Goal: Task Accomplishment & Management: Manage account settings

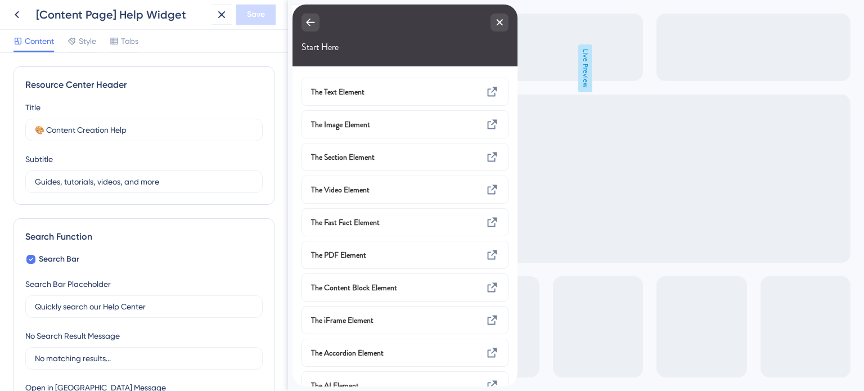
click at [218, 12] on icon at bounding box center [221, 14] width 7 height 7
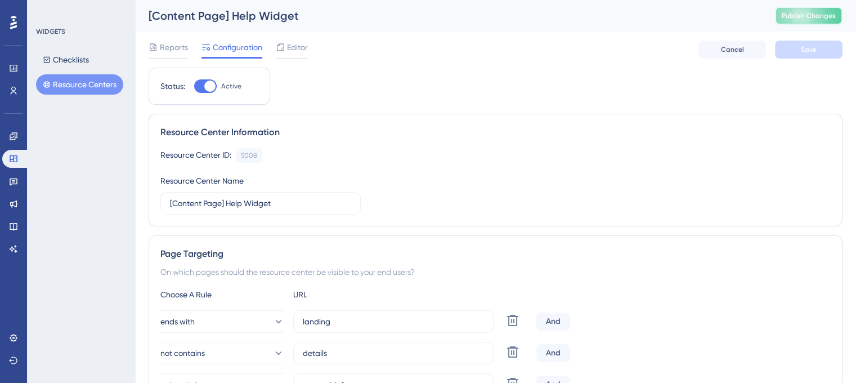
click at [832, 17] on span "Publish Changes" at bounding box center [809, 15] width 54 height 9
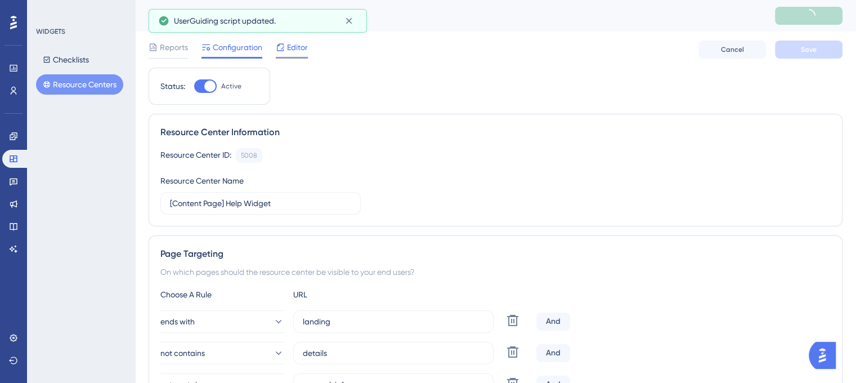
click at [288, 51] on span "Editor" at bounding box center [297, 48] width 21 height 14
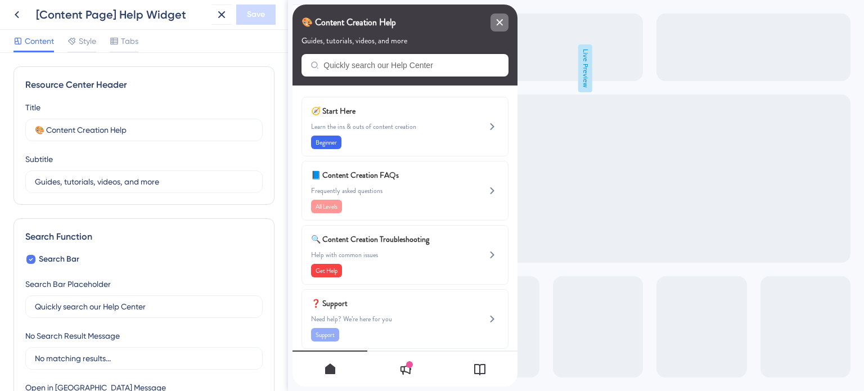
click at [500, 21] on icon "close resource center" at bounding box center [500, 22] width 6 height 6
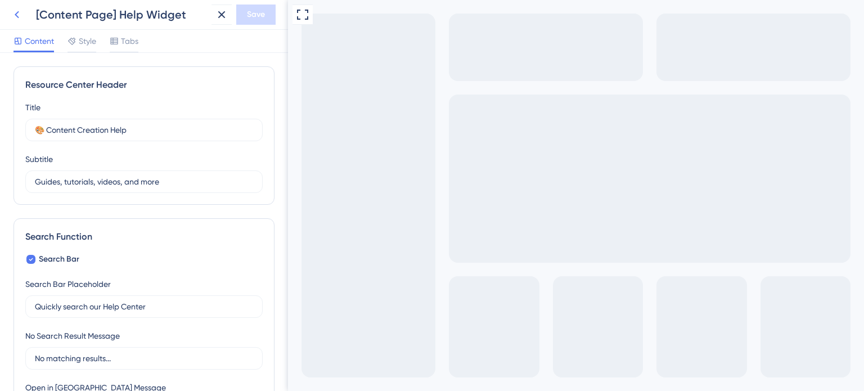
click at [21, 16] on icon at bounding box center [17, 15] width 14 height 14
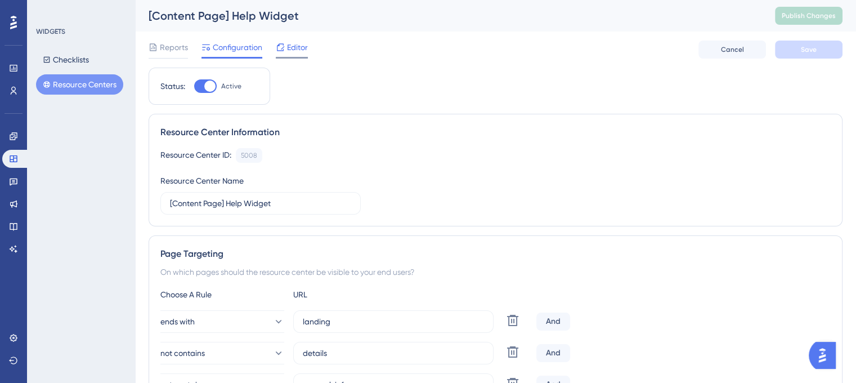
click at [303, 52] on span "Editor" at bounding box center [297, 48] width 21 height 14
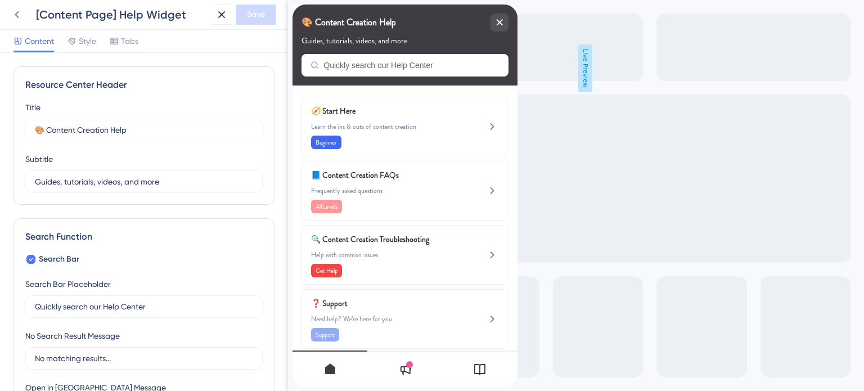
click at [15, 16] on icon at bounding box center [17, 15] width 14 height 14
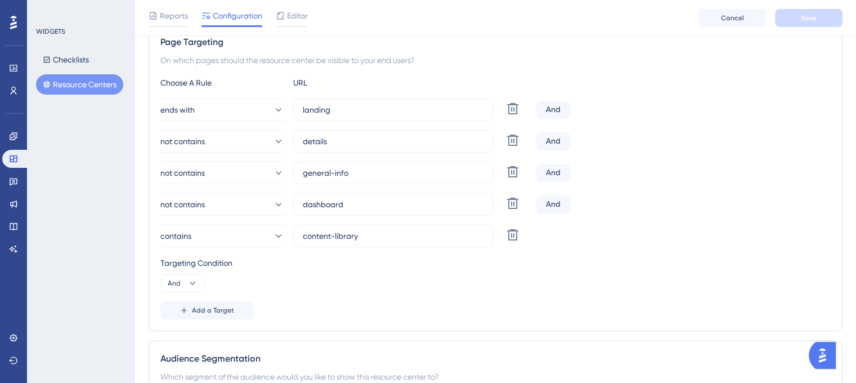
scroll to position [225, 0]
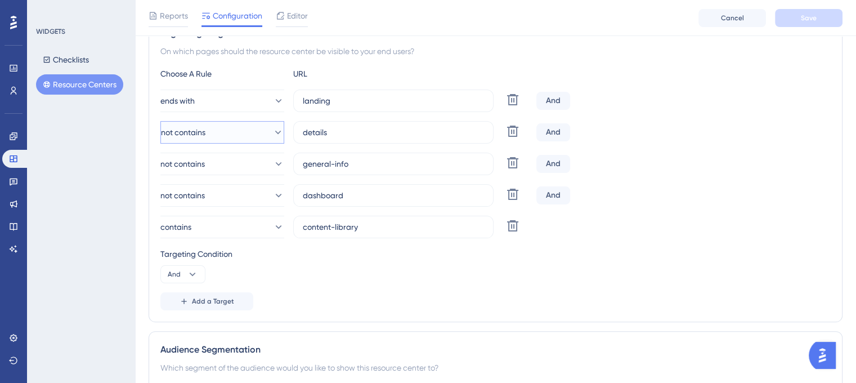
click at [275, 132] on icon at bounding box center [278, 132] width 6 height 3
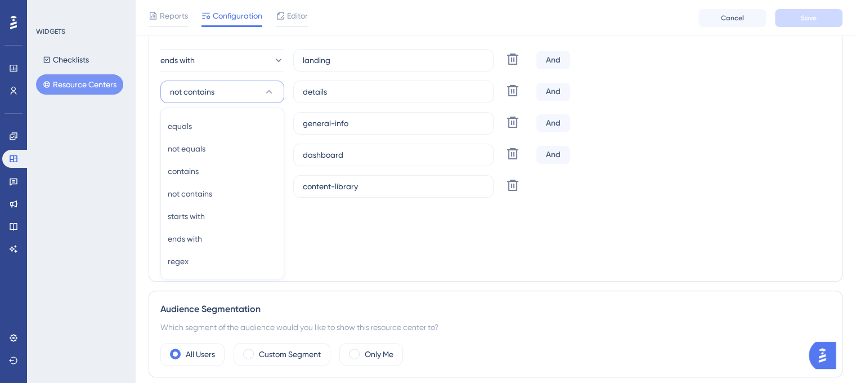
click at [549, 308] on div "Audience Segmentation" at bounding box center [495, 309] width 670 height 14
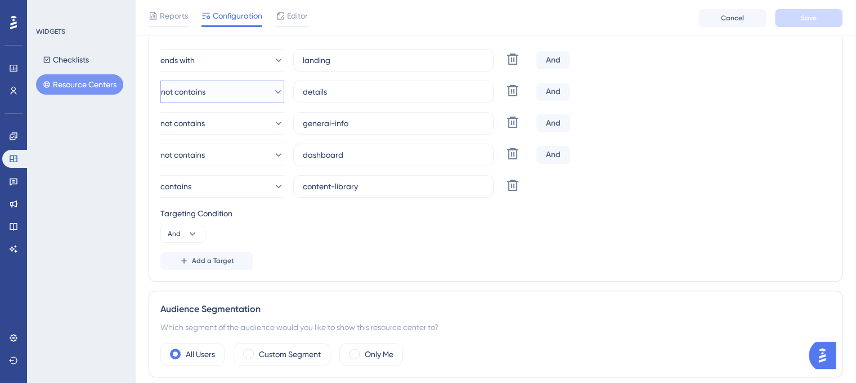
click at [272, 89] on icon at bounding box center [277, 91] width 11 height 11
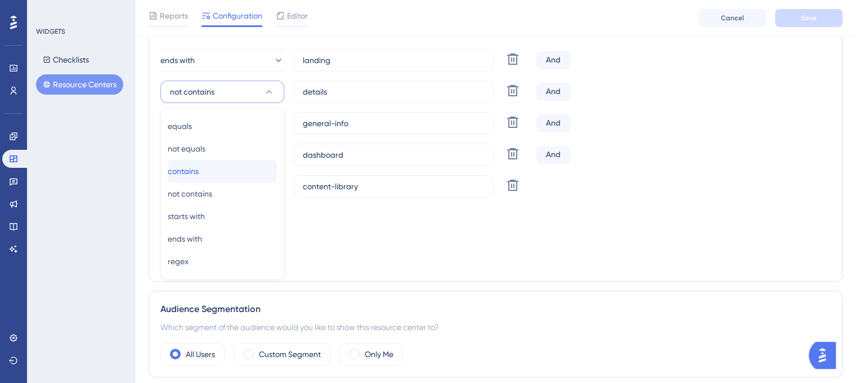
click at [199, 169] on span "contains" at bounding box center [183, 171] width 31 height 14
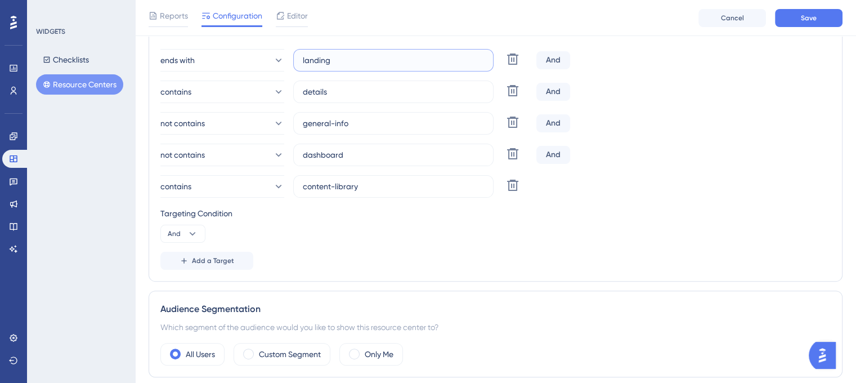
drag, startPoint x: 351, startPoint y: 63, endPoint x: 290, endPoint y: 63, distance: 60.8
click at [290, 63] on div "ends with landing Delete" at bounding box center [345, 60] width 371 height 23
click at [813, 24] on button "Save" at bounding box center [809, 18] width 68 height 18
click at [272, 92] on icon at bounding box center [277, 91] width 11 height 11
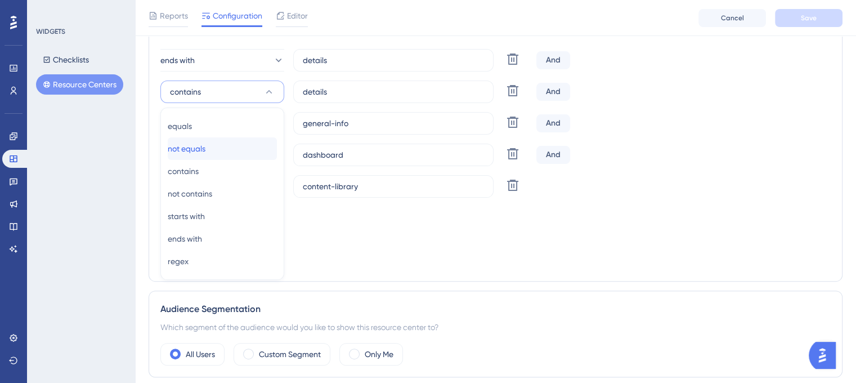
click at [239, 145] on div "not equals not equals" at bounding box center [222, 148] width 109 height 23
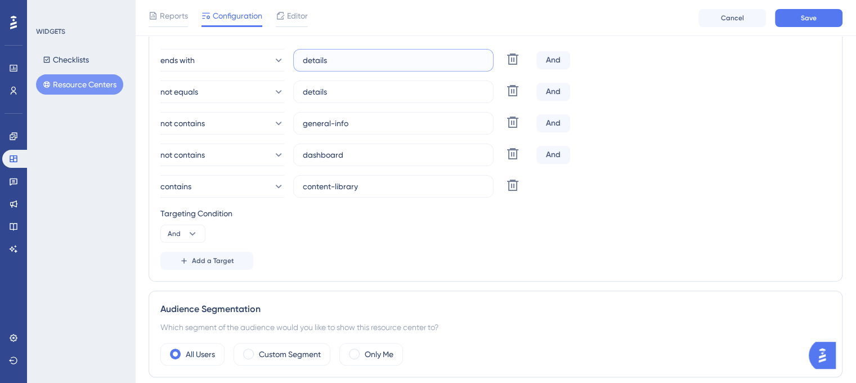
click at [343, 62] on input "details" at bounding box center [393, 60] width 181 height 12
drag, startPoint x: 339, startPoint y: 62, endPoint x: 302, endPoint y: 64, distance: 37.2
click at [303, 64] on input "details" at bounding box center [393, 60] width 181 height 12
type input "landing page"
click at [804, 23] on button "Save" at bounding box center [809, 18] width 68 height 18
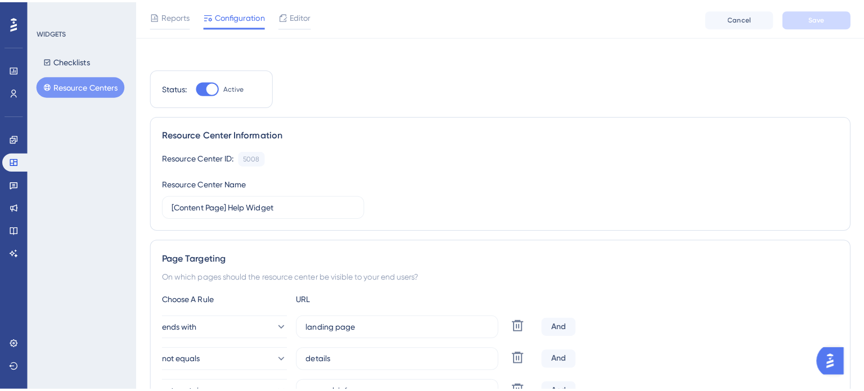
scroll to position [0, 0]
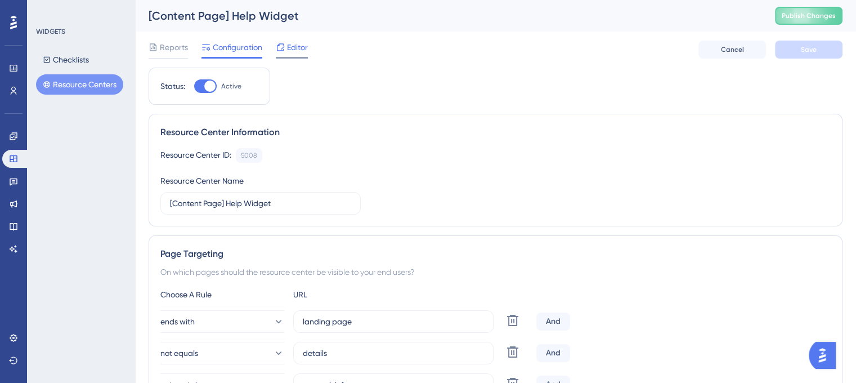
click at [299, 47] on span "Editor" at bounding box center [297, 48] width 21 height 14
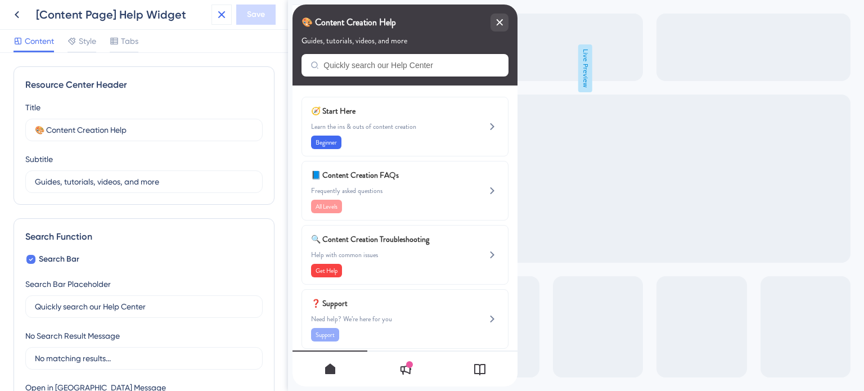
click at [224, 14] on icon at bounding box center [222, 15] width 14 height 14
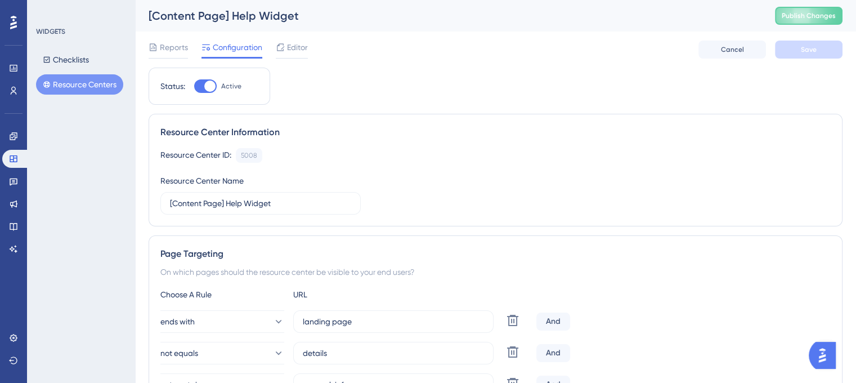
click at [249, 48] on span "Configuration" at bounding box center [238, 48] width 50 height 14
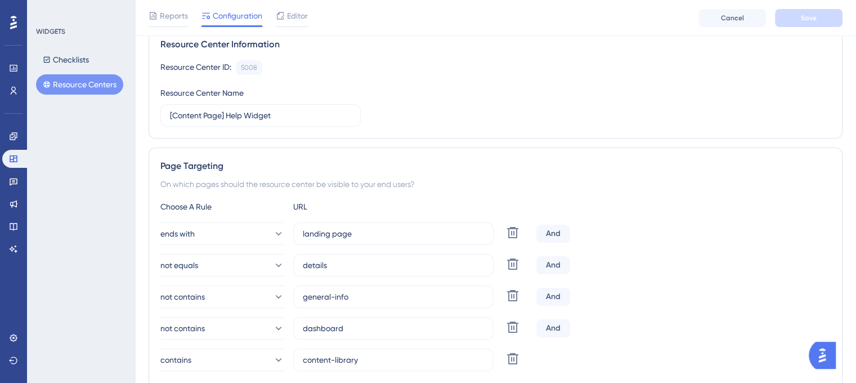
scroll to position [113, 0]
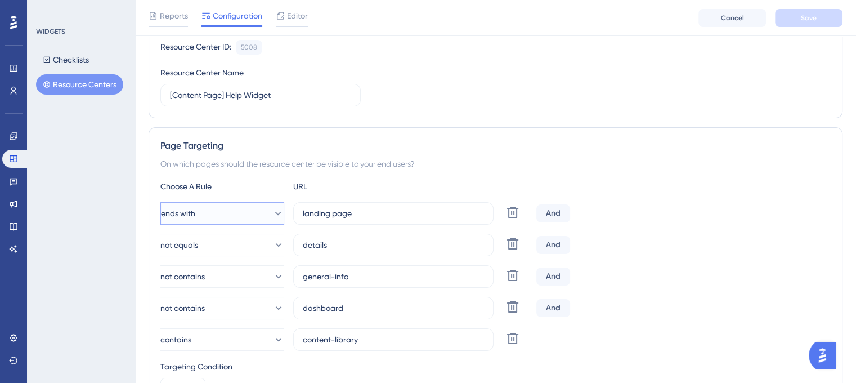
click at [272, 214] on icon at bounding box center [277, 213] width 11 height 11
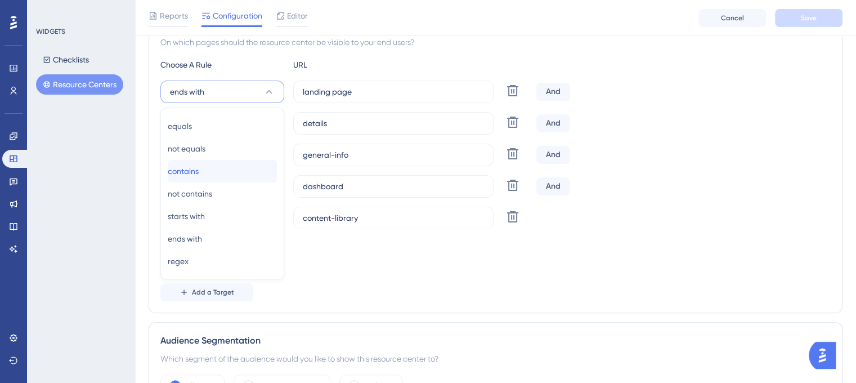
click at [199, 169] on span "contains" at bounding box center [183, 171] width 31 height 14
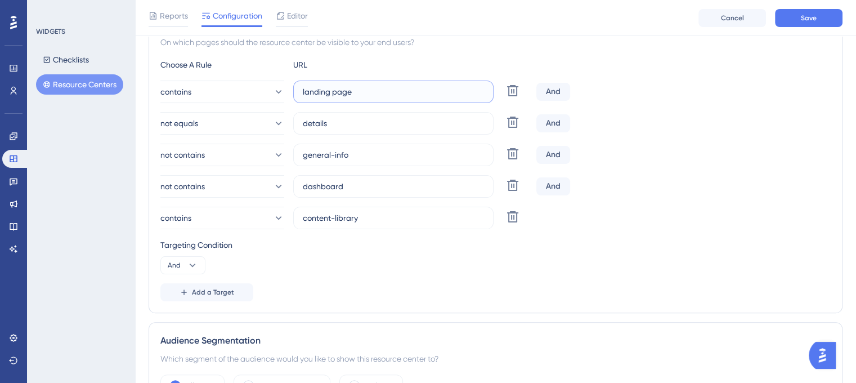
drag, startPoint x: 376, startPoint y: 89, endPoint x: 284, endPoint y: 93, distance: 92.9
click at [284, 93] on div "contains landing page Delete" at bounding box center [345, 91] width 371 height 23
type input "details"
click at [651, 252] on div "Targeting Condition And" at bounding box center [495, 256] width 670 height 36
click at [515, 96] on icon at bounding box center [512, 90] width 11 height 11
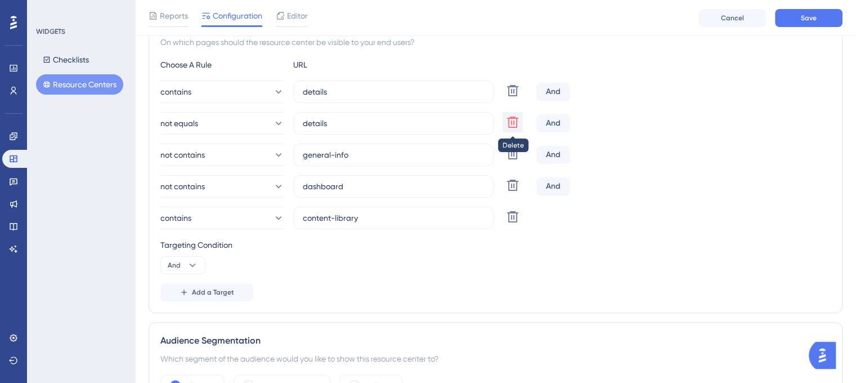
type input "general-info"
type input "dashboard"
type input "content-library"
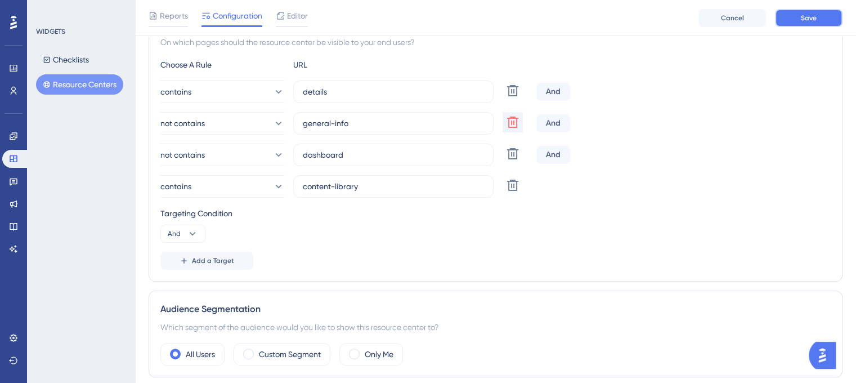
click at [806, 22] on button "Save" at bounding box center [809, 18] width 68 height 18
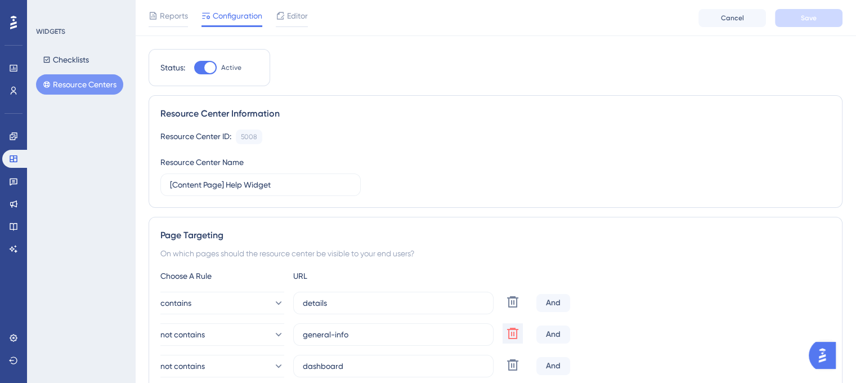
scroll to position [0, 0]
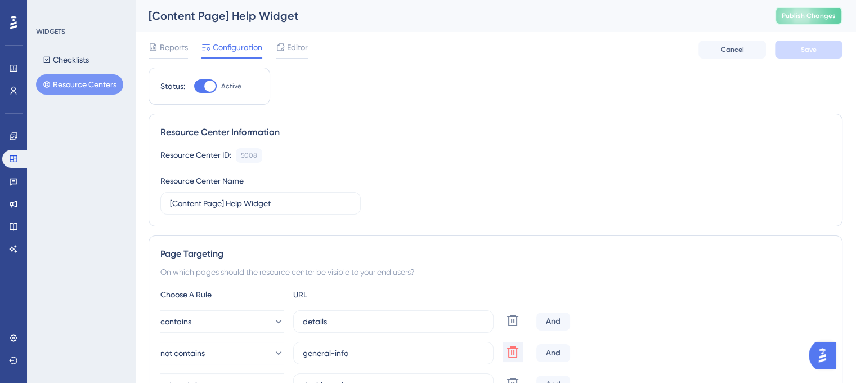
click at [830, 10] on button "Publish Changes" at bounding box center [809, 16] width 68 height 18
click at [176, 44] on span "Reports" at bounding box center [174, 48] width 28 height 14
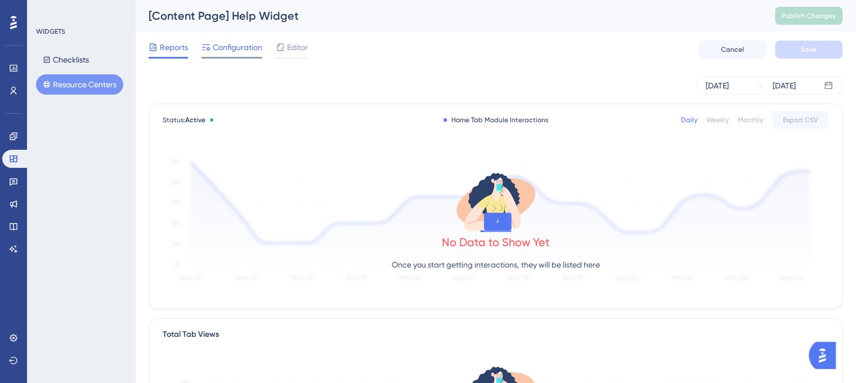
click at [234, 50] on span "Configuration" at bounding box center [238, 48] width 50 height 14
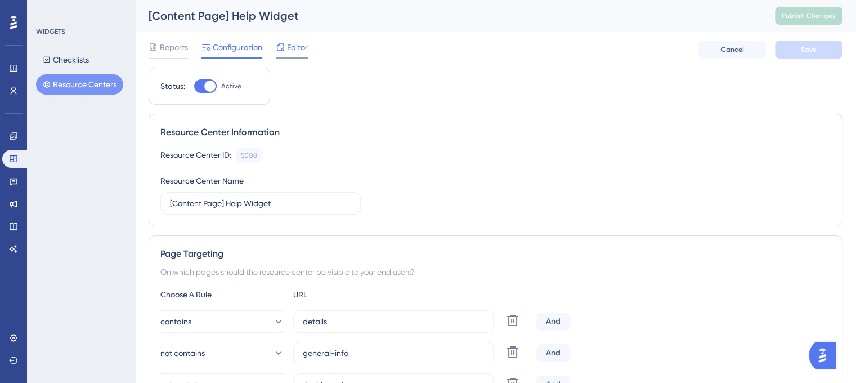
click at [301, 53] on span "Editor" at bounding box center [297, 48] width 21 height 14
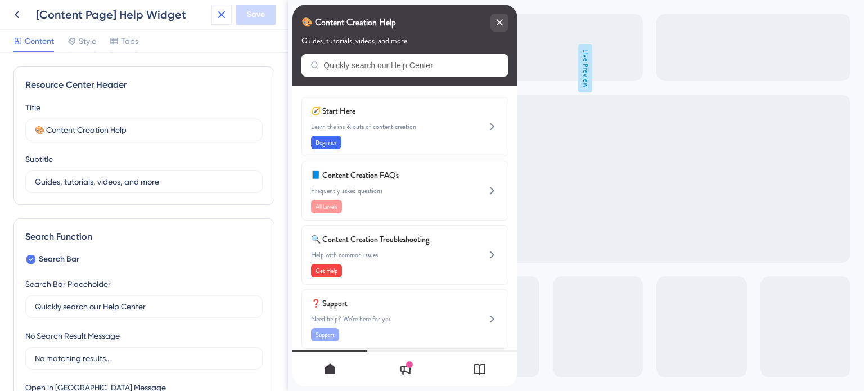
click at [218, 16] on icon at bounding box center [222, 15] width 14 height 14
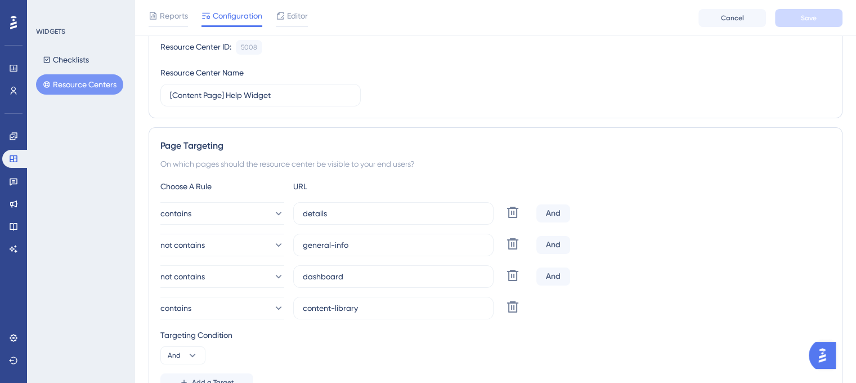
scroll to position [169, 0]
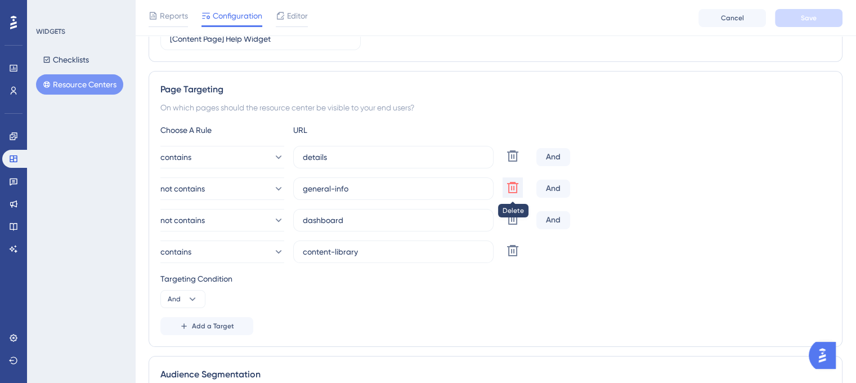
click at [514, 162] on icon at bounding box center [512, 155] width 11 height 11
type input "dashboard"
type input "content-library"
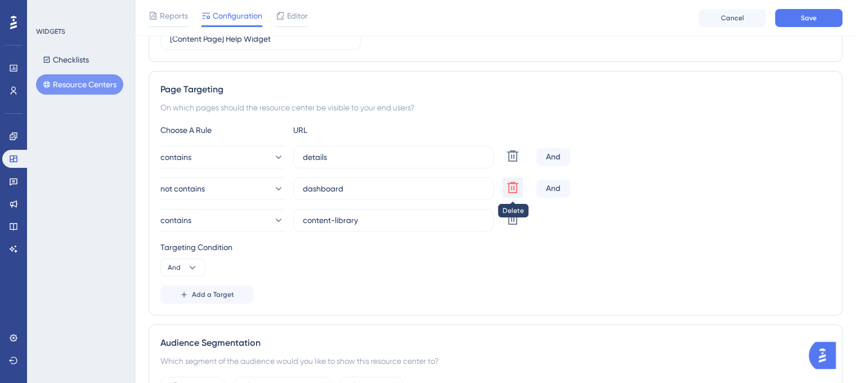
click at [514, 162] on icon at bounding box center [512, 155] width 11 height 11
type input "content-library"
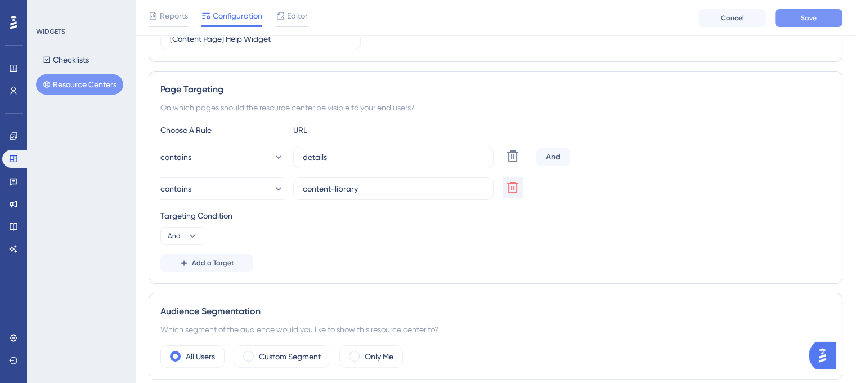
click at [825, 19] on button "Save" at bounding box center [809, 18] width 68 height 18
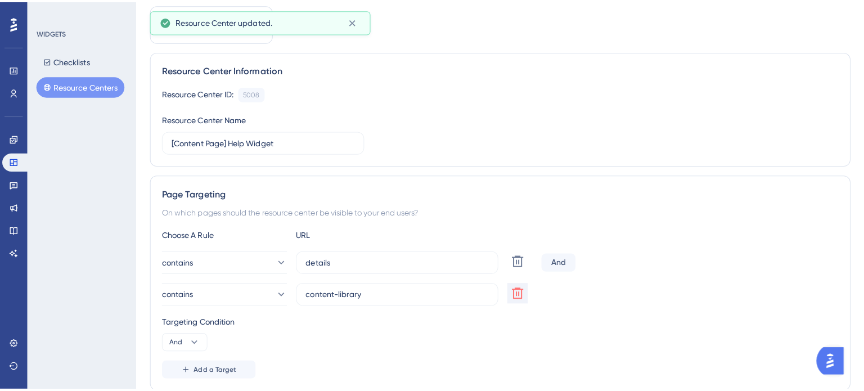
scroll to position [0, 0]
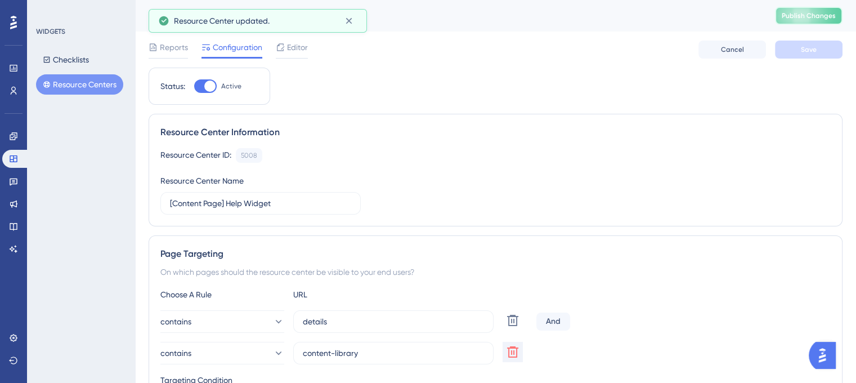
click at [812, 16] on span "Publish Changes" at bounding box center [809, 15] width 54 height 9
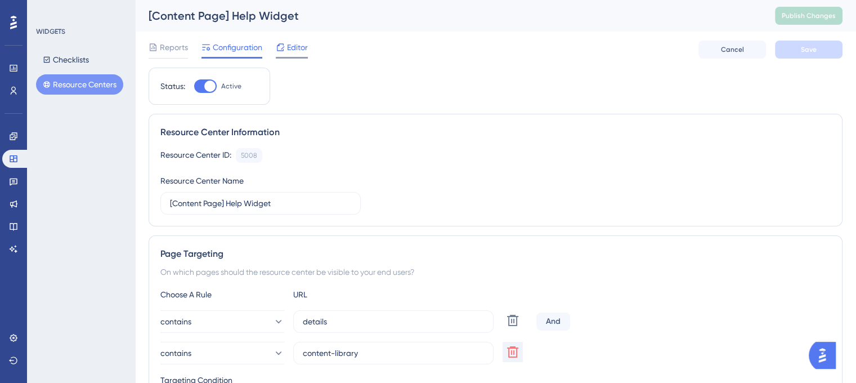
click at [301, 49] on span "Editor" at bounding box center [297, 48] width 21 height 14
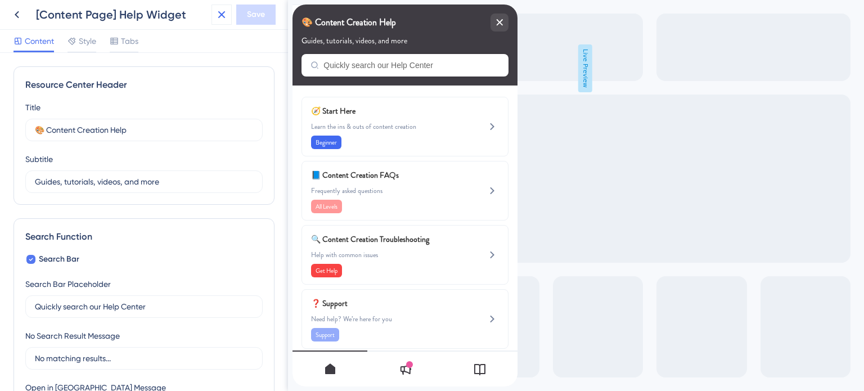
click at [225, 15] on icon at bounding box center [222, 15] width 14 height 14
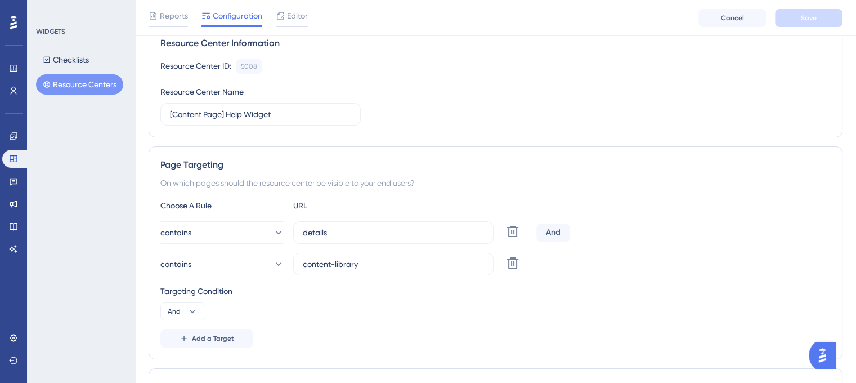
scroll to position [113, 0]
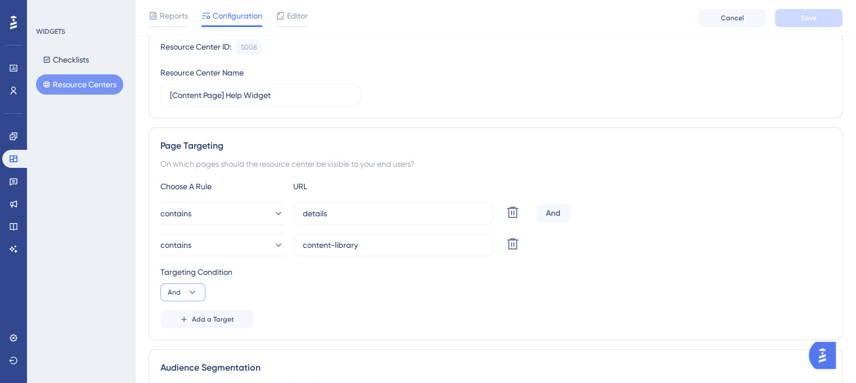
click at [194, 294] on icon at bounding box center [192, 291] width 11 height 11
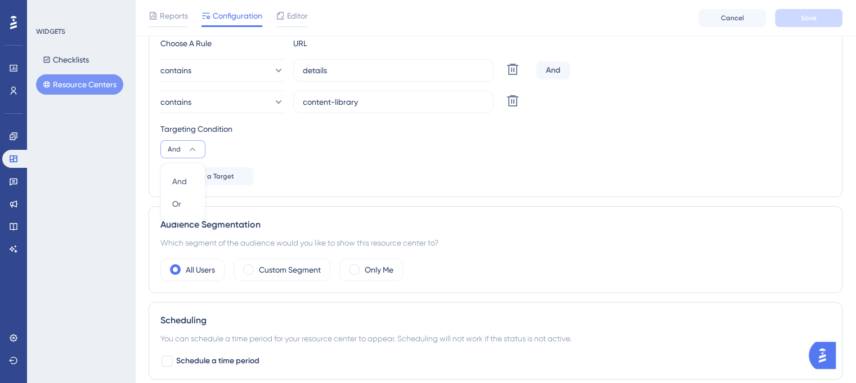
click at [335, 175] on div "Add a Target" at bounding box center [495, 176] width 670 height 18
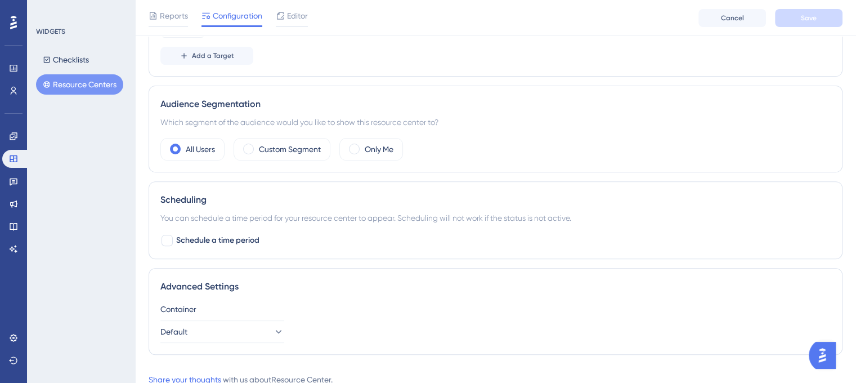
scroll to position [414, 0]
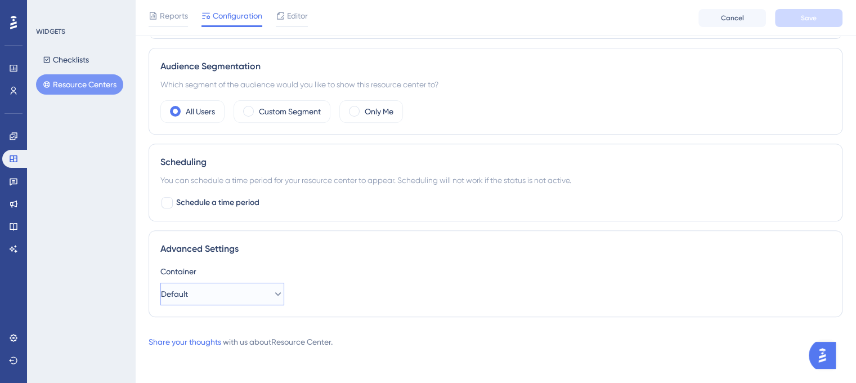
click at [272, 297] on icon at bounding box center [277, 293] width 11 height 11
click at [367, 261] on div "Advanced Settings Container Default Default Default" at bounding box center [496, 273] width 694 height 87
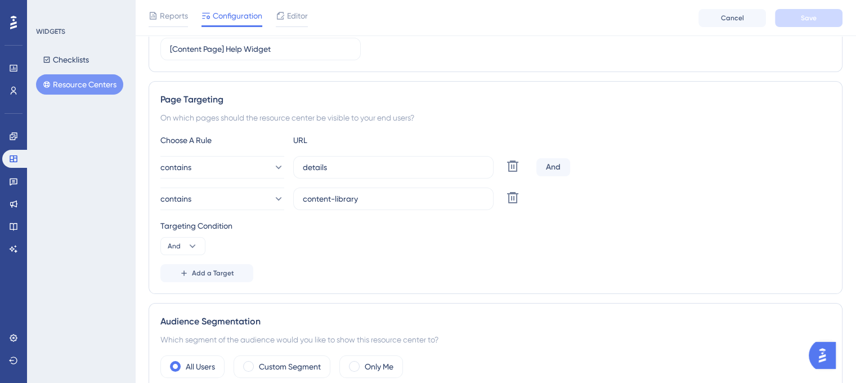
scroll to position [132, 0]
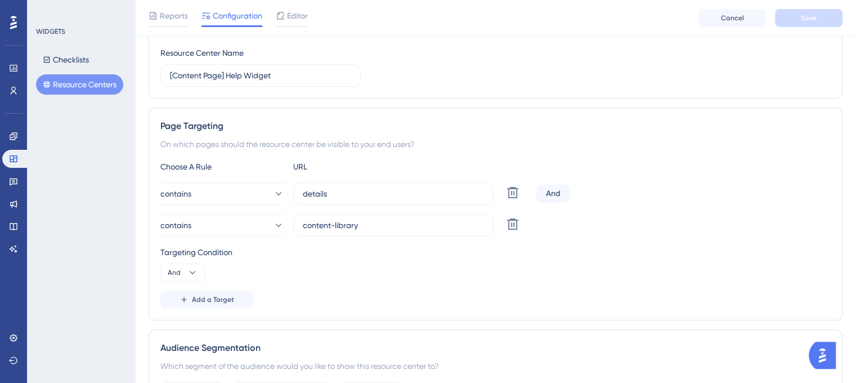
click at [823, 353] on img "Open AI Assistant Launcher" at bounding box center [822, 355] width 20 height 20
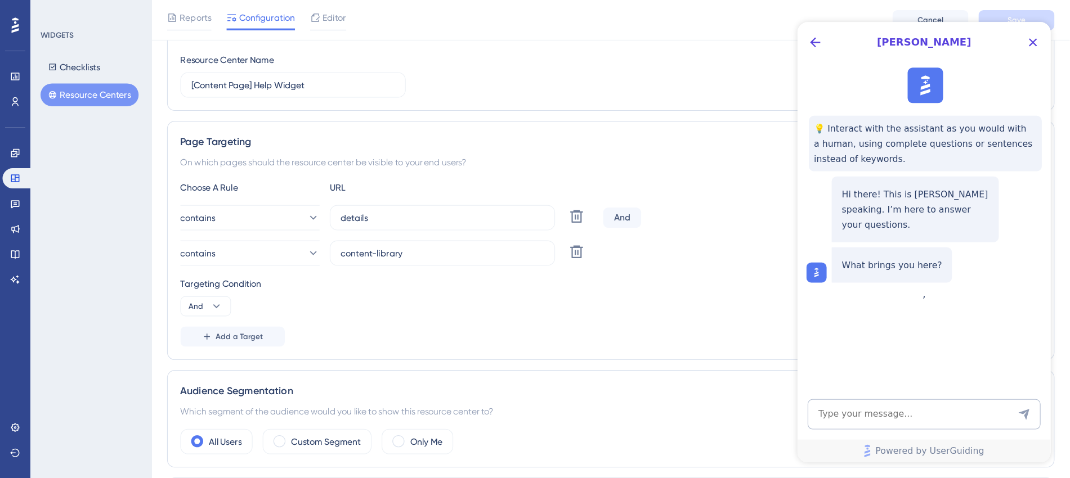
scroll to position [133, 0]
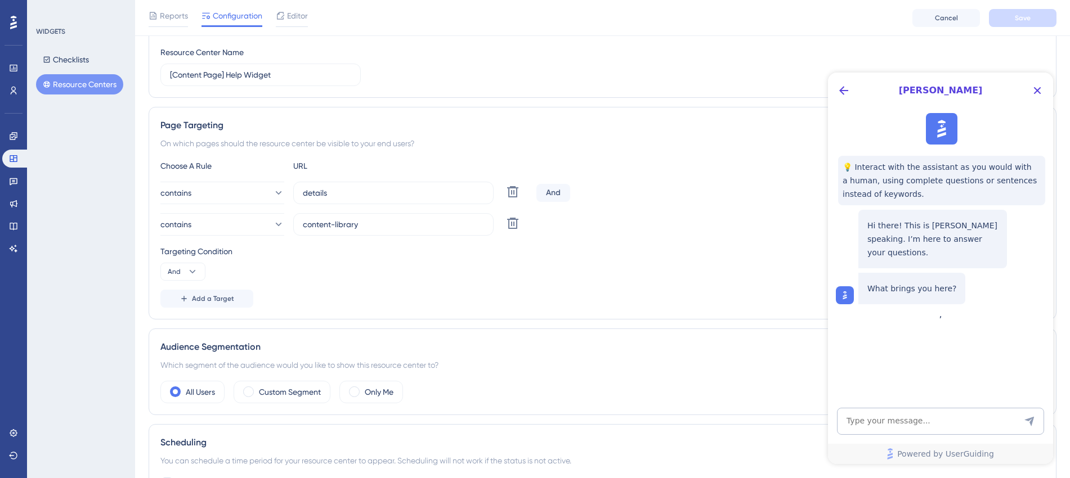
drag, startPoint x: 85, startPoint y: 23, endPoint x: 727, endPoint y: 186, distance: 662.5
click at [727, 186] on div "contains details Delete And" at bounding box center [602, 193] width 884 height 23
click at [864, 391] on textarea "AI Assistant Text Input" at bounding box center [940, 421] width 207 height 27
type textarea "Help with resource center"
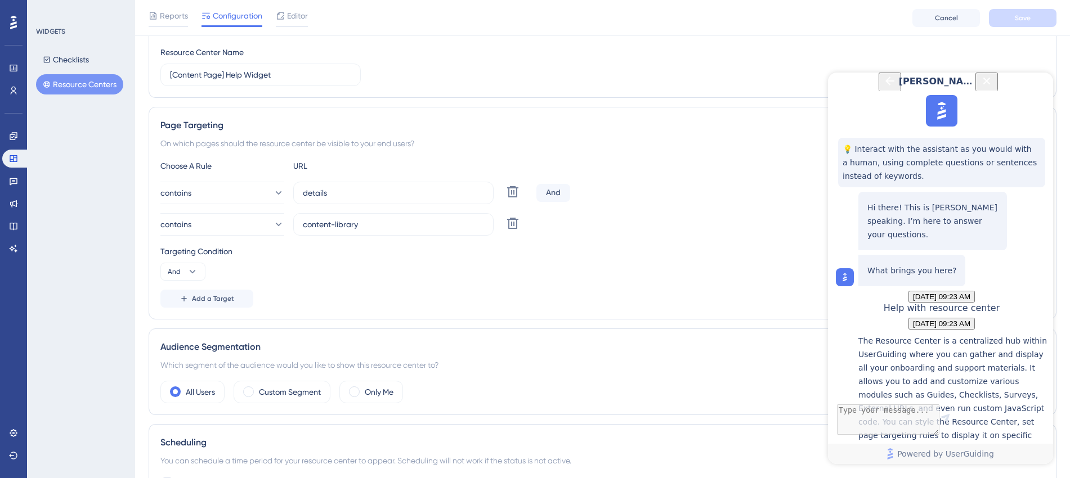
scroll to position [244, 0]
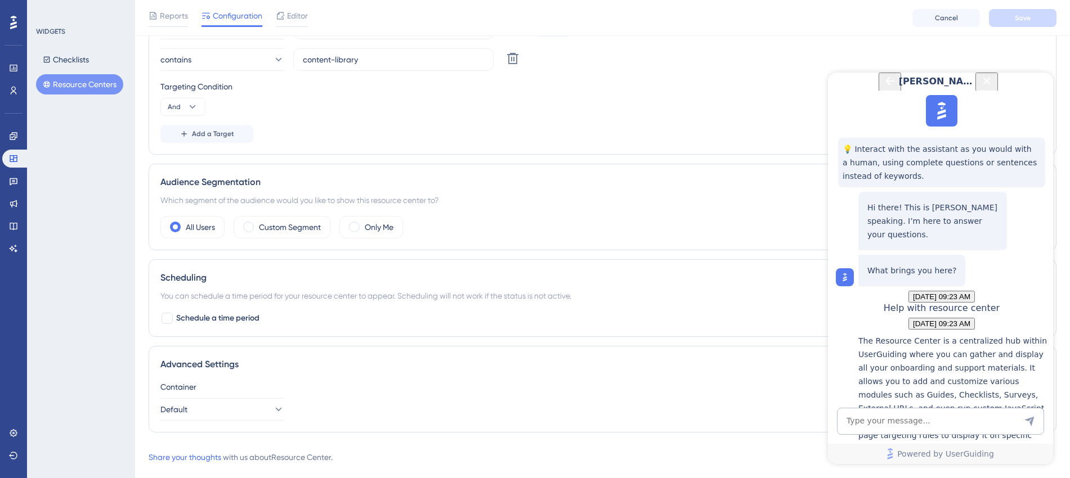
scroll to position [320, 0]
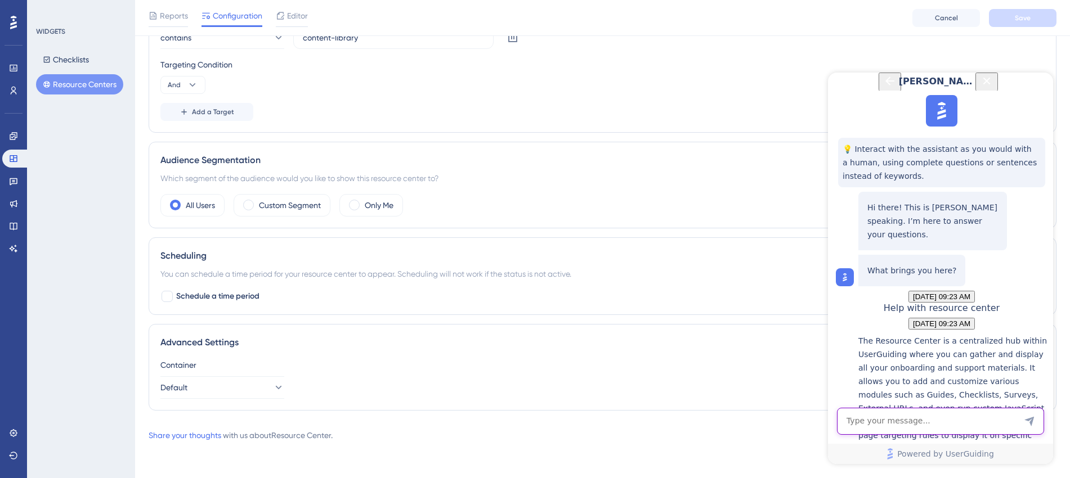
click at [864, 391] on textarea "AI Assistant Text Input" at bounding box center [940, 421] width 207 height 27
type textarea "Agent"
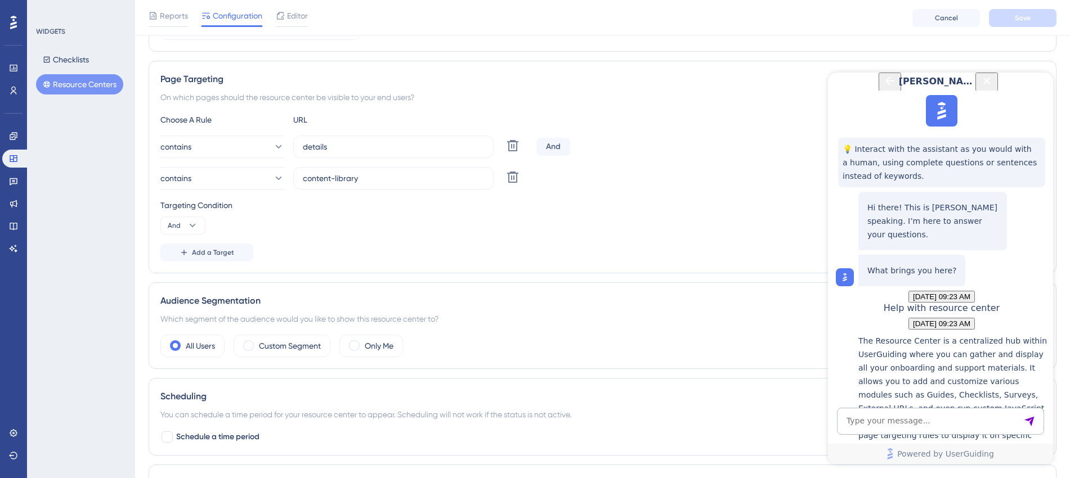
scroll to position [412, 0]
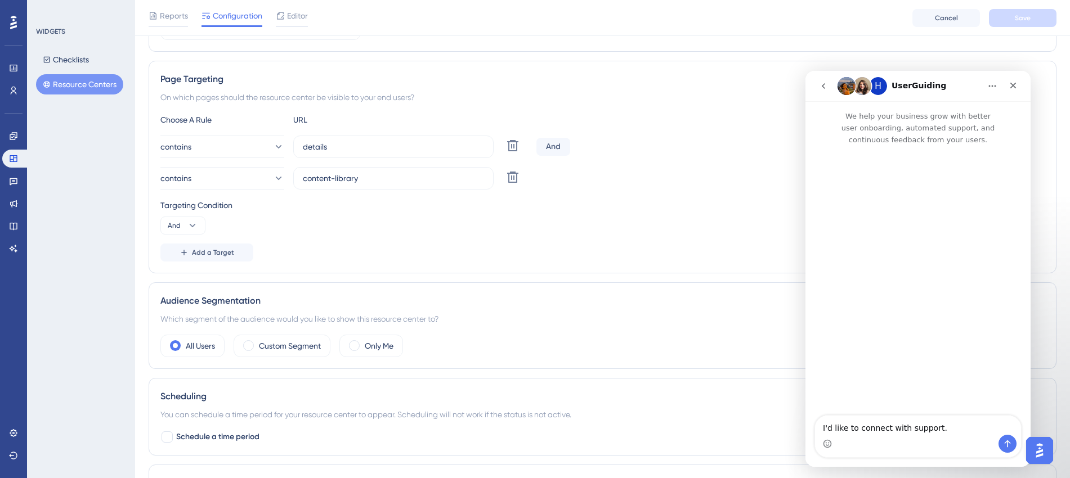
scroll to position [0, 0]
drag, startPoint x: 945, startPoint y: 428, endPoint x: 1608, endPoint y: 500, distance: 667.4
click html "H UserGuiding We help your business grow with better user onboarding, automated…"
click at [864, 391] on textarea "Message…" at bounding box center [918, 425] width 206 height 19
paste textarea "https://panel.userguiding.com/resource-centers/configuration/5008"
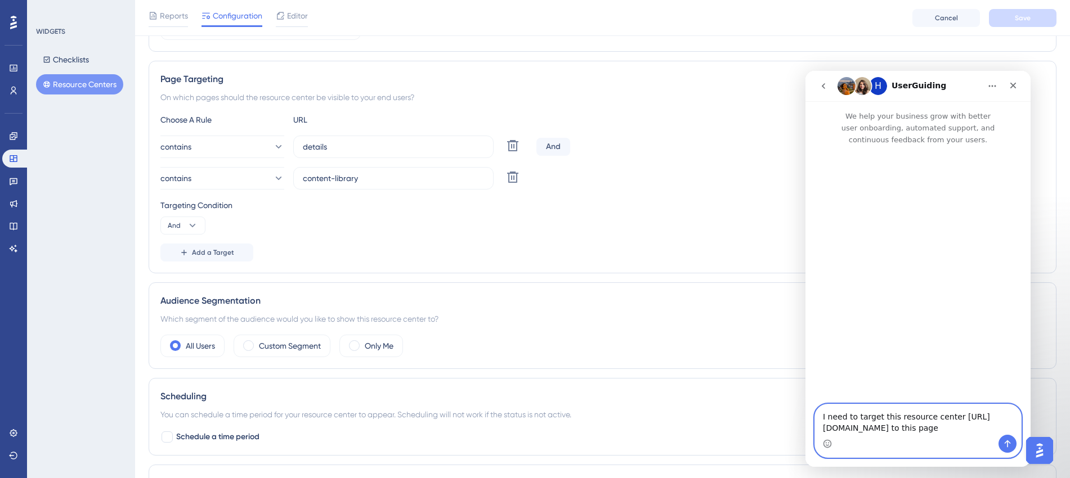
click at [864, 391] on textarea "I need to target this resource center https://panel.userguiding.com/resource-ce…" at bounding box center [918, 420] width 206 height 30
paste textarea "https://account.safariportal.app/acc/1431212812163614153/content-library/page/8…"
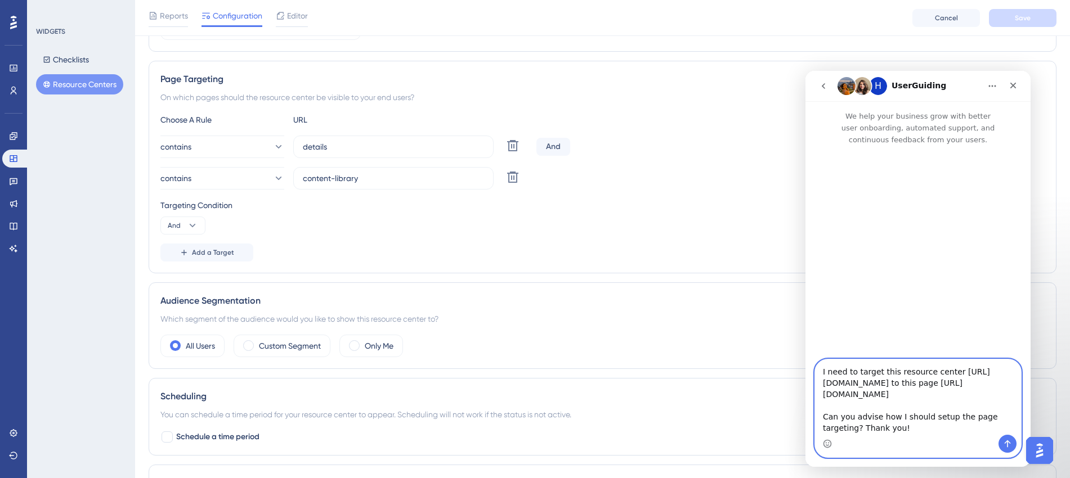
scroll to position [9, 0]
click at [864, 371] on textarea "I need to target this resource center https://panel.userguiding.com/resource-ce…" at bounding box center [918, 397] width 206 height 75
click at [852, 391] on textarea "I need to target this resource center https://panel.userguiding.com/resource-ce…" at bounding box center [918, 391] width 206 height 87
drag, startPoint x: 860, startPoint y: 427, endPoint x: 867, endPoint y: 424, distance: 7.1
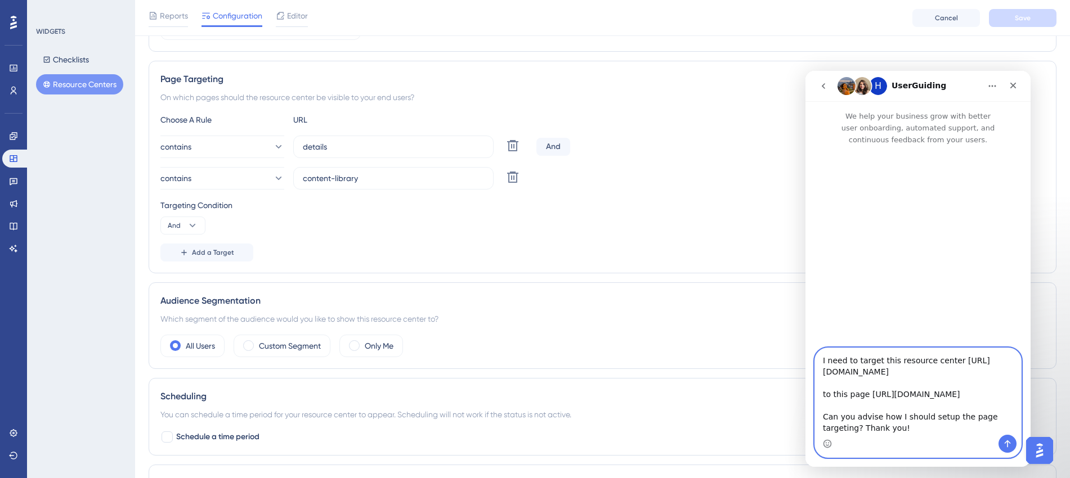
click at [860, 391] on textarea "I need to target this resource center https://panel.userguiding.com/resource-ce…" at bounding box center [918, 391] width 206 height 87
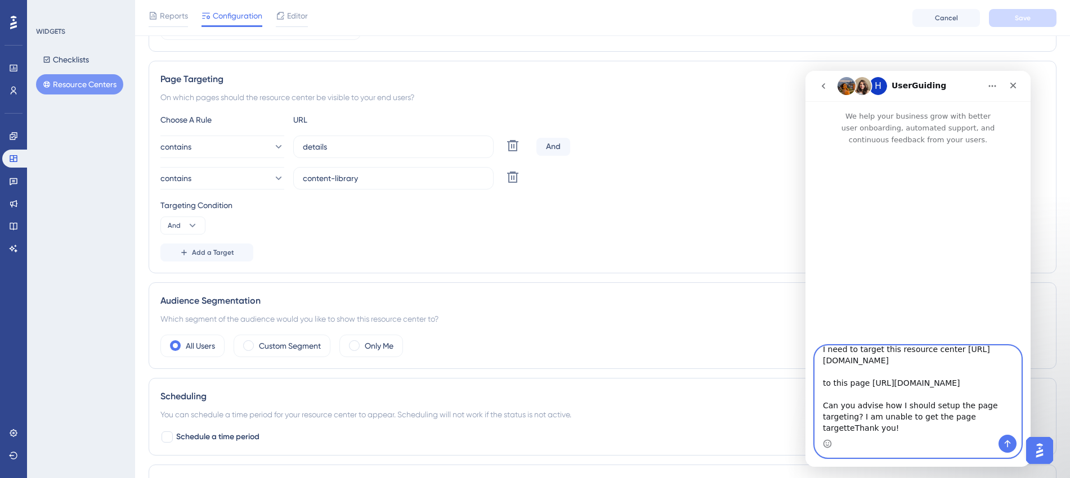
scroll to position [41, 0]
type textarea "I need to target this resource center https://panel.userguiding.com/resource-ce…"
click at [864, 391] on icon "Send a message…" at bounding box center [1007, 444] width 9 height 9
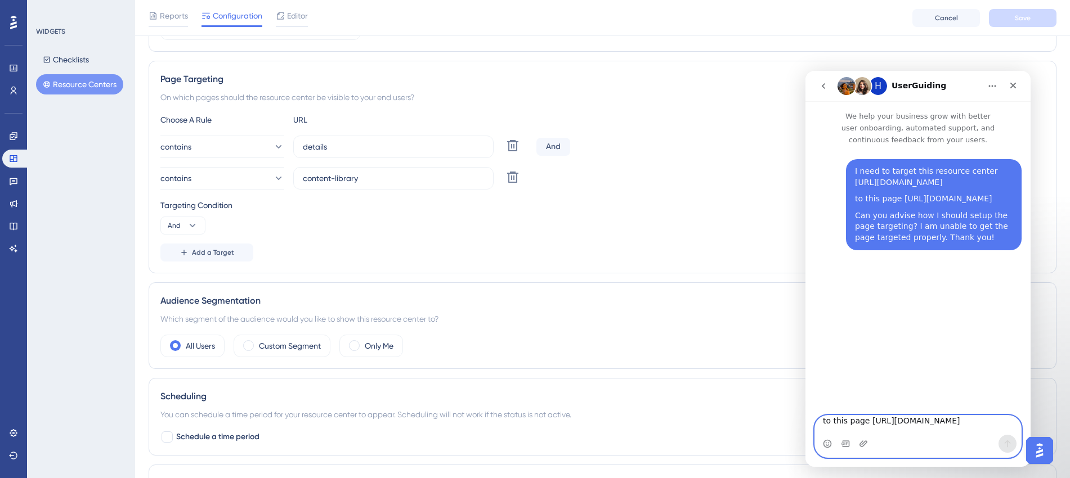
scroll to position [0, 0]
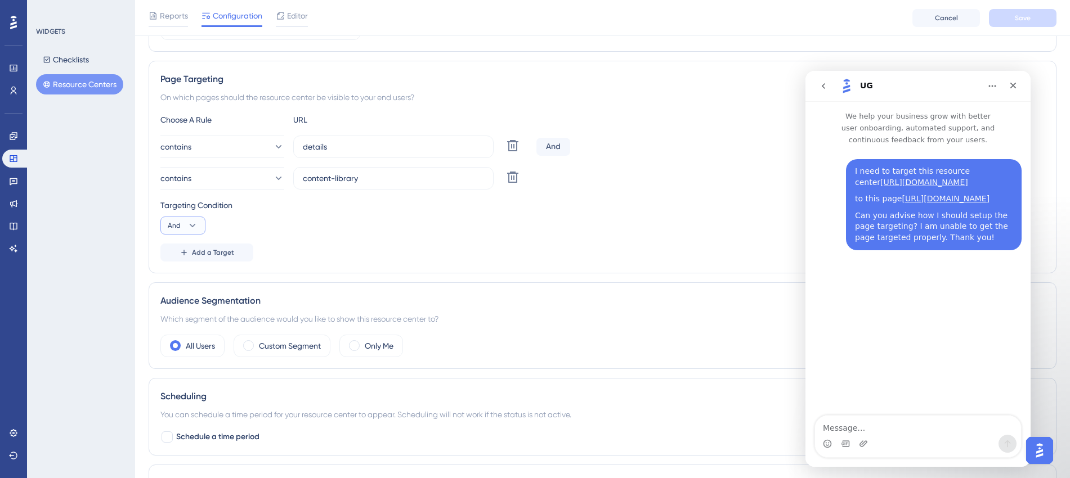
click at [195, 226] on icon at bounding box center [192, 225] width 11 height 11
click at [181, 260] on span "And" at bounding box center [179, 258] width 15 height 14
click at [221, 251] on span "Add a Target" at bounding box center [213, 252] width 42 height 9
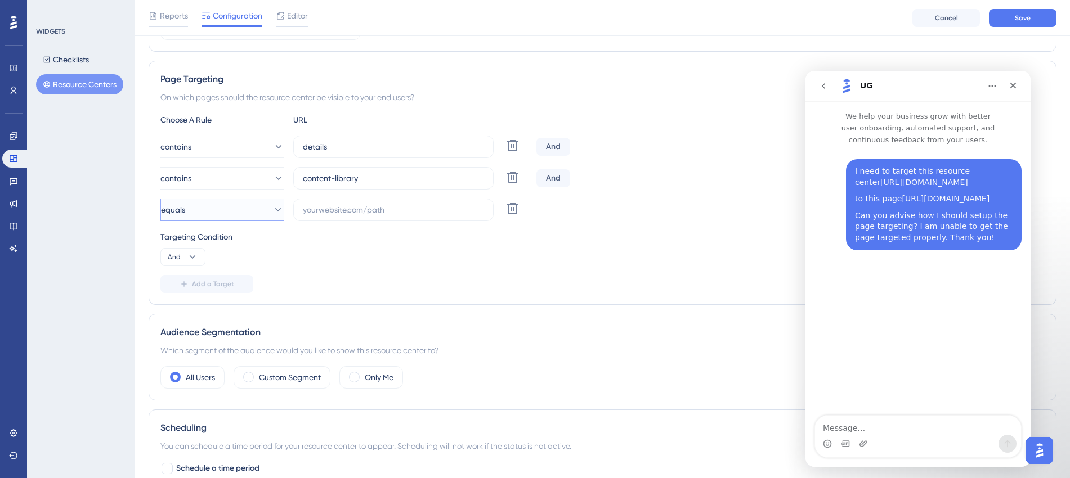
click at [272, 214] on icon at bounding box center [277, 209] width 11 height 11
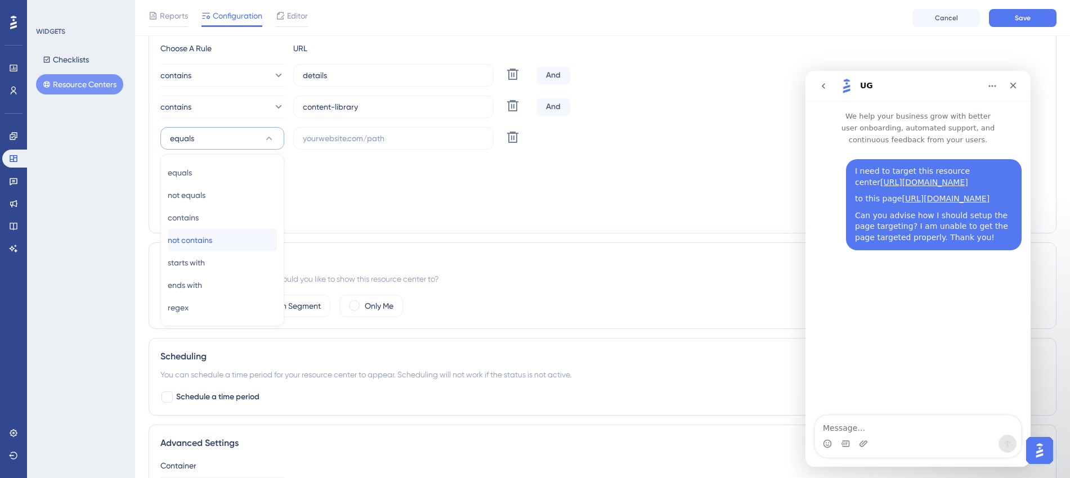
click at [204, 241] on span "not contains" at bounding box center [190, 241] width 44 height 14
click at [357, 144] on input "text" at bounding box center [393, 138] width 181 height 12
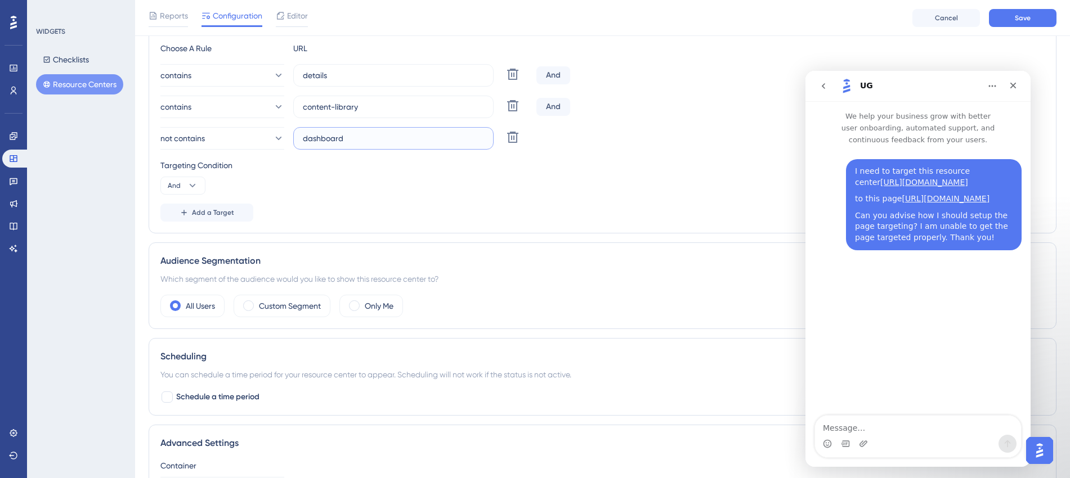
type input "dashboard"
click at [315, 186] on div "Targeting Condition And" at bounding box center [602, 177] width 884 height 36
click at [213, 212] on span "Add a Target" at bounding box center [213, 212] width 42 height 9
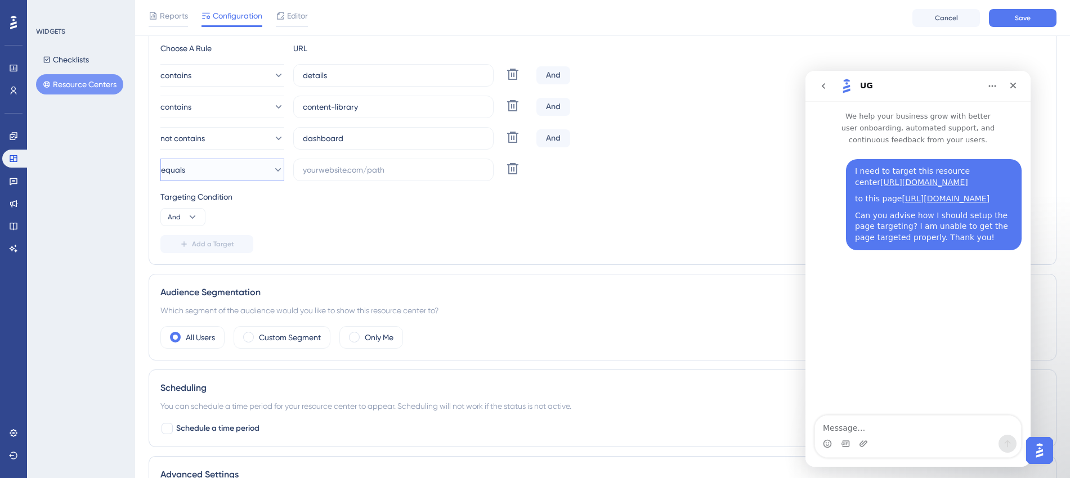
click at [250, 178] on button "equals" at bounding box center [222, 170] width 124 height 23
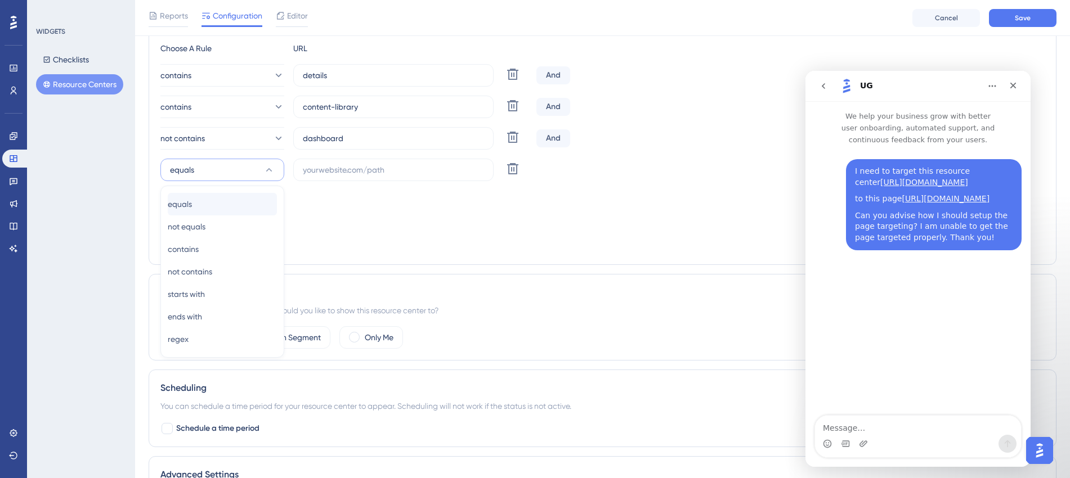
scroll to position [281, 0]
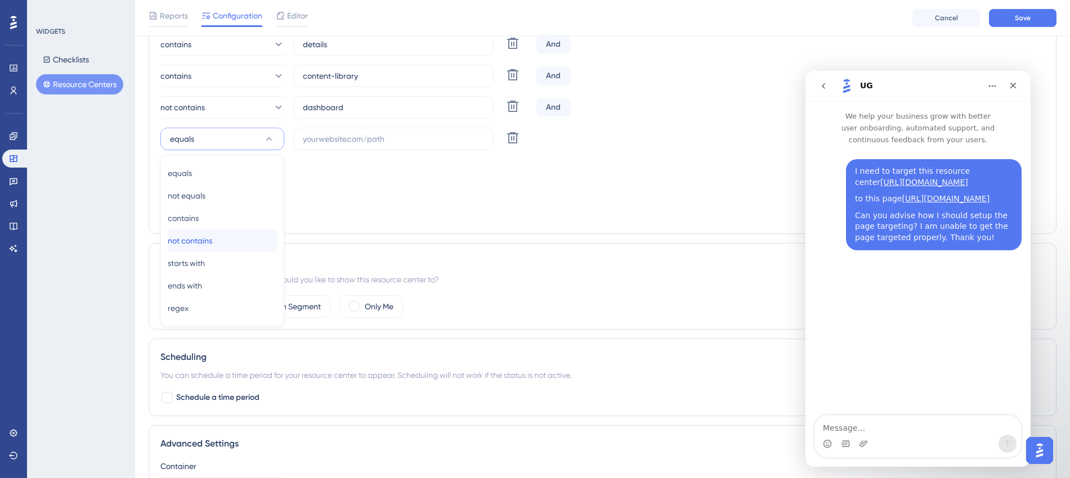
click at [212, 237] on span "not contains" at bounding box center [190, 241] width 44 height 14
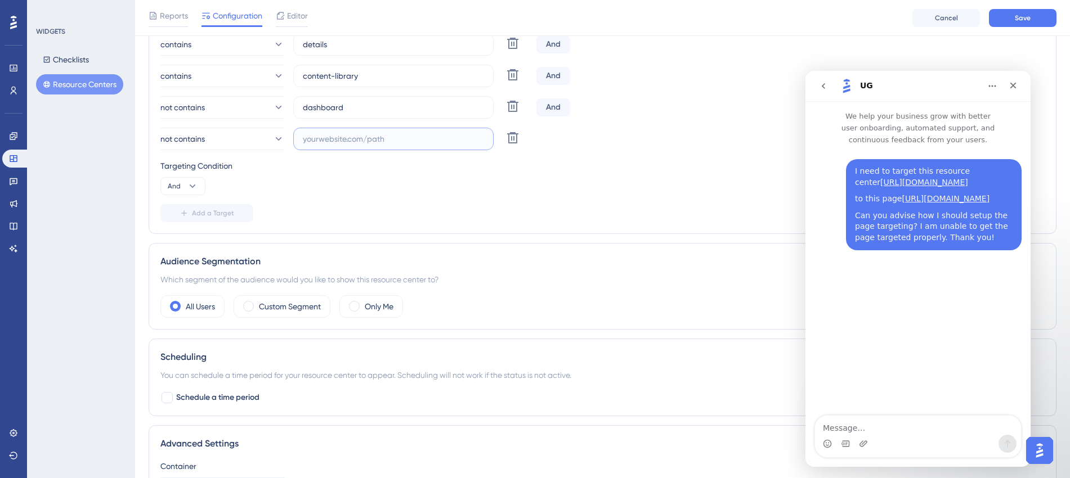
click at [387, 138] on input "text" at bounding box center [393, 139] width 181 height 12
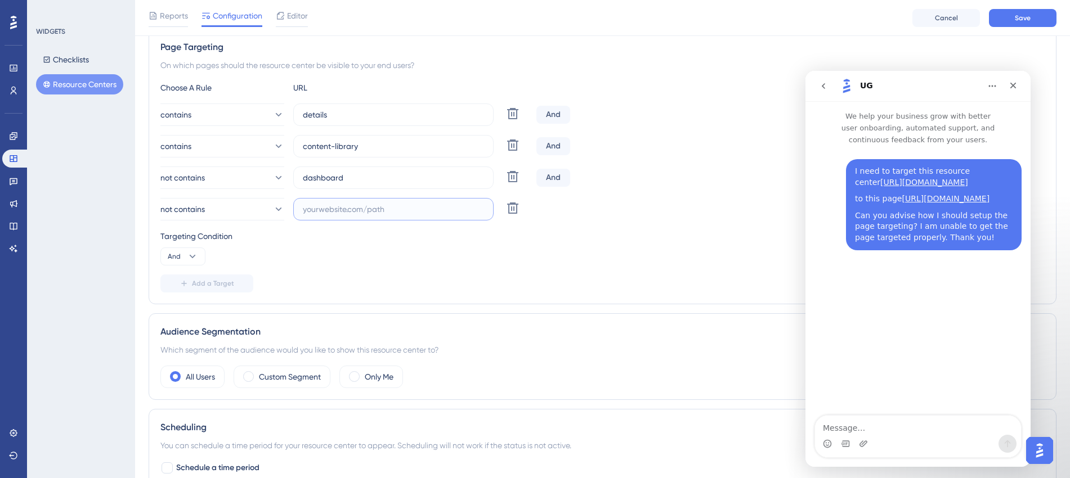
click at [352, 210] on input "text" at bounding box center [393, 209] width 181 height 12
paste input "general-info"
type input "general-info"
click at [864, 17] on span "Save" at bounding box center [1023, 18] width 16 height 9
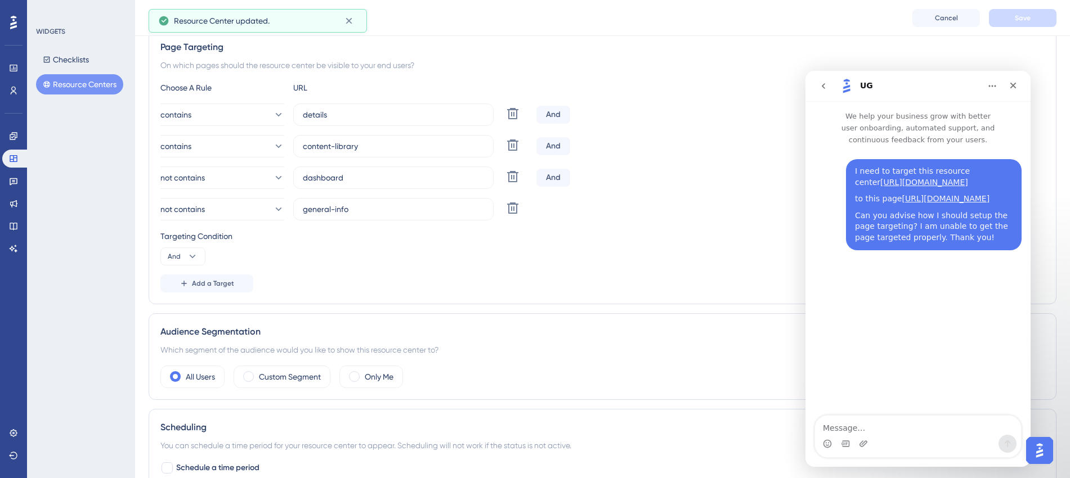
scroll to position [0, 0]
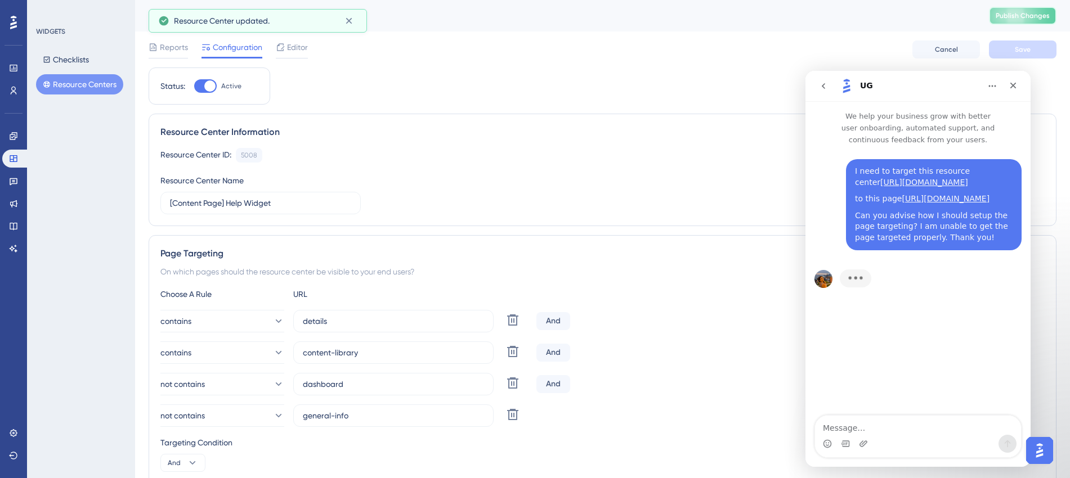
click at [864, 18] on span "Publish Changes" at bounding box center [1023, 15] width 54 height 9
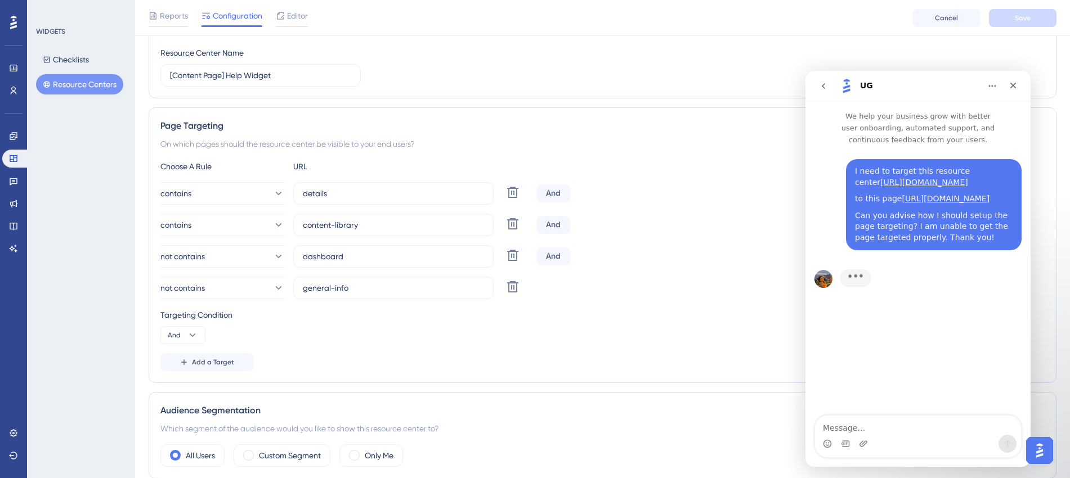
scroll to position [141, 0]
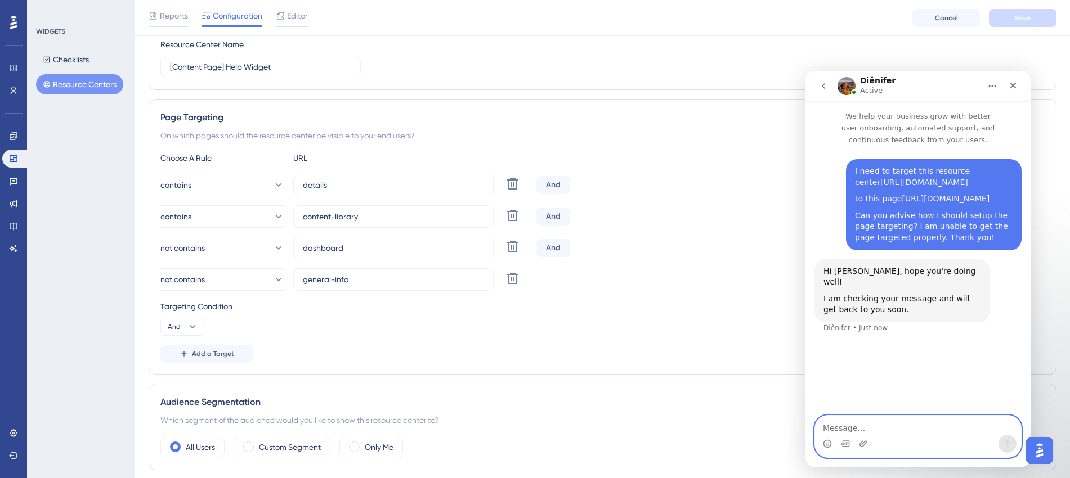
click at [864, 391] on textarea "Message…" at bounding box center [918, 425] width 206 height 19
drag, startPoint x: 373, startPoint y: 246, endPoint x: 286, endPoint y: 247, distance: 86.1
click at [286, 247] on div "not contains dashboard Delete" at bounding box center [345, 248] width 371 height 23
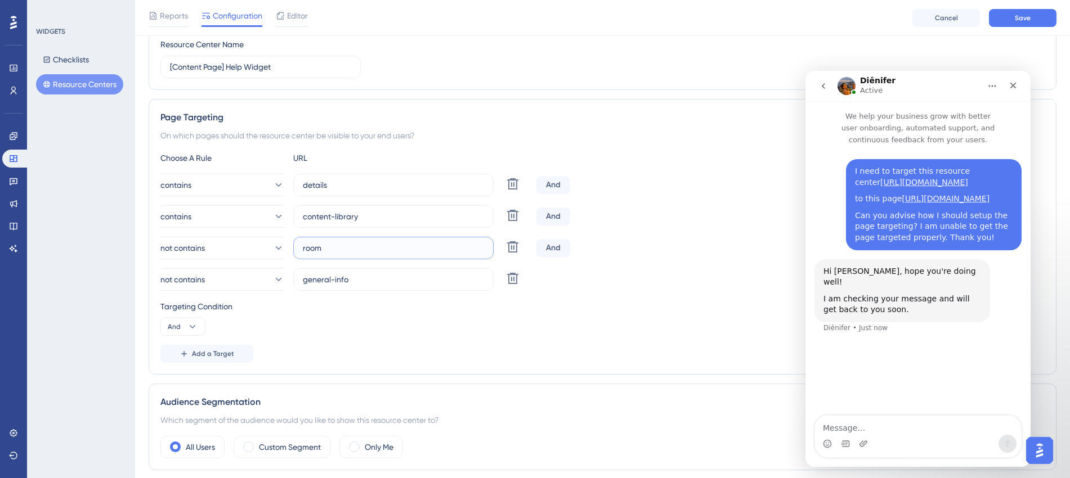
click at [360, 249] on input "room" at bounding box center [393, 248] width 181 height 12
type input "rooms"
drag, startPoint x: 388, startPoint y: 282, endPoint x: 270, endPoint y: 279, distance: 118.2
click at [270, 279] on div "not contains general-info Delete" at bounding box center [345, 279] width 371 height 23
type input "landing"
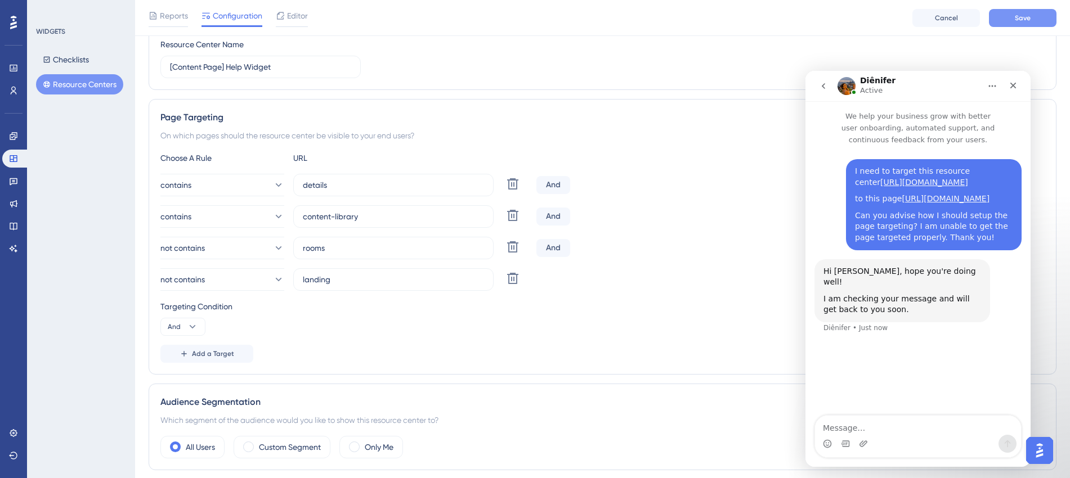
click at [864, 12] on button "Save" at bounding box center [1023, 18] width 68 height 18
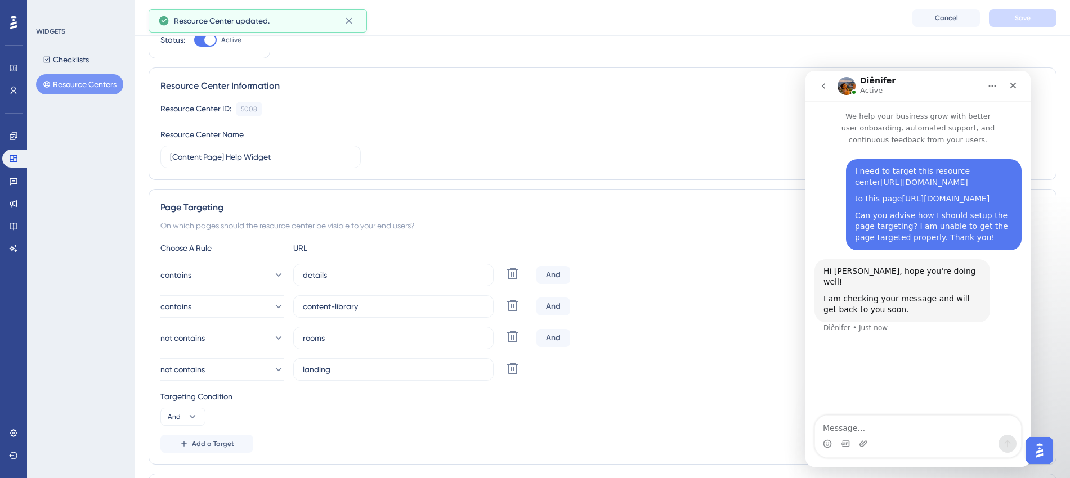
scroll to position [0, 0]
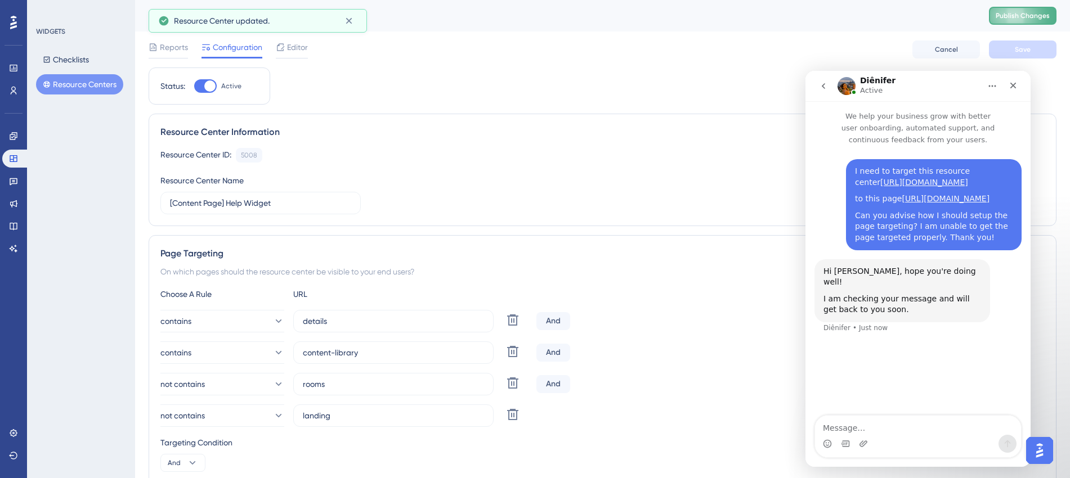
click at [864, 20] on button "Publish Changes" at bounding box center [1023, 16] width 68 height 18
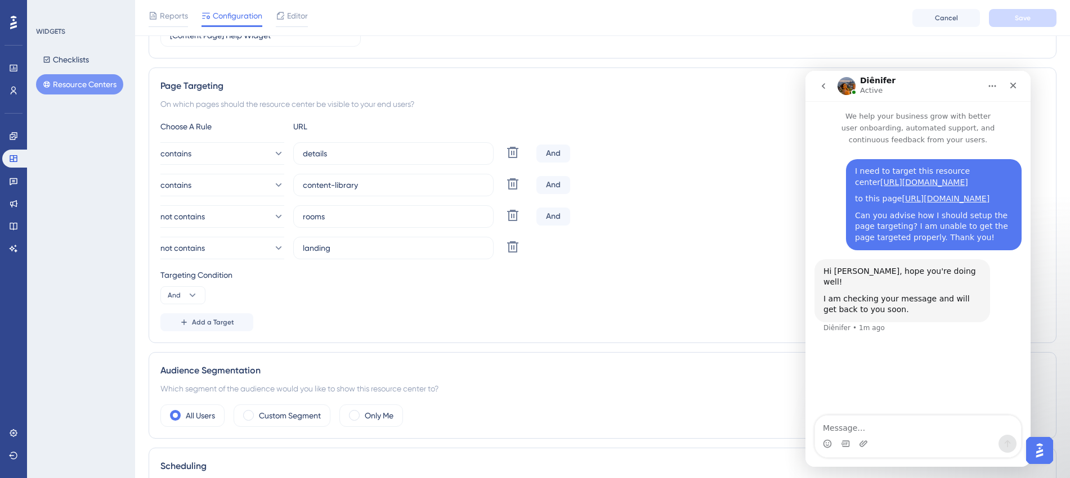
scroll to position [141, 0]
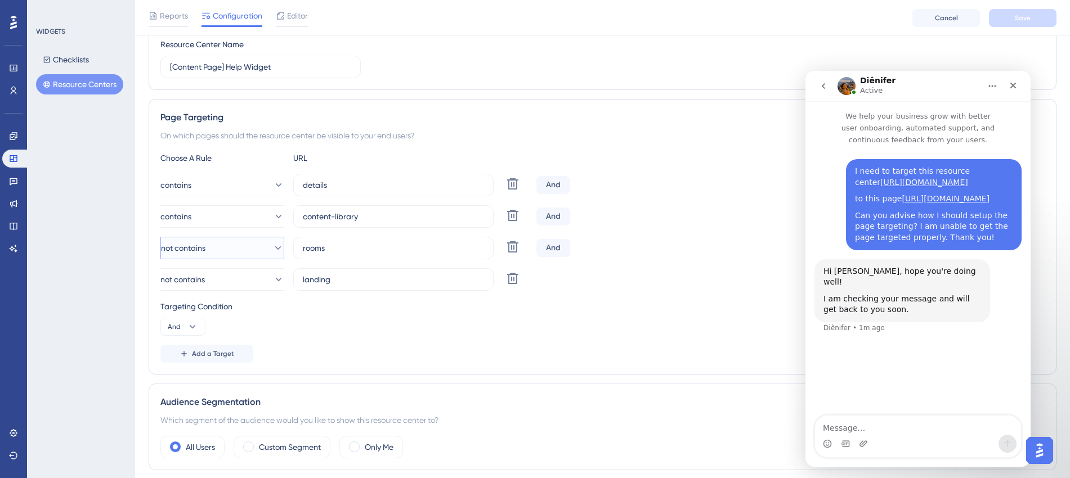
click at [273, 252] on icon at bounding box center [277, 248] width 11 height 11
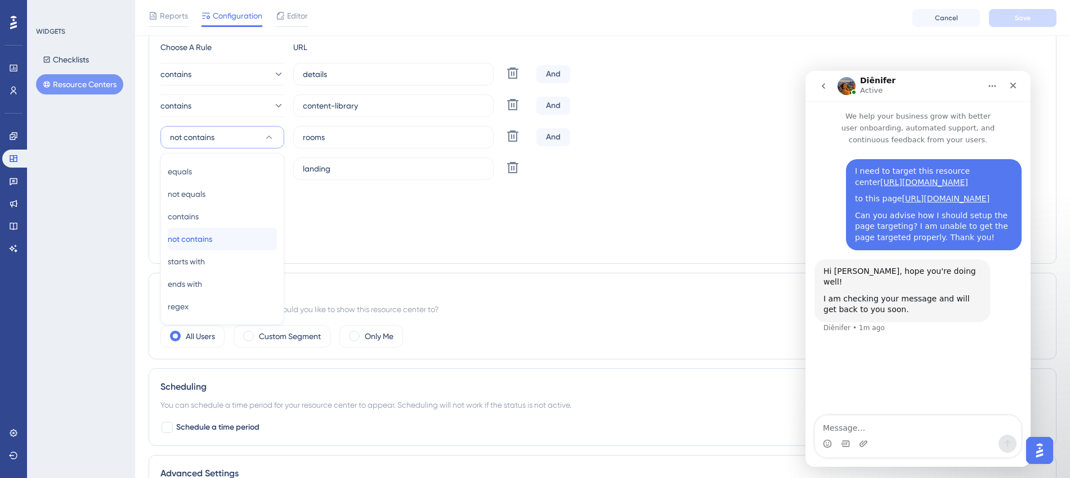
click at [273, 235] on button "not contains not contains" at bounding box center [222, 239] width 109 height 23
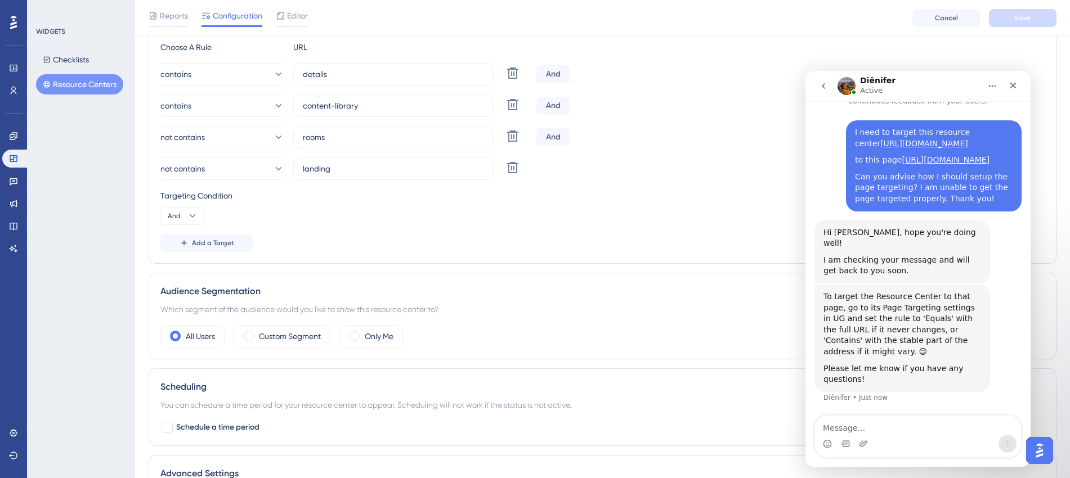
scroll to position [181, 0]
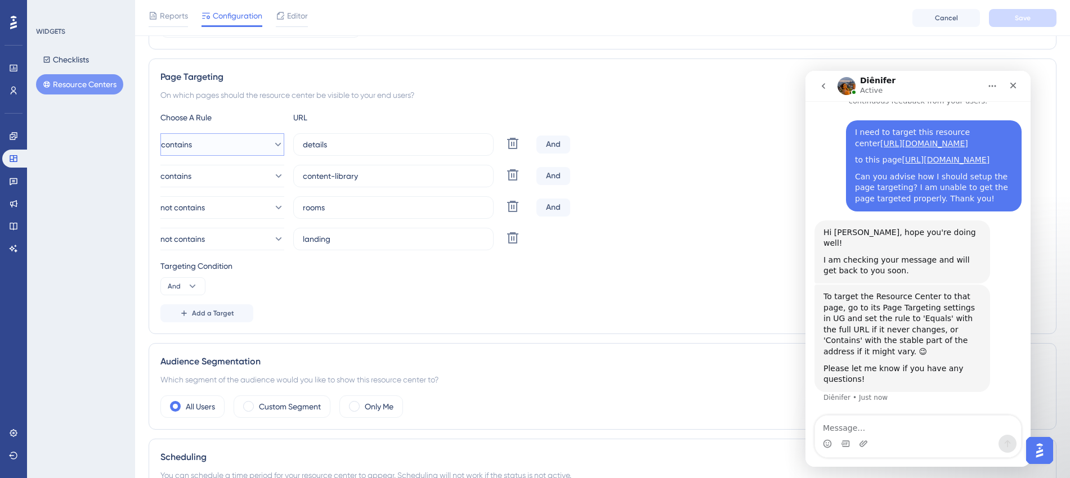
click at [272, 146] on icon at bounding box center [277, 144] width 11 height 11
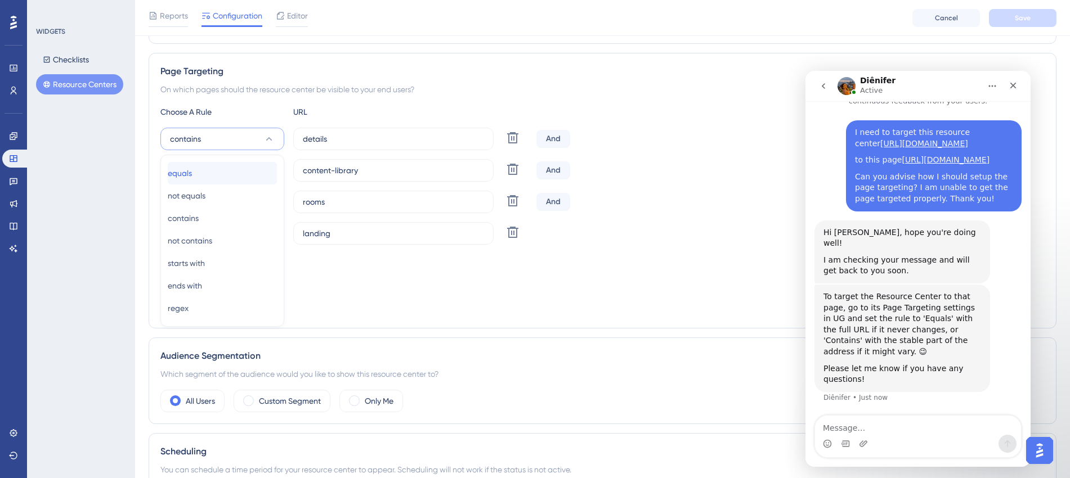
click at [213, 171] on div "equals equals" at bounding box center [222, 173] width 109 height 23
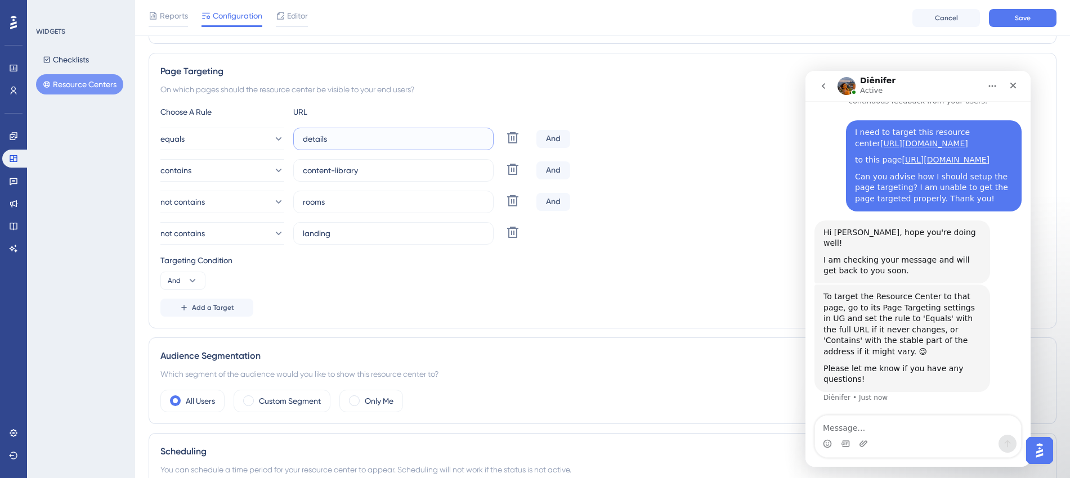
drag, startPoint x: 345, startPoint y: 142, endPoint x: 286, endPoint y: 144, distance: 59.1
click at [286, 144] on div "equals details Delete" at bounding box center [345, 139] width 371 height 23
paste input "https://account.safariportal.app/acc/1431212812163614153/content-library/page/8…"
type input "https://account.safariportal.app/acc/1431212812163614153/content-library/page/8…"
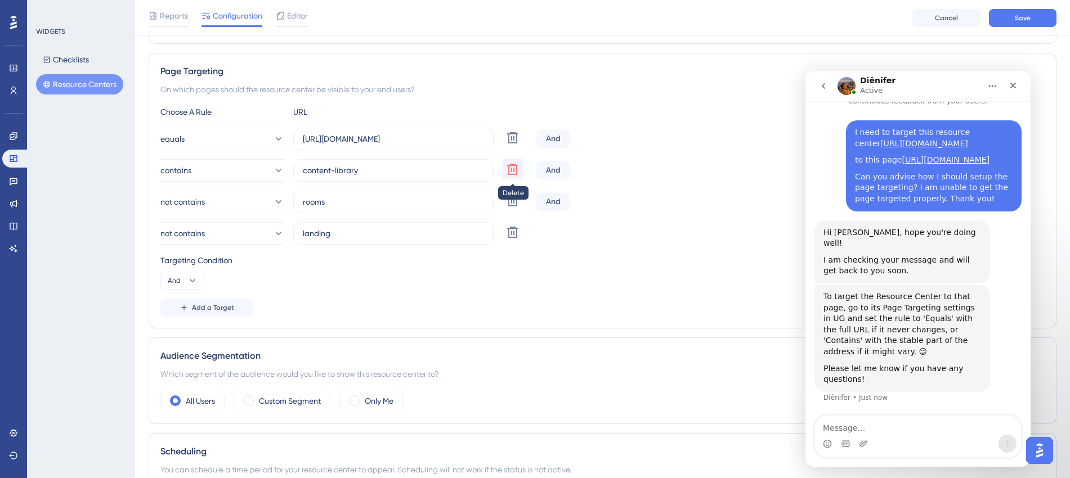
click at [515, 145] on icon at bounding box center [513, 138] width 14 height 14
type input "rooms"
type input "landing"
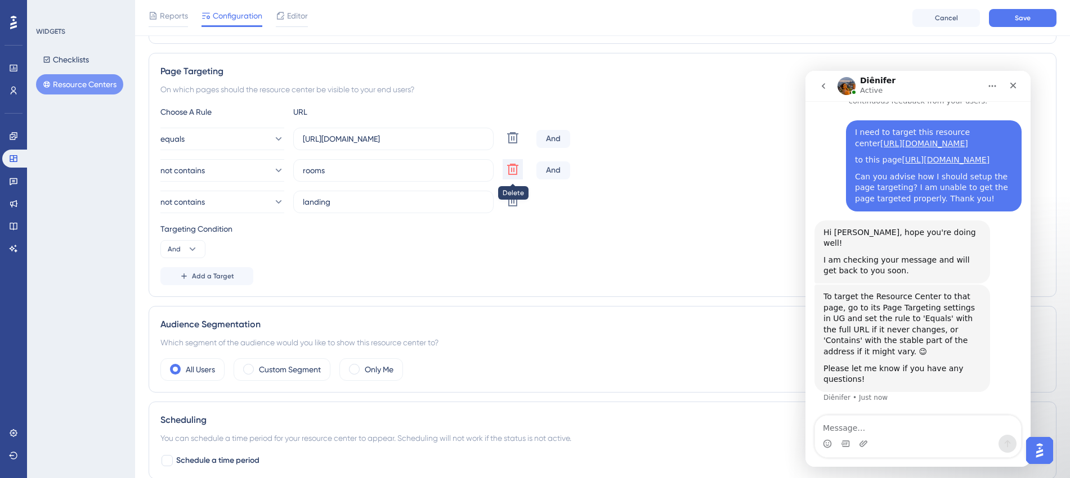
scroll to position [0, 0]
click at [515, 145] on icon at bounding box center [513, 138] width 14 height 14
type input "landing"
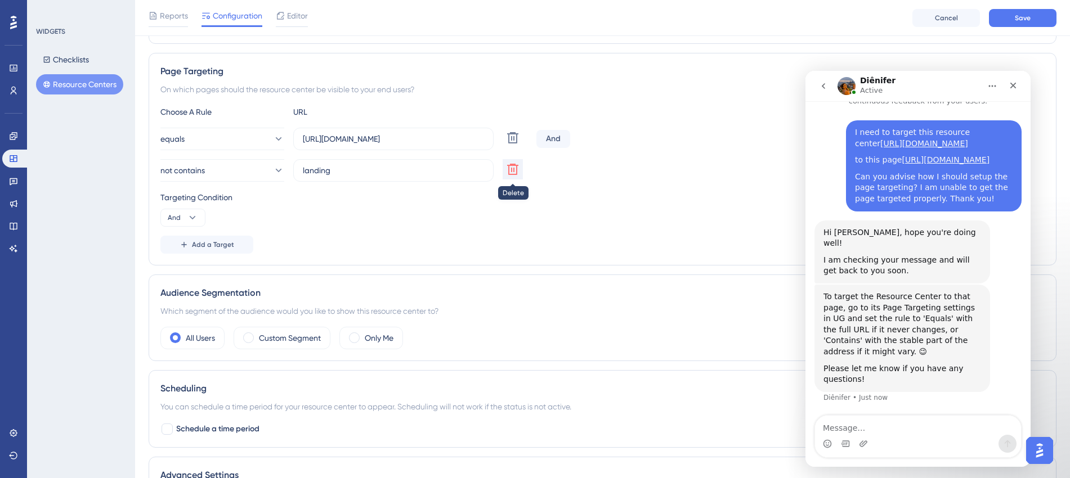
click at [515, 145] on icon at bounding box center [513, 138] width 14 height 14
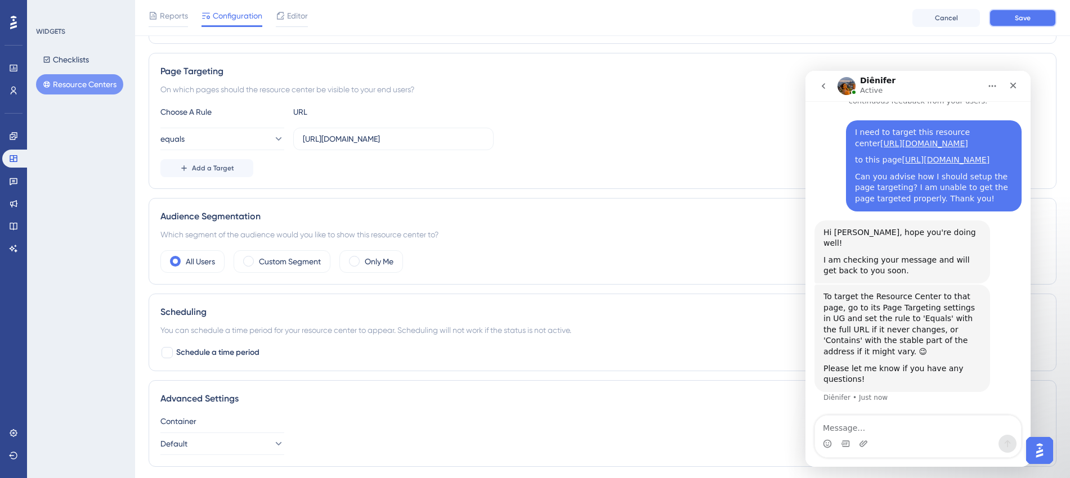
click at [864, 20] on span "Save" at bounding box center [1023, 18] width 16 height 9
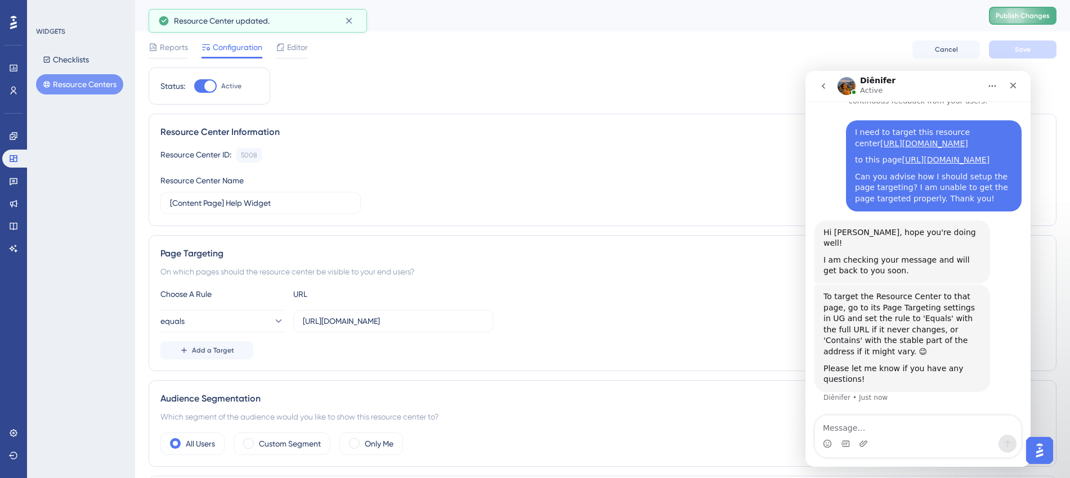
click at [864, 13] on span "Publish Changes" at bounding box center [1023, 15] width 54 height 9
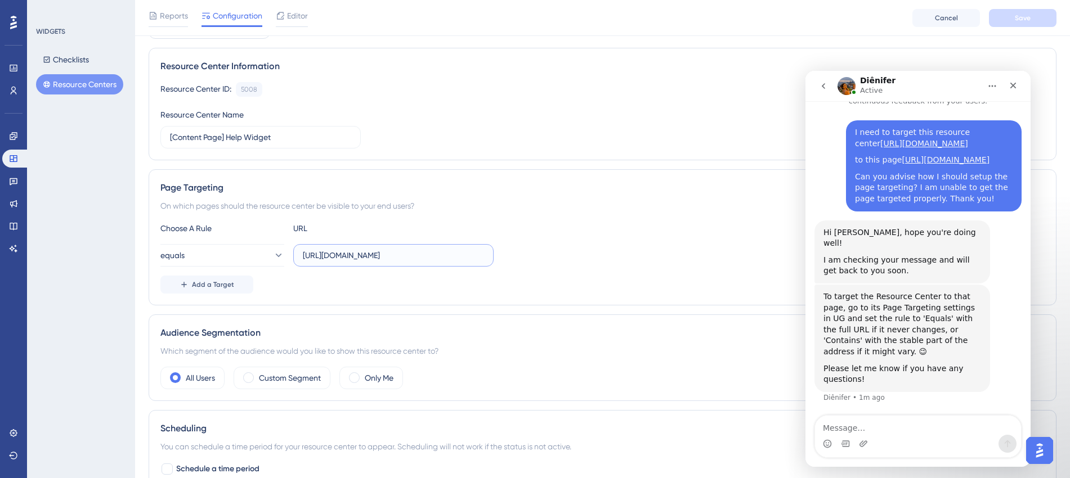
scroll to position [0, 173]
drag, startPoint x: 433, startPoint y: 255, endPoint x: 555, endPoint y: 259, distance: 122.2
click at [555, 259] on div "equals https://account.safariportal.app/acc/1431212812163614153/content-library…" at bounding box center [602, 255] width 884 height 23
click at [864, 391] on textarea "Message…" at bounding box center [918, 425] width 206 height 19
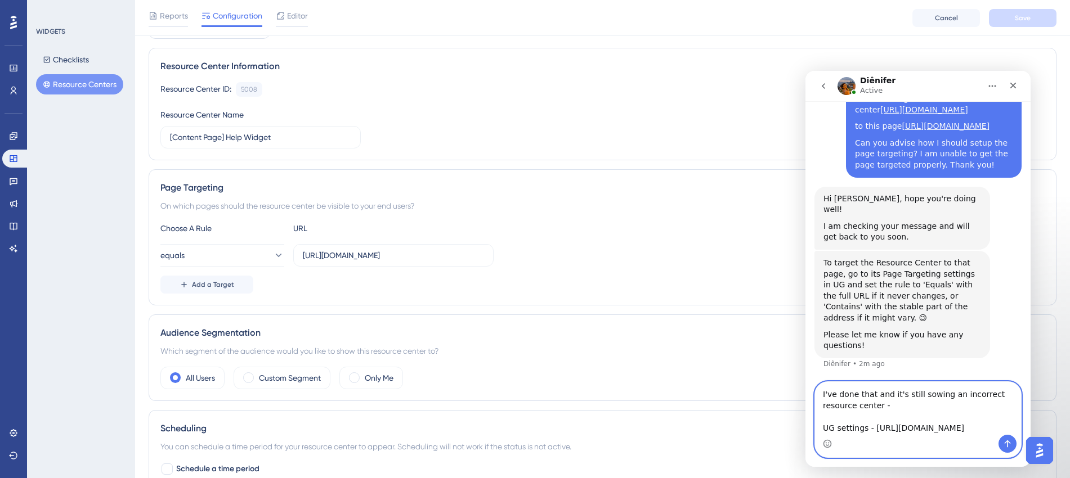
scroll to position [128, 0]
click at [862, 391] on textarea "I've done that and it's still sowing an incorrect resource center - UG settings…" at bounding box center [918, 408] width 206 height 53
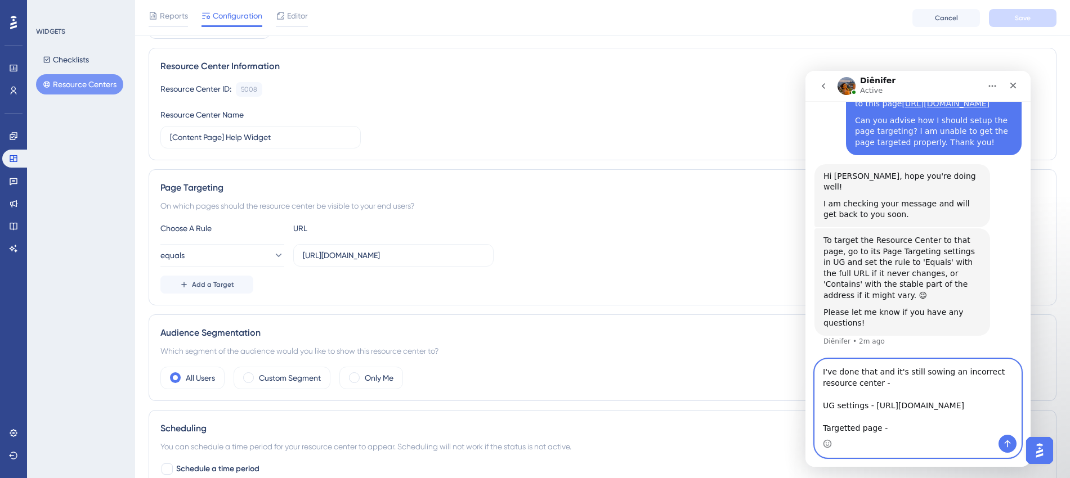
paste textarea "https://account.safariportal.app/acc/1431212812163614153/content-library/page/8…"
click at [864, 360] on textarea "I've done that and it's still sowing an incorrect resource center - UG settings…" at bounding box center [918, 397] width 206 height 75
type textarea "I've done that and it's still showing an incorrect resource center - UG setting…"
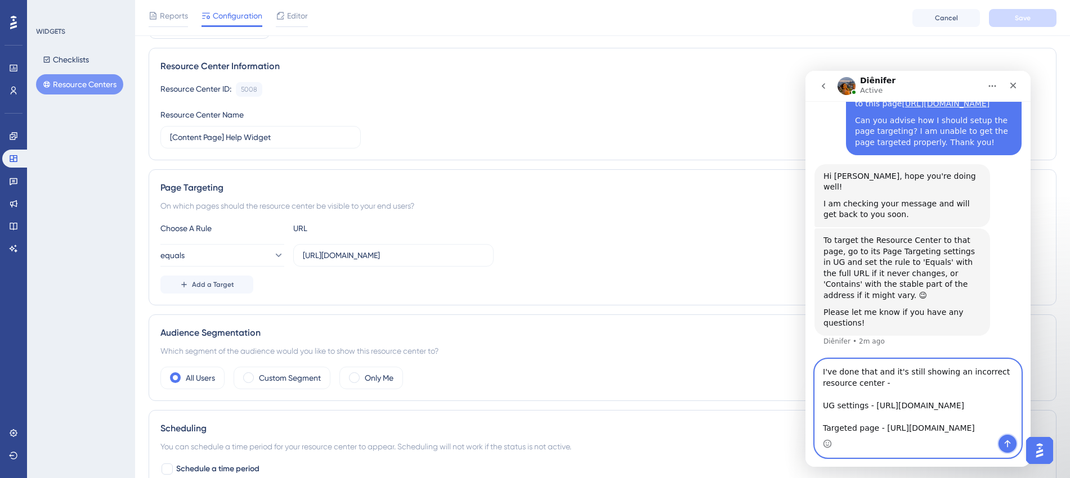
click at [864, 391] on button "Send a message…" at bounding box center [1007, 444] width 18 height 18
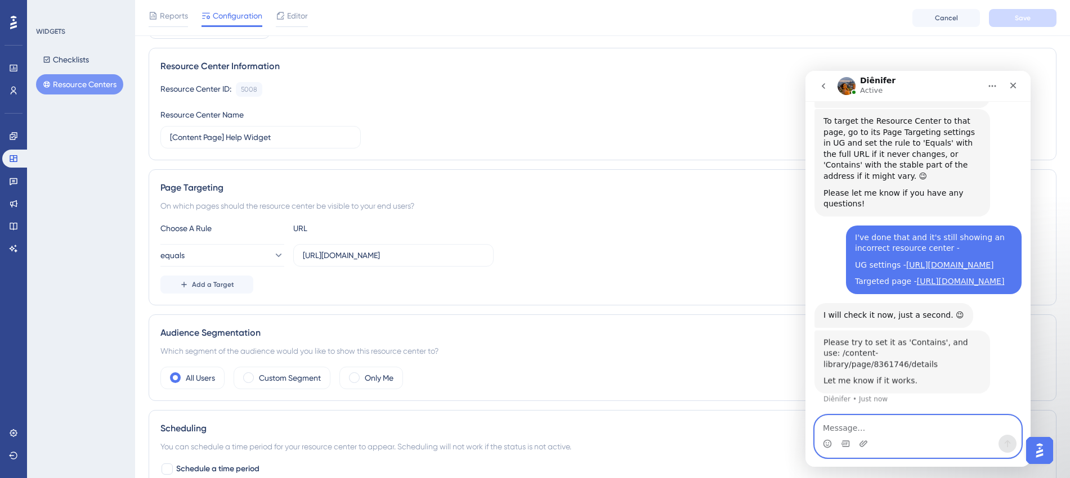
scroll to position [281, 0]
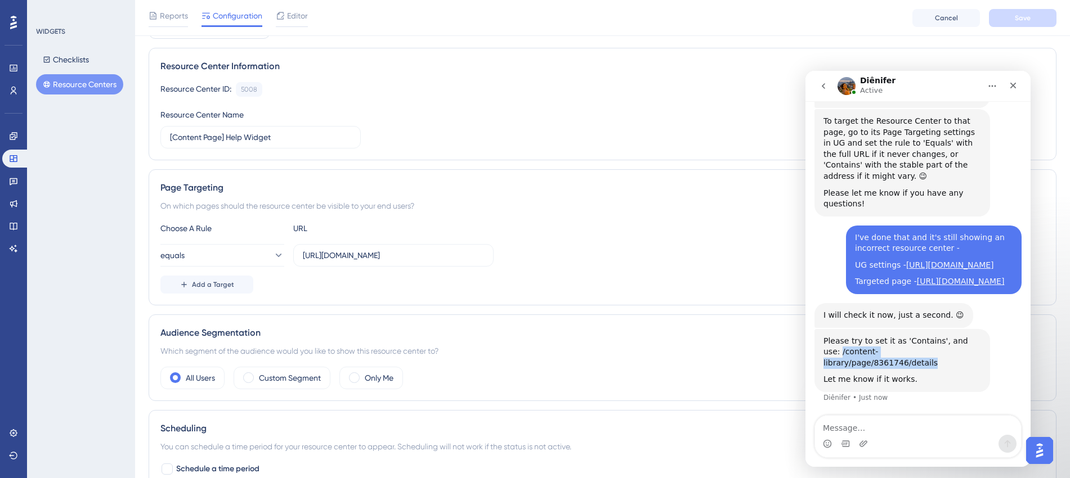
drag, startPoint x: 963, startPoint y: 360, endPoint x: 822, endPoint y: 364, distance: 141.3
click at [822, 364] on div "Please try to set it as 'Contains', and use: /content-library/page/8361746/deta…" at bounding box center [902, 360] width 176 height 63
copy div "/content-library/page/8361746/details"
click at [380, 253] on input "https://account.safariportal.app/acc/1431212812163614153/content-library/page/8…" at bounding box center [393, 255] width 181 height 12
type input "/content-library/page/8361746/details"
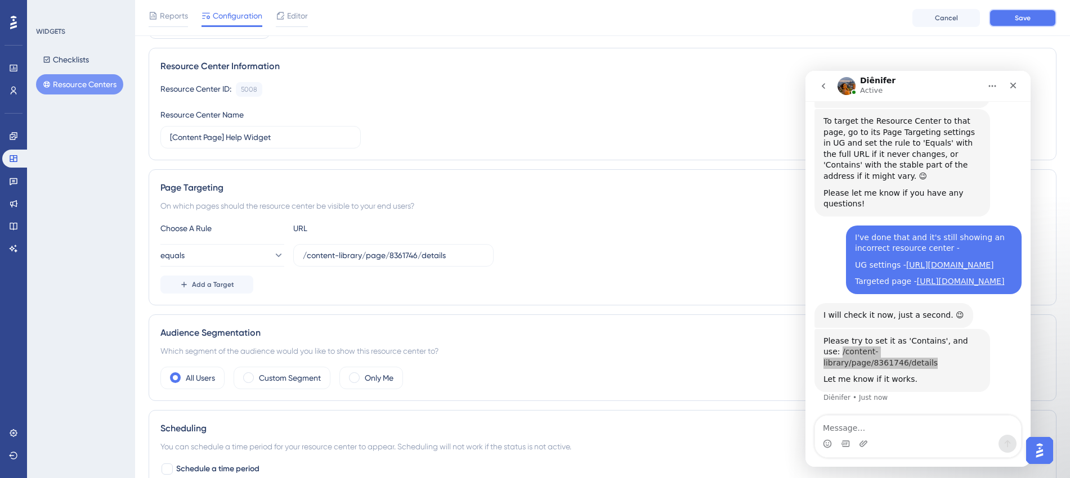
click at [864, 14] on button "Save" at bounding box center [1023, 18] width 68 height 18
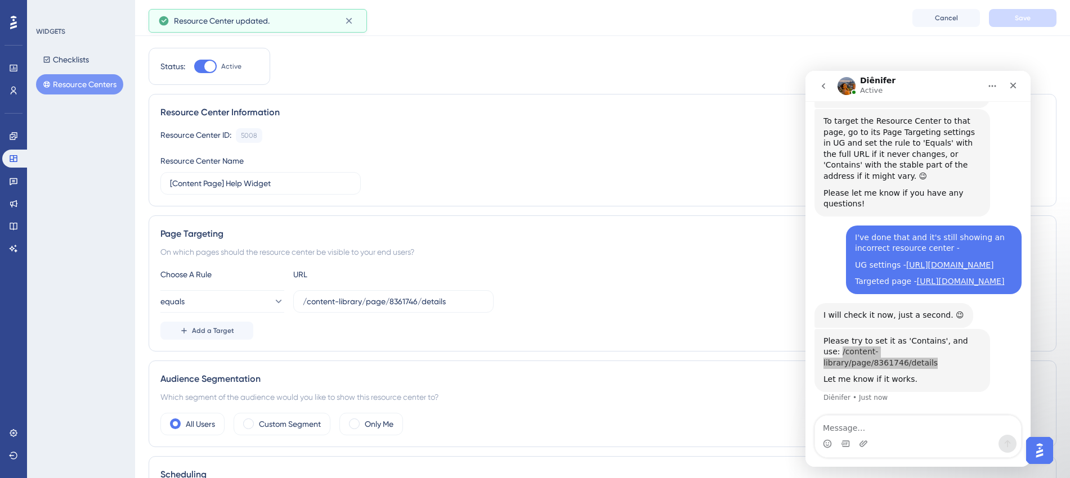
scroll to position [0, 0]
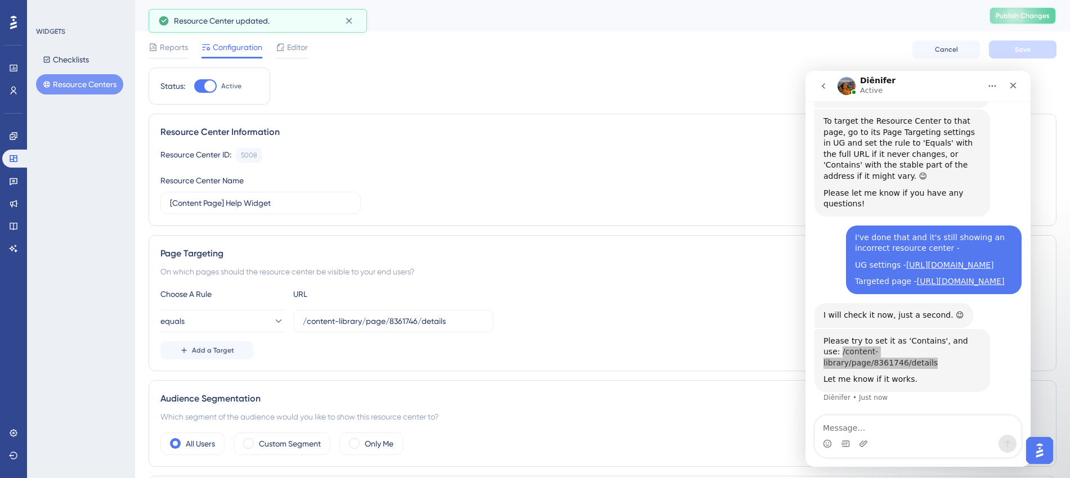
click at [864, 14] on span "Publish Changes" at bounding box center [1023, 15] width 54 height 9
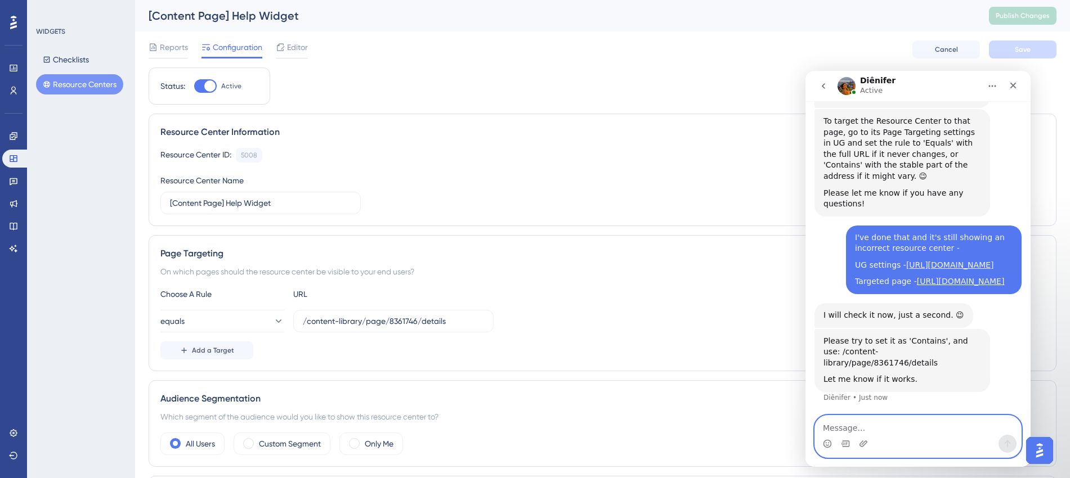
click at [864, 391] on textarea "Message…" at bounding box center [918, 425] width 206 height 19
type textarea "That did not work either."
click at [302, 318] on label "/content-library/page/8361746/details" at bounding box center [393, 321] width 200 height 23
click at [303, 318] on input "/content-library/page/8361746/details" at bounding box center [393, 321] width 181 height 12
click at [304, 322] on input "/content-library/page/8361746/details" at bounding box center [393, 321] width 181 height 12
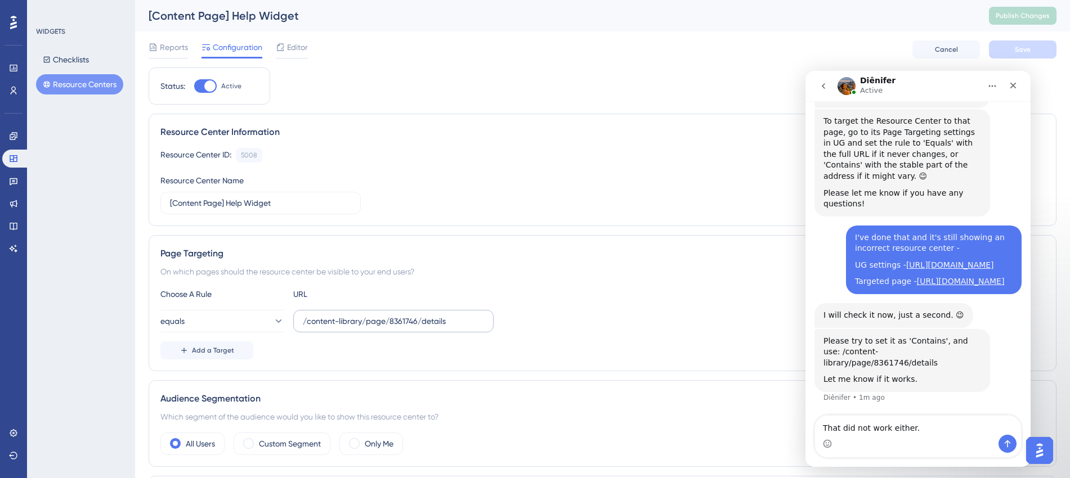
click at [483, 331] on label "/content-library/page/8361746/details" at bounding box center [393, 321] width 200 height 23
click at [483, 328] on input "/content-library/page/8361746/details" at bounding box center [393, 321] width 181 height 12
click at [473, 322] on input "/content-library/page/8361746/details" at bounding box center [393, 321] width 181 height 12
click at [864, 391] on icon "Send a message…" at bounding box center [1007, 444] width 9 height 9
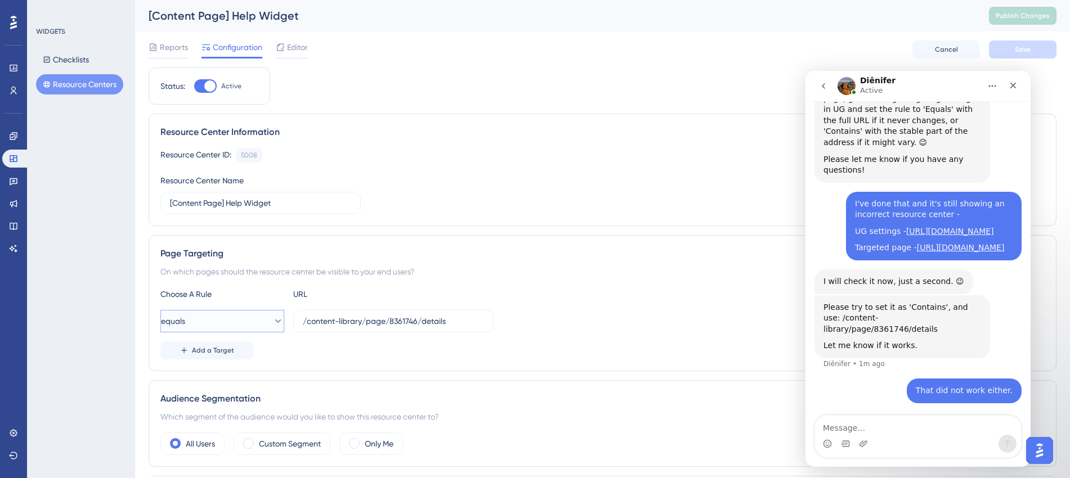
click at [272, 320] on icon at bounding box center [277, 321] width 11 height 11
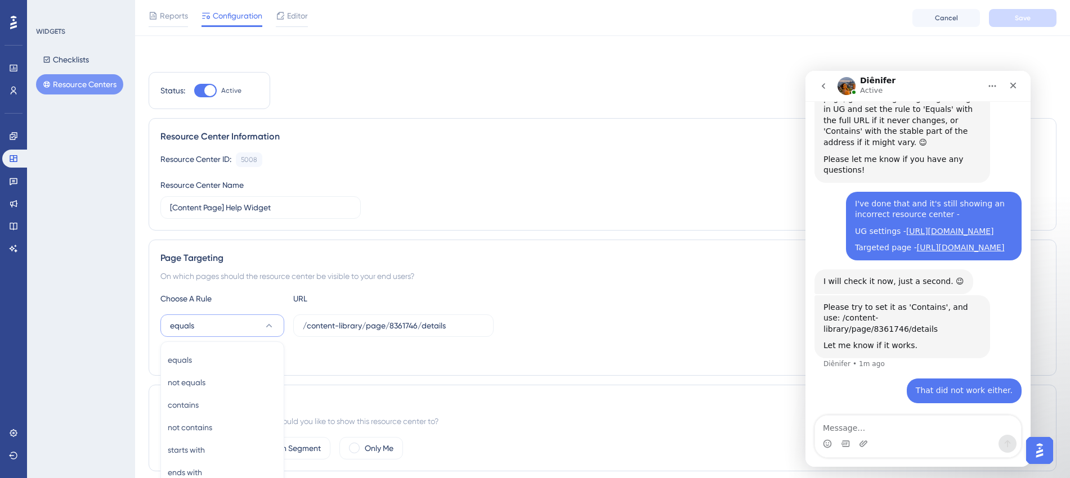
scroll to position [184, 0]
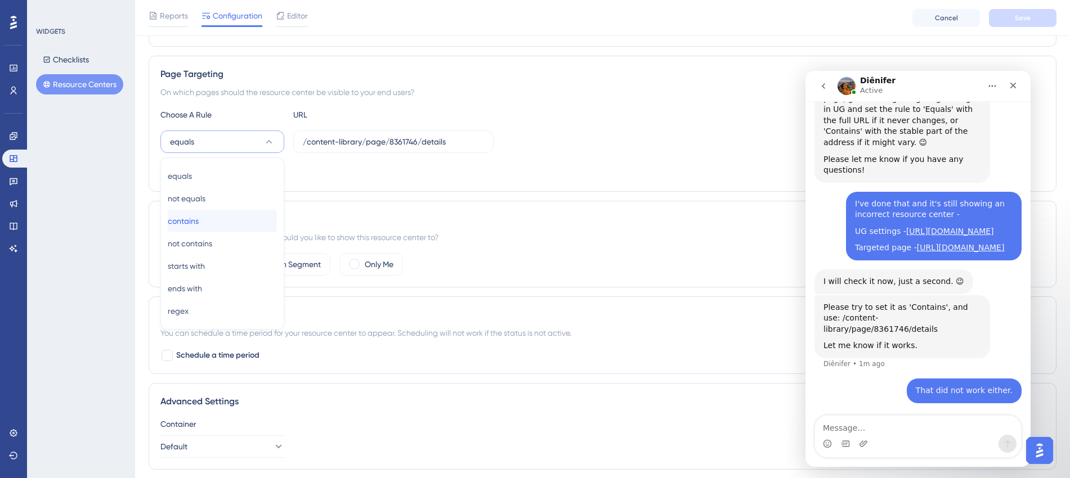
click at [196, 216] on span "contains" at bounding box center [183, 221] width 31 height 14
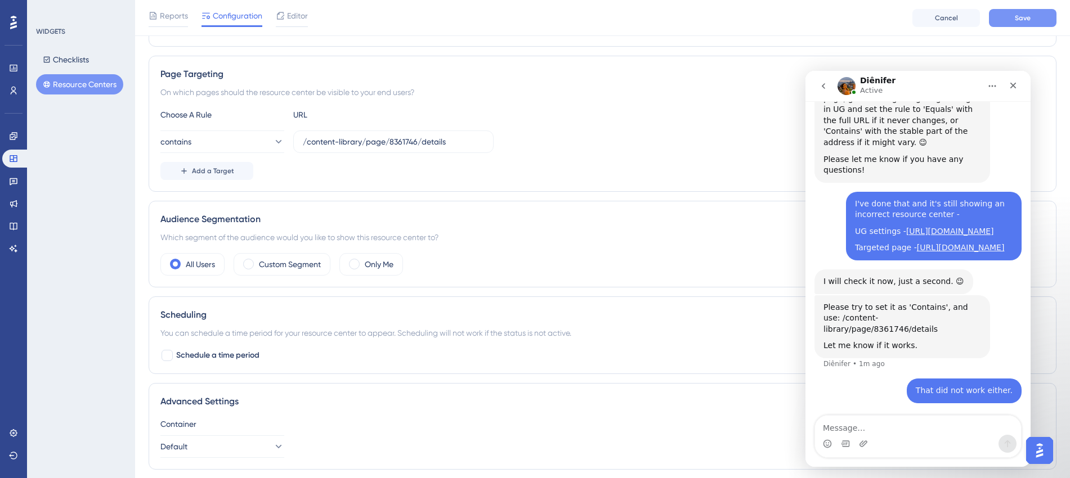
click at [864, 20] on span "Save" at bounding box center [1023, 18] width 16 height 9
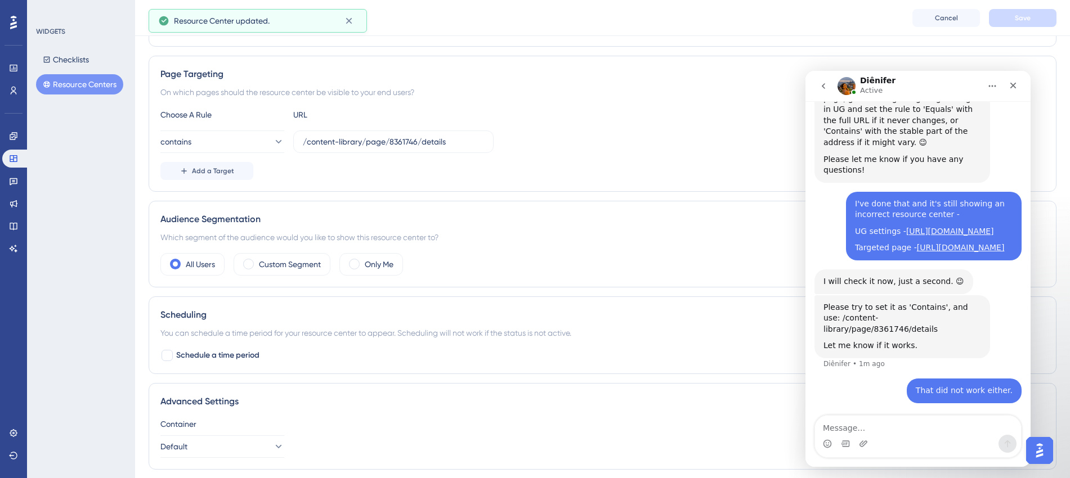
scroll to position [0, 0]
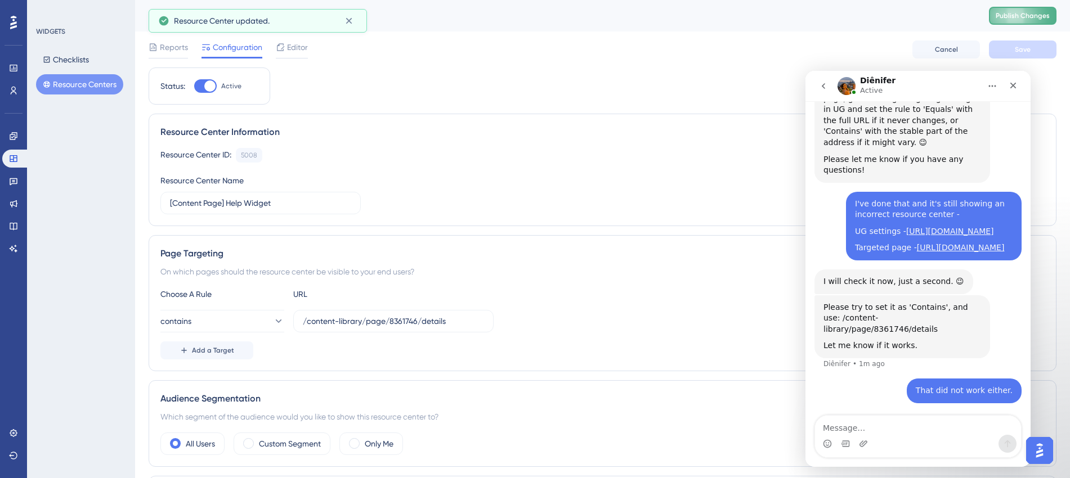
click at [864, 21] on button "Publish Changes" at bounding box center [1023, 16] width 68 height 18
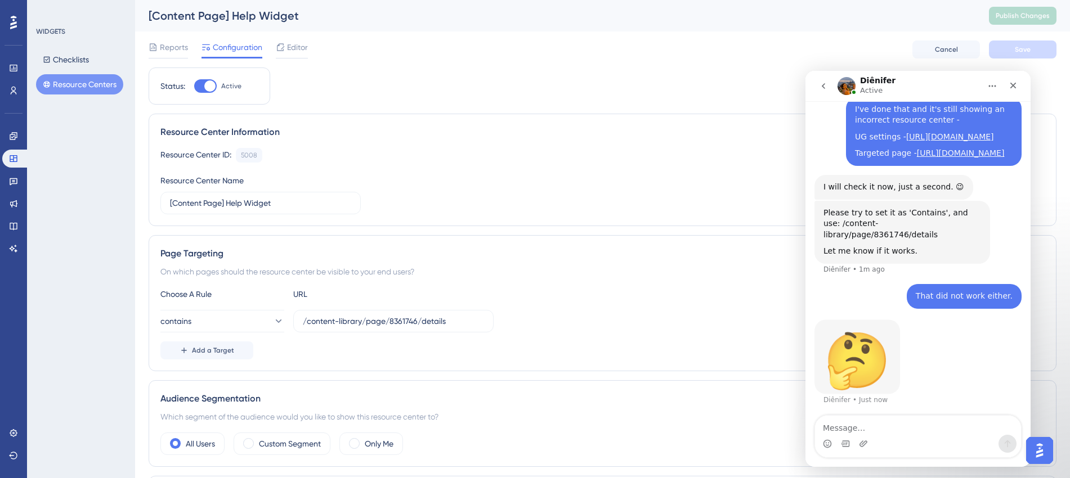
scroll to position [409, 0]
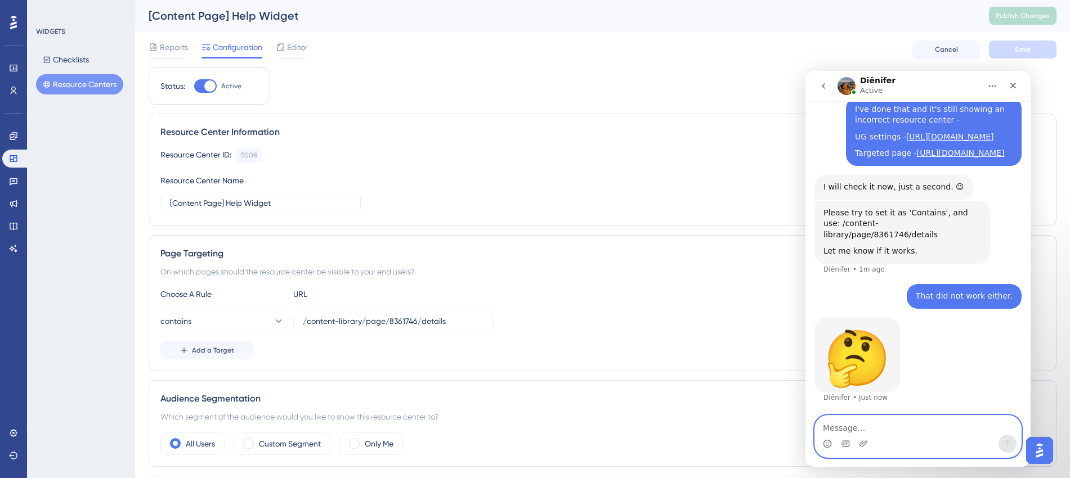
click at [864, 391] on textarea "Message…" at bounding box center [918, 425] width 206 height 19
drag, startPoint x: 860, startPoint y: 424, endPoint x: 888, endPoint y: 380, distance: 52.6
click at [810, 391] on div "h h" at bounding box center [917, 436] width 225 height 43
paste textarea "https://panel.userguiding.com/resource-centers/configuration/5033"
type textarea "This is the widget that is showing - https://panel.userguiding.com/resource-cen…"
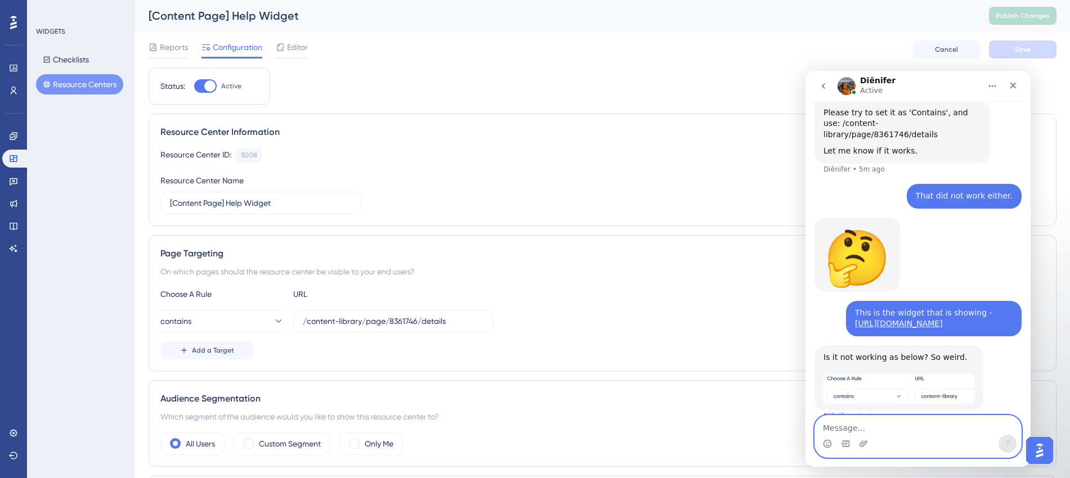
scroll to position [398, 0]
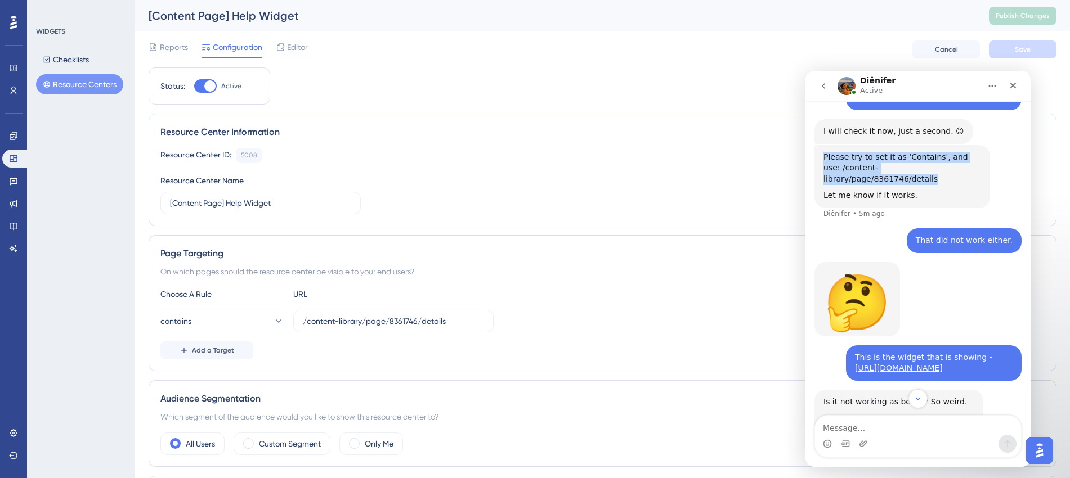
drag, startPoint x: 960, startPoint y: 245, endPoint x: 821, endPoint y: 237, distance: 139.2
click at [821, 208] on div "Please try to set it as 'Contains', and use: /content-library/page/8361746/deta…" at bounding box center [902, 176] width 176 height 63
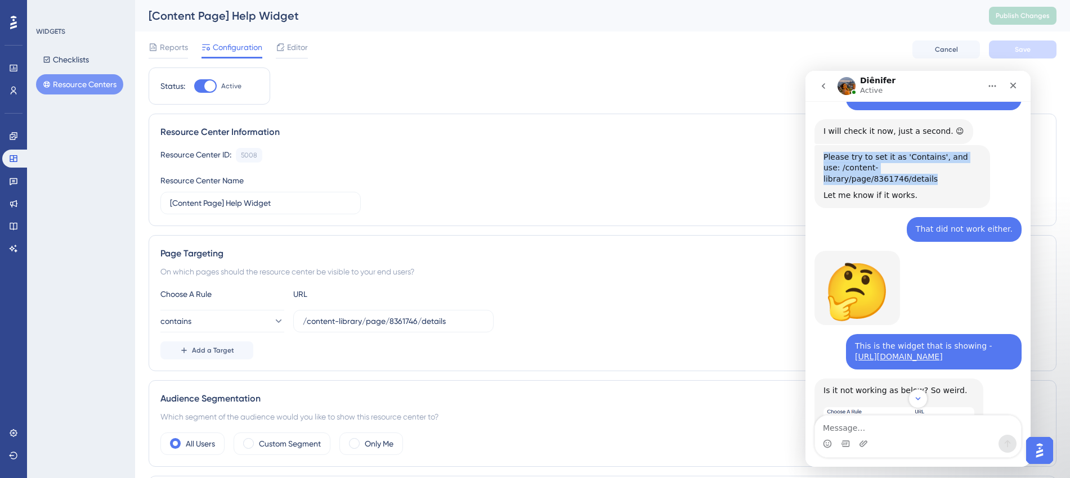
copy div "Please try to set it as 'Contains', and use: /content-library/page/8361746/deta…"
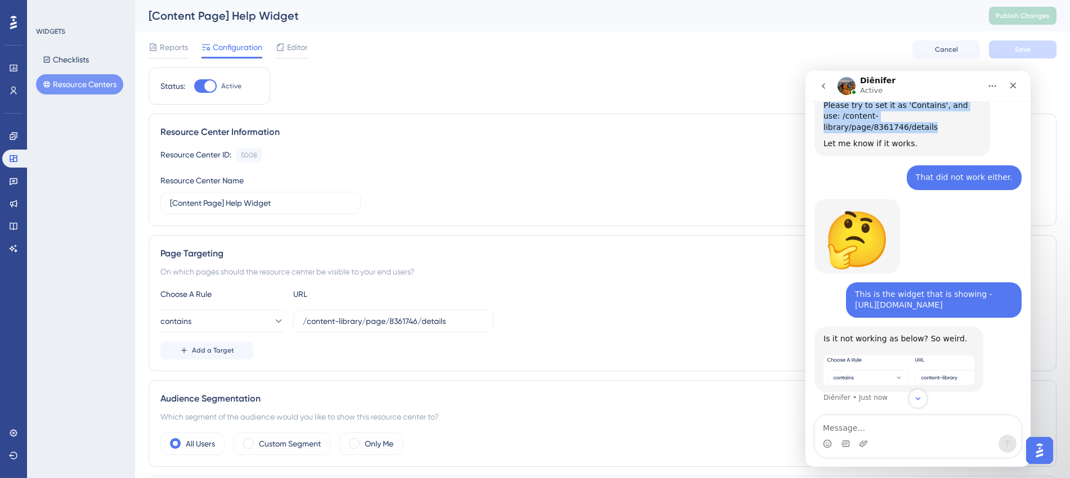
scroll to position [528, 0]
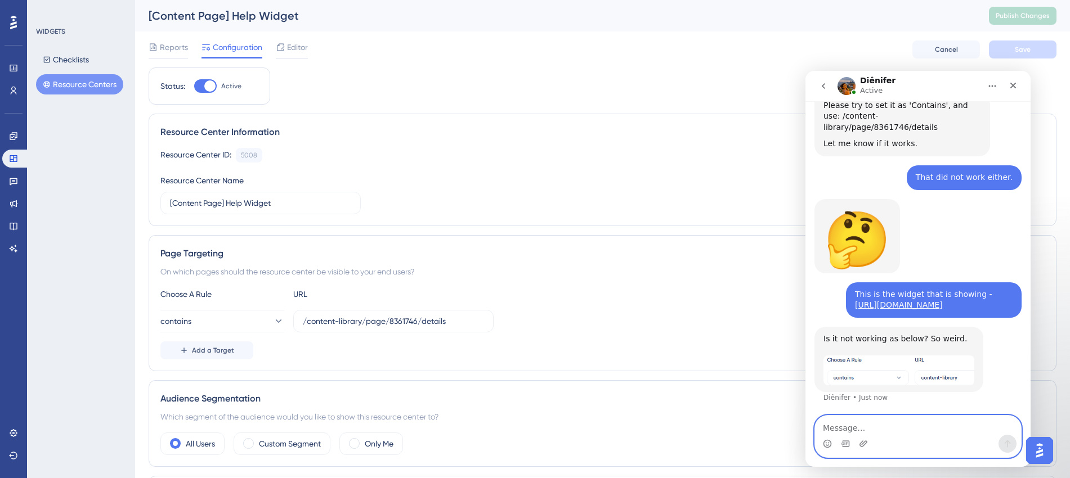
click at [864, 391] on textarea "Message…" at bounding box center [918, 425] width 206 height 19
drag, startPoint x: 950, startPoint y: 302, endPoint x: 849, endPoint y: 295, distance: 101.5
click at [855, 295] on div "This is the widget that is showing - https://panel.userguiding.com/resource-cen…" at bounding box center [934, 300] width 158 height 22
copy link "https://panel.userguiding.com/resource-centers/configuration/5033"
click at [864, 391] on textarea "Message…" at bounding box center [918, 425] width 206 height 19
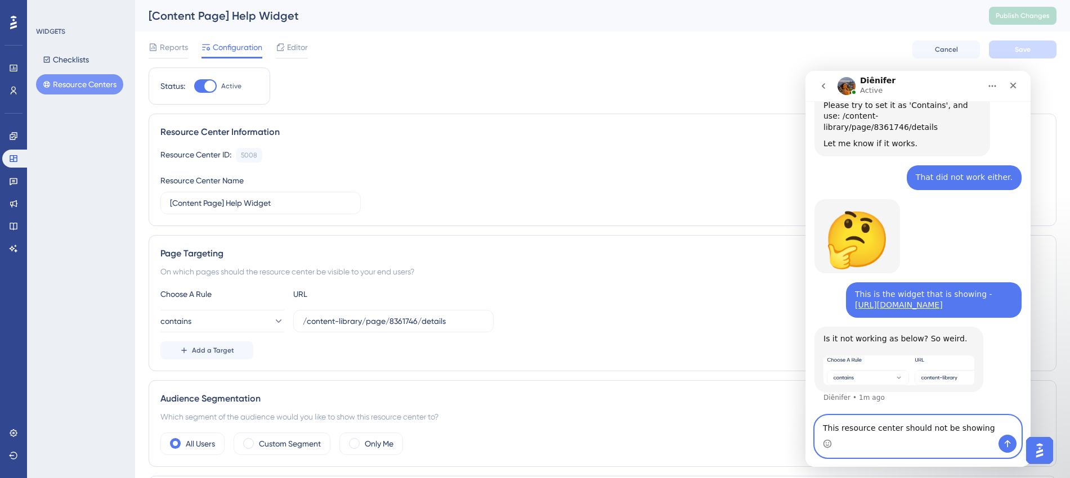
click at [864, 391] on textarea "This resource center should not be showing" at bounding box center [918, 425] width 206 height 19
paste textarea "https://panel.userguiding.com/resource-centers/configuration/5033"
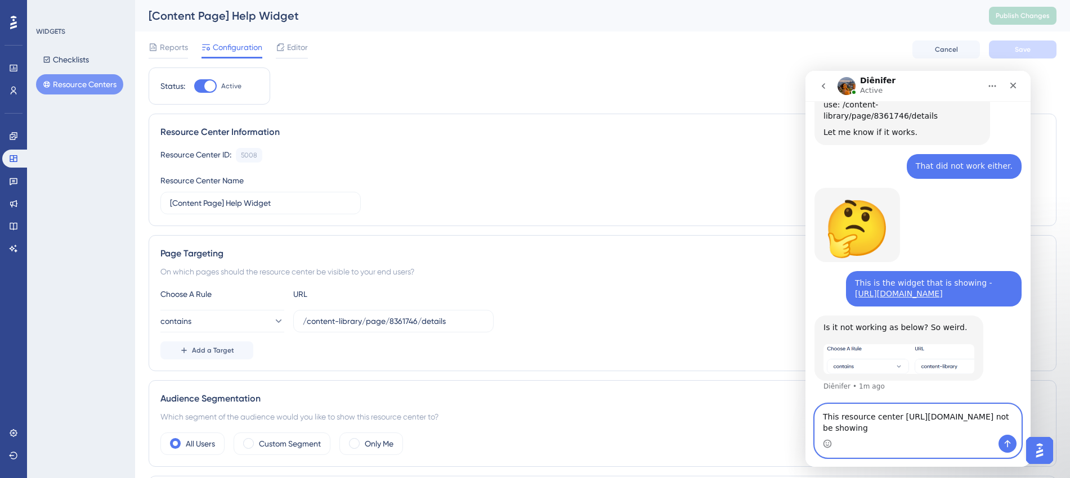
scroll to position [550, 0]
click at [864, 391] on textarea "This resource center https://panel.userguiding.com/resource-centers/configurati…" at bounding box center [918, 420] width 206 height 30
paste textarea "https://account.safariportal.app/acc/1431212812163614153/content-library/page/8…"
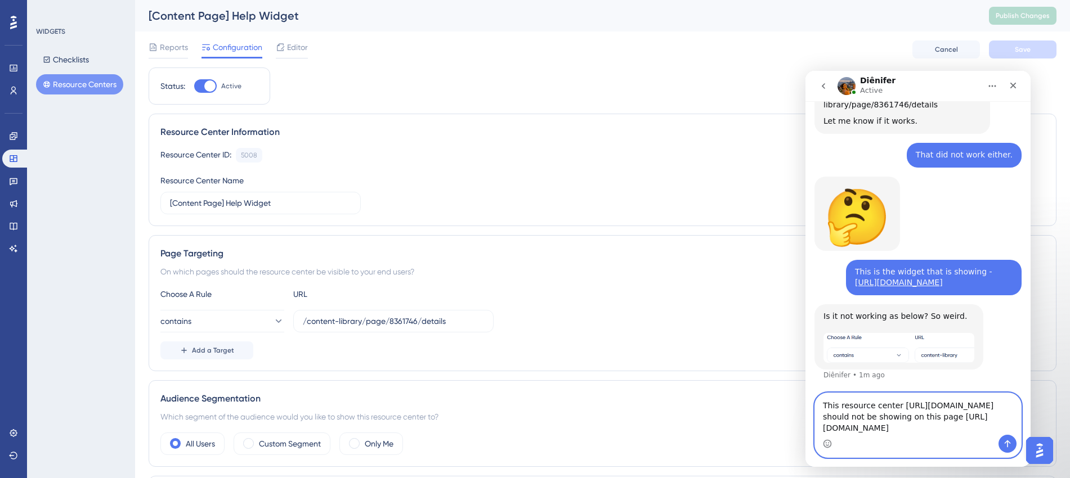
scroll to position [584, 0]
click at [864, 391] on textarea "This resource center https://panel.userguiding.com/resource-centers/configurati…" at bounding box center [918, 414] width 206 height 42
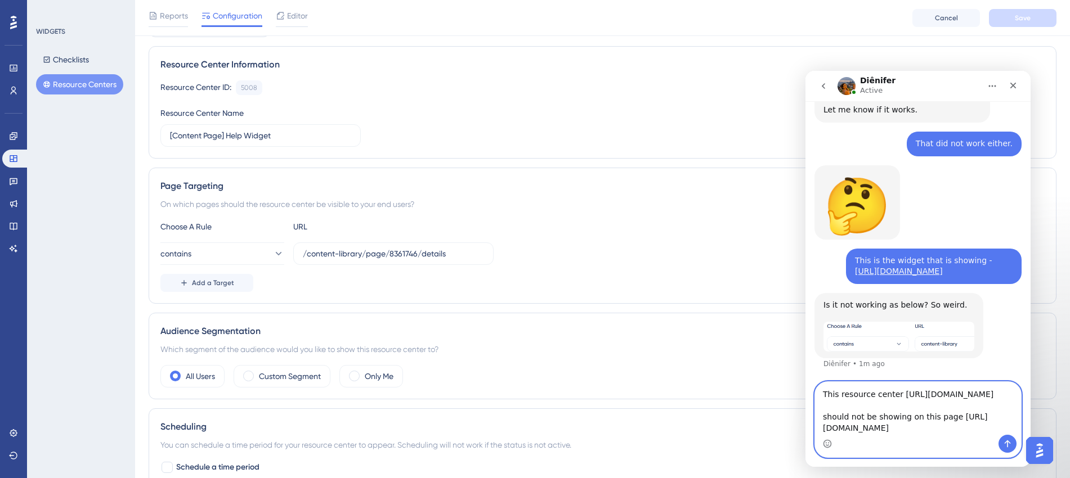
scroll to position [141, 0]
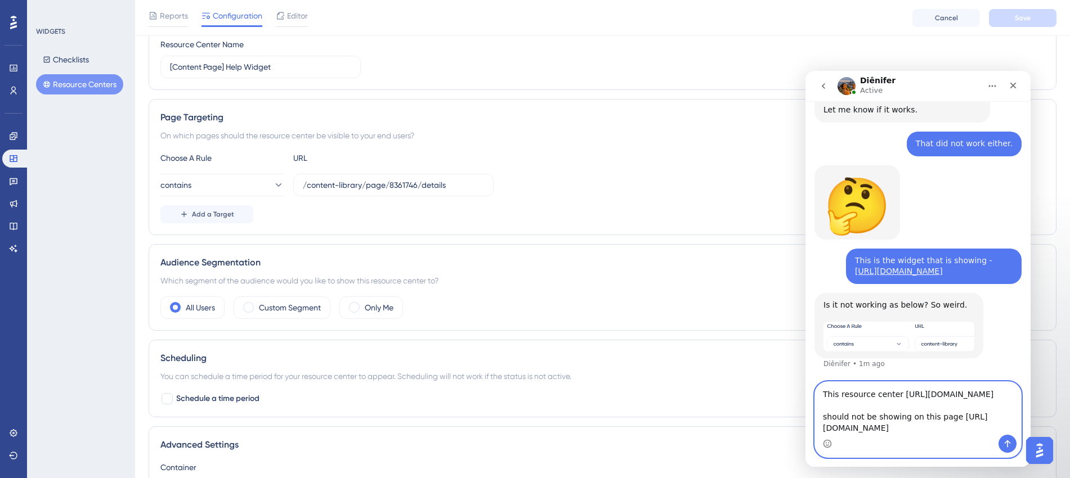
click at [864, 391] on textarea "This resource center https://panel.userguiding.com/resource-centers/configurati…" at bounding box center [918, 408] width 206 height 53
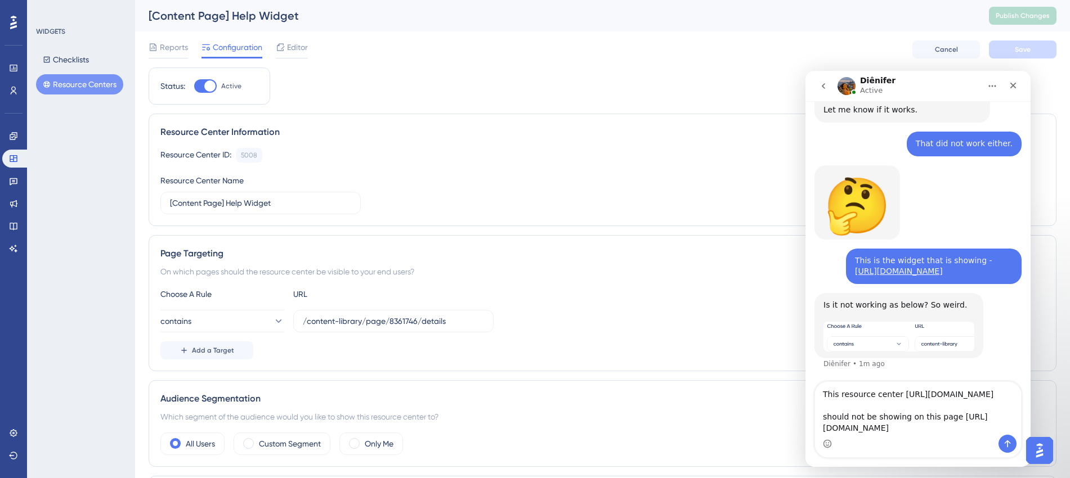
scroll to position [20, 0]
click at [852, 391] on textarea "This resource center https://panel.userguiding.com/resource-centers/configurati…" at bounding box center [918, 408] width 206 height 53
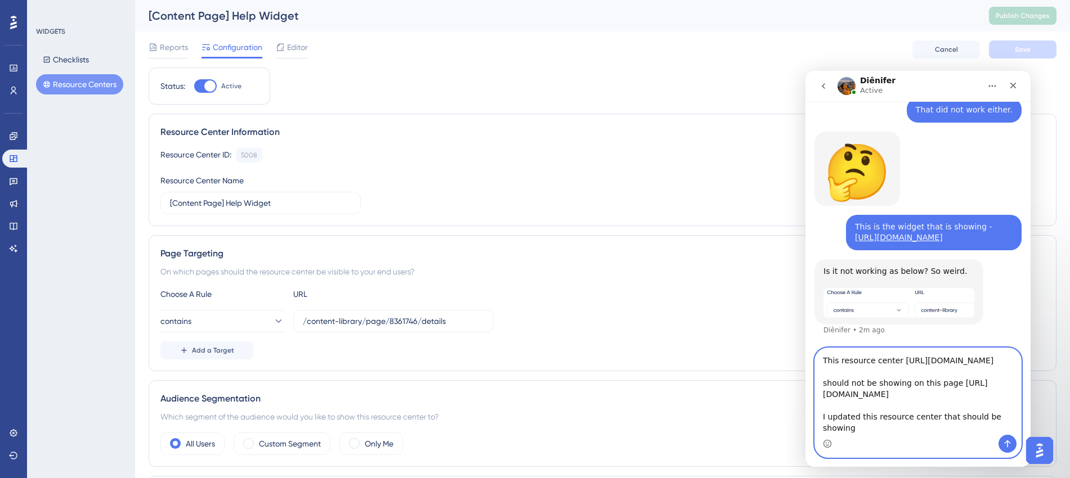
scroll to position [30, 0]
paste textarea "https://panel.userguiding.com/resource-centers/configuration/5008"
click at [864, 391] on textarea "This resource center https://panel.userguiding.com/resource-centers/configurati…" at bounding box center [918, 391] width 206 height 87
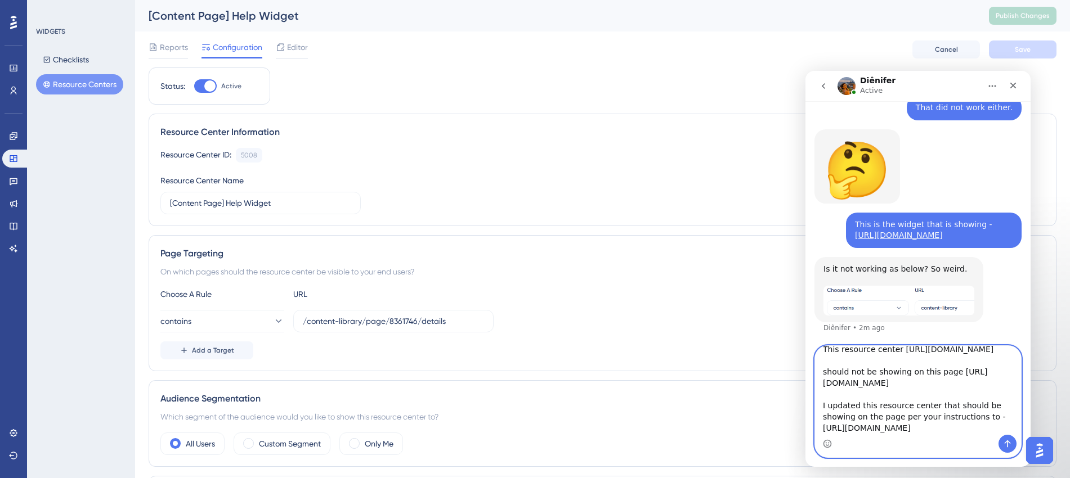
scroll to position [457, 0]
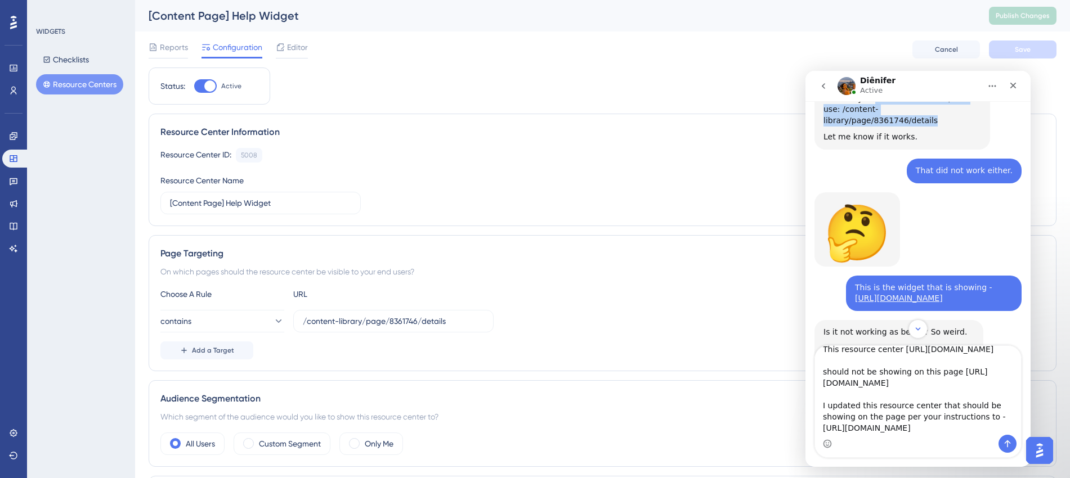
drag, startPoint x: 956, startPoint y: 187, endPoint x: 869, endPoint y: 181, distance: 87.4
click at [864, 127] on div "Please try to set it as 'Contains', and use: /content-library/page/8361746/deta…" at bounding box center [902, 109] width 158 height 33
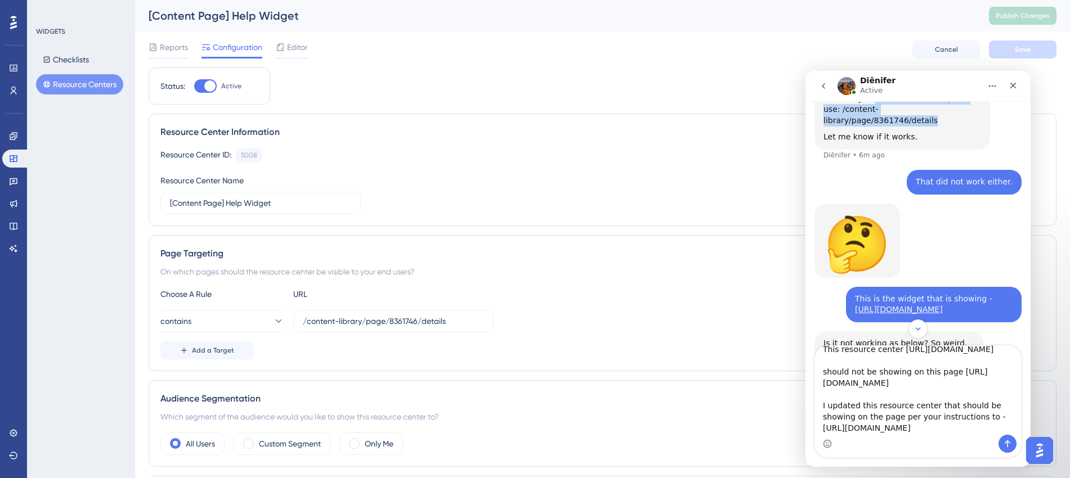
copy div "set it as 'Contains', and use: /content-library/page/8361746/details"
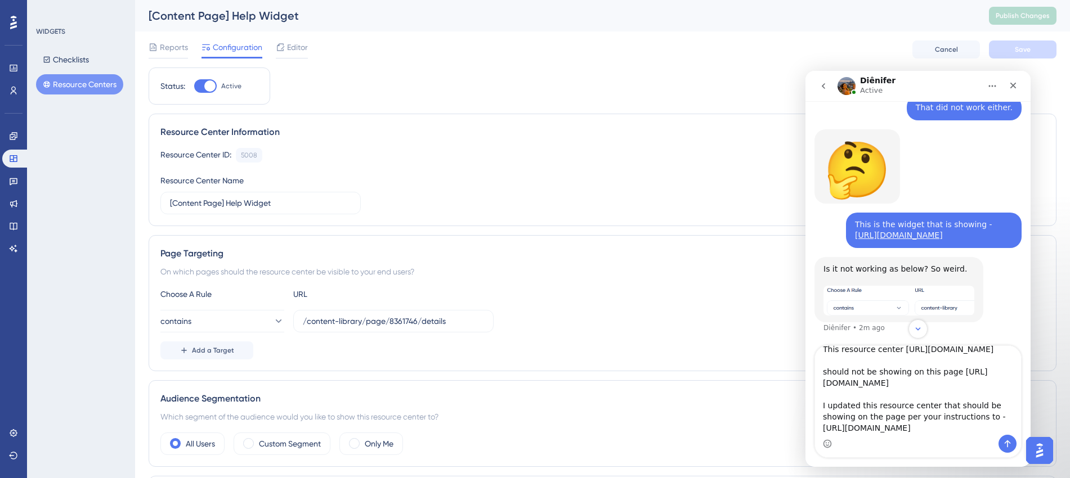
scroll to position [609, 0]
click at [864, 391] on textarea "This resource center https://panel.userguiding.com/resource-centers/configurati…" at bounding box center [918, 390] width 206 height 89
paste textarea "set it as 'Contains', and use: /content-library/page/8361746/details"
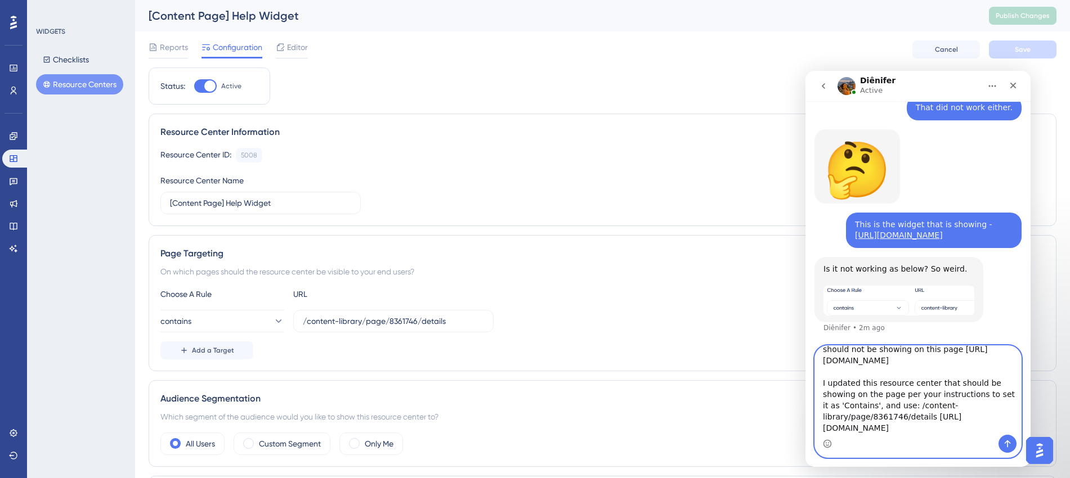
scroll to position [141, 0]
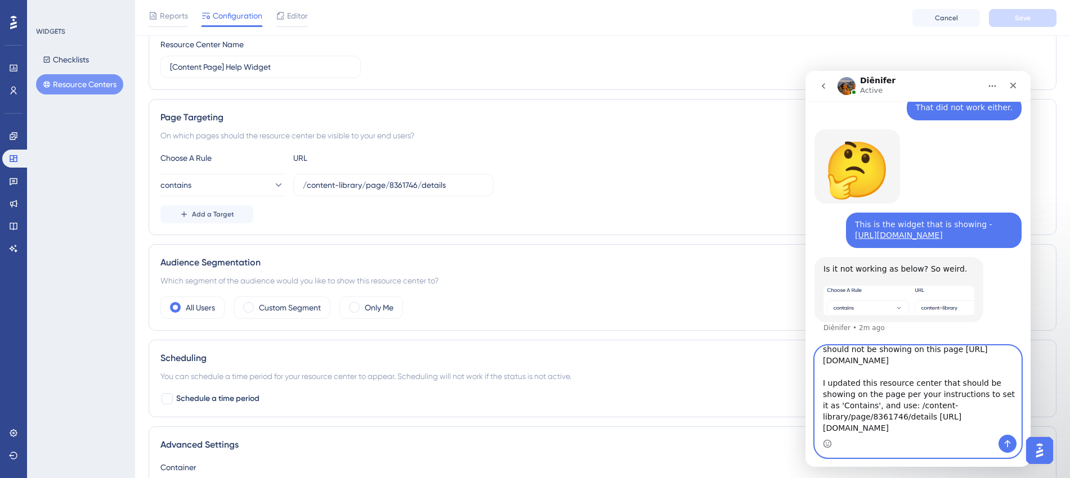
type textarea "This resource center https://panel.userguiding.com/resource-centers/configurati…"
click at [864, 391] on icon "Send a message…" at bounding box center [1007, 444] width 9 height 9
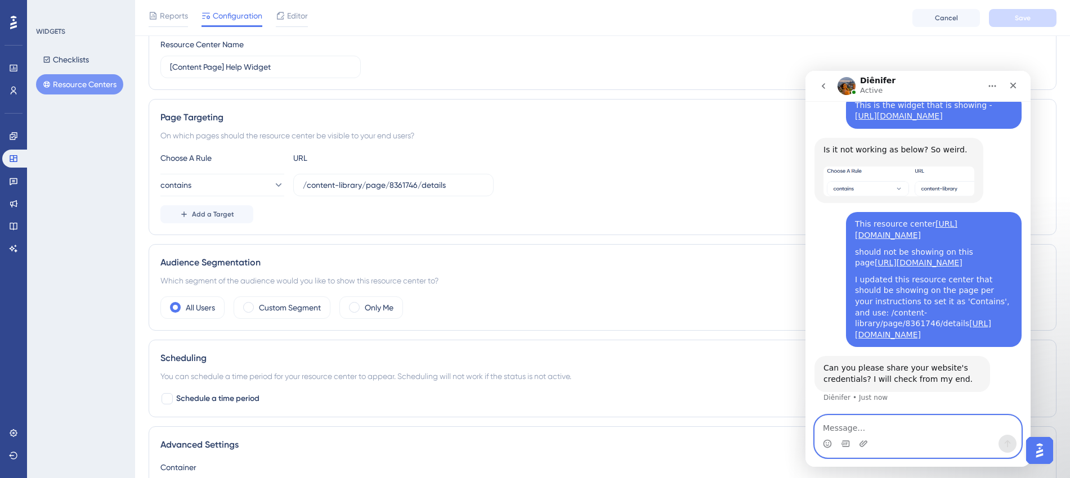
scroll to position [760, 0]
paste textarea "**Email:** support@safariportal.app **Password:** SafariPortal2020!"
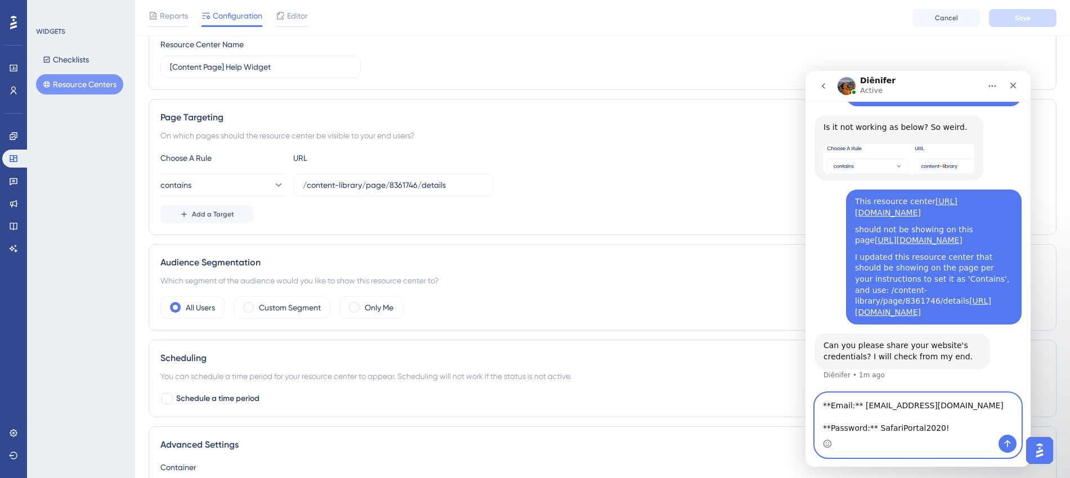
scroll to position [783, 0]
type textarea "**Email:** support@safariportal.app **Password:** SafariPortal2020!"
click at [864, 391] on icon "Send a message…" at bounding box center [1007, 444] width 9 height 9
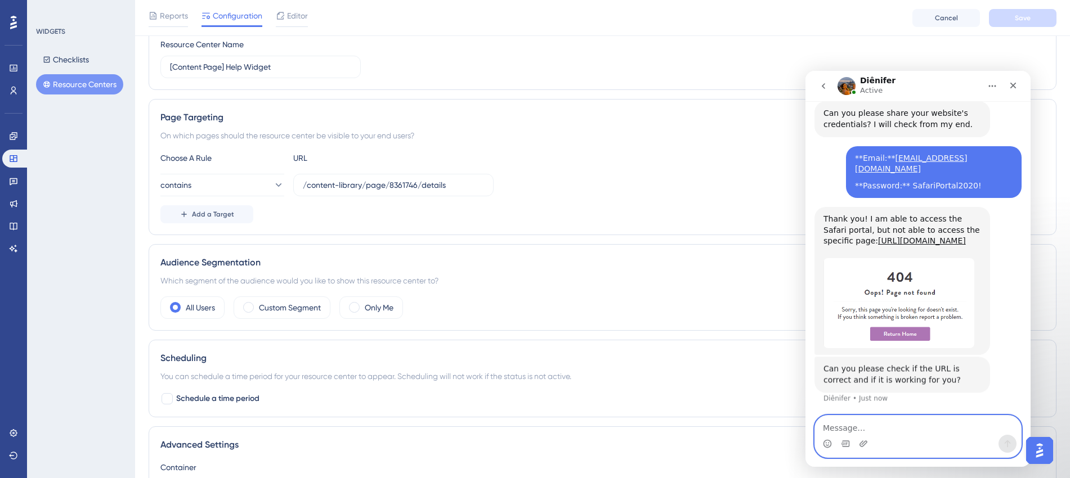
scroll to position [1038, 0]
click at [864, 236] on link "https://account.safariportal.app/acc/1431212812163614153/content-library/page/8…" at bounding box center [922, 240] width 88 height 9
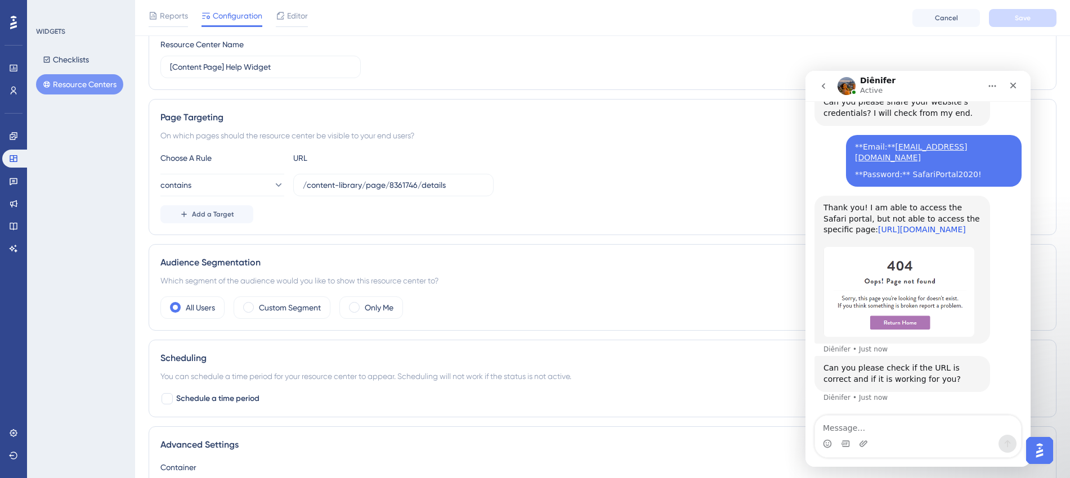
scroll to position [1049, 0]
click at [864, 391] on textarea "Message…" at bounding box center [918, 425] width 206 height 19
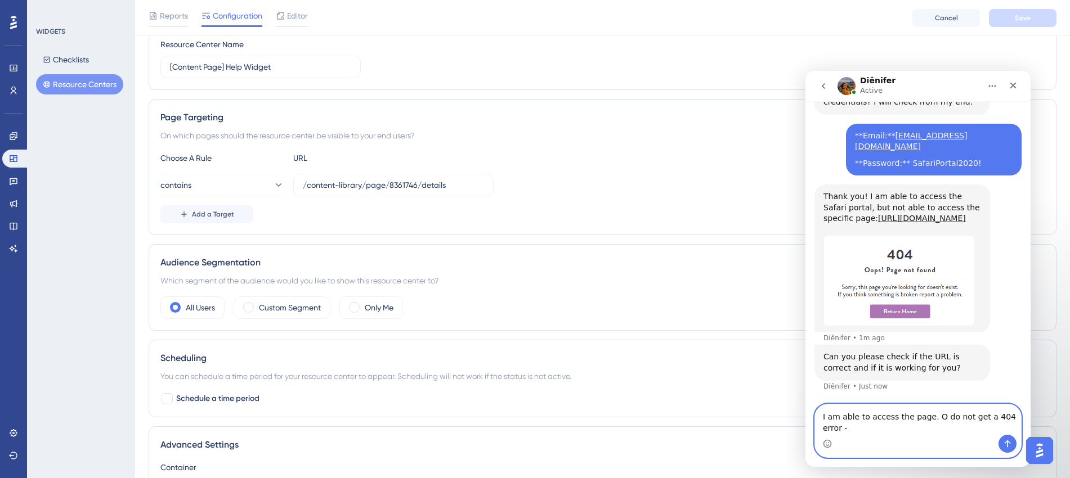
paste textarea "https://account.safariportal.app/acc/1431212812163614153/content-library/page/8…"
drag, startPoint x: 928, startPoint y: 395, endPoint x: 933, endPoint y: 400, distance: 7.2
click at [864, 391] on textarea "I am able to access the page. O do not get a 404 error - https://account.safari…" at bounding box center [918, 420] width 206 height 30
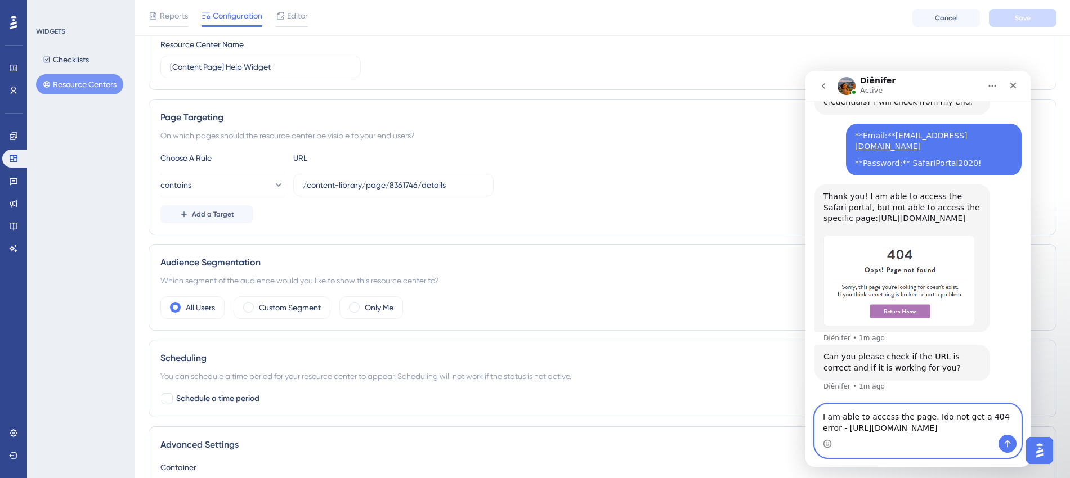
scroll to position [7, 0]
type textarea "I am able to access the page. I do not get a 404 error - https://account.safari…"
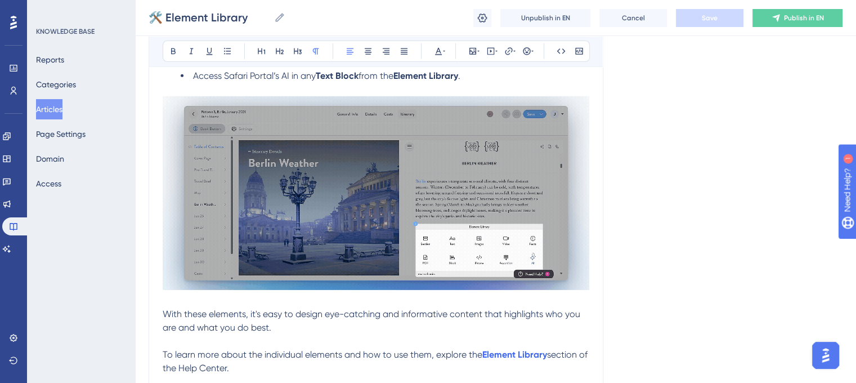
scroll to position [3612, 0]
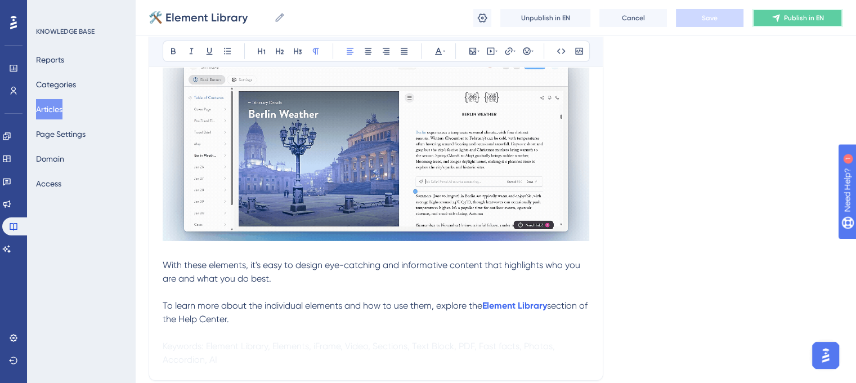
drag, startPoint x: 789, startPoint y: 24, endPoint x: 799, endPoint y: 141, distance: 117.4
click at [638, 20] on span "Cancel" at bounding box center [633, 18] width 23 height 9
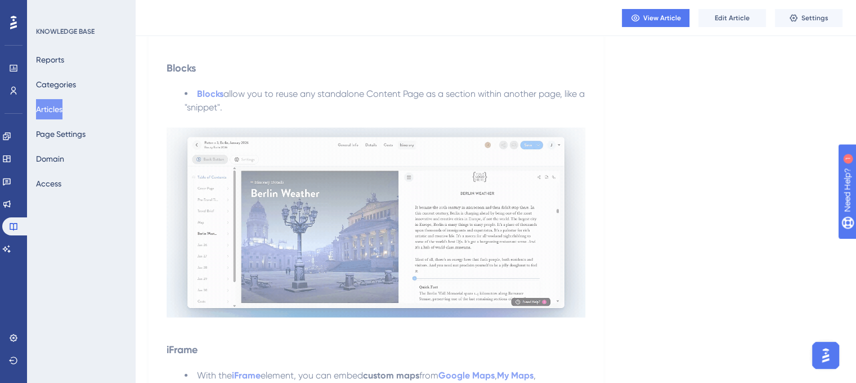
scroll to position [2487, 0]
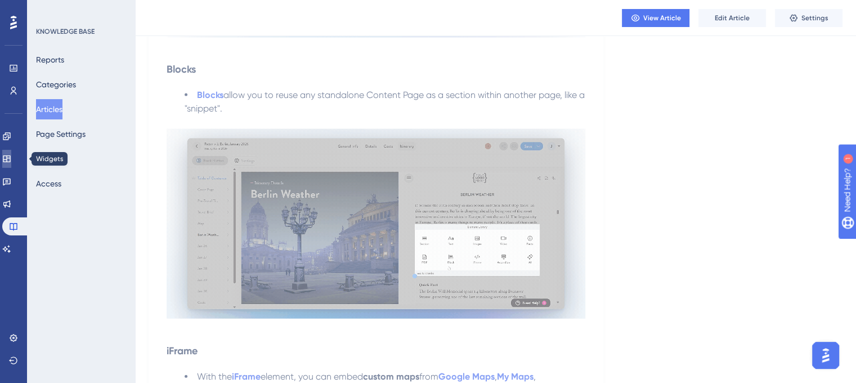
click at [11, 164] on link at bounding box center [6, 159] width 9 height 18
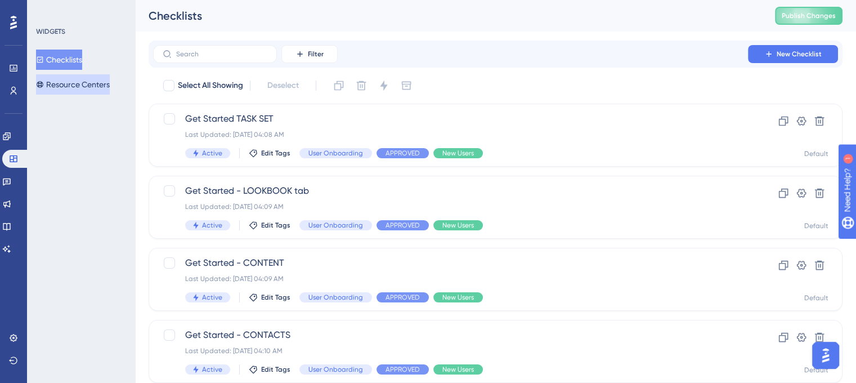
click at [72, 89] on button "Resource Centers" at bounding box center [73, 84] width 74 height 20
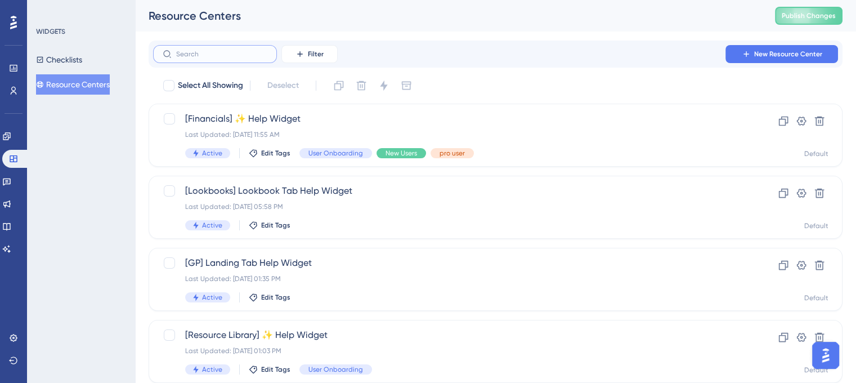
click at [214, 50] on input "text" at bounding box center [221, 54] width 91 height 8
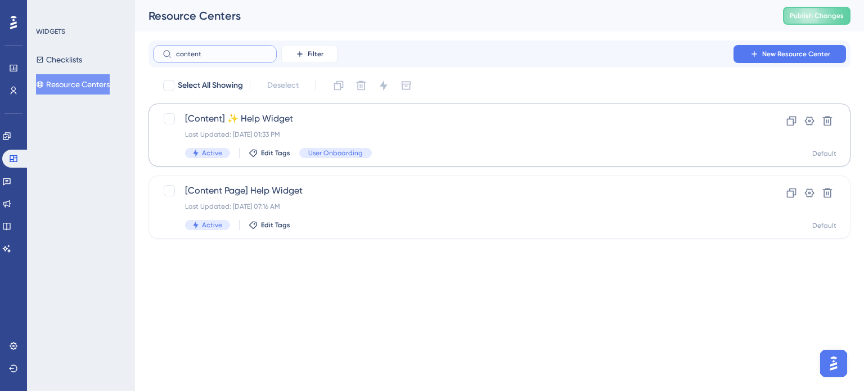
type input "content"
click at [310, 125] on span "[Content] ✨ Help Widget" at bounding box center [454, 119] width 539 height 14
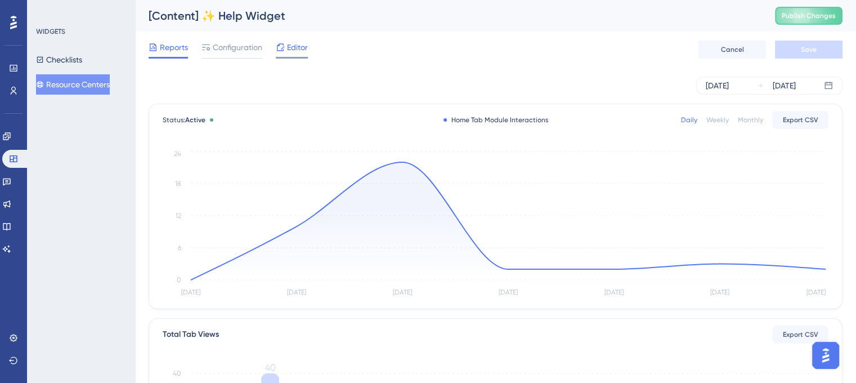
click at [301, 50] on span "Editor" at bounding box center [297, 48] width 21 height 14
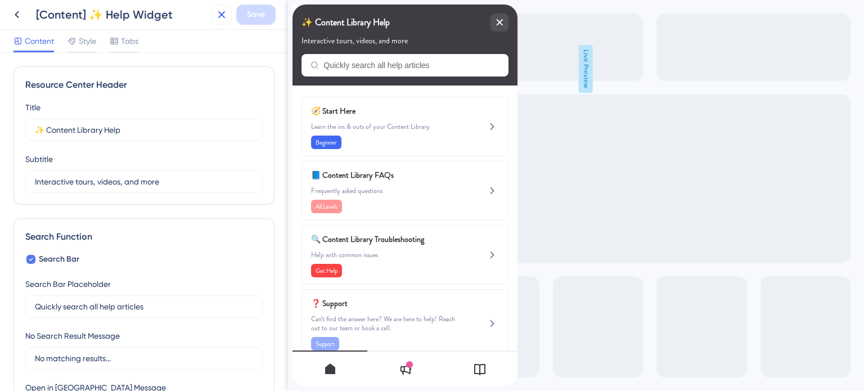
click at [221, 19] on icon at bounding box center [222, 15] width 14 height 14
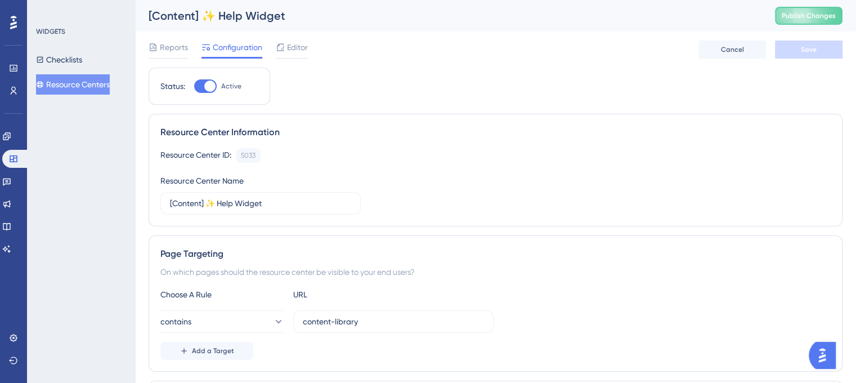
click at [242, 49] on span "Configuration" at bounding box center [238, 48] width 50 height 14
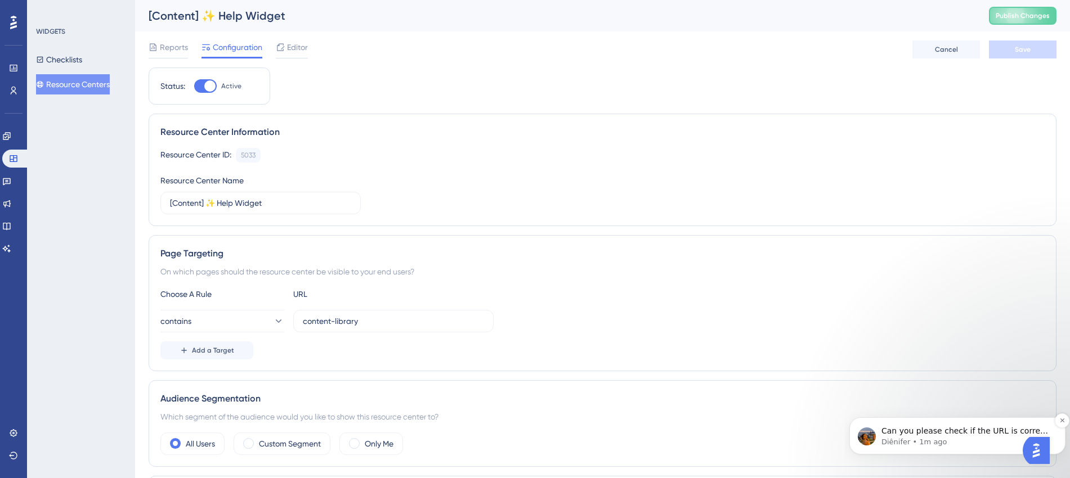
click at [855, 382] on p "Can you please check if the URL is correct and if it is working for you?" at bounding box center [966, 431] width 170 height 11
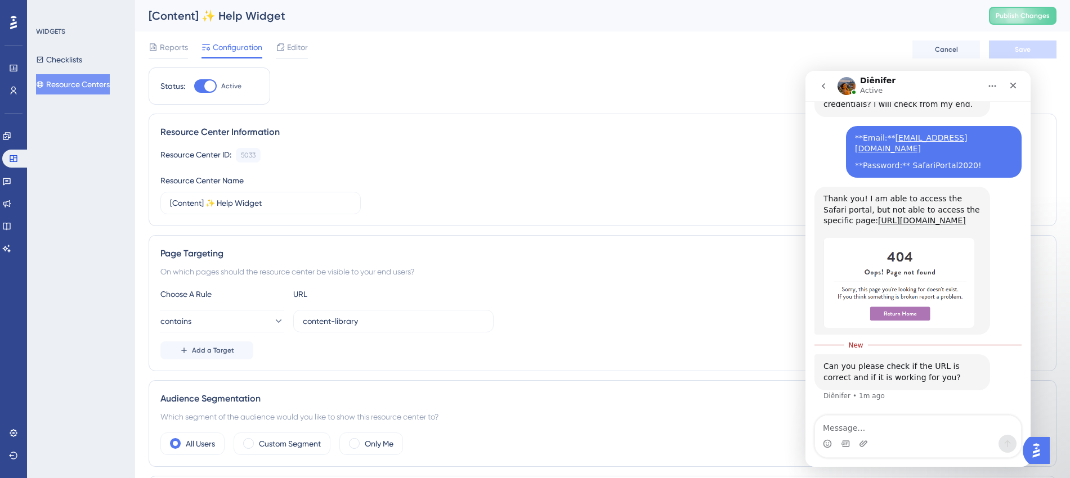
scroll to position [1045, 0]
click at [855, 382] on textarea "Message…" at bounding box center [918, 425] width 206 height 19
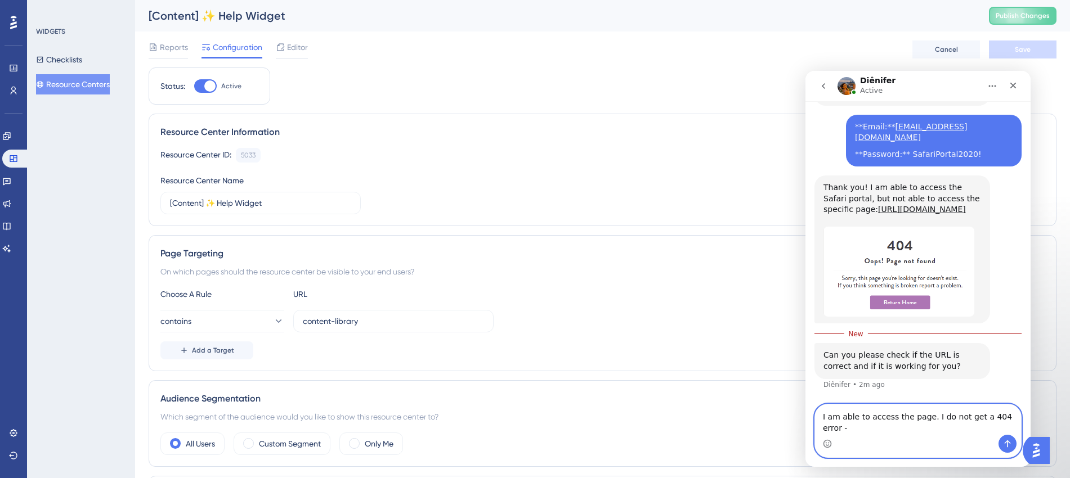
paste textarea "https://account.safariportal.app/acc/1431212812163614153/content-library/page/8…"
type textarea "I am able to access the page. I do not get a 404 error - https://account.safari…"
click at [855, 382] on icon "Send a message…" at bounding box center [1007, 444] width 9 height 9
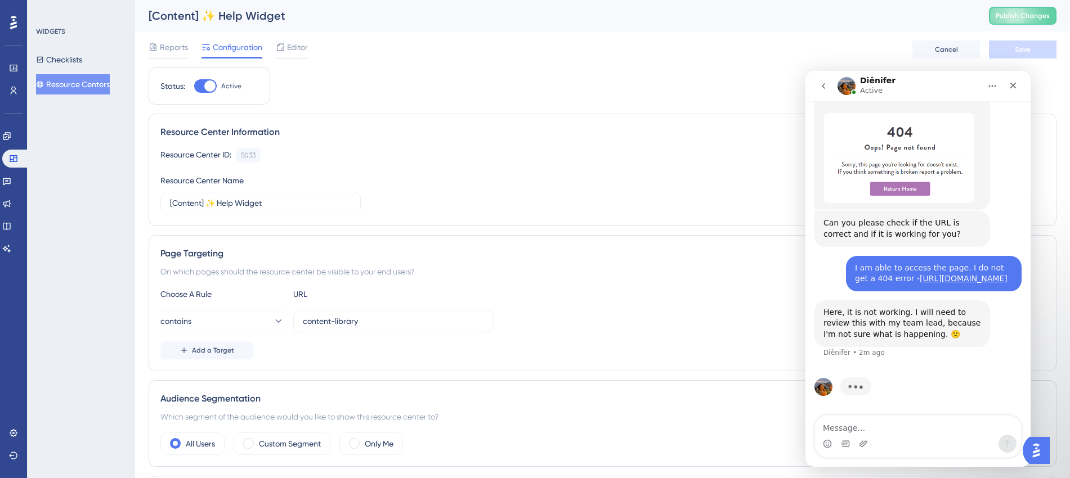
scroll to position [1203, 0]
click at [855, 382] on textarea "Message…" at bounding box center [918, 425] width 206 height 19
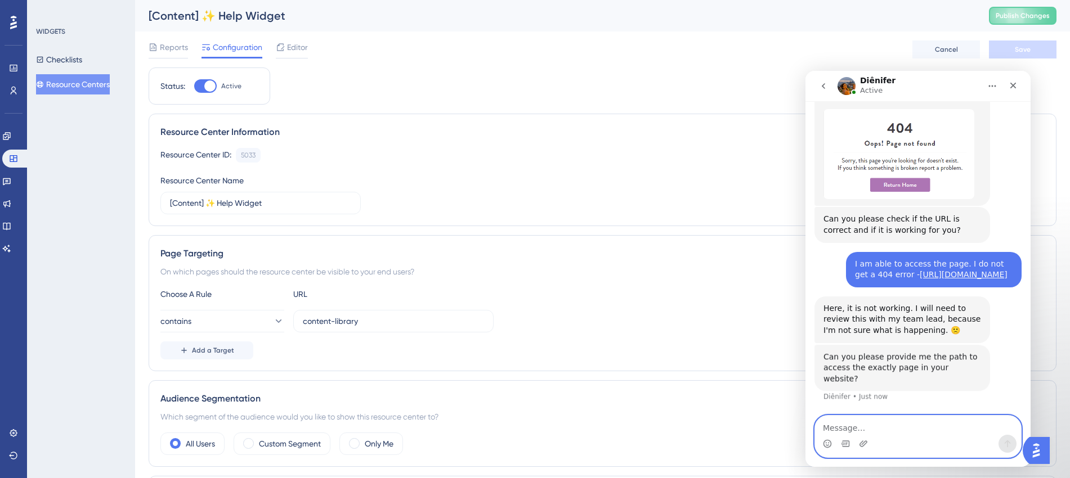
scroll to position [1196, 0]
click at [855, 382] on textarea "Message…" at bounding box center [918, 425] width 206 height 19
paste textarea "https://account.safariportal.app/acc/1431212812163614153/content-library/page/8…"
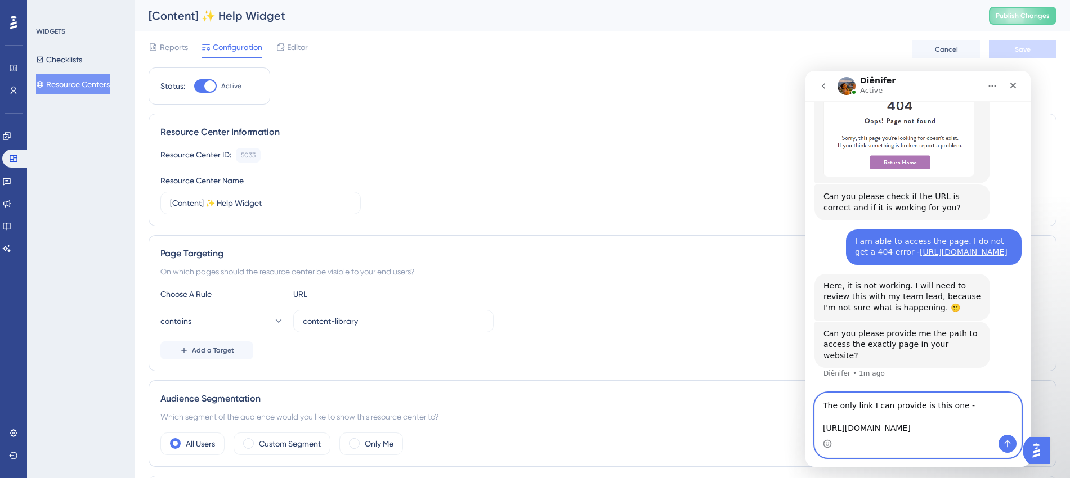
scroll to position [1230, 0]
click at [855, 382] on textarea "The only link I can provide is this one - https://account.safariportal.app/acc/…" at bounding box center [918, 414] width 206 height 42
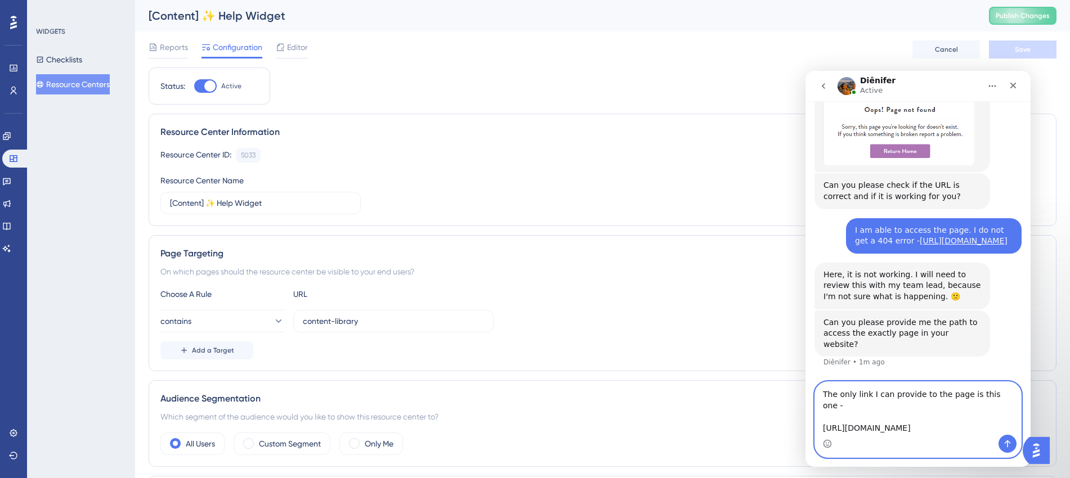
type textarea "The only link I can provide to the page is this one - https://account.safaripor…"
click at [855, 382] on icon "Send a message…" at bounding box center [1007, 444] width 9 height 9
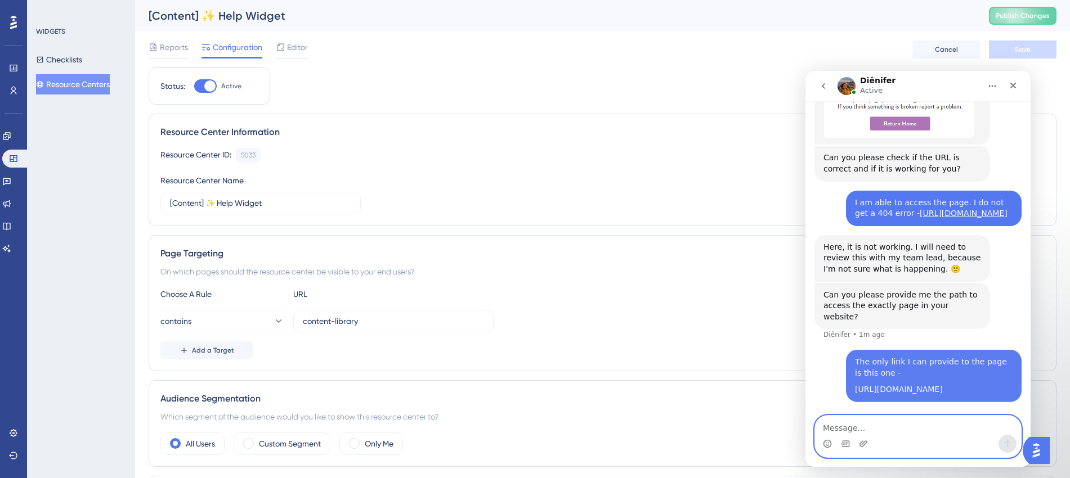
scroll to position [1280, 0]
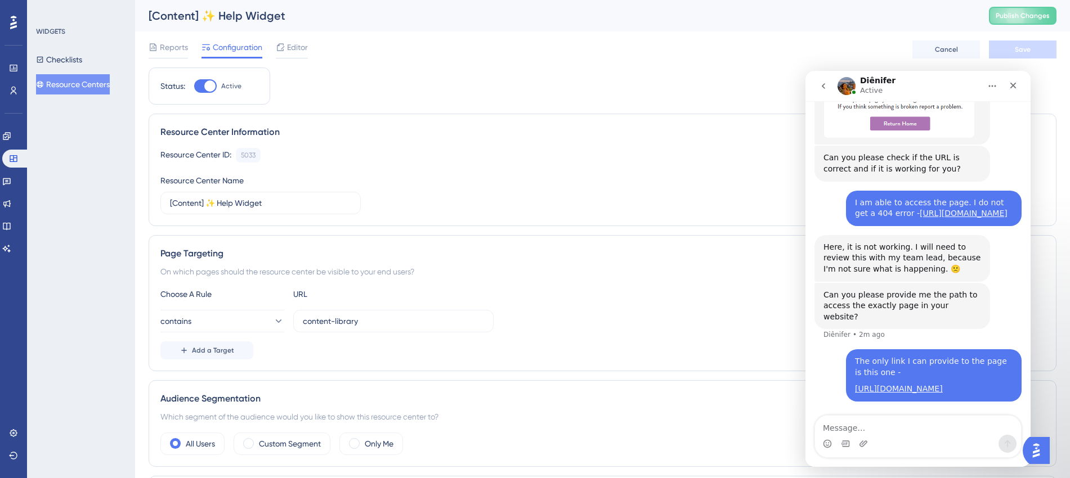
click at [855, 356] on div "The only link I can provide to the page is this one -" at bounding box center [934, 367] width 158 height 22
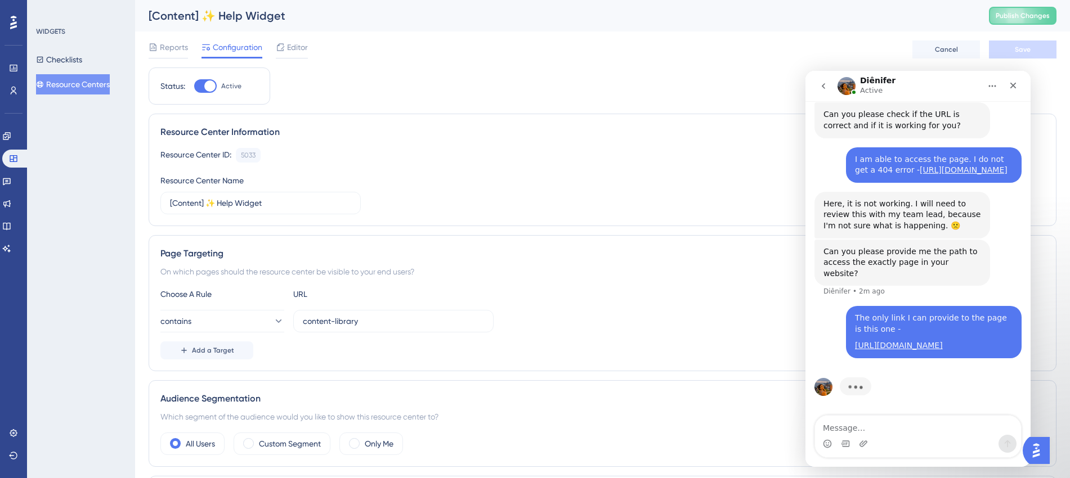
scroll to position [1323, 0]
click at [855, 382] on textarea "Message…" at bounding box center [918, 425] width 206 height 19
type textarea "B"
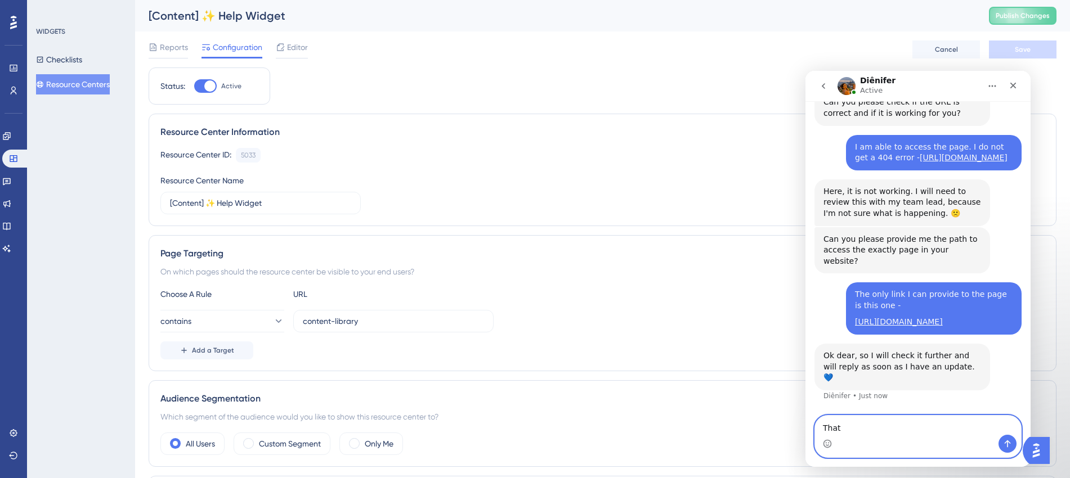
scroll to position [1324, 0]
click at [855, 382] on textarea "That page is actually in my account" at bounding box center [918, 425] width 206 height 19
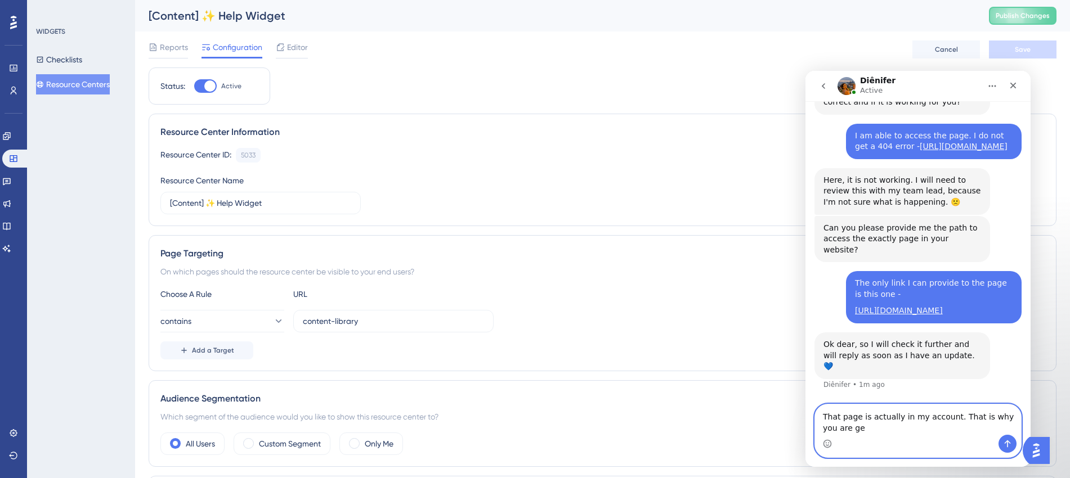
scroll to position [1335, 0]
type textarea "That page is actually in my account. That is why you are getting the 404 error."
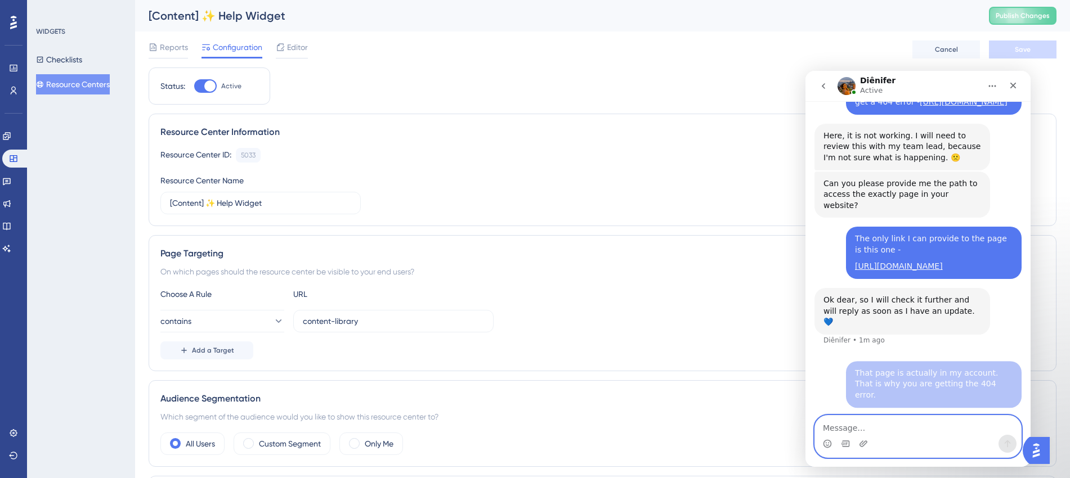
scroll to position [1369, 0]
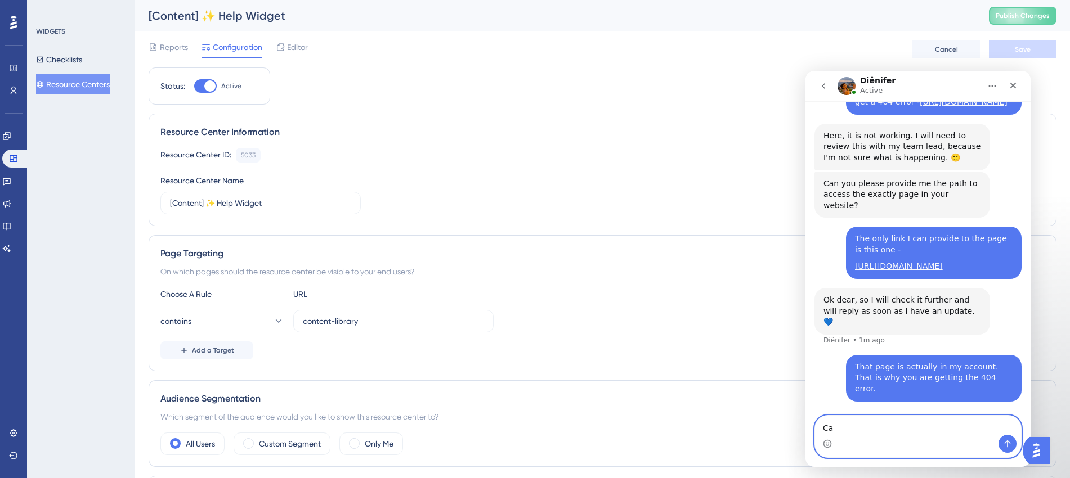
type textarea "C"
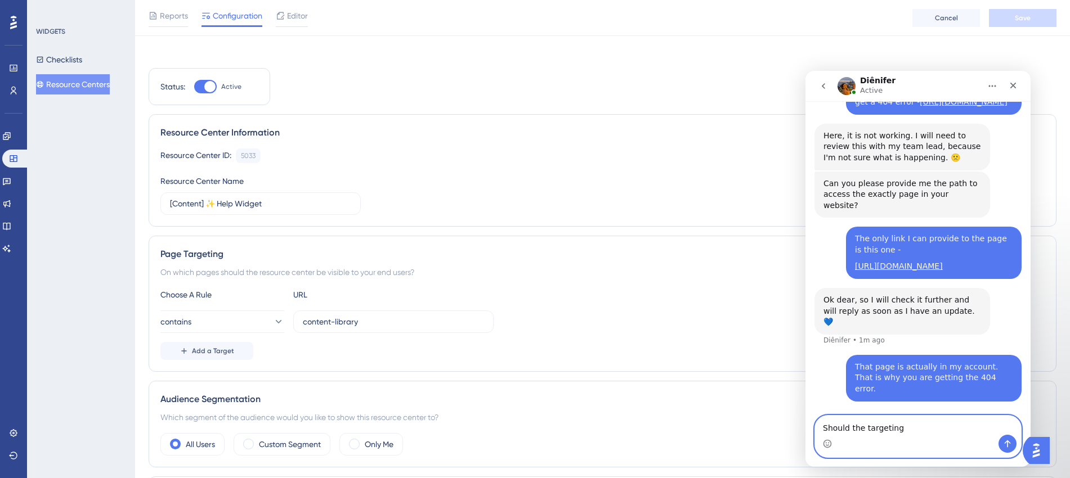
scroll to position [0, 0]
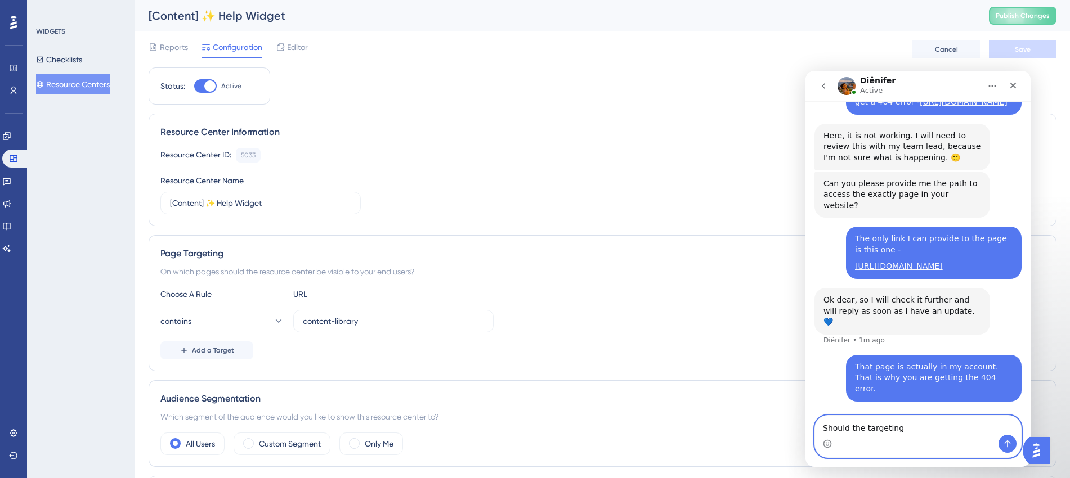
click at [855, 382] on textarea "Should the targeting" at bounding box center [918, 425] width 206 height 19
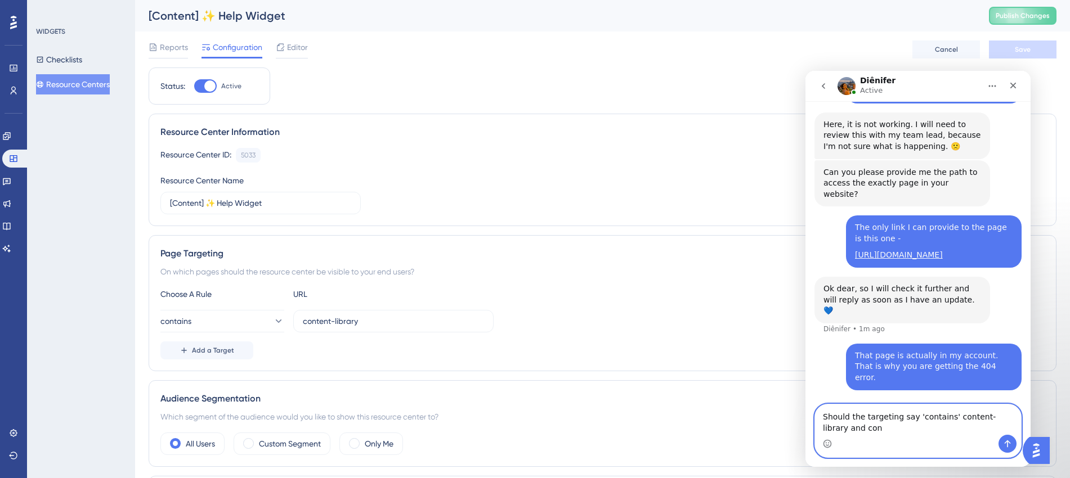
scroll to position [1380, 0]
click at [826, 382] on textarea "Should the targeting say 'contains' content-library and contains'" at bounding box center [918, 420] width 206 height 30
click at [823, 382] on textarea "Should the targeting say 'contains' content-library and contains'" at bounding box center [918, 420] width 206 height 30
click at [855, 382] on textarea "Should the targeting say 'contains' content-library and 'contains'" at bounding box center [918, 420] width 206 height 30
click at [272, 320] on icon at bounding box center [277, 321] width 11 height 11
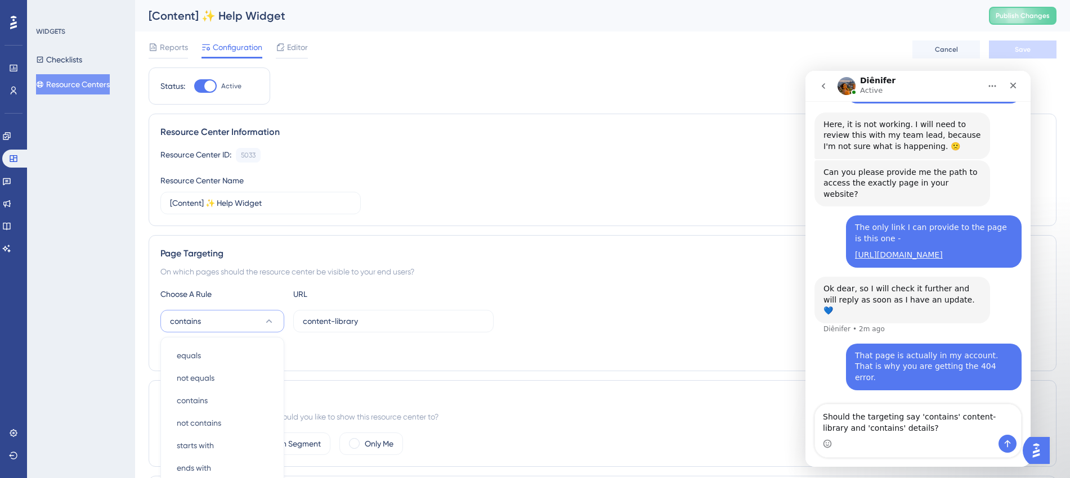
scroll to position [184, 0]
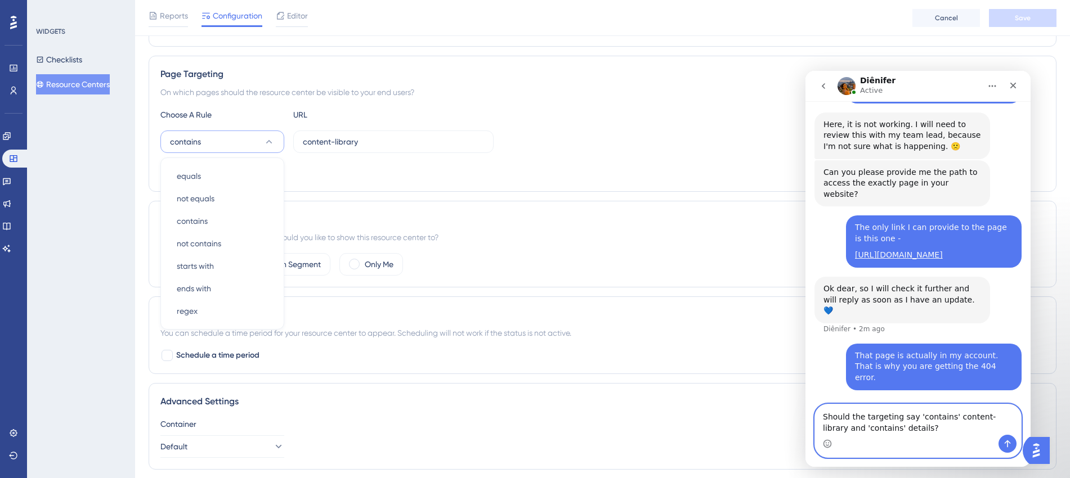
click at [855, 382] on textarea "Should the targeting say 'contains' content-library and 'contains' details?" at bounding box center [918, 420] width 206 height 30
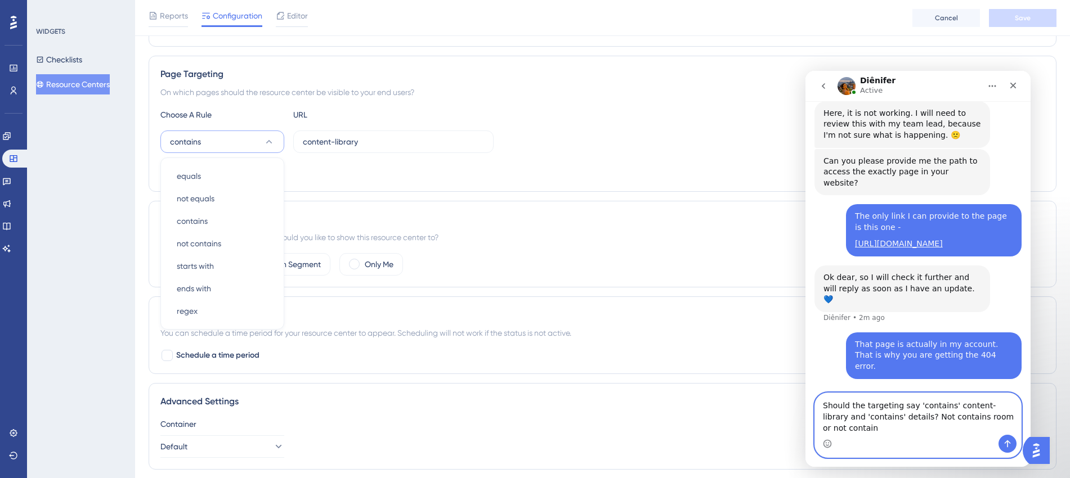
click at [855, 382] on textarea "Should the targeting say 'contains' content-library and 'contains' details? Not…" at bounding box center [918, 414] width 206 height 42
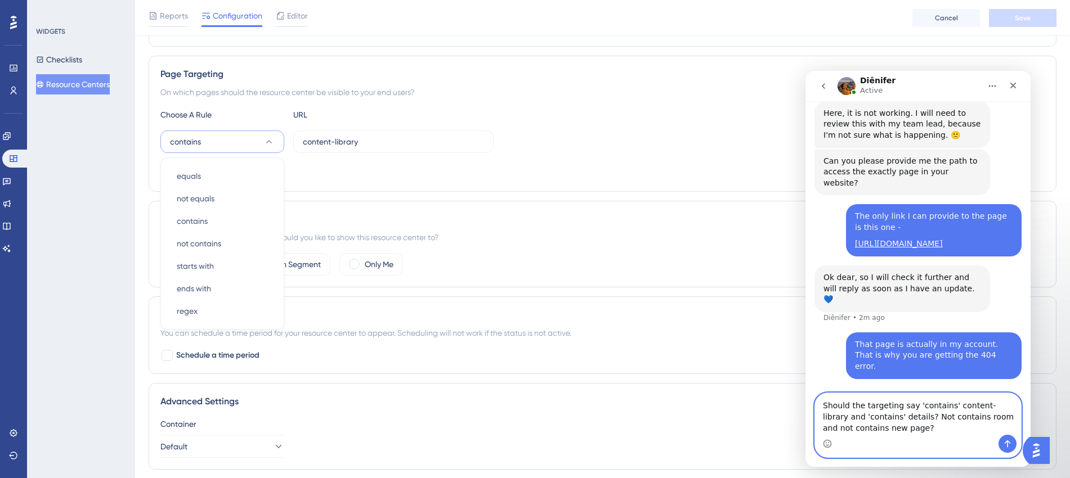
click at [855, 382] on textarea "Should the targeting say 'contains' content-library and 'contains' details? Not…" at bounding box center [918, 414] width 206 height 42
click at [855, 382] on textarea "Should the targeting say 'contains' content-library and 'contains' details? 'No…" at bounding box center [918, 414] width 206 height 42
click at [851, 382] on textarea "Should the targeting say 'contains' content-library and 'contains' details? 'No…" at bounding box center [918, 414] width 206 height 42
type textarea "Should the targeting say 'contains' content-library and 'contains' details? 'No…"
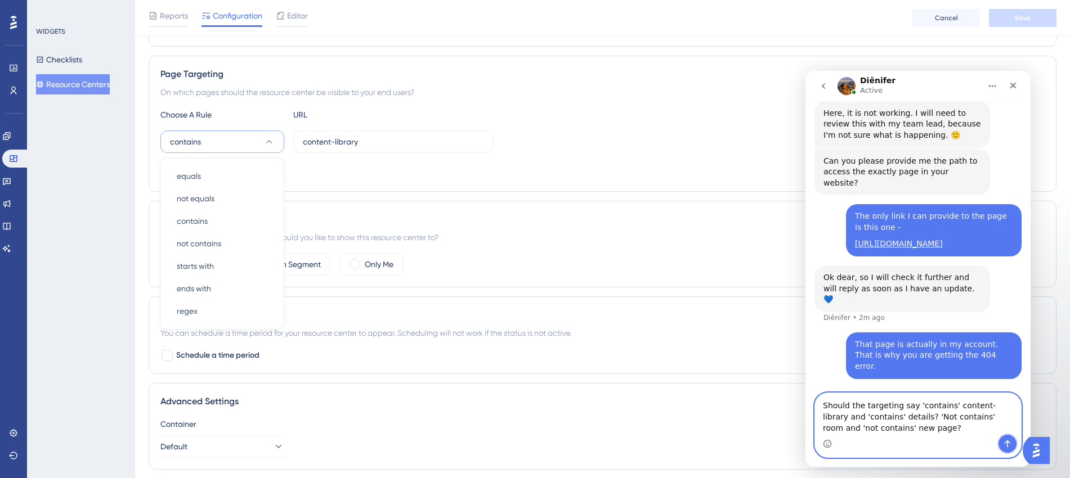
click at [855, 382] on icon "Send a message…" at bounding box center [1007, 444] width 9 height 9
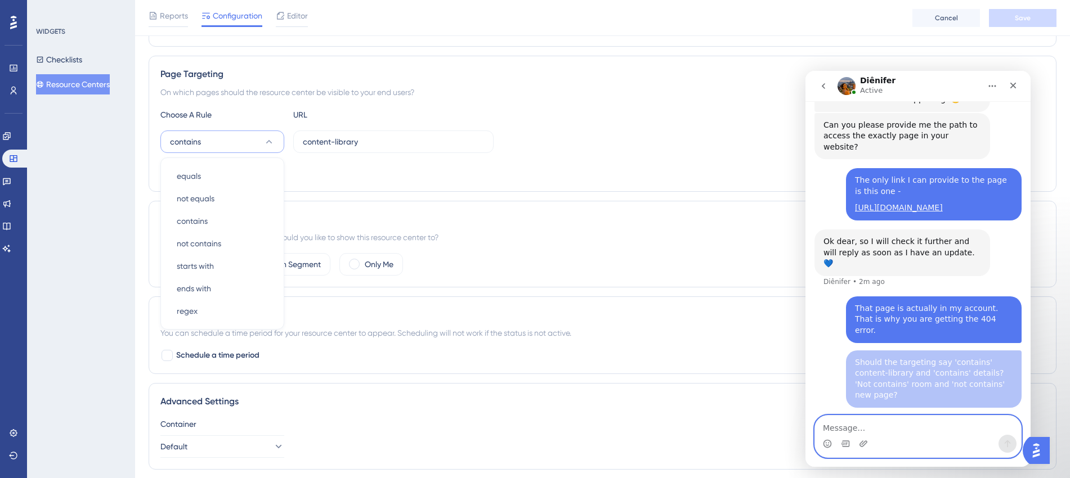
scroll to position [1416, 0]
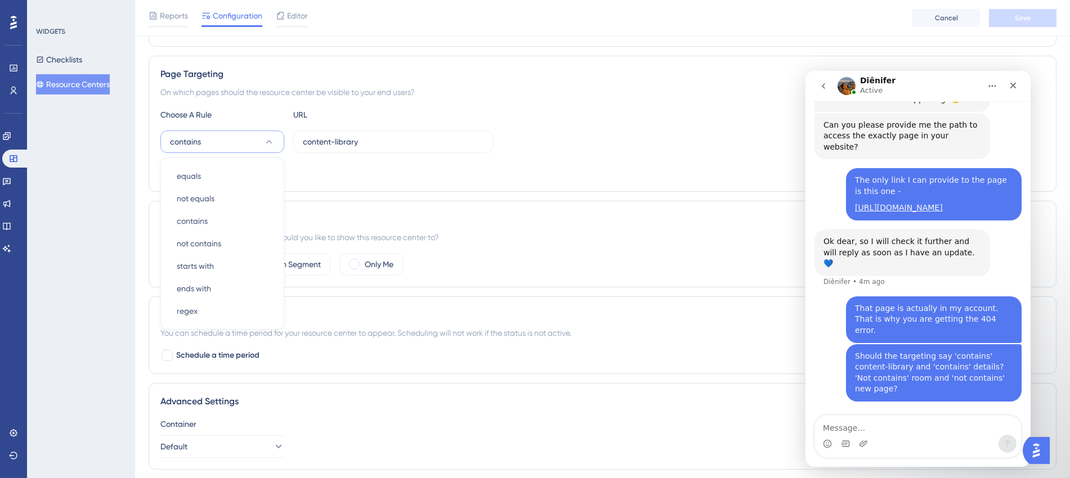
click at [479, 170] on div "Add a Target" at bounding box center [602, 171] width 884 height 18
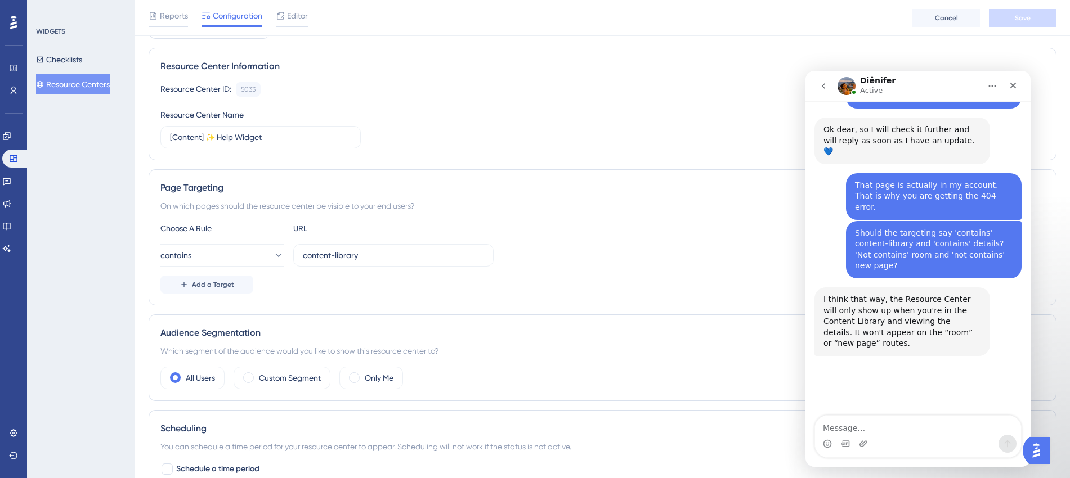
scroll to position [1519, 0]
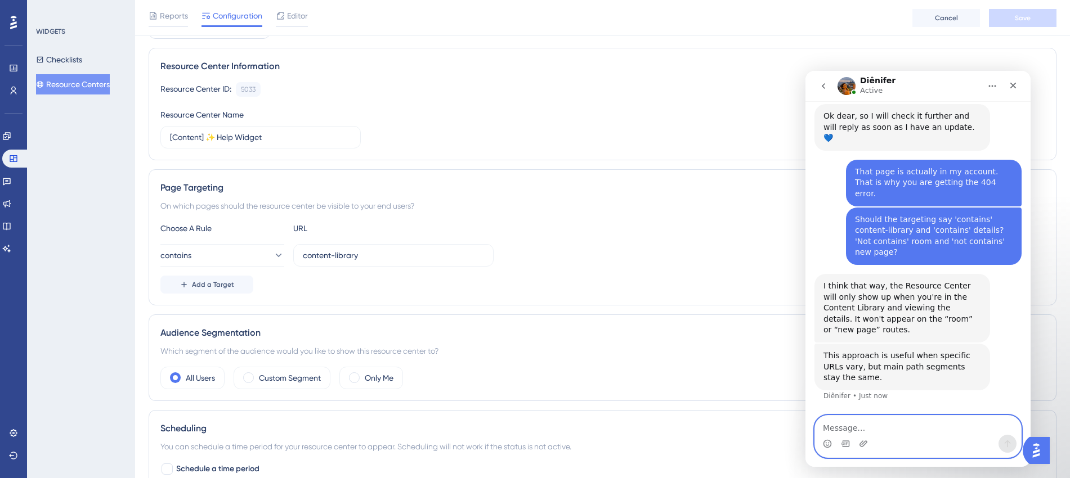
click at [855, 382] on textarea "Message…" at bounding box center [918, 425] width 206 height 19
click at [855, 382] on textarea "The URLs will vary but when I have th esetting" at bounding box center [918, 425] width 206 height 19
click at [855, 382] on textarea "The URLs will vary but when I have the setting" at bounding box center [918, 425] width 206 height 19
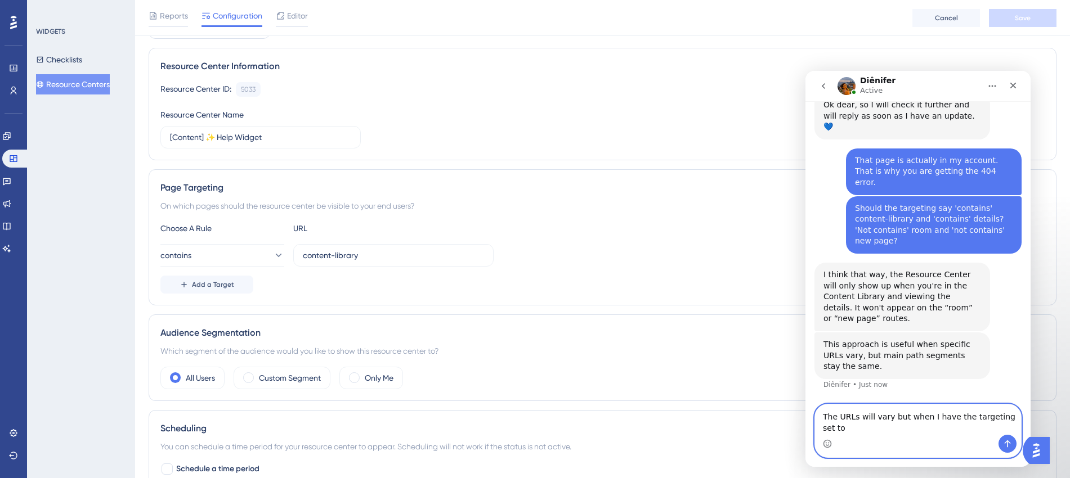
type textarea "The URLs will vary but when I have the targeting set to"
click at [219, 283] on span "Add a Target" at bounding box center [213, 284] width 42 height 9
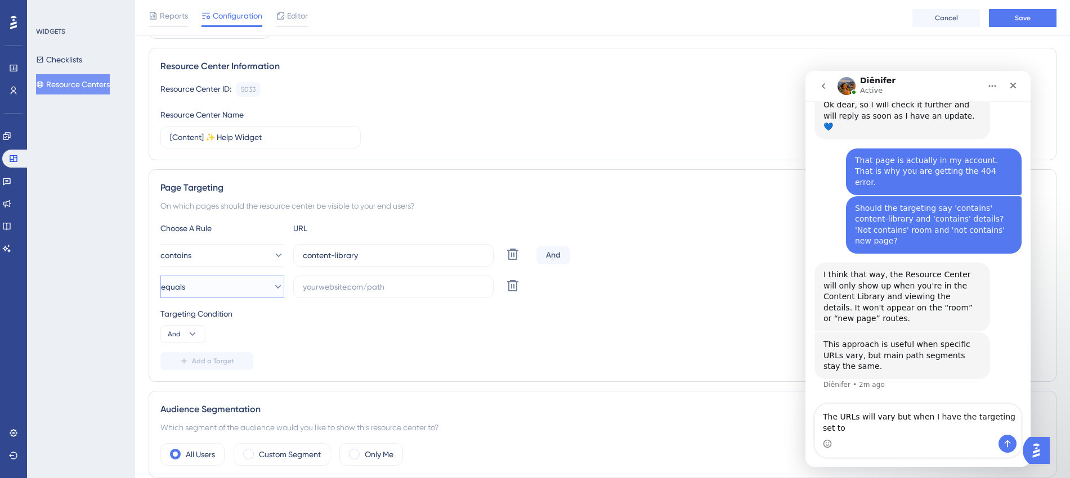
click at [217, 283] on button "equals" at bounding box center [222, 287] width 124 height 23
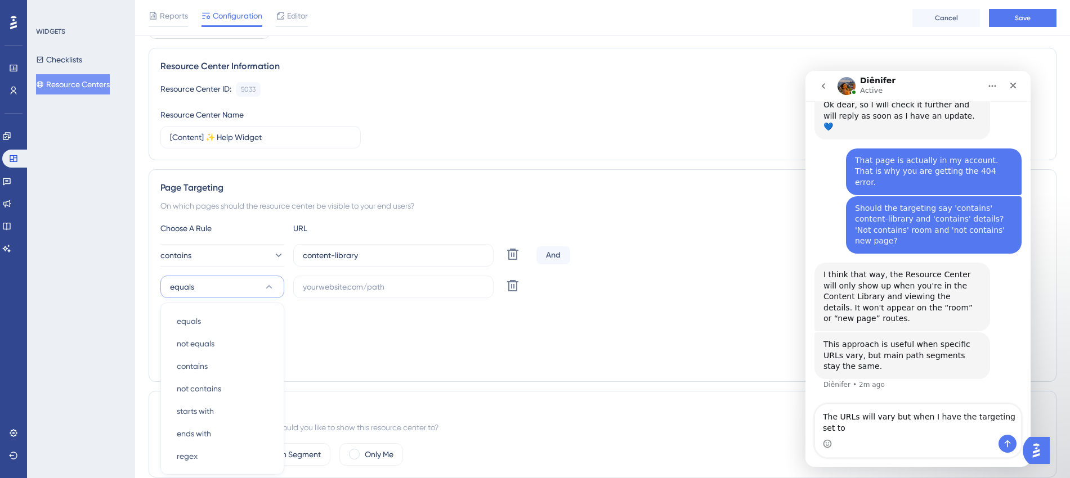
scroll to position [220, 0]
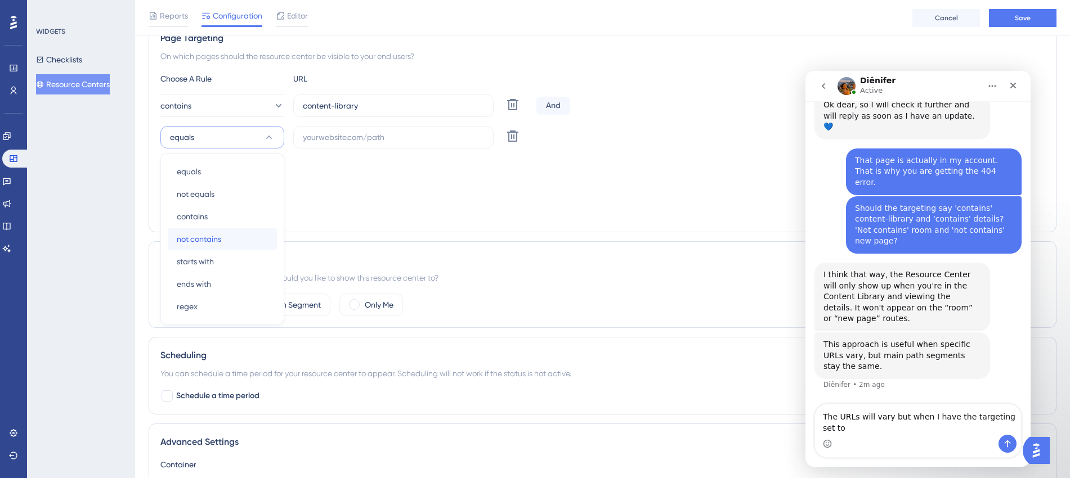
click at [209, 242] on span "not contains" at bounding box center [199, 239] width 44 height 14
click at [402, 140] on input "text" at bounding box center [393, 137] width 181 height 12
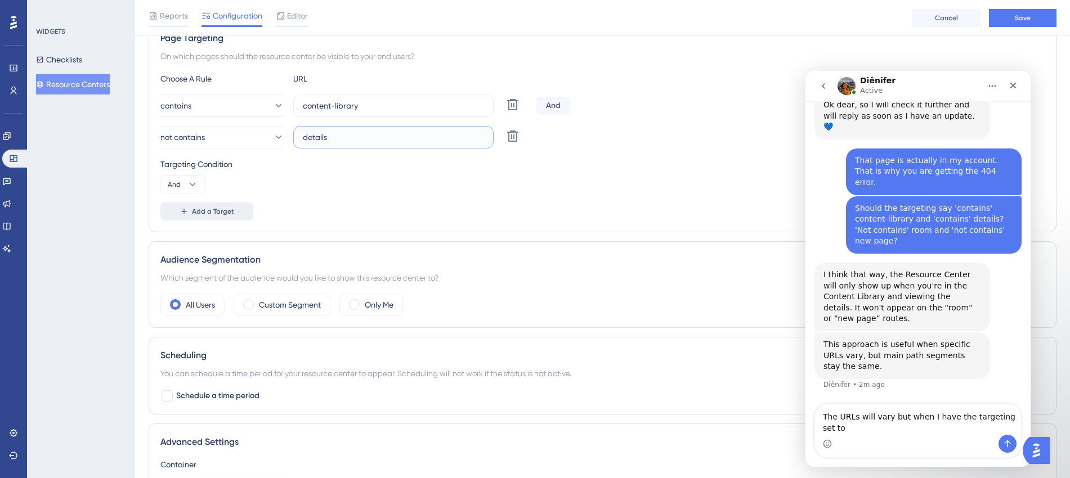
type input "details"
click at [207, 213] on span "Add a Target" at bounding box center [213, 211] width 42 height 9
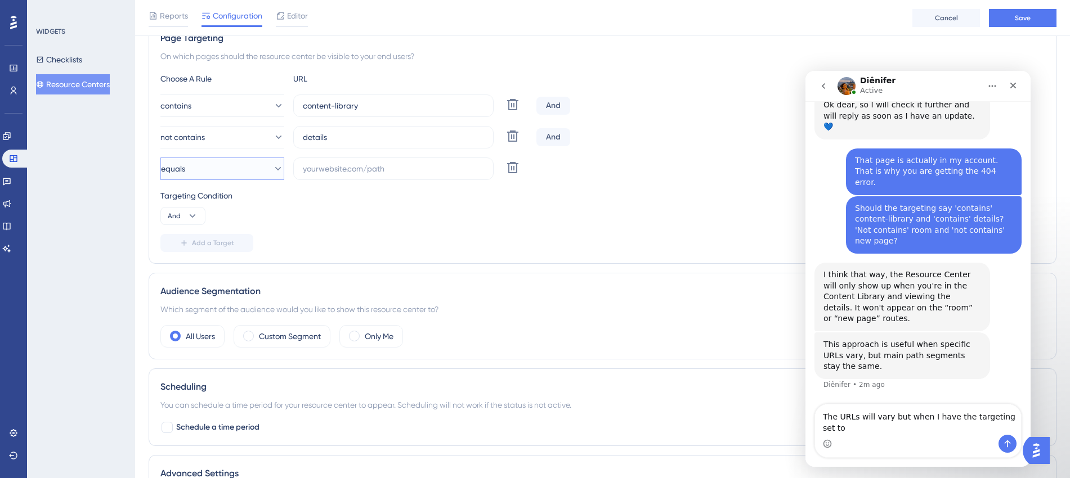
click at [272, 169] on icon at bounding box center [277, 168] width 11 height 11
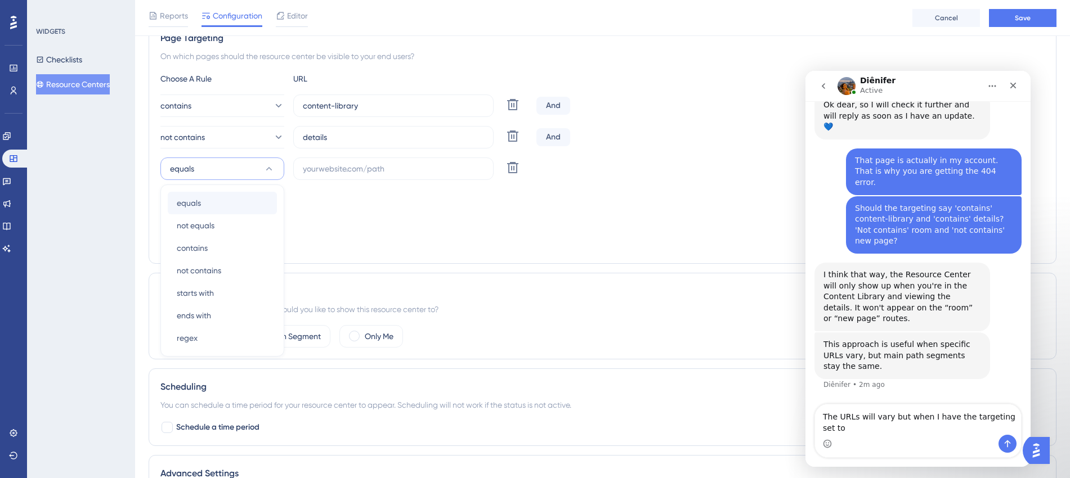
scroll to position [252, 0]
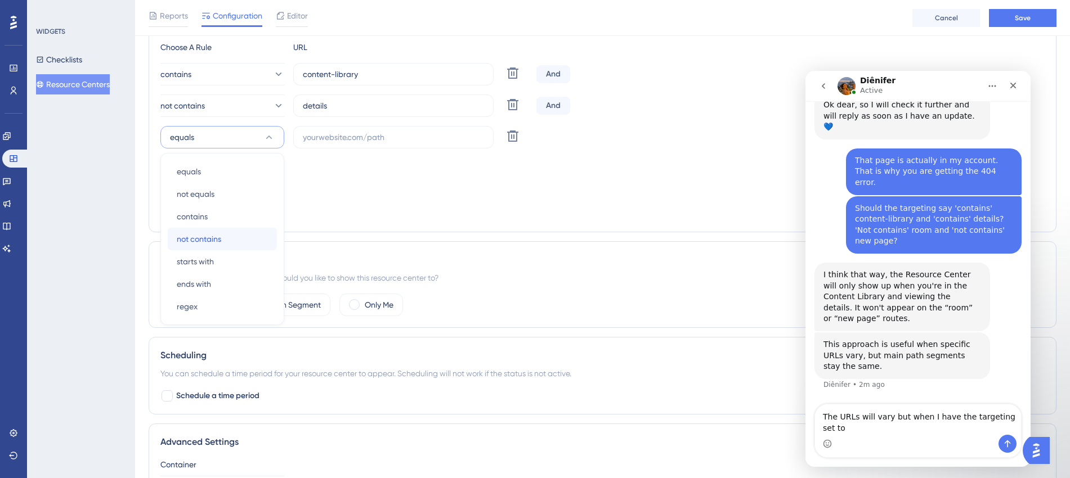
click at [208, 239] on span "not contains" at bounding box center [199, 239] width 44 height 14
click at [391, 140] on input "text" at bounding box center [393, 137] width 181 height 12
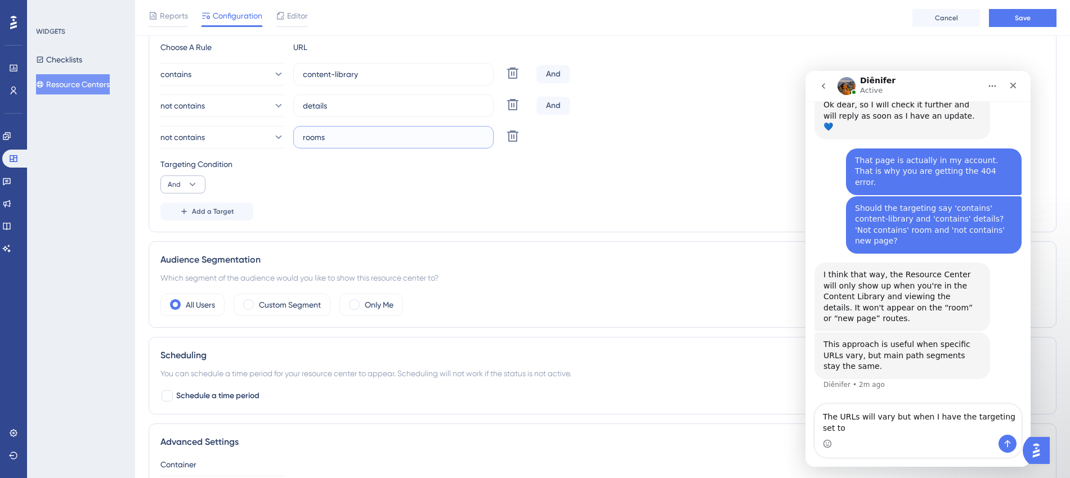
type input "rooms"
click at [188, 184] on icon at bounding box center [192, 184] width 11 height 11
click at [183, 219] on span "And" at bounding box center [179, 217] width 15 height 14
click at [220, 215] on span "Add a Target" at bounding box center [213, 211] width 42 height 9
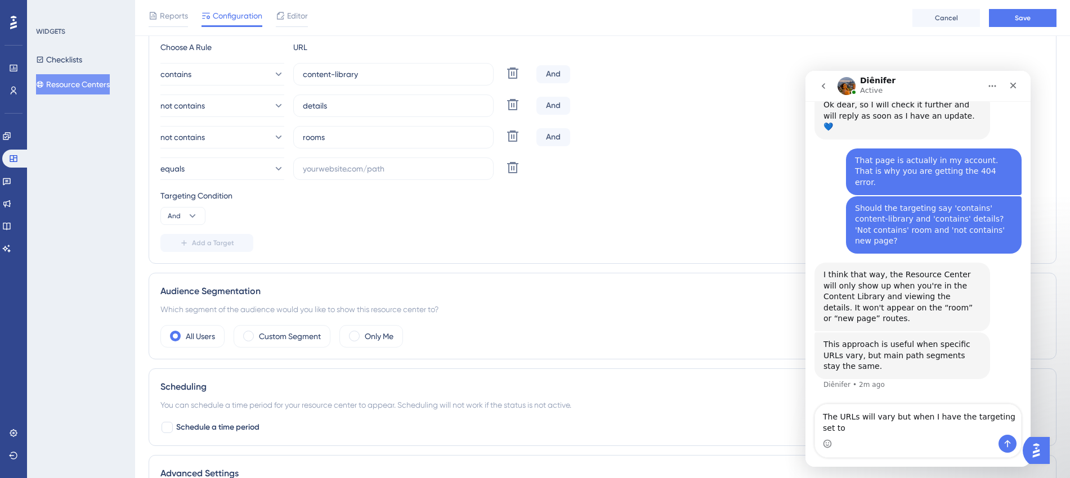
click at [217, 216] on div "Targeting Condition And" at bounding box center [602, 207] width 884 height 36
click at [190, 215] on icon at bounding box center [192, 215] width 11 height 11
click at [268, 216] on div "Targeting Condition And And And Or Or" at bounding box center [602, 207] width 884 height 36
click at [257, 172] on button "equals" at bounding box center [222, 169] width 124 height 23
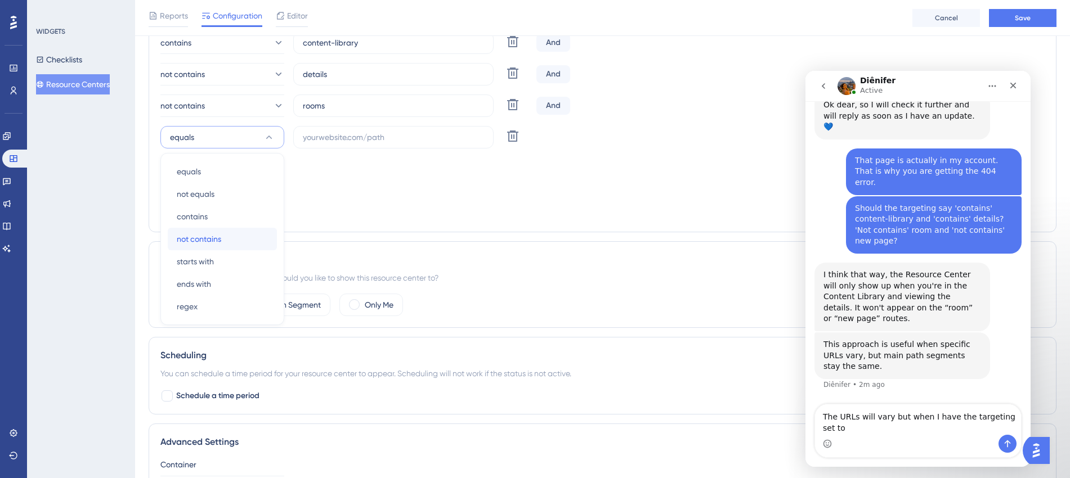
click at [217, 235] on span "not contains" at bounding box center [199, 239] width 44 height 14
click at [350, 142] on input "text" at bounding box center [393, 137] width 181 height 12
click at [346, 142] on input "text" at bounding box center [393, 137] width 181 height 12
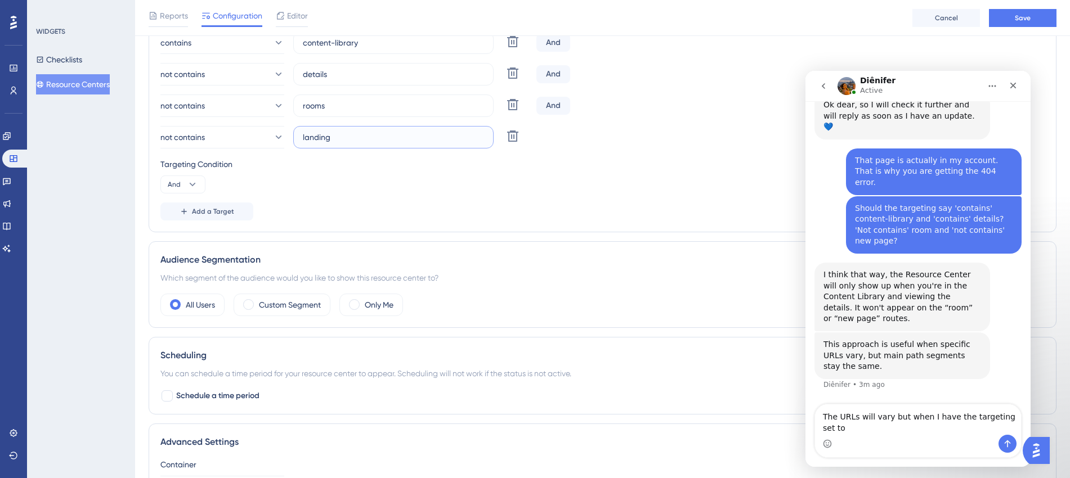
type input "landing"
click at [705, 194] on div "Choose A Rule URL contains content-library Delete And not contains details Dele…" at bounding box center [602, 115] width 884 height 212
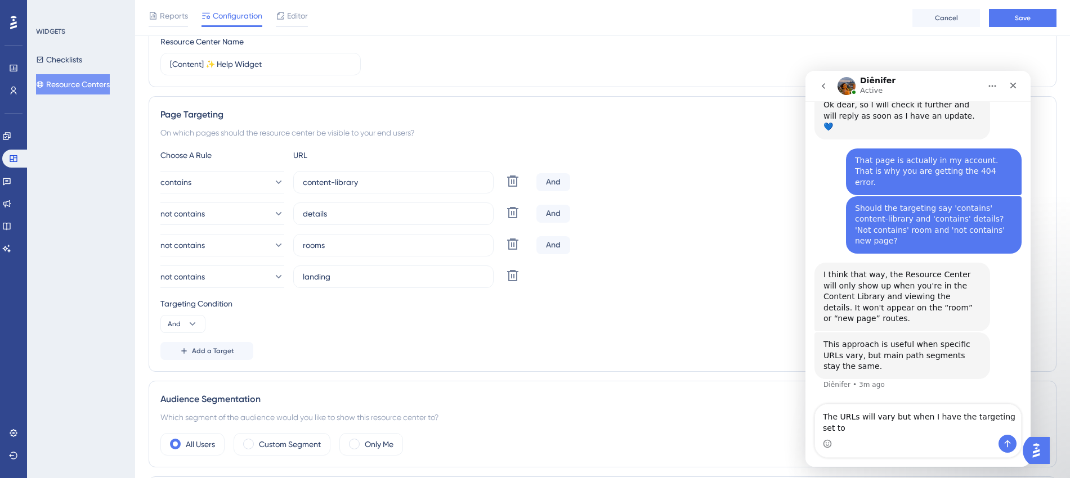
scroll to position [142, 0]
click at [855, 16] on span "Save" at bounding box center [1023, 18] width 16 height 9
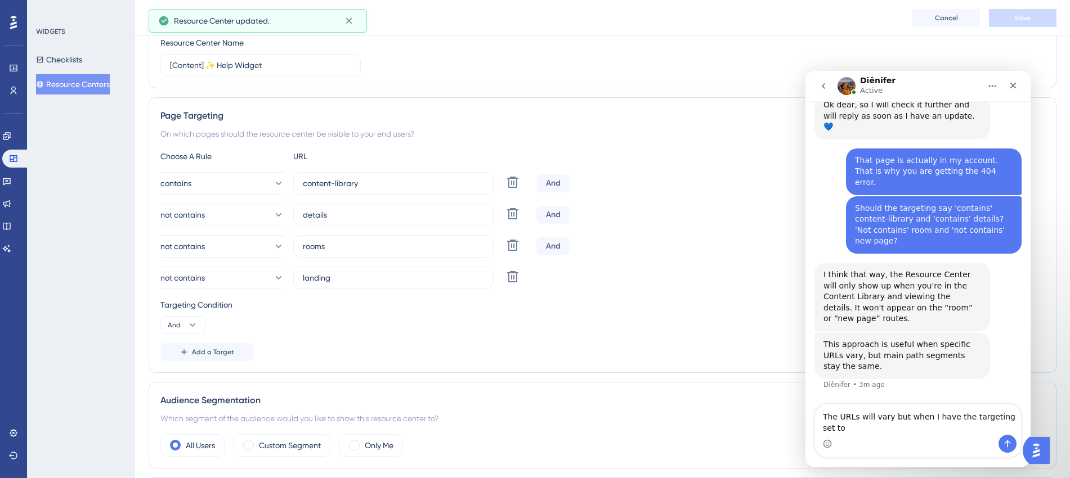
scroll to position [0, 0]
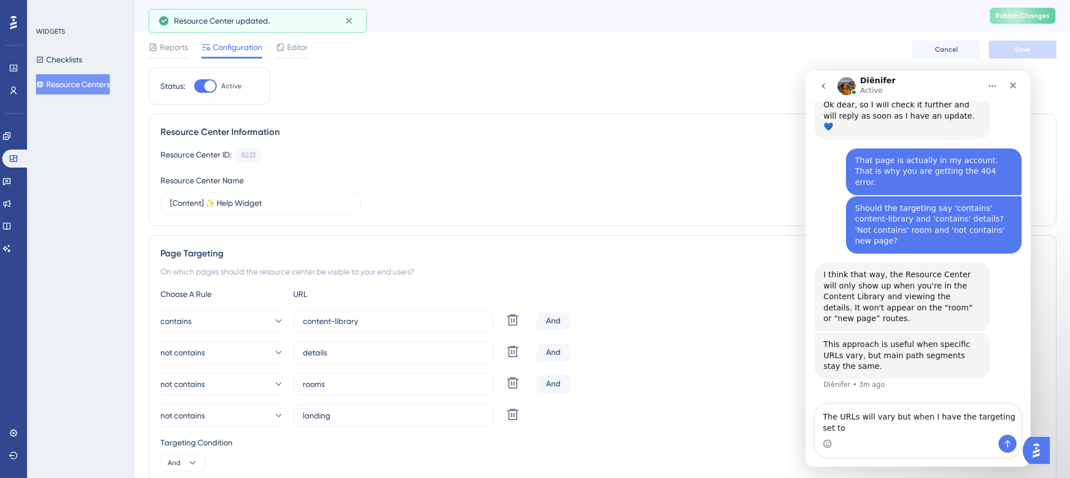
click at [855, 14] on span "Publish Changes" at bounding box center [1023, 15] width 54 height 9
click at [855, 382] on div "Intercom messenger" at bounding box center [918, 444] width 206 height 18
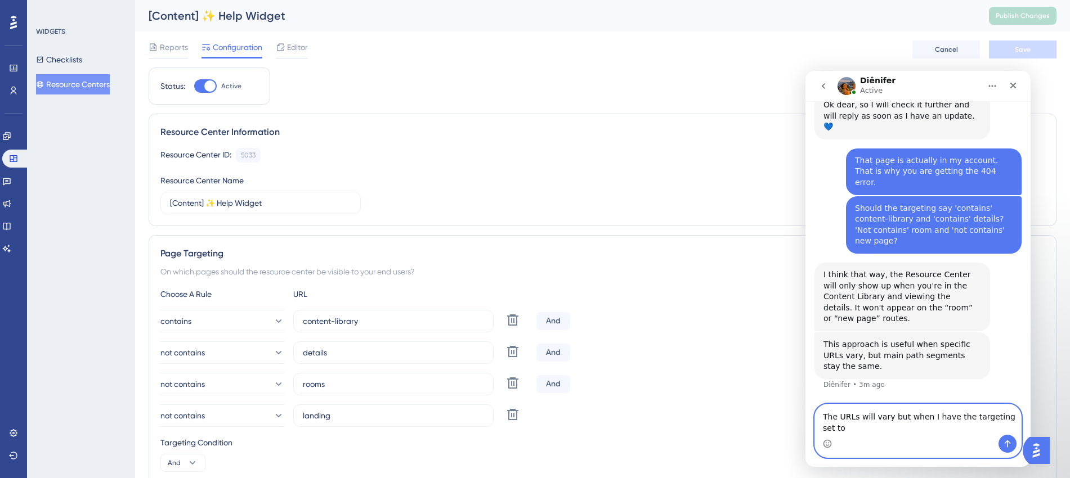
drag, startPoint x: 1014, startPoint y: 425, endPoint x: 1571, endPoint y: 489, distance: 560.8
click html "Diênifer Active We help your business grow with better user onboarding, automat…"
type textarea "I've figured it out now! Thank you for your assistance."
click at [855, 382] on icon "Send a message…" at bounding box center [1008, 444] width 6 height 7
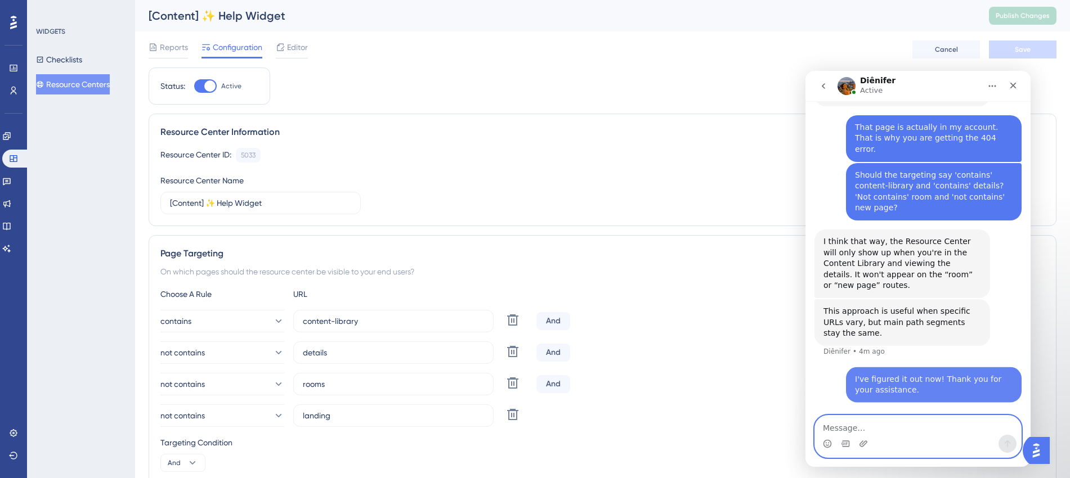
scroll to position [1564, 0]
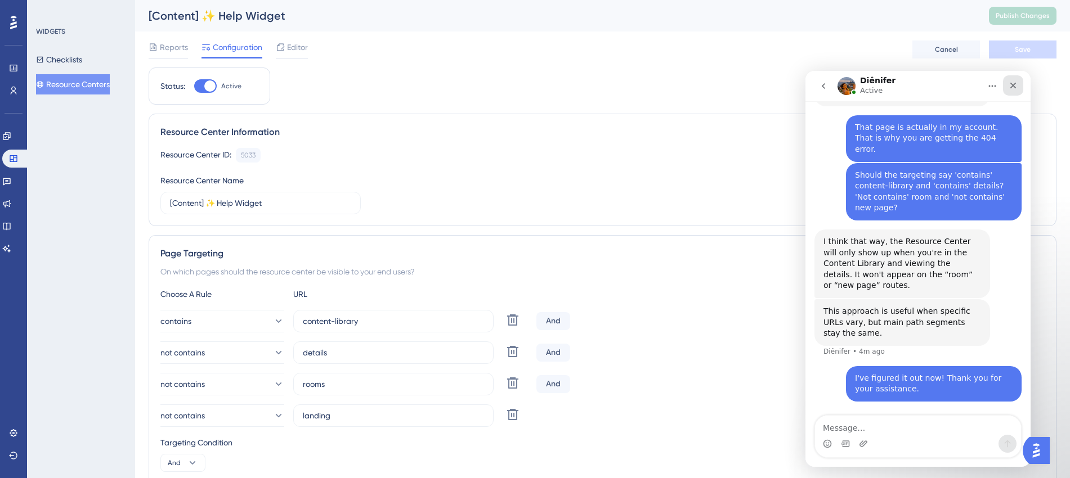
click at [855, 82] on div "Close" at bounding box center [1013, 85] width 20 height 20
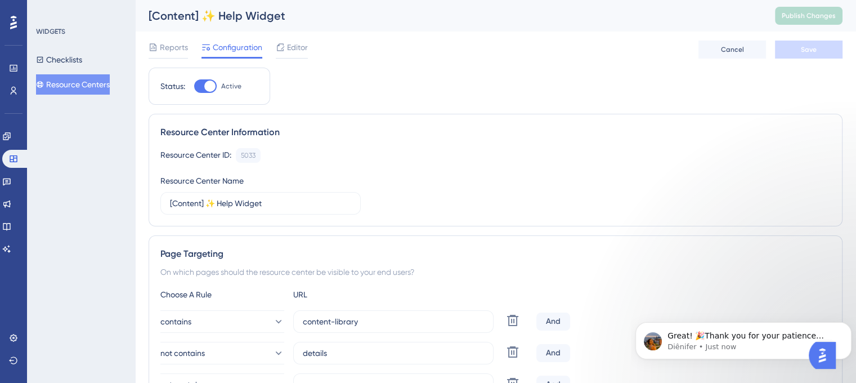
scroll to position [1688, 0]
click at [848, 328] on icon "Dismiss notification" at bounding box center [848, 325] width 6 height 6
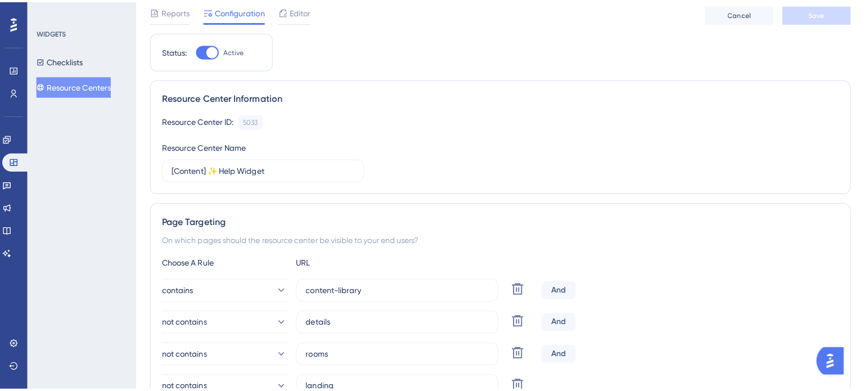
scroll to position [0, 0]
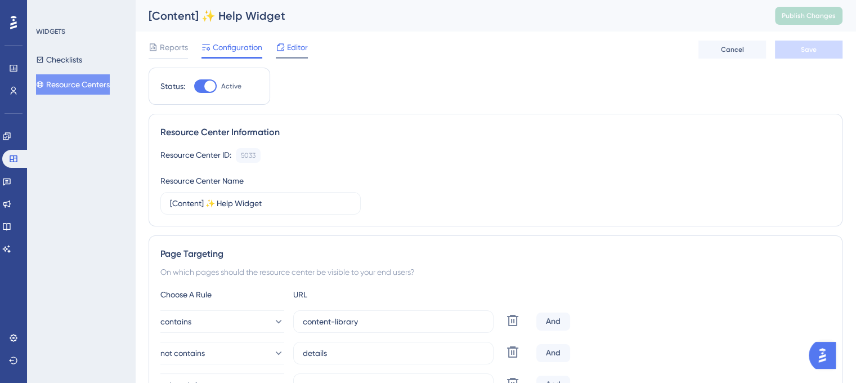
click at [294, 51] on span "Editor" at bounding box center [297, 48] width 21 height 14
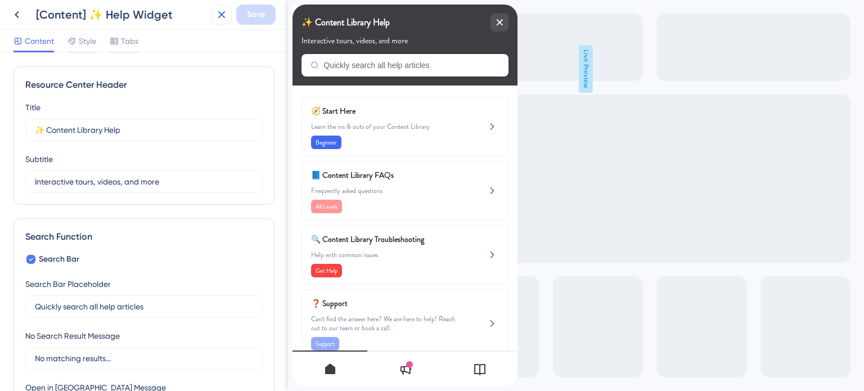
click at [223, 12] on icon at bounding box center [222, 15] width 14 height 14
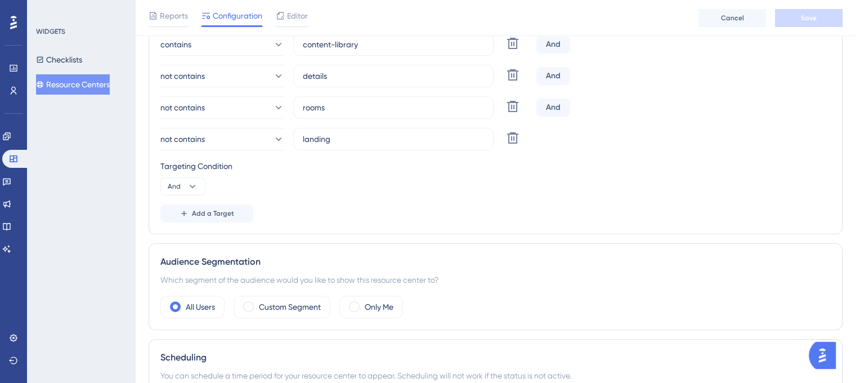
scroll to position [225, 0]
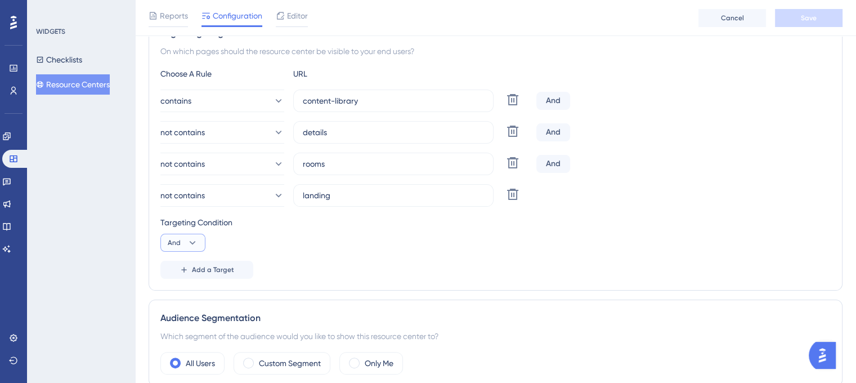
click at [189, 244] on icon at bounding box center [192, 242] width 11 height 11
click at [179, 294] on span "Or" at bounding box center [176, 297] width 9 height 14
click at [808, 25] on button "Save" at bounding box center [809, 18] width 68 height 18
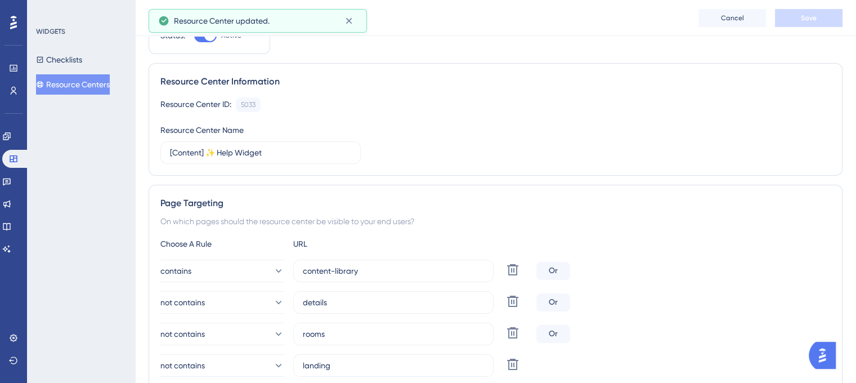
scroll to position [0, 0]
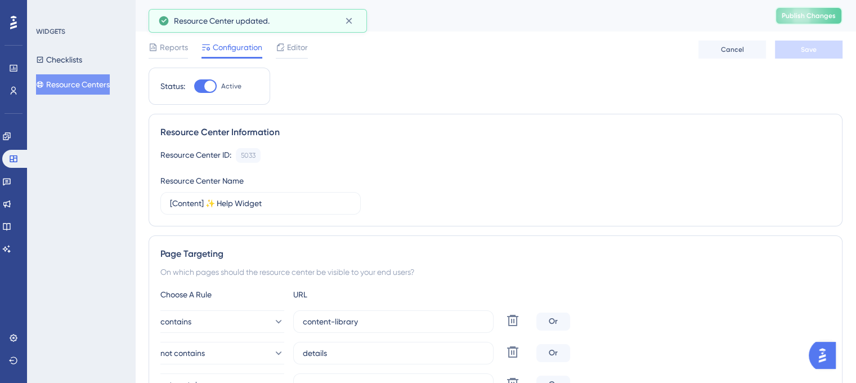
click at [813, 8] on button "Publish Changes" at bounding box center [809, 16] width 68 height 18
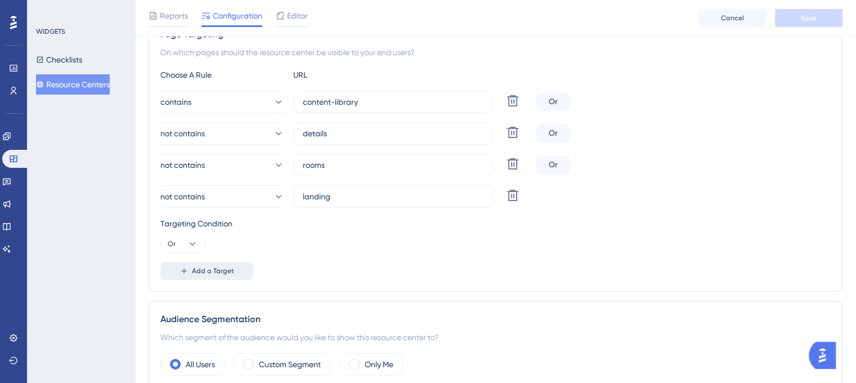
scroll to position [225, 0]
click at [192, 241] on icon at bounding box center [192, 242] width 11 height 11
click at [182, 275] on span "And" at bounding box center [179, 275] width 15 height 14
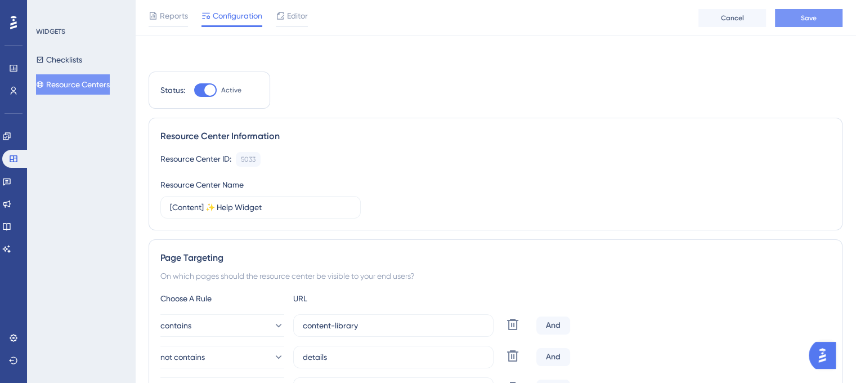
scroll to position [0, 0]
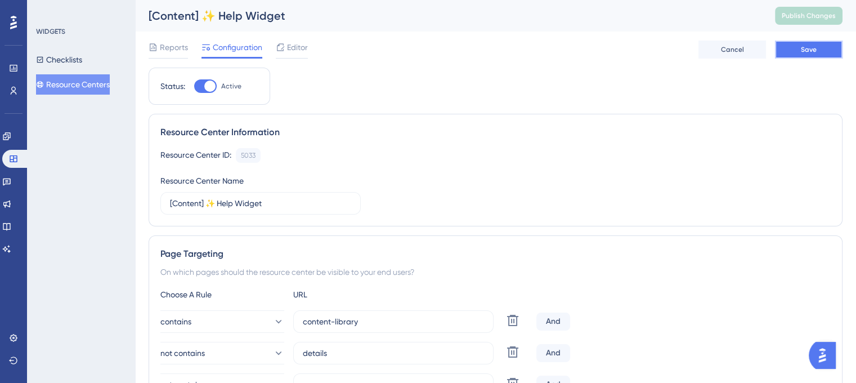
click at [802, 48] on span "Save" at bounding box center [809, 49] width 16 height 9
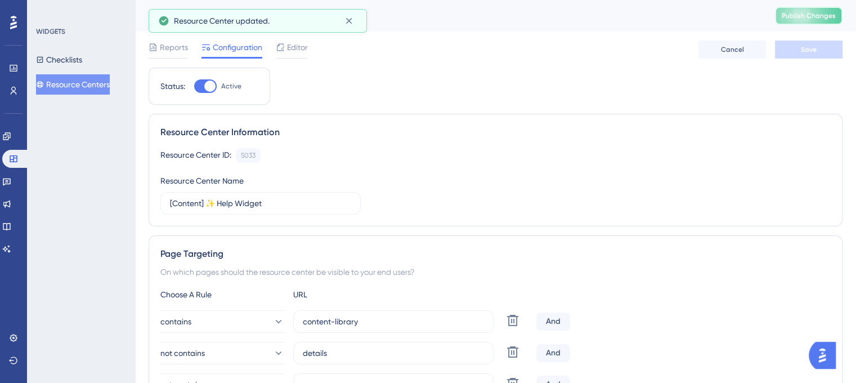
click at [817, 15] on span "Publish Changes" at bounding box center [809, 15] width 54 height 9
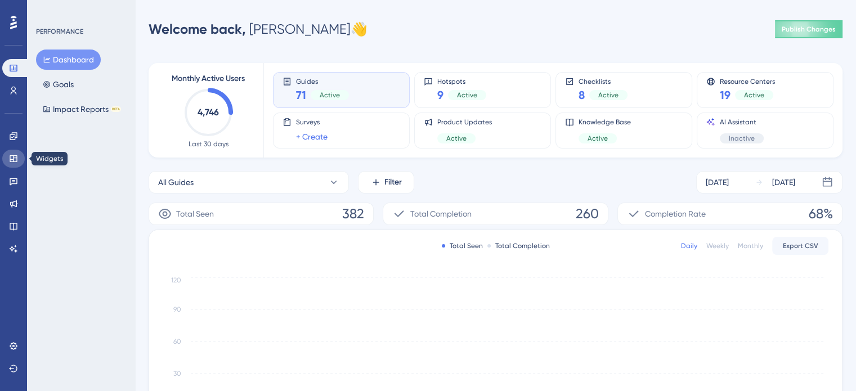
click at [12, 161] on icon at bounding box center [13, 158] width 9 height 9
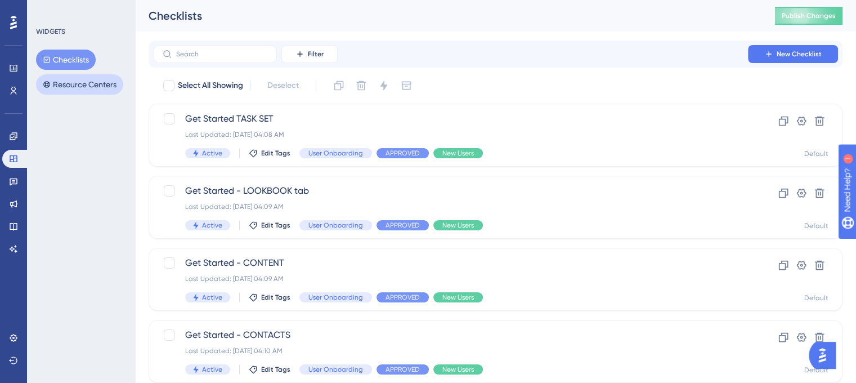
click at [88, 85] on button "Resource Centers" at bounding box center [79, 84] width 87 height 20
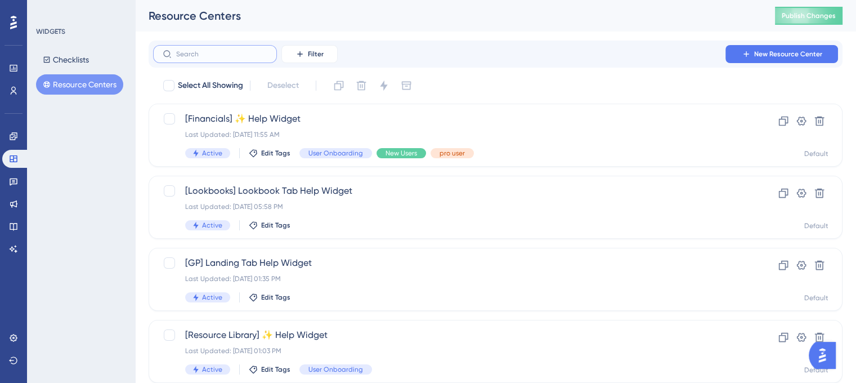
click at [232, 55] on input "text" at bounding box center [221, 54] width 91 height 8
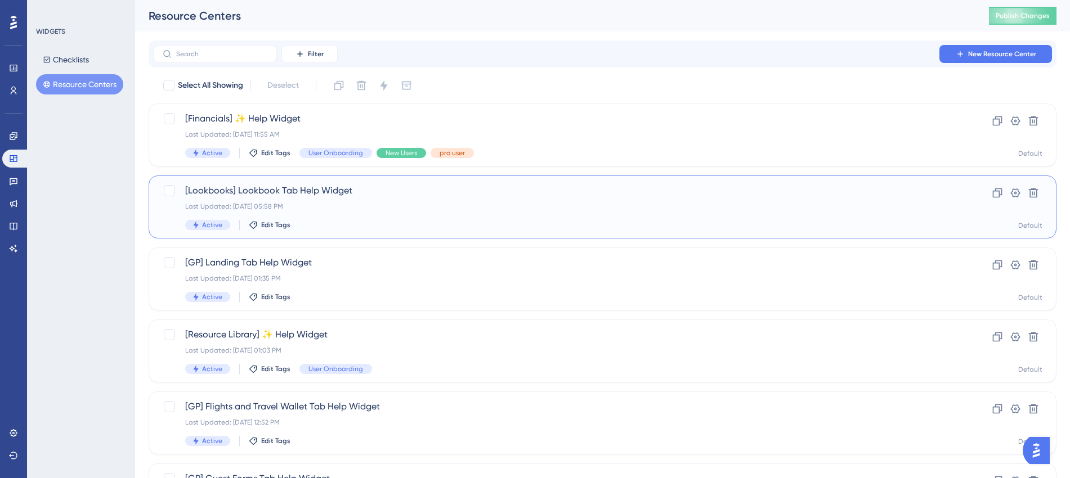
click at [320, 204] on div "Last Updated: Aug 08 2025, 05:58 PM" at bounding box center [557, 206] width 745 height 9
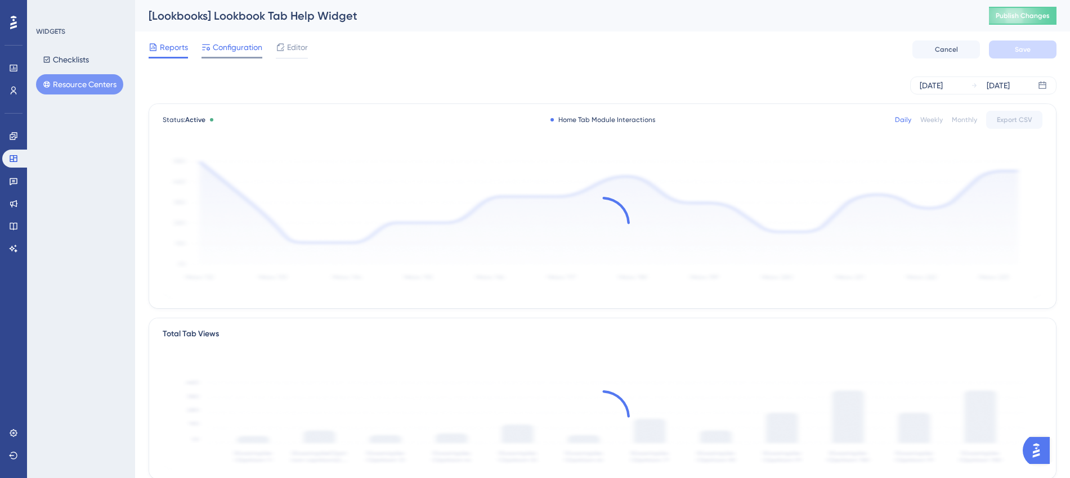
click at [235, 52] on span "Configuration" at bounding box center [238, 48] width 50 height 14
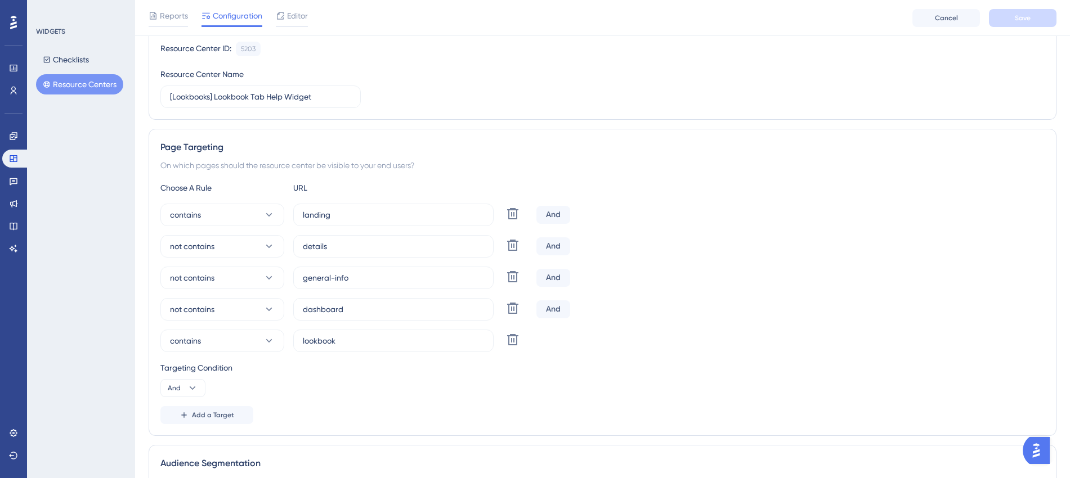
scroll to position [141, 0]
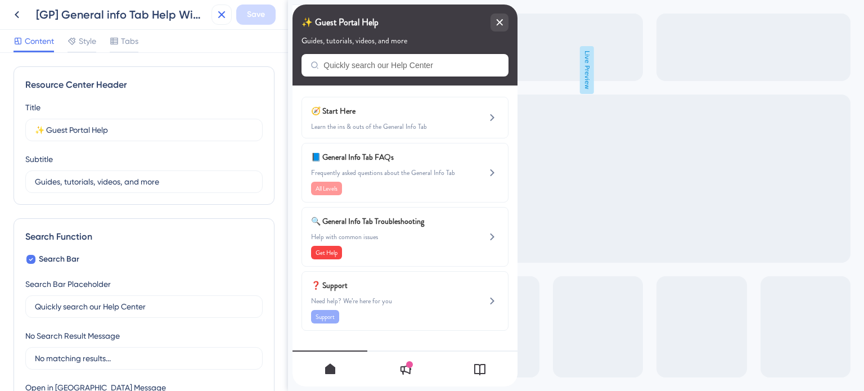
click at [219, 16] on icon at bounding box center [221, 14] width 7 height 7
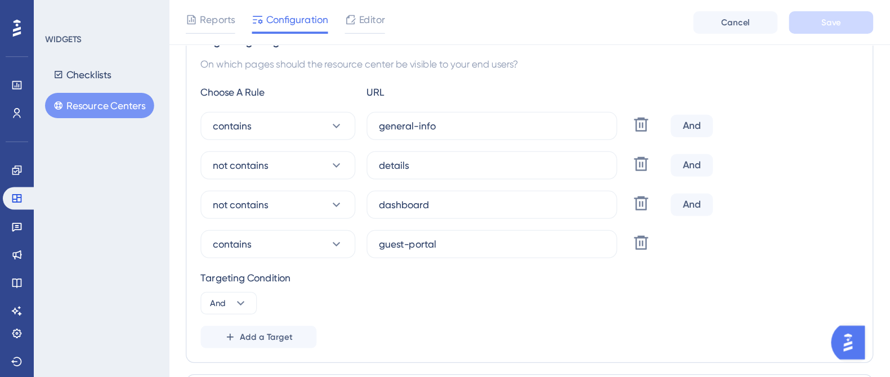
scroll to position [225, 0]
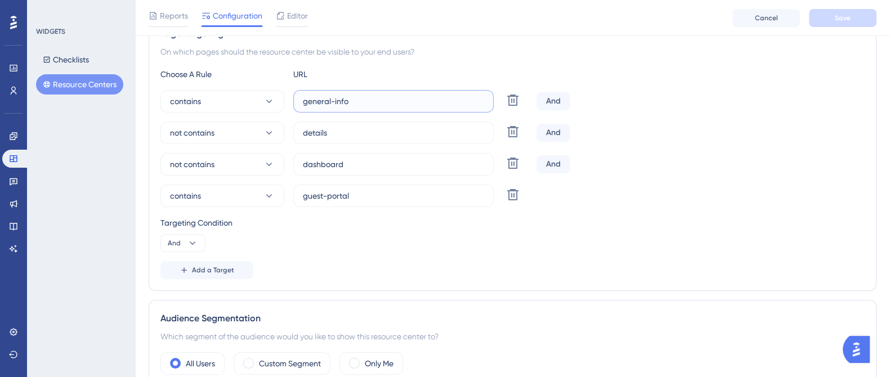
drag, startPoint x: 344, startPoint y: 98, endPoint x: 302, endPoint y: 101, distance: 41.7
click at [303, 101] on input "general-info" at bounding box center [393, 101] width 181 height 12
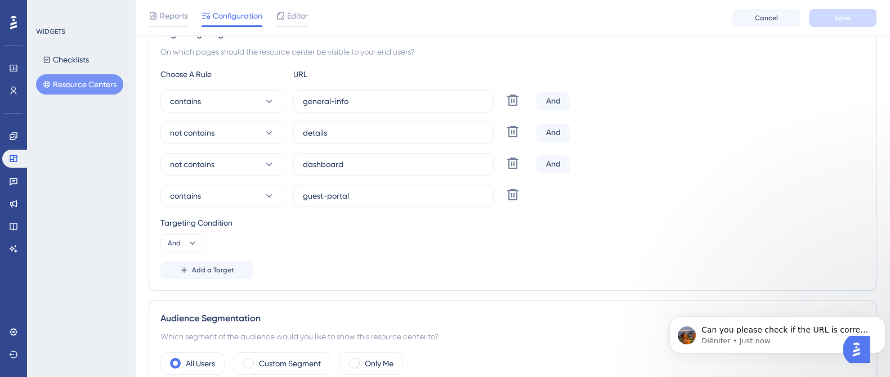
scroll to position [0, 0]
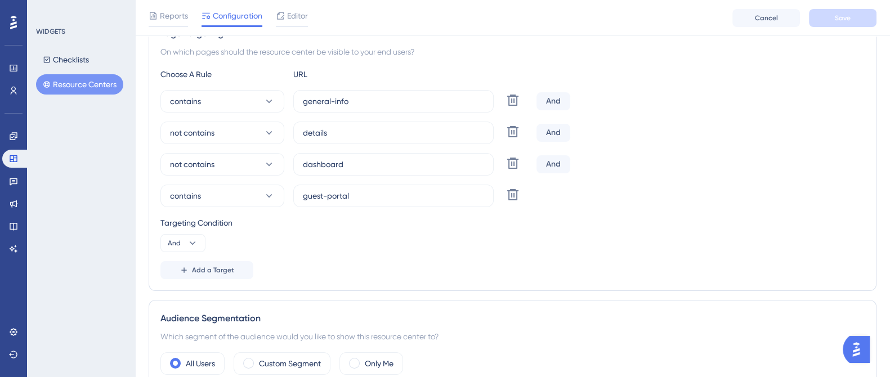
click at [89, 218] on div "WIDGETS Checklists Resource Centers" at bounding box center [81, 188] width 108 height 377
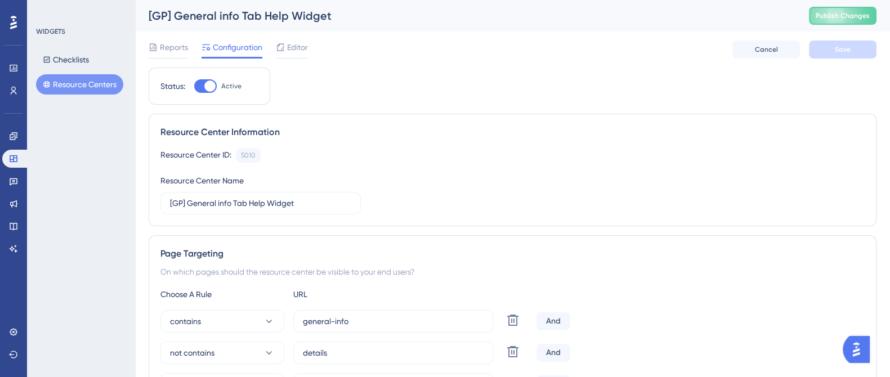
scroll to position [211, 0]
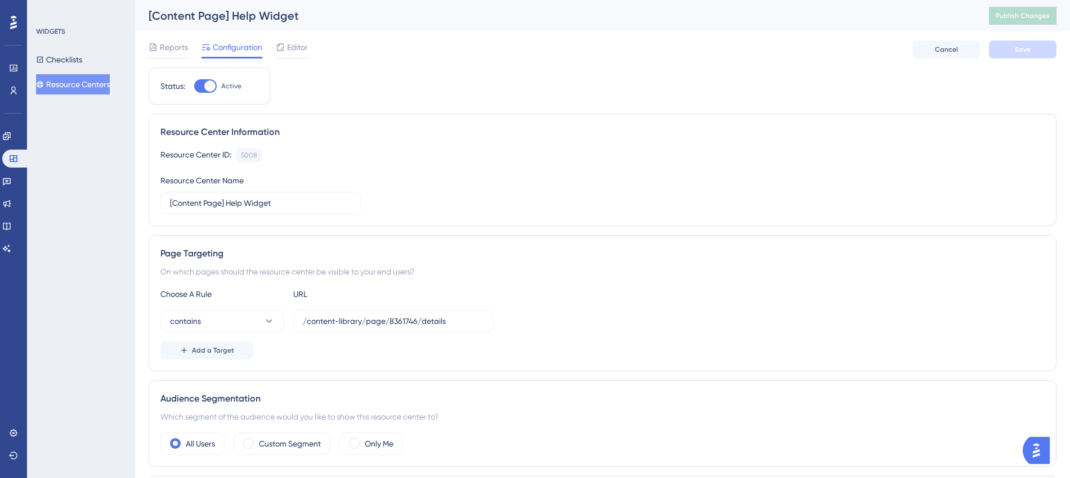
click at [1039, 446] on img "Open AI Assistant Launcher" at bounding box center [1036, 451] width 20 height 20
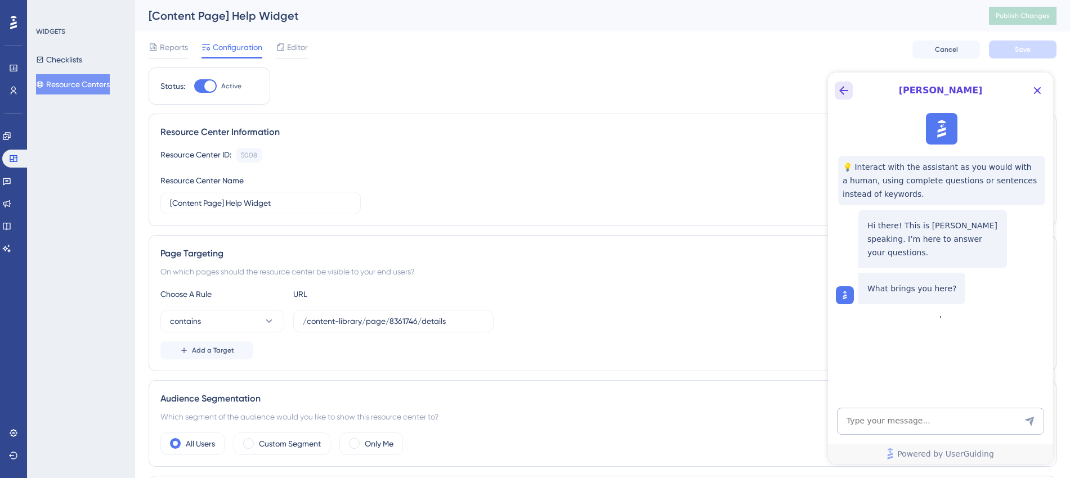
click at [848, 91] on icon "Back Button" at bounding box center [844, 91] width 14 height 14
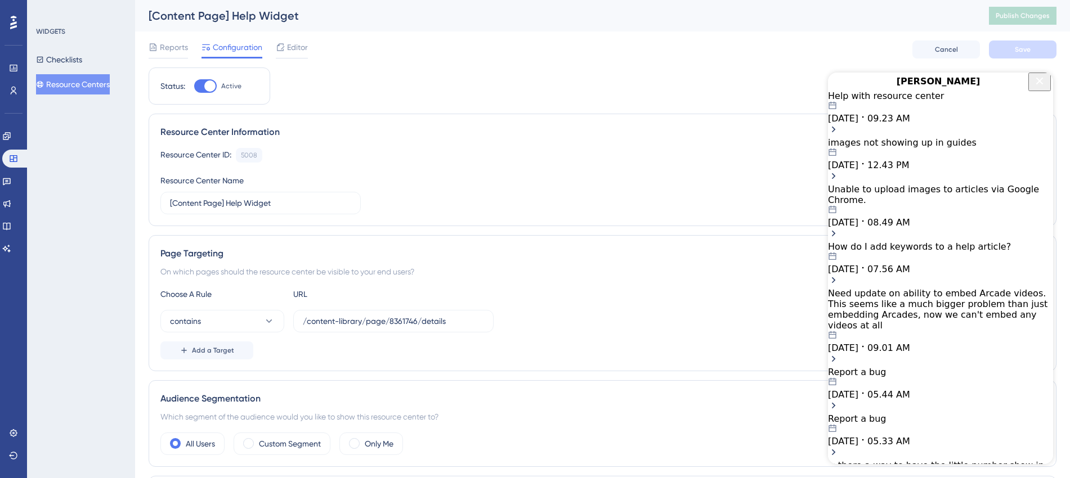
click at [962, 124] on div "Help with resource center [DATE] 09.23 AM" at bounding box center [940, 107] width 225 height 33
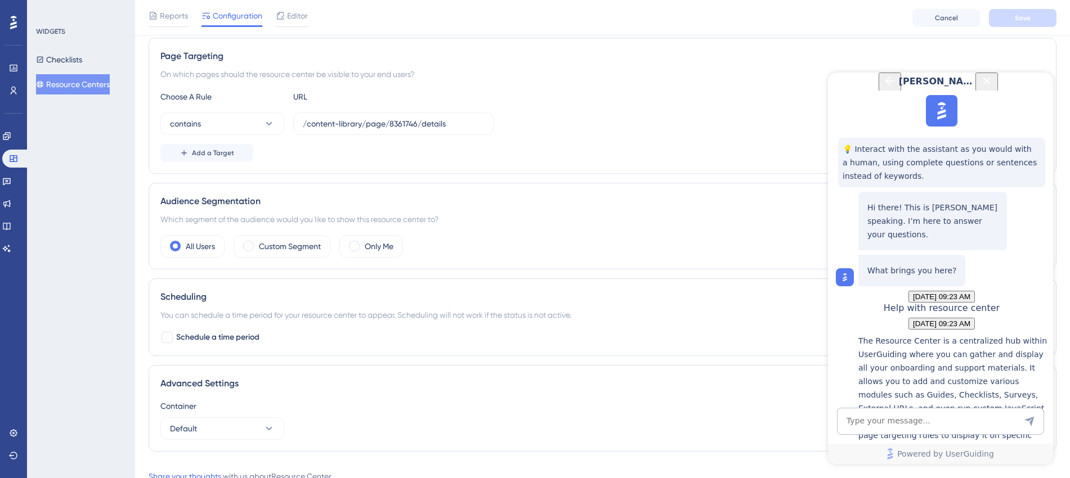
scroll to position [243, 0]
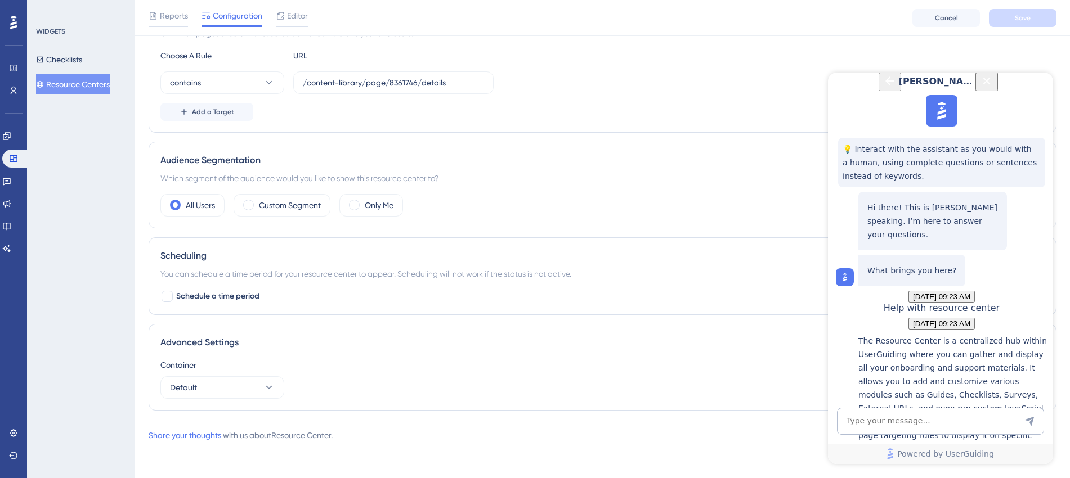
click at [883, 88] on icon "Back Button" at bounding box center [890, 81] width 14 height 14
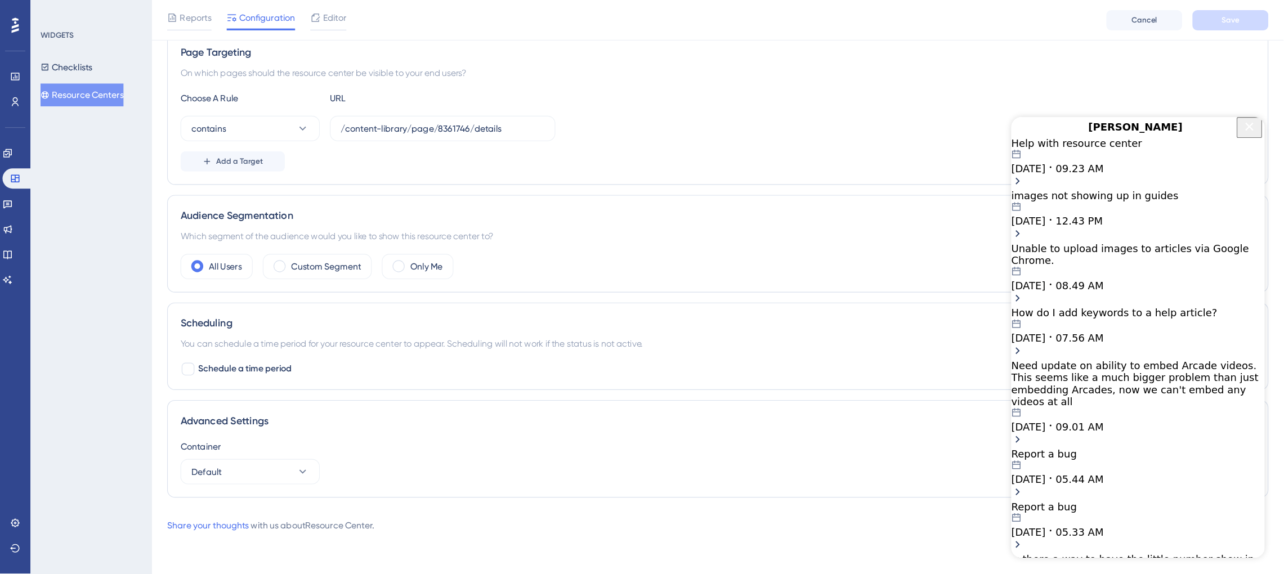
scroll to position [149, 0]
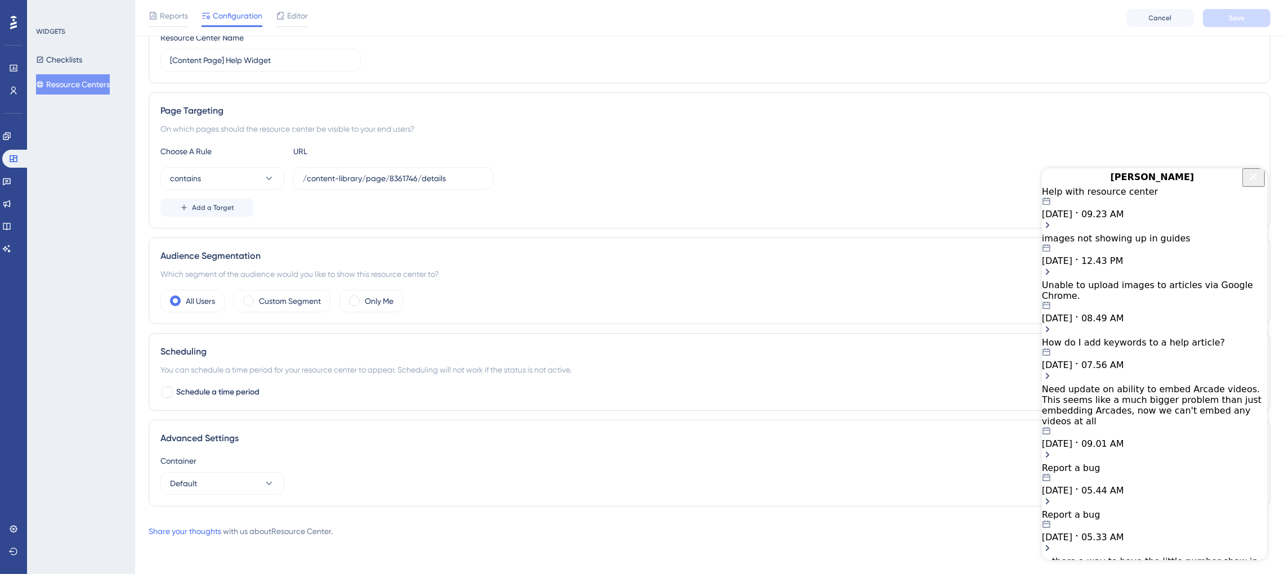
click at [1080, 183] on icon "Close Button" at bounding box center [1253, 176] width 14 height 14
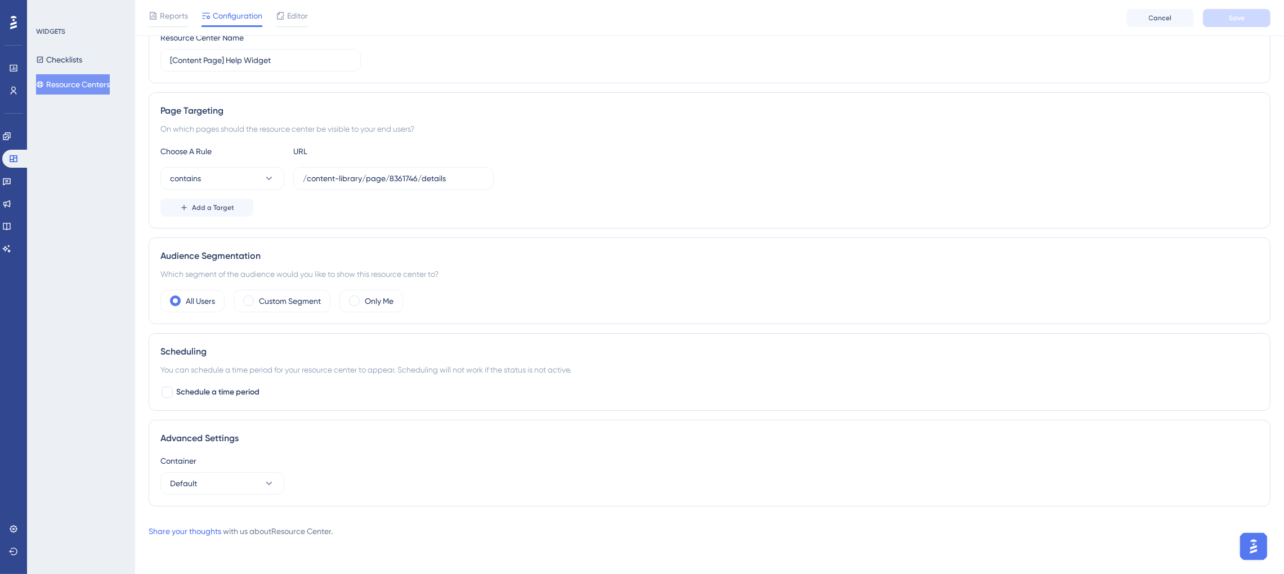
scroll to position [0, 0]
click at [1080, 488] on img "Open AI Assistant Launcher" at bounding box center [1253, 546] width 20 height 20
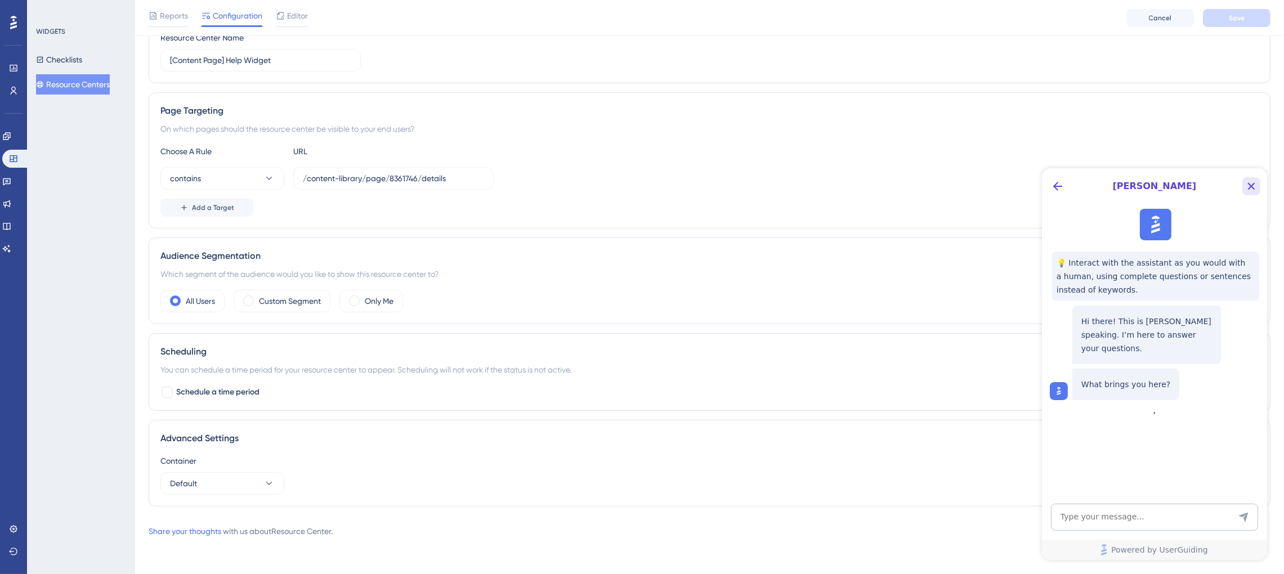
click at [1080, 183] on button "Close Button" at bounding box center [1250, 186] width 18 height 18
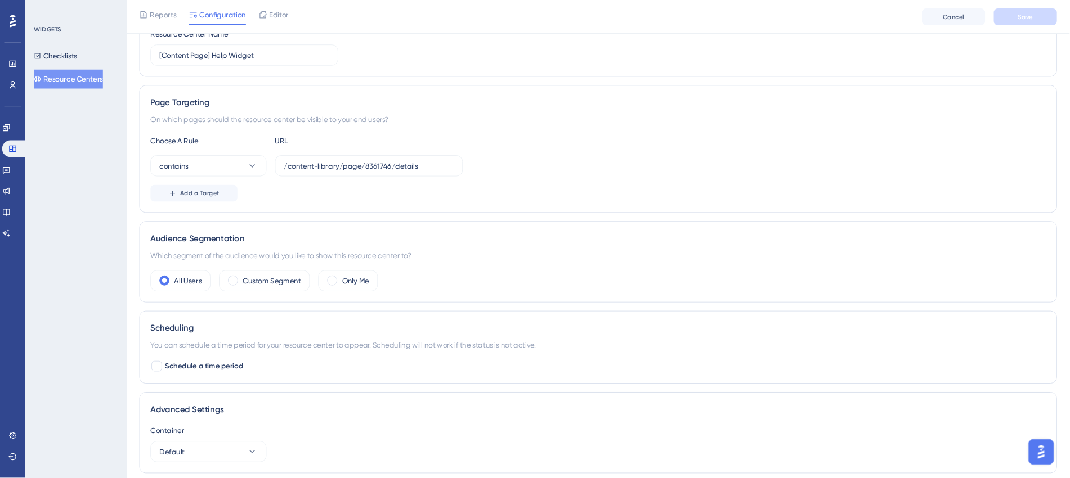
scroll to position [150, 0]
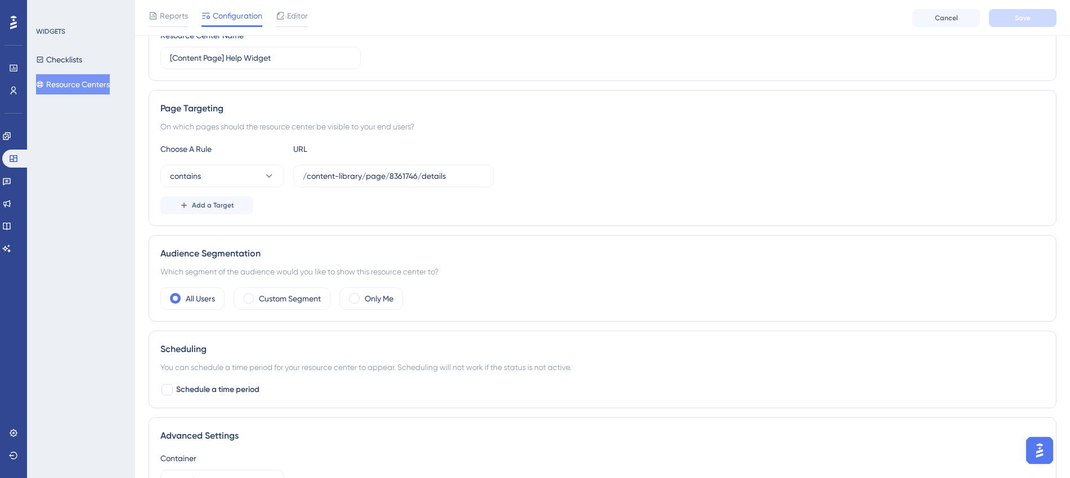
drag, startPoint x: 1069, startPoint y: 0, endPoint x: 785, endPoint y: 173, distance: 332.4
click at [785, 173] on div "contains /content-library/page/8361746/details" at bounding box center [602, 176] width 884 height 23
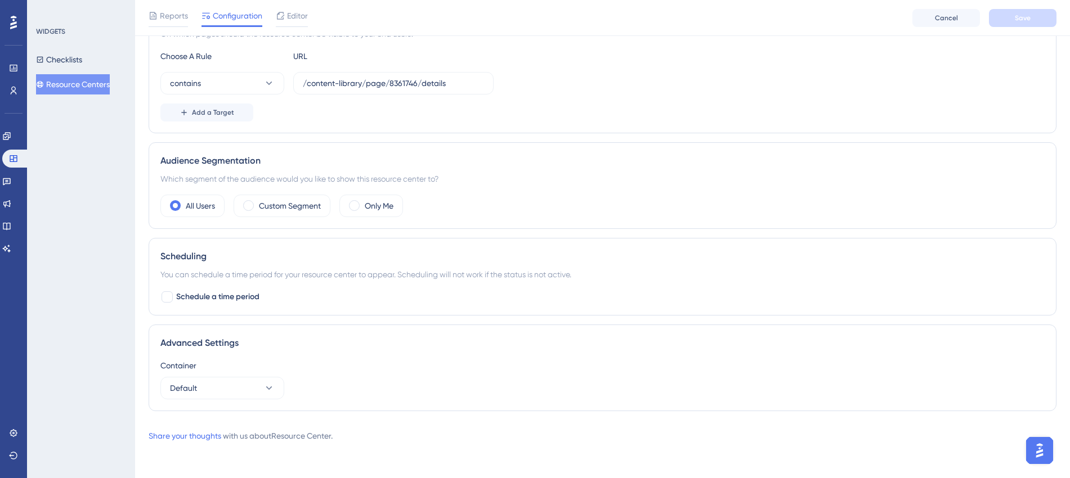
scroll to position [243, 0]
drag, startPoint x: 459, startPoint y: 86, endPoint x: 316, endPoint y: 83, distance: 143.5
click at [316, 83] on input "/content-library/page/8361746/details" at bounding box center [393, 83] width 181 height 12
click at [317, 81] on input "/content-library/page/8361746/details" at bounding box center [393, 83] width 181 height 12
drag, startPoint x: 308, startPoint y: 77, endPoint x: 292, endPoint y: 79, distance: 17.0
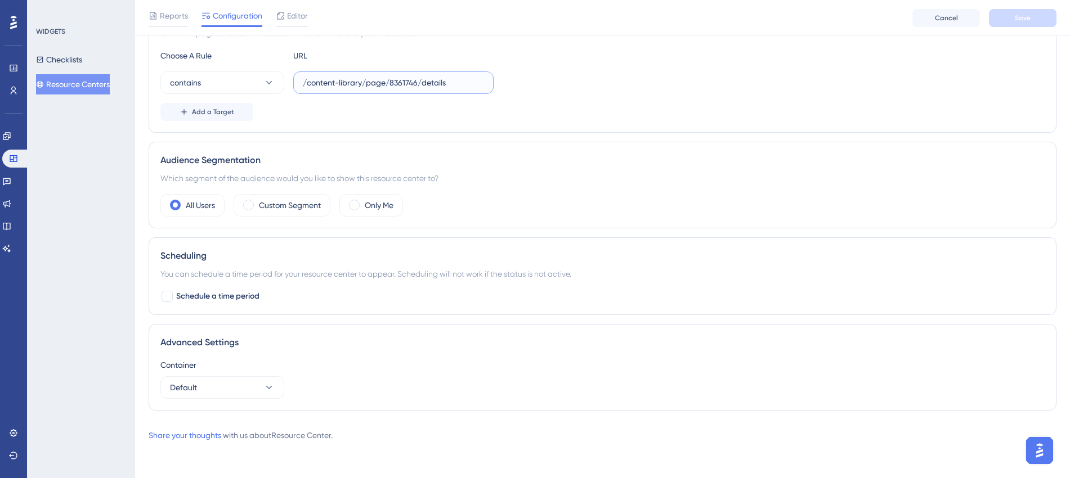
click at [292, 79] on div "contains /content-library/page/8361746/details" at bounding box center [326, 82] width 333 height 23
drag, startPoint x: 460, startPoint y: 86, endPoint x: 359, endPoint y: 85, distance: 101.3
click at [359, 85] on input "content-library/page/8361746/details" at bounding box center [393, 83] width 181 height 12
type input "content-library"
click at [230, 116] on span "Add a Target" at bounding box center [213, 111] width 42 height 9
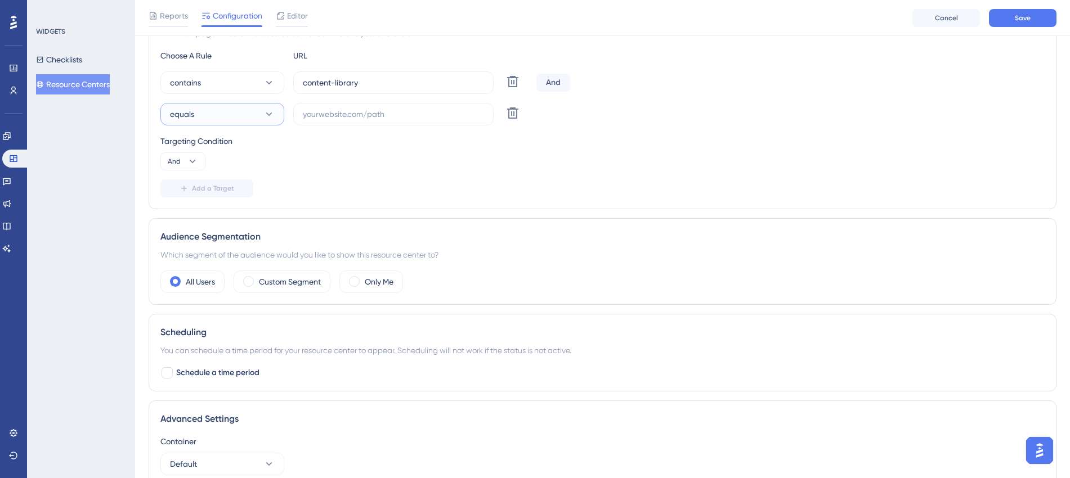
click at [274, 110] on icon at bounding box center [268, 114] width 11 height 11
click at [219, 194] on div "contains contains" at bounding box center [222, 193] width 91 height 23
click at [360, 118] on input "text" at bounding box center [393, 114] width 181 height 12
type input "details"
click at [1035, 17] on button "Save" at bounding box center [1023, 18] width 68 height 18
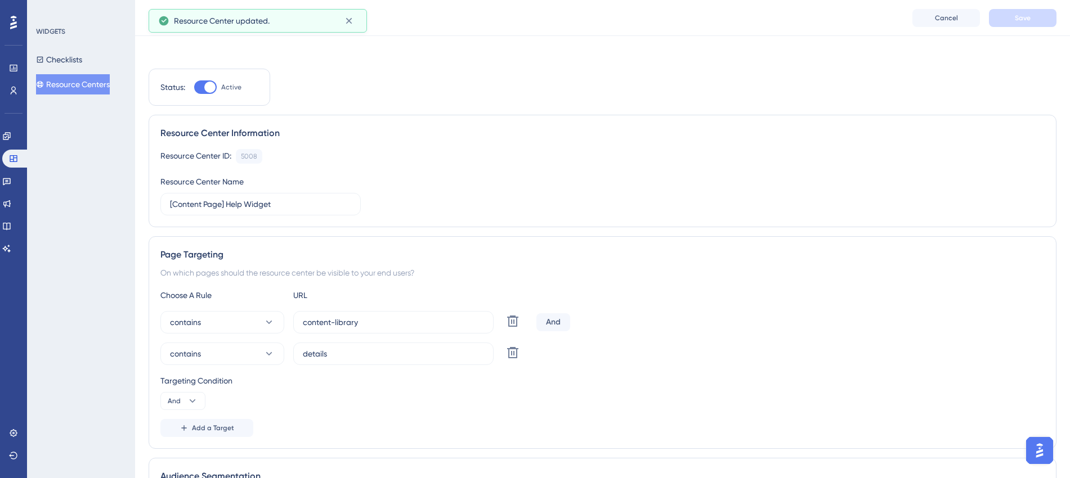
scroll to position [0, 0]
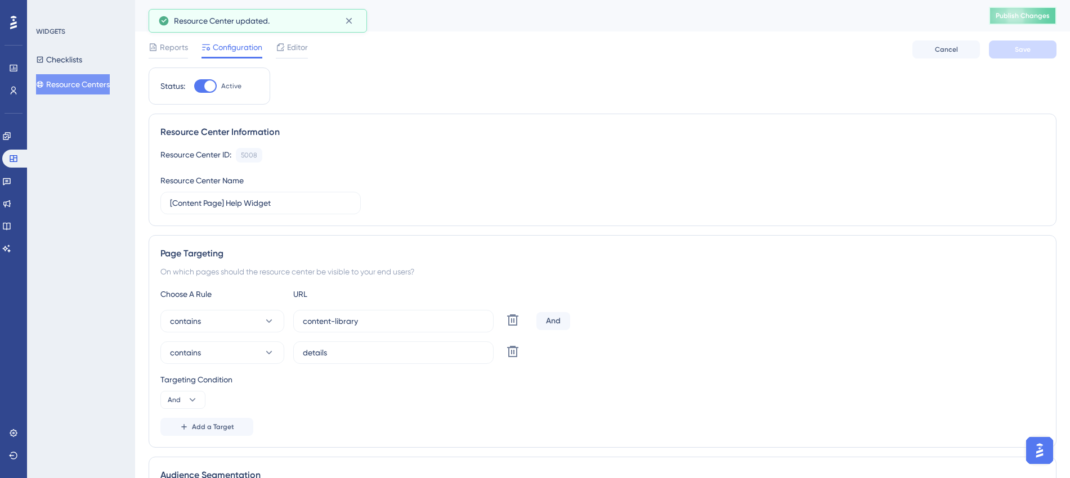
click at [1024, 16] on span "Publish Changes" at bounding box center [1023, 15] width 54 height 9
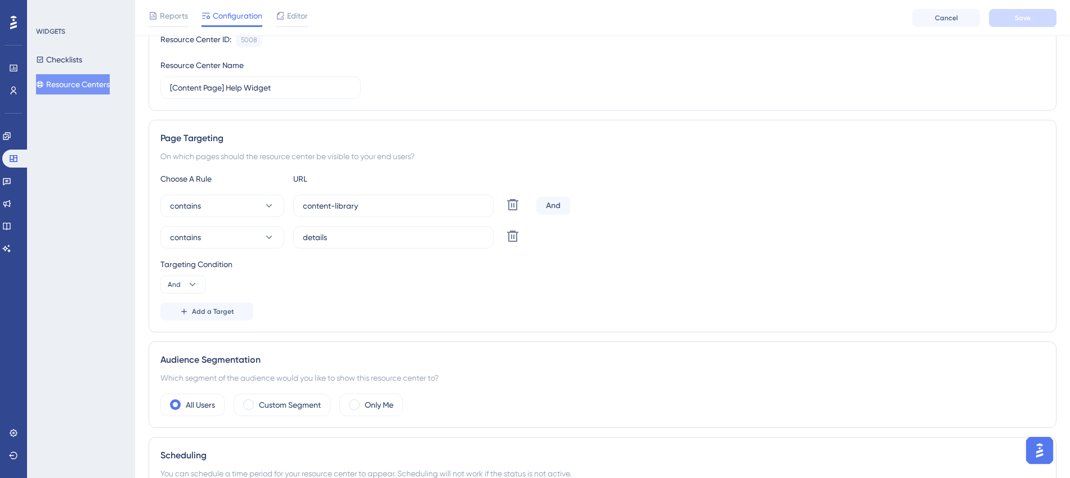
scroll to position [141, 0]
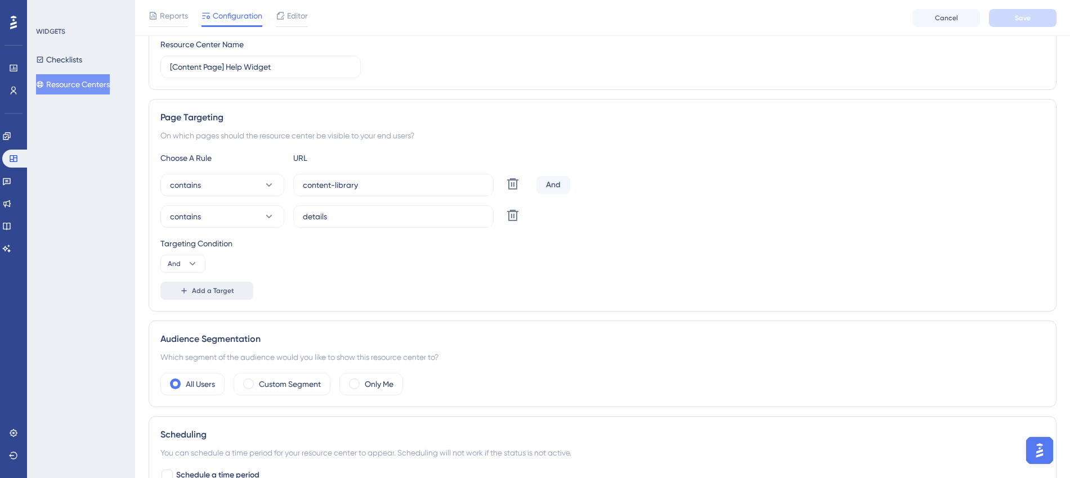
click at [217, 292] on span "Add a Target" at bounding box center [213, 290] width 42 height 9
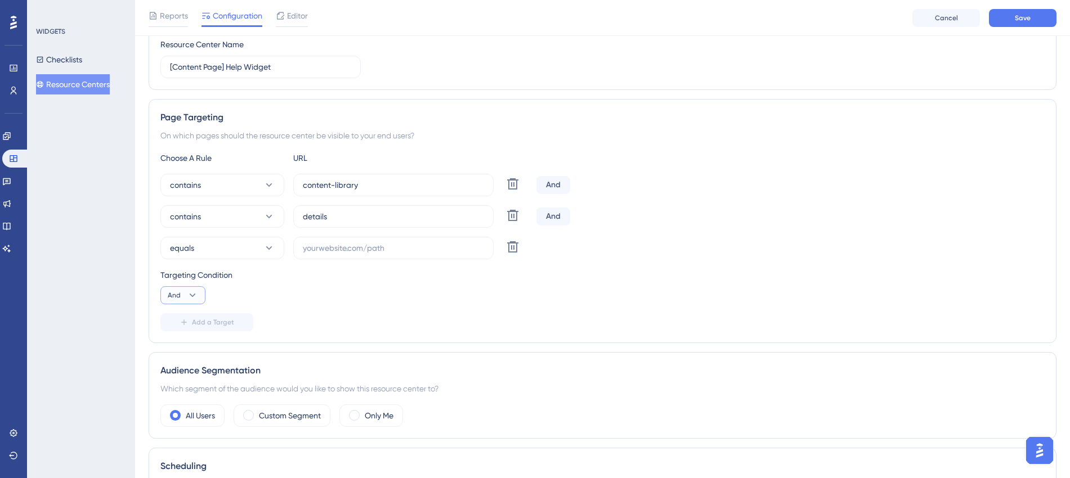
click at [198, 294] on button "And" at bounding box center [182, 295] width 45 height 18
click at [187, 324] on div "And And" at bounding box center [182, 327] width 21 height 23
click at [516, 190] on icon at bounding box center [512, 183] width 11 height 11
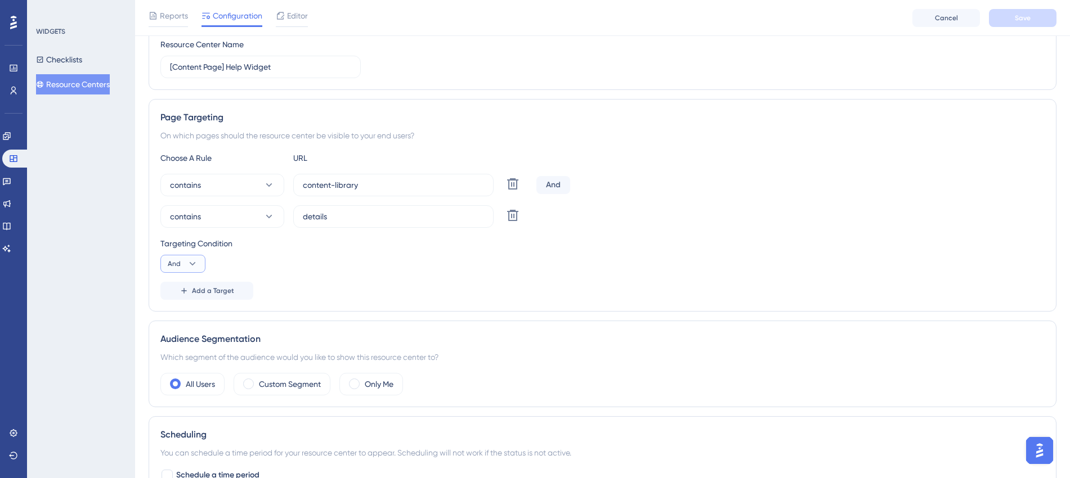
click at [177, 265] on span "And" at bounding box center [174, 263] width 13 height 9
click at [193, 297] on div "And And" at bounding box center [182, 296] width 21 height 23
click at [217, 290] on span "Add a Target" at bounding box center [213, 290] width 42 height 9
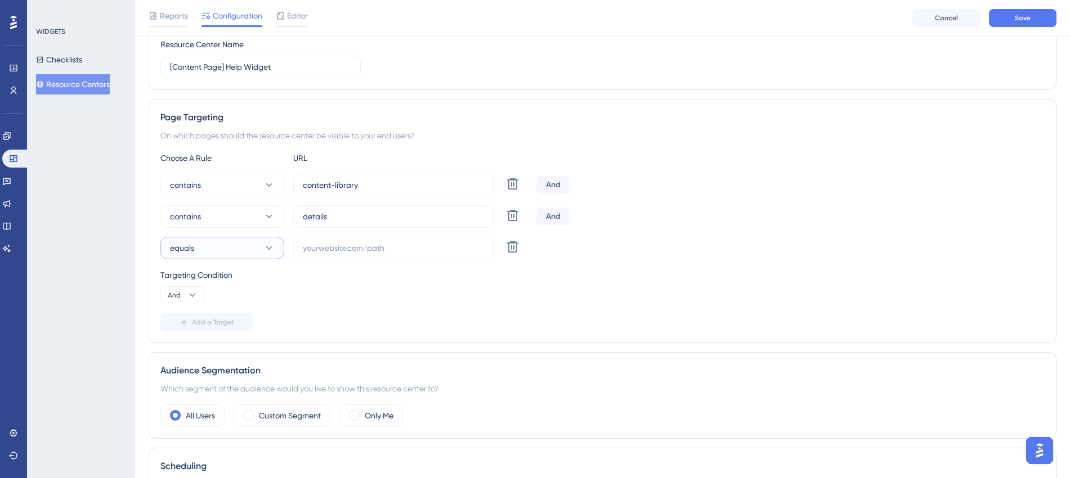
click at [271, 248] on icon at bounding box center [268, 248] width 11 height 11
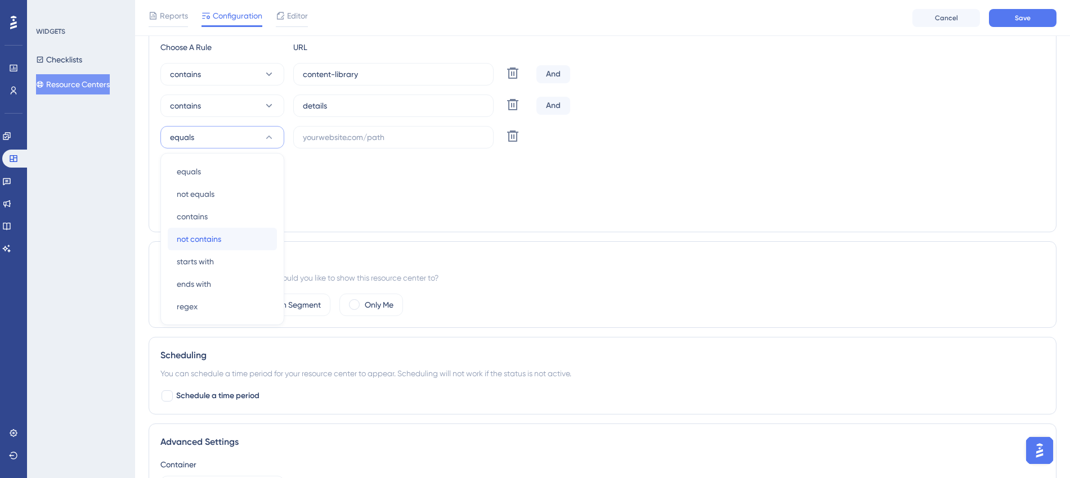
click at [209, 235] on span "not contains" at bounding box center [199, 239] width 44 height 14
click at [357, 133] on input "text" at bounding box center [393, 137] width 181 height 12
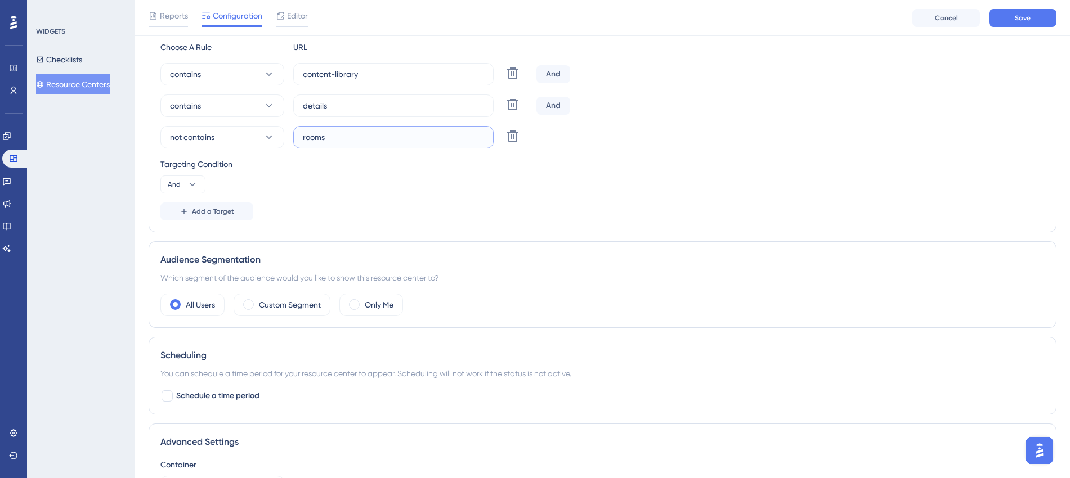
type input "rooms"
click at [201, 209] on span "Add a Target" at bounding box center [213, 211] width 42 height 9
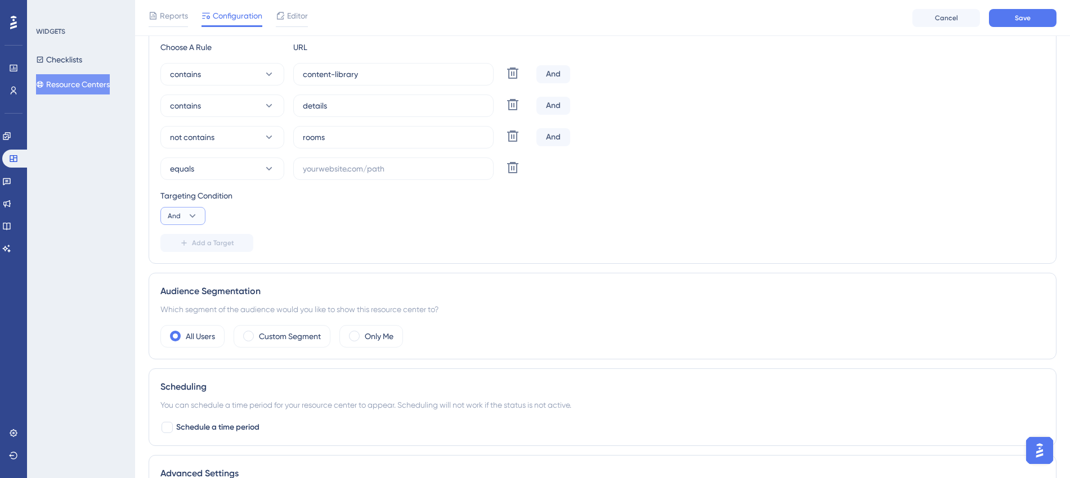
click at [199, 219] on button "And" at bounding box center [182, 216] width 45 height 18
click at [271, 168] on icon at bounding box center [269, 168] width 6 height 3
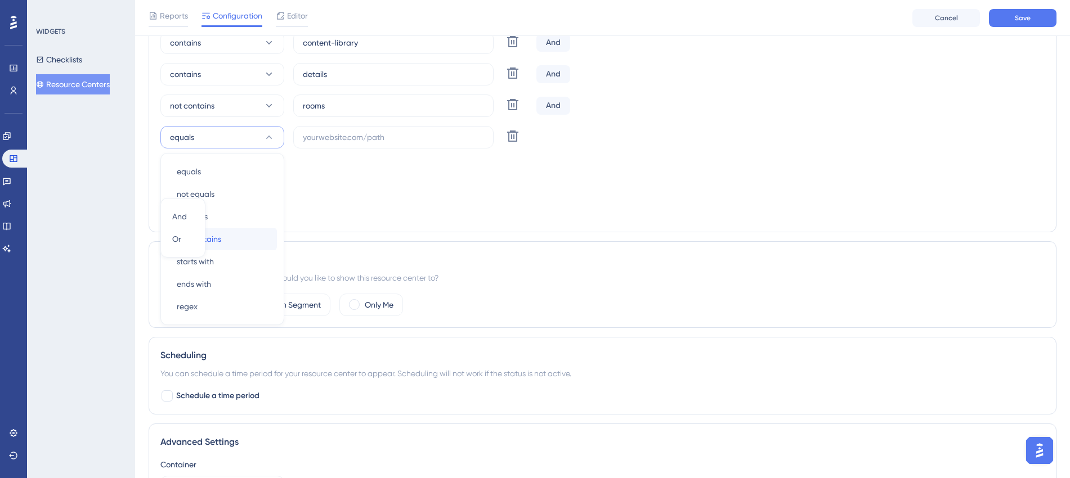
click at [222, 233] on div "not contains not contains" at bounding box center [222, 239] width 91 height 23
click at [366, 140] on input "text" at bounding box center [393, 137] width 181 height 12
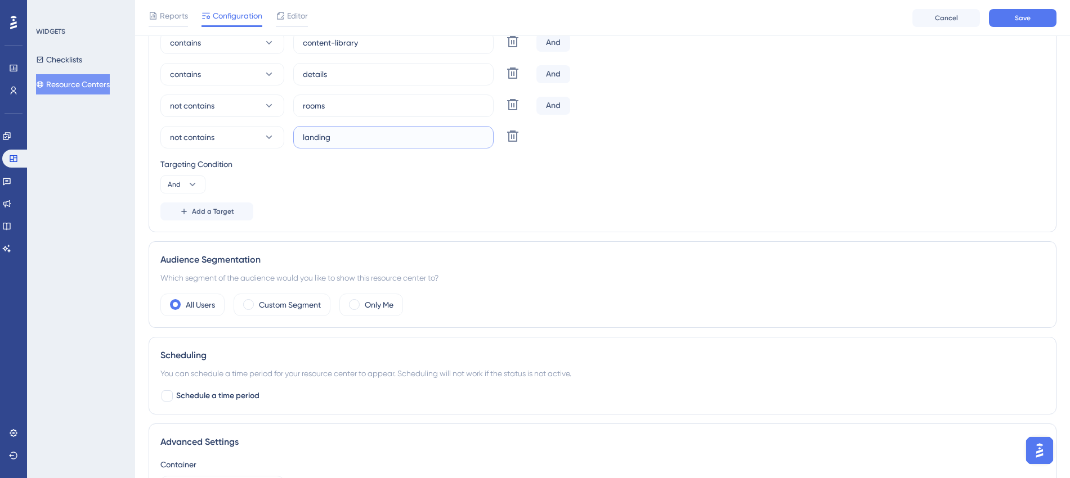
type input "landing"
click at [393, 210] on div "Add a Target" at bounding box center [602, 212] width 884 height 18
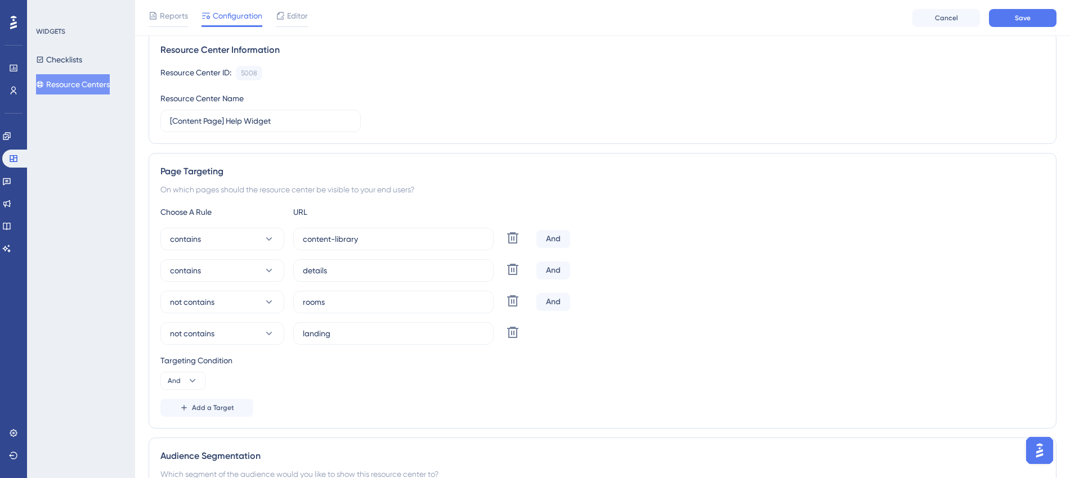
scroll to position [0, 0]
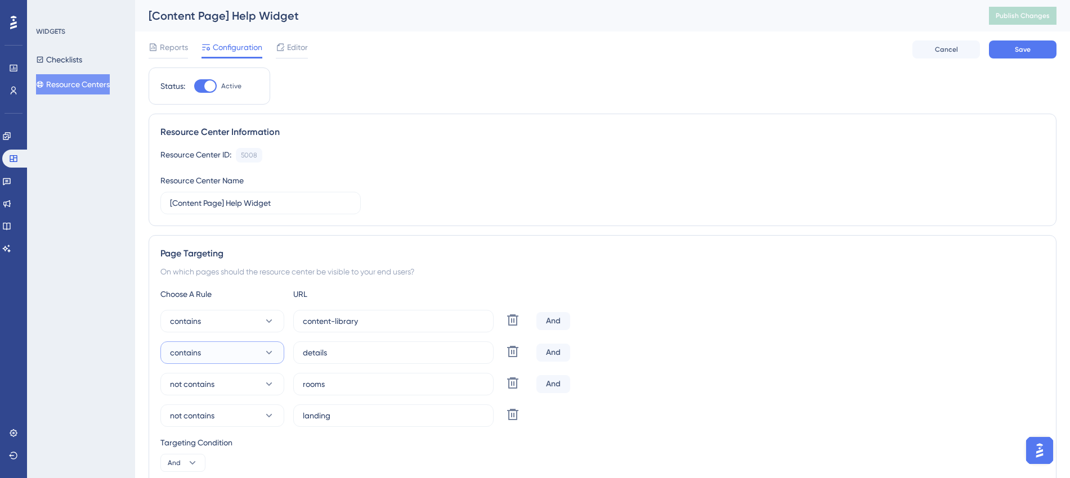
click at [270, 351] on icon at bounding box center [268, 352] width 11 height 11
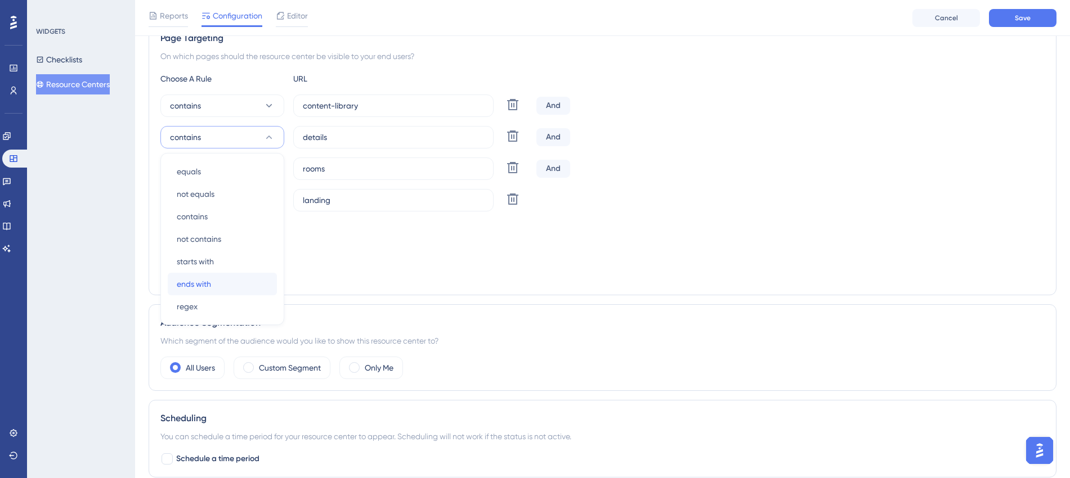
click at [210, 277] on span "ends with" at bounding box center [194, 284] width 34 height 14
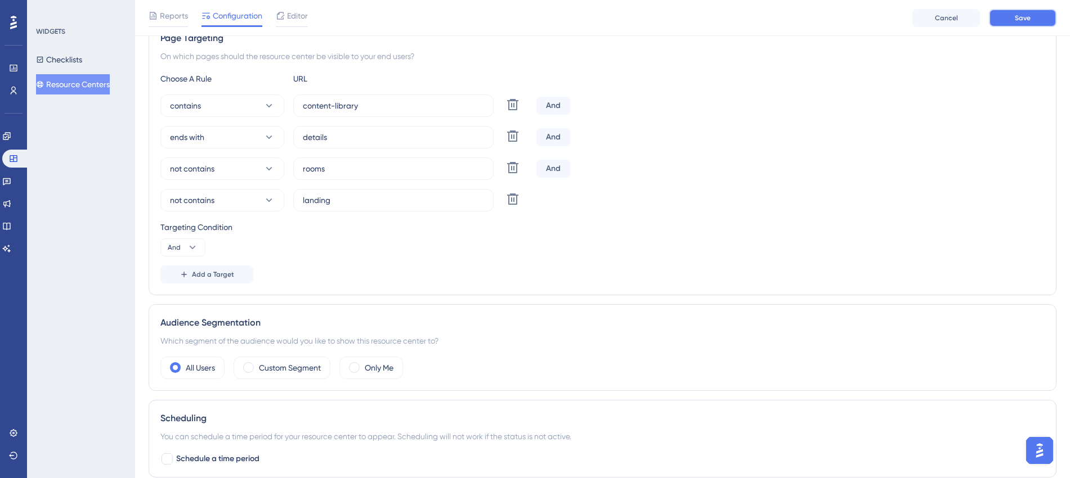
click at [1012, 23] on button "Save" at bounding box center [1023, 18] width 68 height 18
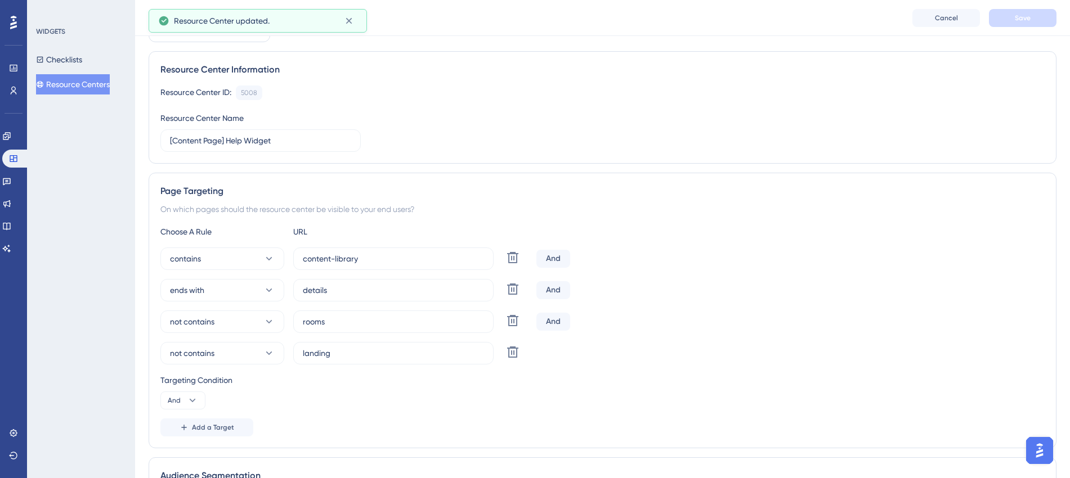
scroll to position [0, 0]
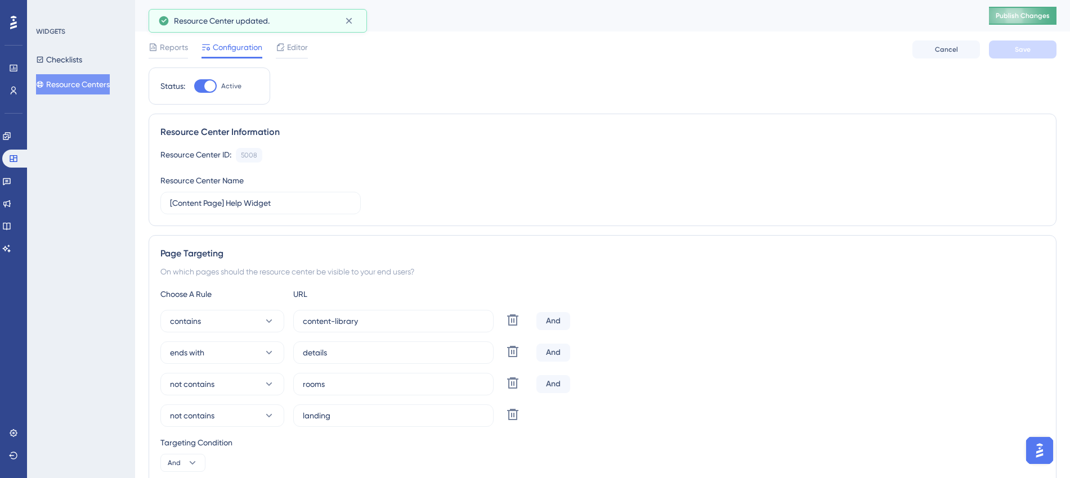
click at [1032, 21] on button "Publish Changes" at bounding box center [1023, 16] width 68 height 18
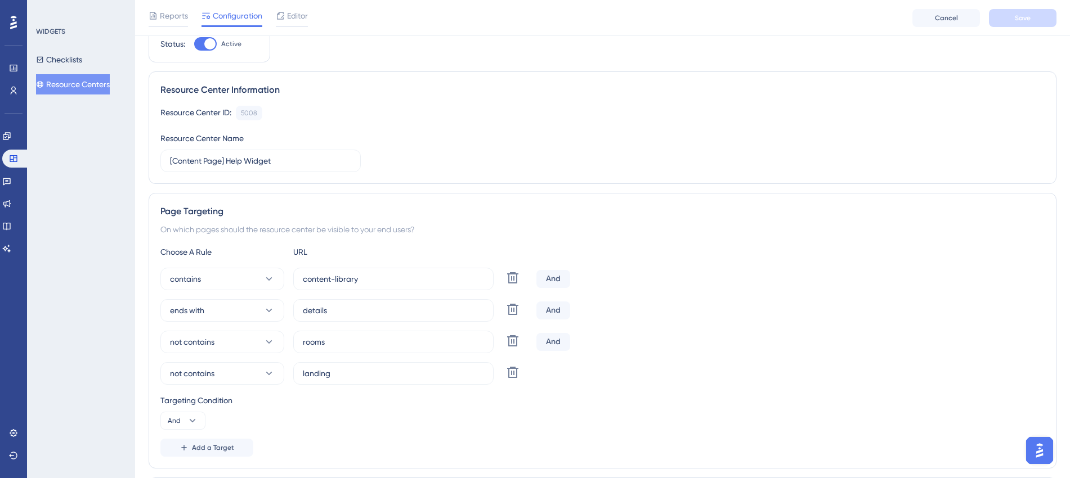
scroll to position [70, 0]
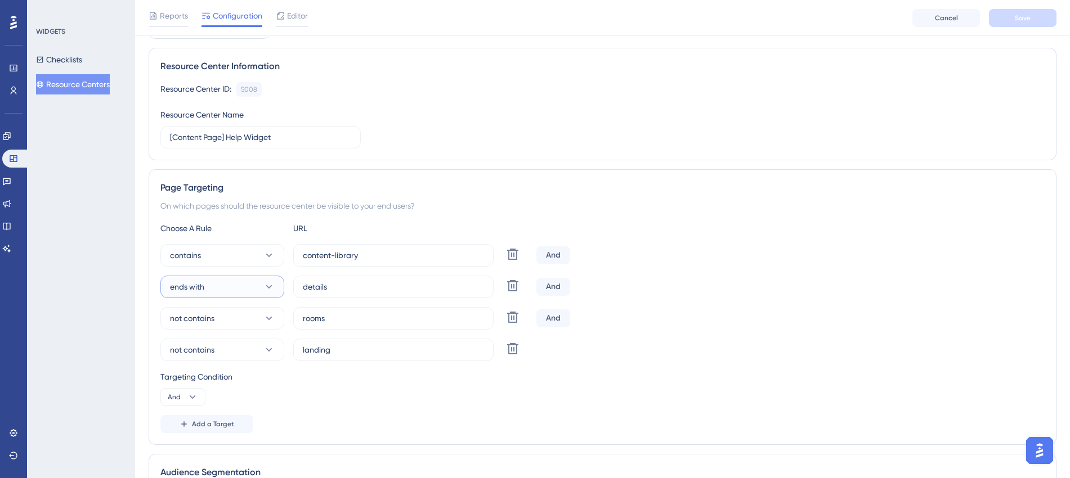
click at [272, 285] on icon at bounding box center [268, 286] width 11 height 11
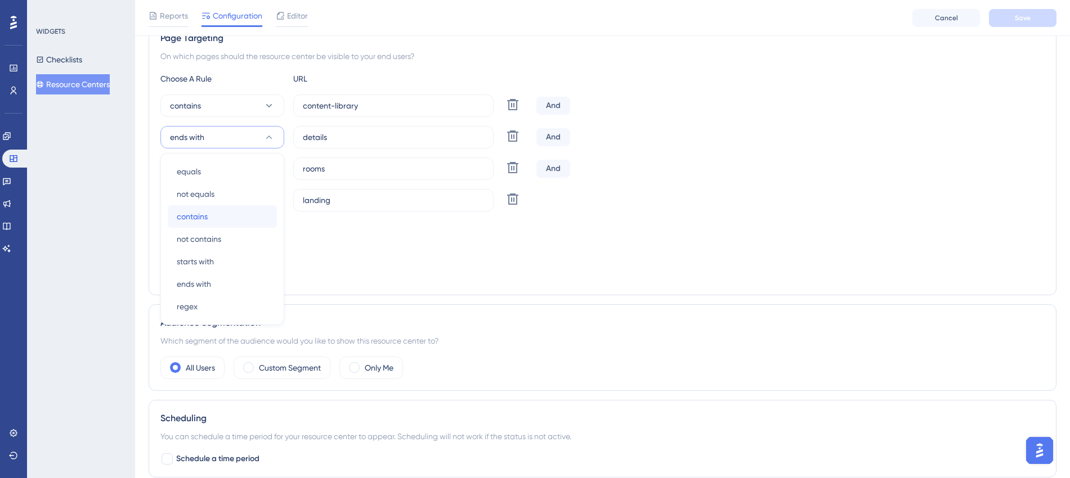
click at [209, 212] on div "contains contains" at bounding box center [222, 216] width 91 height 23
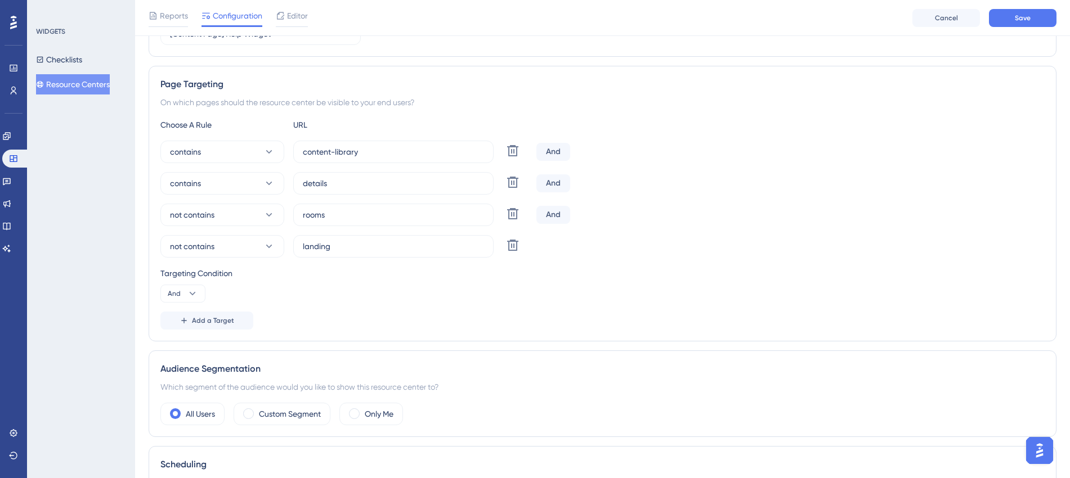
scroll to position [150, 0]
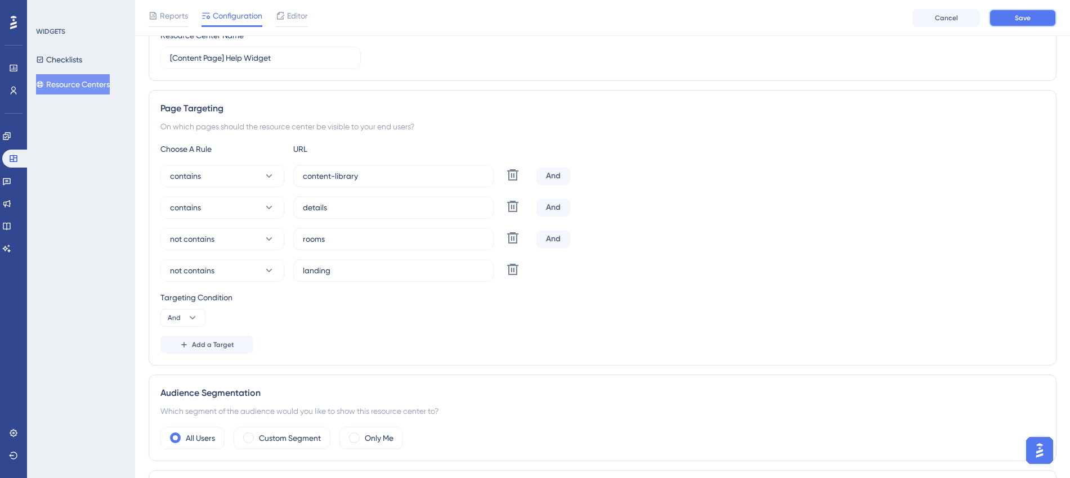
click at [1033, 20] on button "Save" at bounding box center [1023, 18] width 68 height 18
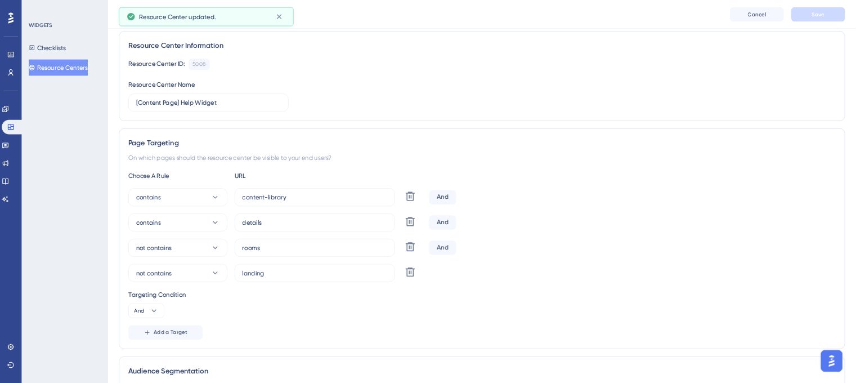
scroll to position [0, 0]
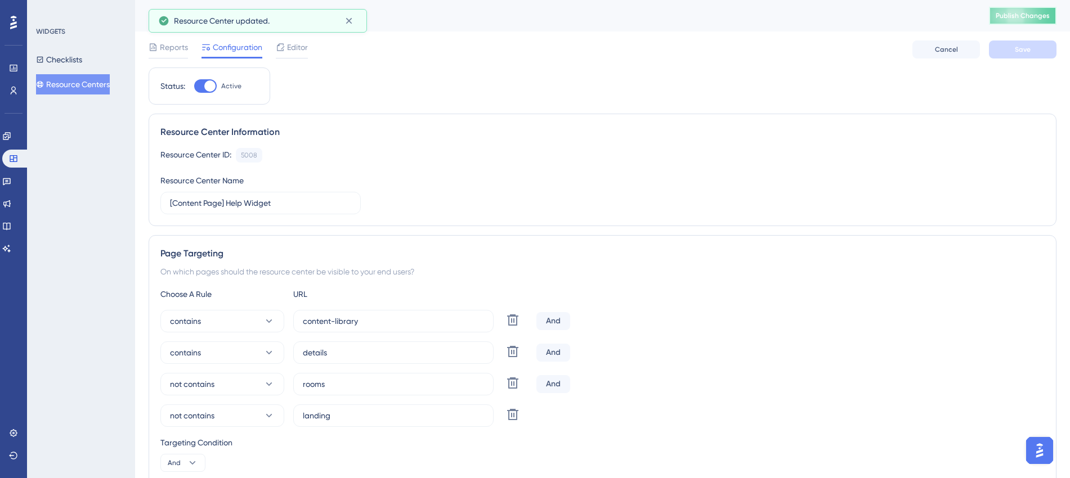
click at [1032, 21] on button "Publish Changes" at bounding box center [1023, 16] width 68 height 18
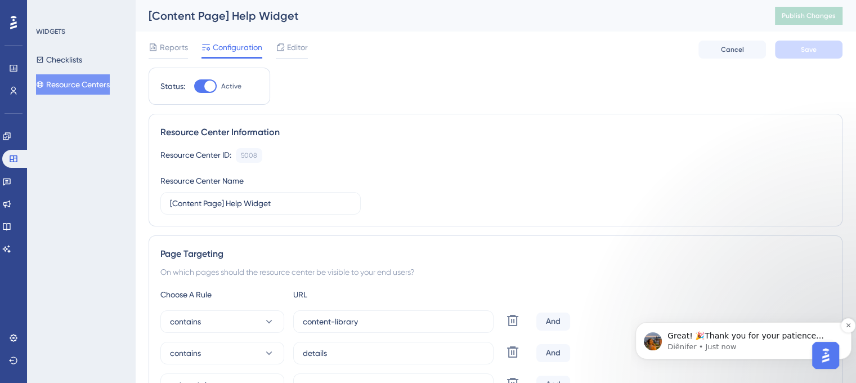
click at [754, 338] on p "Great! 🎉Thank you for your patience dear! 💙" at bounding box center [752, 335] width 170 height 11
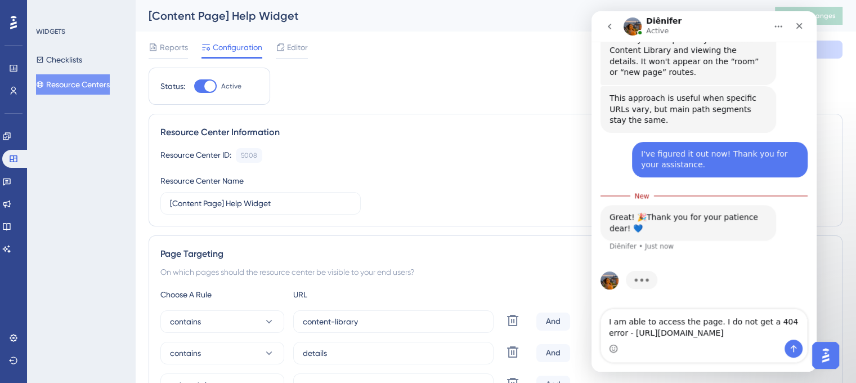
scroll to position [1729, 0]
drag, startPoint x: 775, startPoint y: 339, endPoint x: 611, endPoint y: 314, distance: 165.7
click at [611, 314] on textarea "I am able to access the page. I do not get a 404 error - https://account.safari…" at bounding box center [704, 324] width 206 height 30
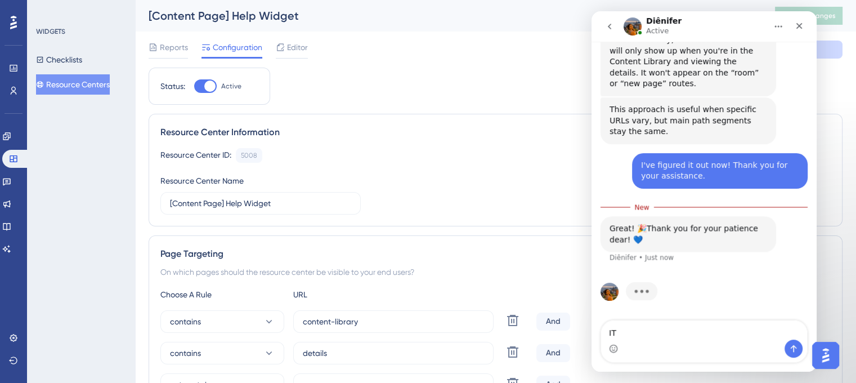
type textarea "I"
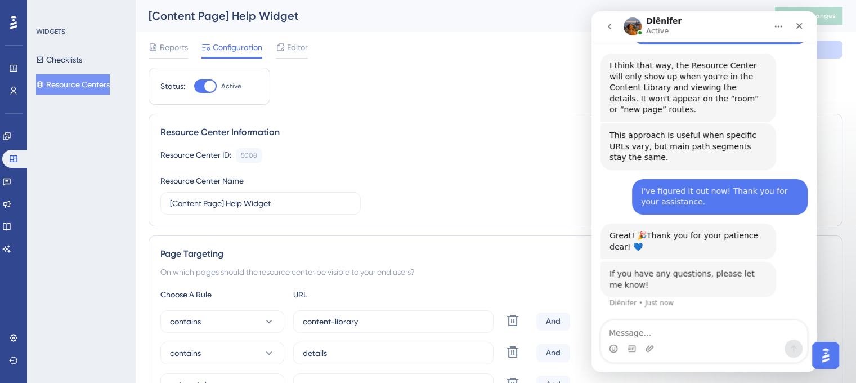
scroll to position [1682, 0]
click at [801, 29] on icon "Close" at bounding box center [799, 25] width 9 height 9
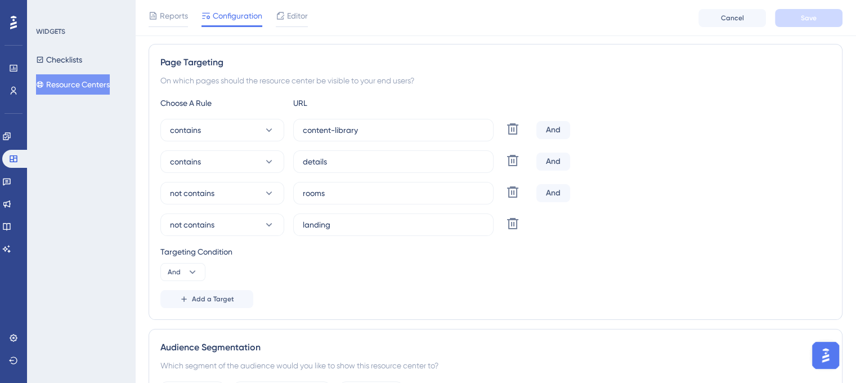
scroll to position [113, 0]
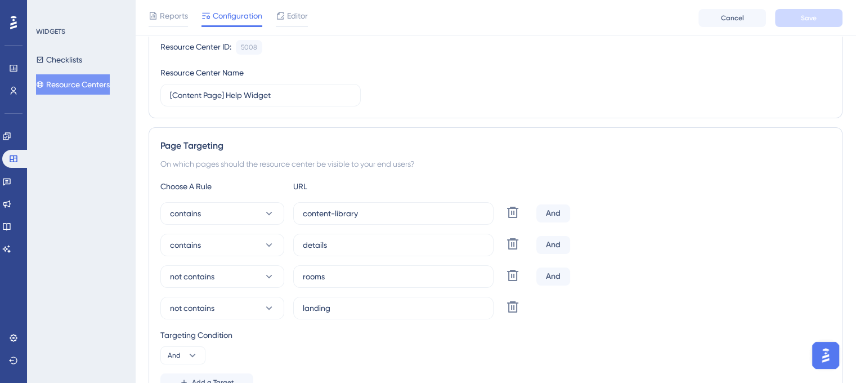
click at [300, 11] on span "Editor" at bounding box center [297, 16] width 21 height 14
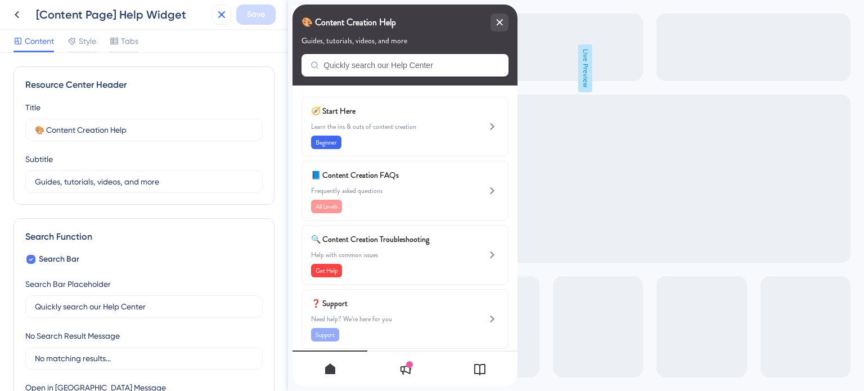
click at [223, 12] on icon at bounding box center [222, 15] width 14 height 14
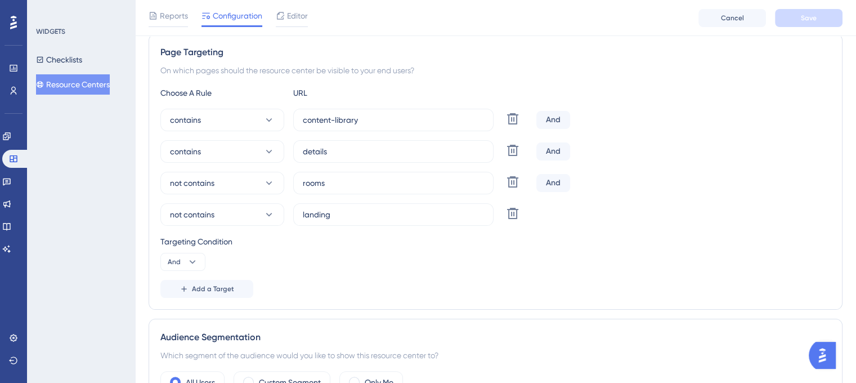
scroll to position [225, 0]
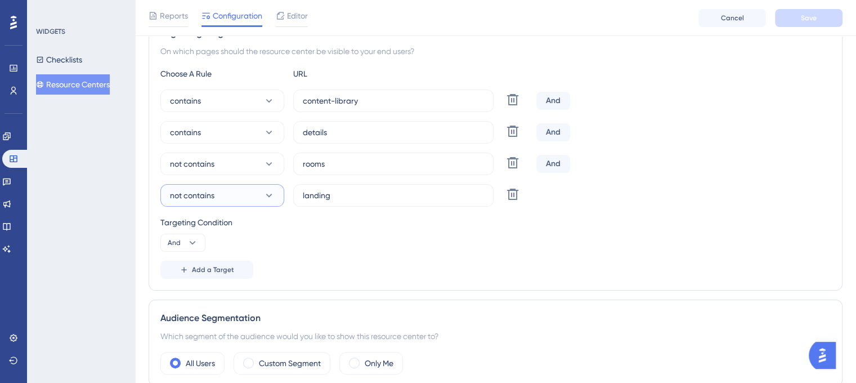
click at [263, 198] on icon at bounding box center [268, 195] width 11 height 11
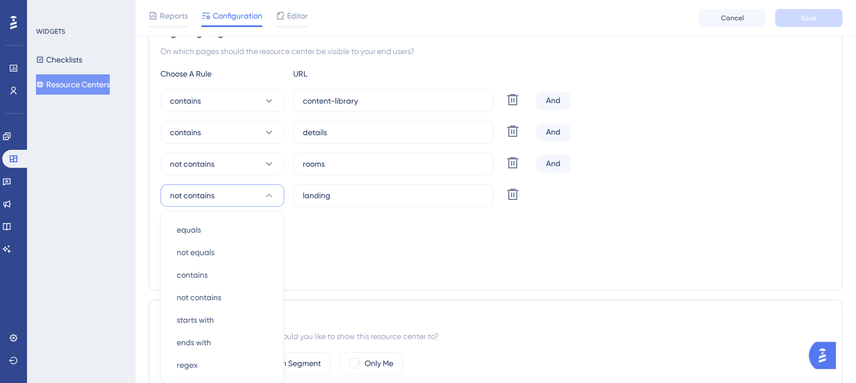
scroll to position [330, 0]
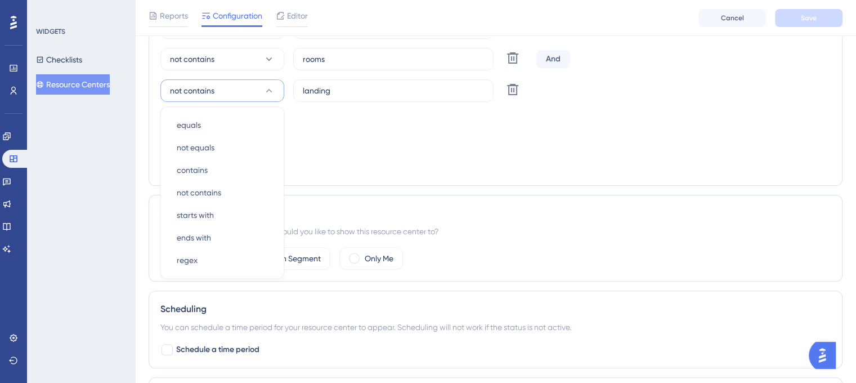
click at [367, 159] on div "Add a Target" at bounding box center [495, 165] width 670 height 18
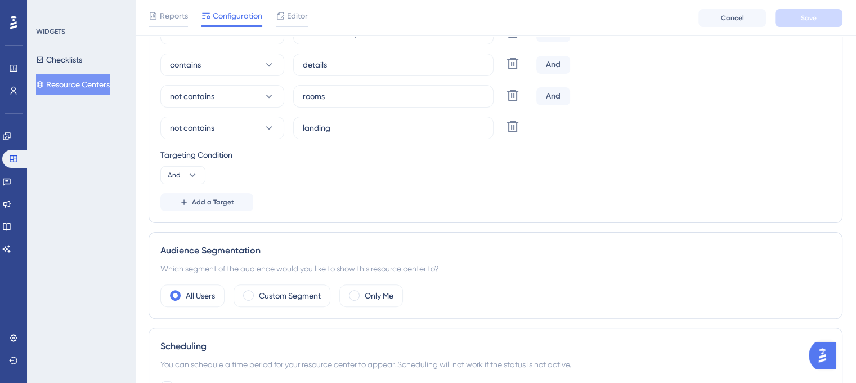
scroll to position [274, 0]
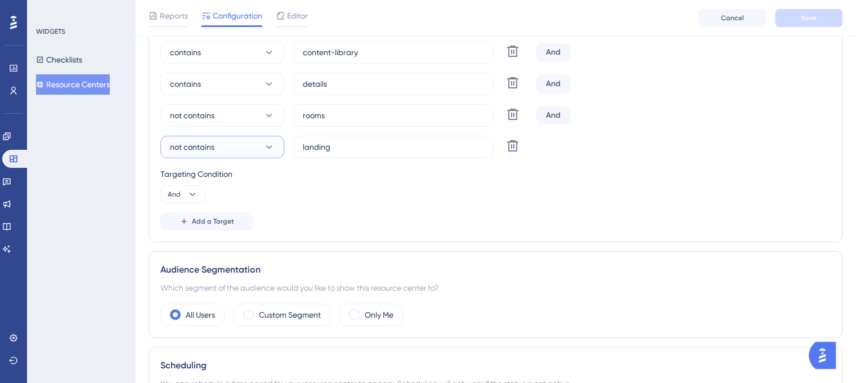
click at [263, 146] on button "not contains" at bounding box center [222, 147] width 124 height 23
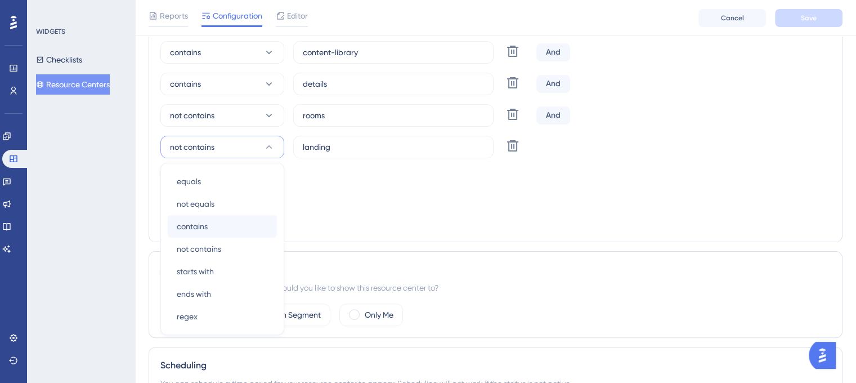
scroll to position [329, 0]
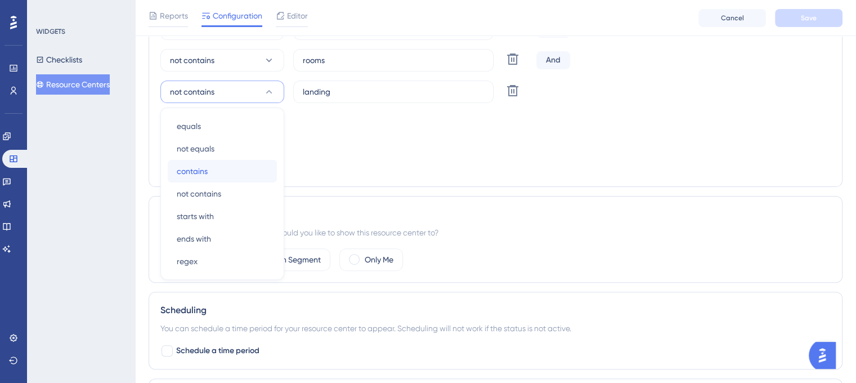
click at [190, 169] on span "contains" at bounding box center [192, 171] width 31 height 14
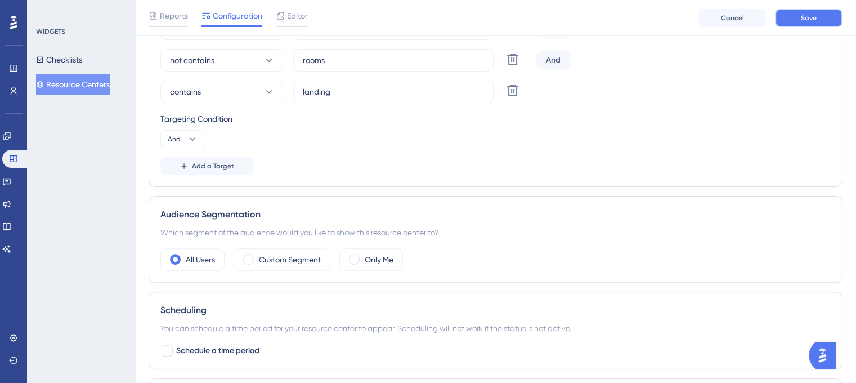
click at [796, 19] on button "Save" at bounding box center [809, 18] width 68 height 18
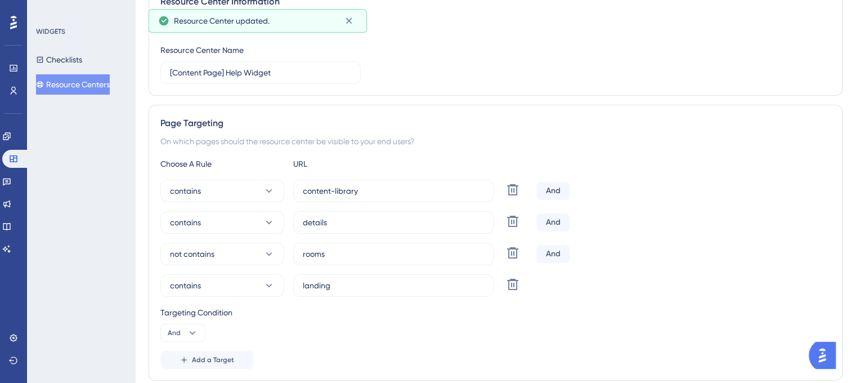
scroll to position [0, 0]
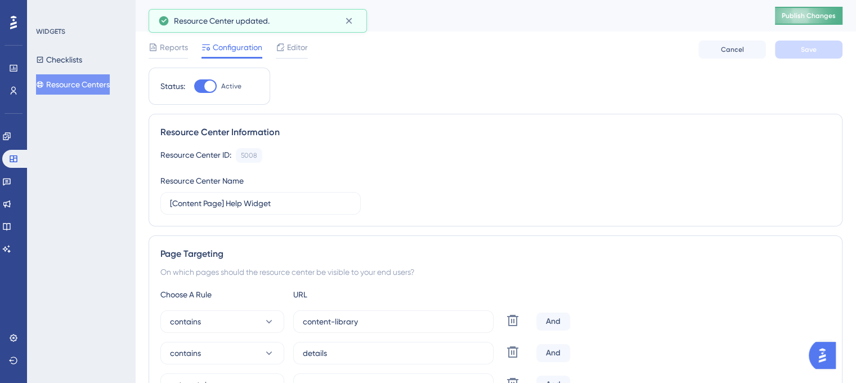
click at [817, 20] on span "Publish Changes" at bounding box center [809, 15] width 54 height 9
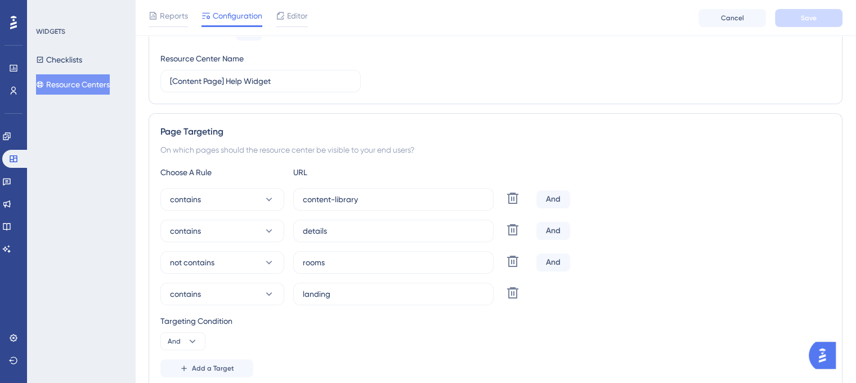
scroll to position [169, 0]
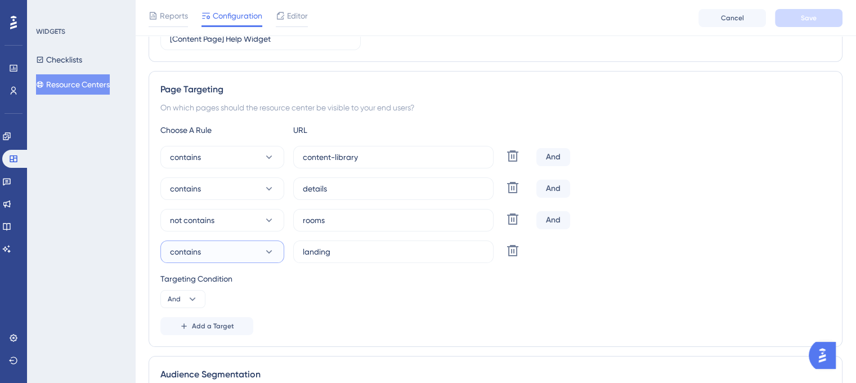
click at [268, 254] on icon at bounding box center [268, 251] width 11 height 11
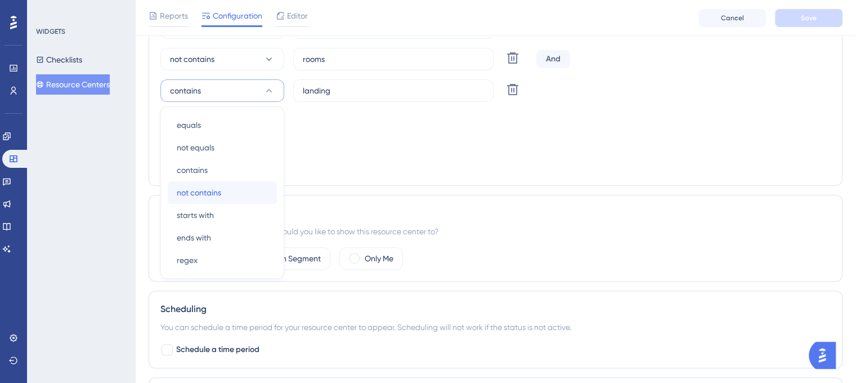
click at [207, 191] on span "not contains" at bounding box center [199, 193] width 44 height 14
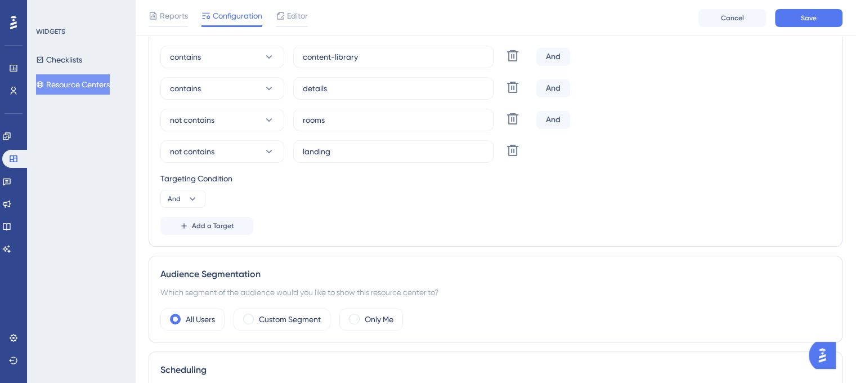
scroll to position [217, 0]
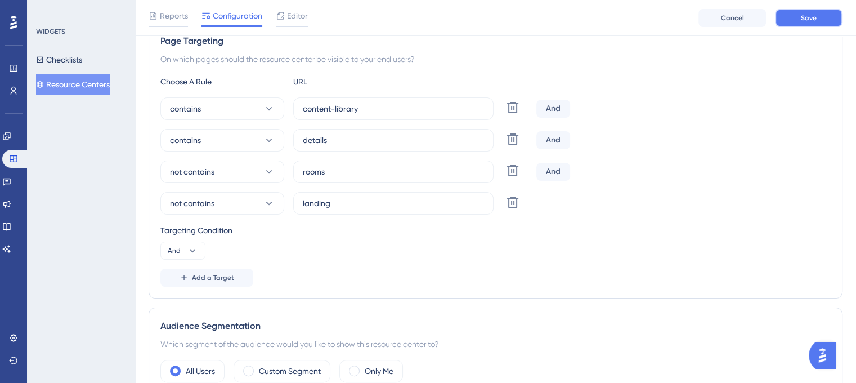
click at [805, 24] on button "Save" at bounding box center [809, 18] width 68 height 18
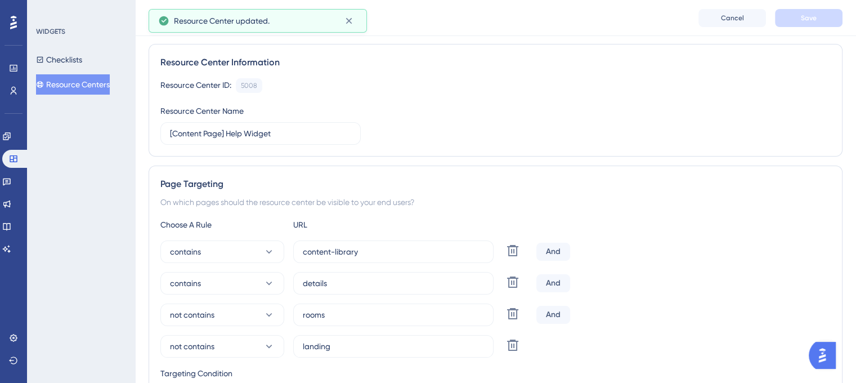
scroll to position [0, 0]
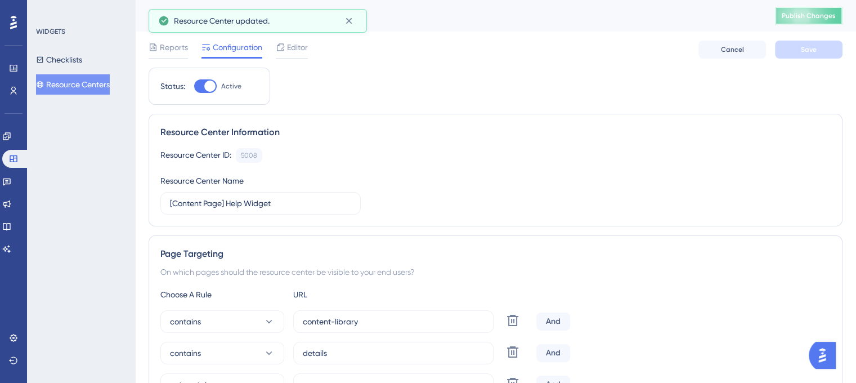
click at [825, 18] on span "Publish Changes" at bounding box center [809, 15] width 54 height 9
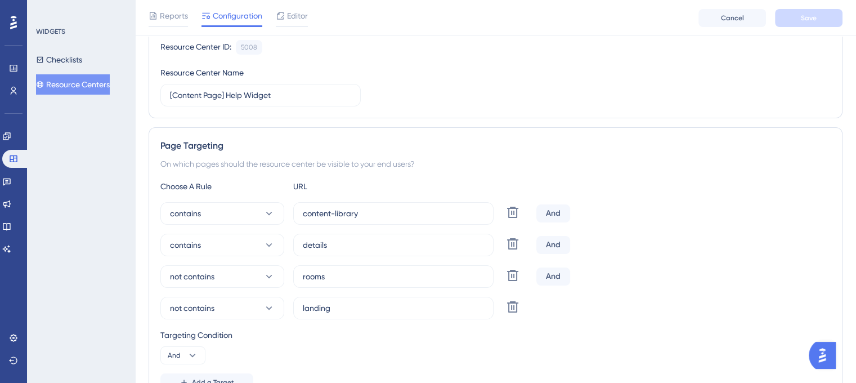
scroll to position [169, 0]
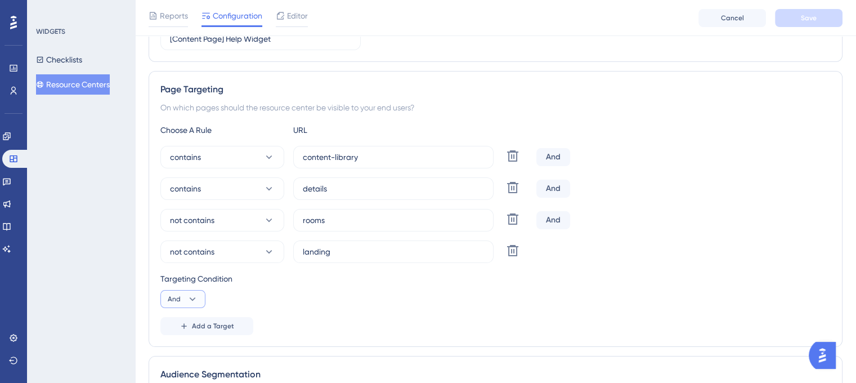
click at [195, 301] on icon at bounding box center [192, 298] width 11 height 11
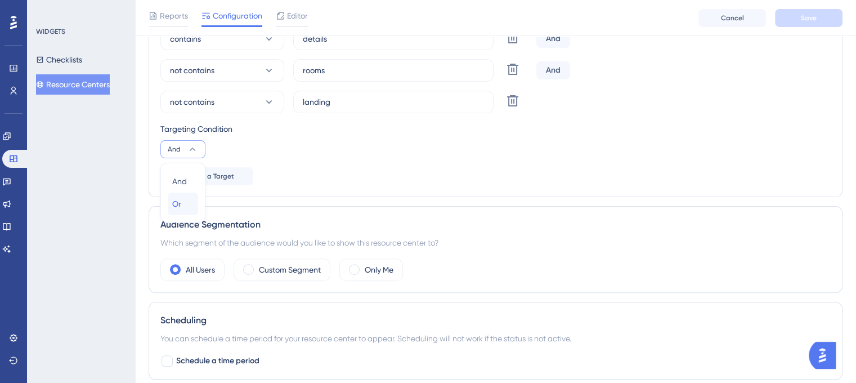
click at [181, 207] on div "Or Or" at bounding box center [182, 203] width 21 height 23
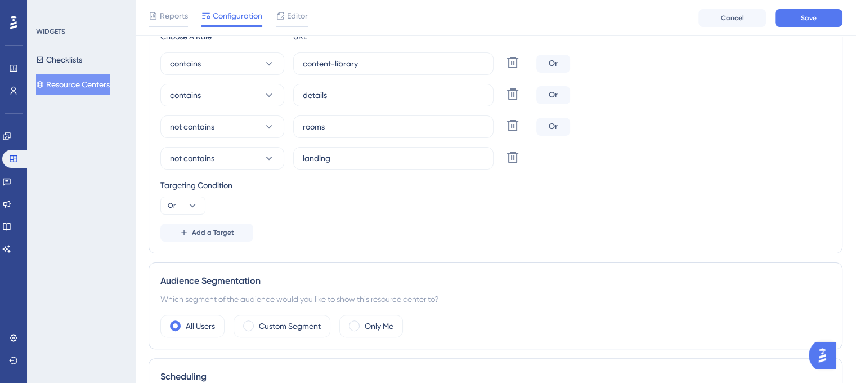
scroll to position [206, 0]
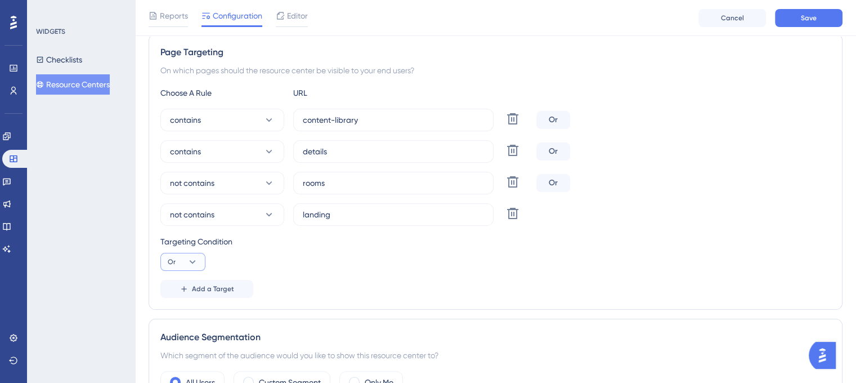
click at [190, 262] on icon at bounding box center [192, 261] width 11 height 11
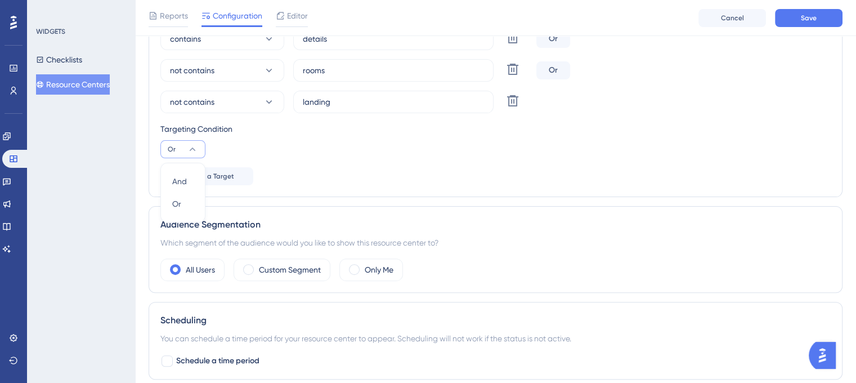
click at [288, 150] on div "Targeting Condition Or And And Or Or" at bounding box center [495, 140] width 670 height 36
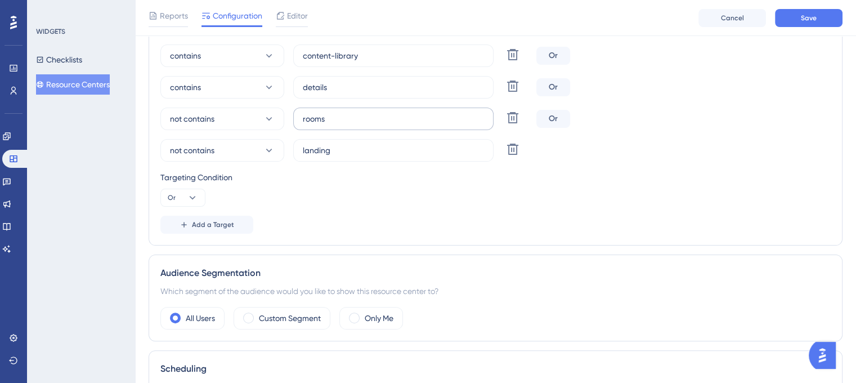
scroll to position [206, 0]
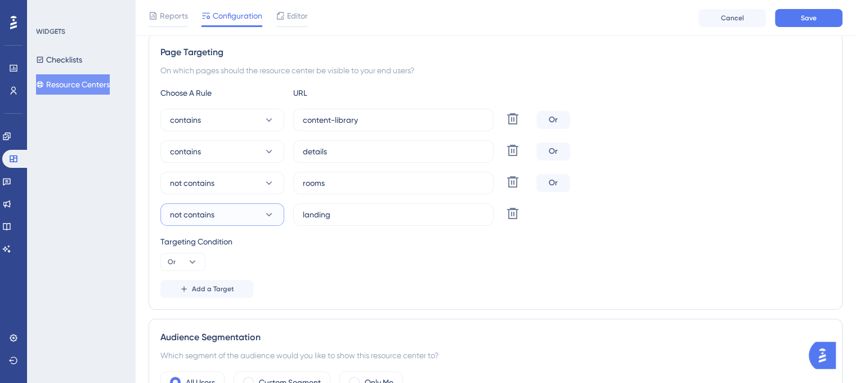
click at [263, 214] on icon at bounding box center [268, 214] width 11 height 11
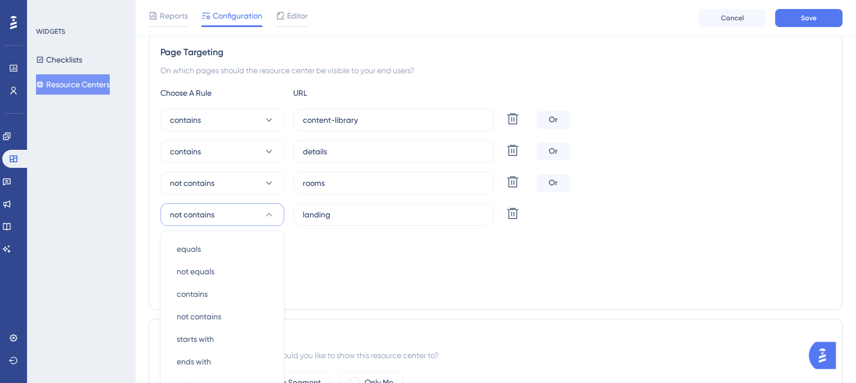
scroll to position [330, 0]
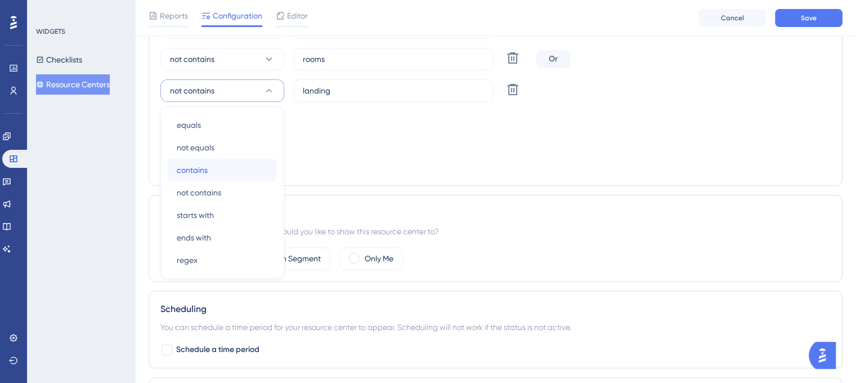
click at [202, 167] on span "contains" at bounding box center [192, 170] width 31 height 14
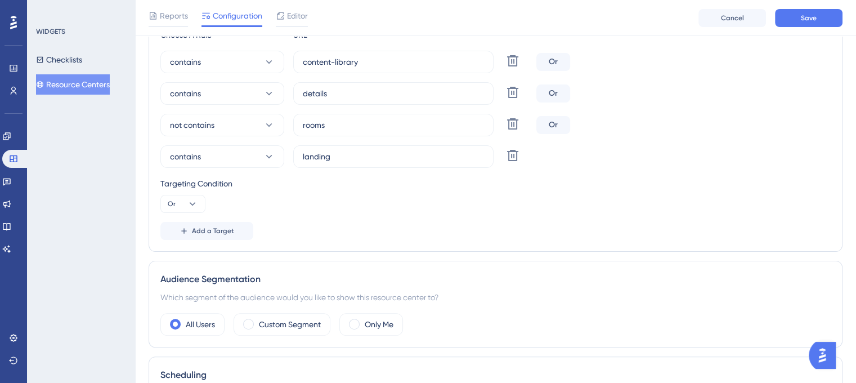
scroll to position [161, 0]
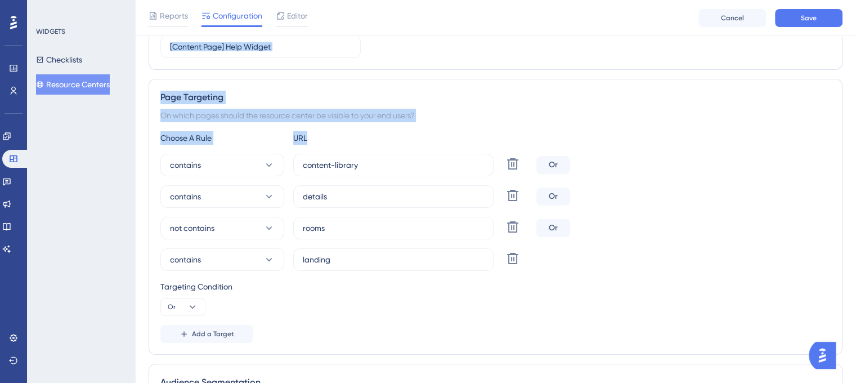
drag, startPoint x: 801, startPoint y: 28, endPoint x: 775, endPoint y: 140, distance: 114.4
click at [775, 140] on div "Performance Users Engagement Widgets Feedback Product Updates Knowledge Base AI…" at bounding box center [495, 260] width 721 height 843
click at [775, 141] on div "Choose A Rule URL" at bounding box center [495, 138] width 670 height 14
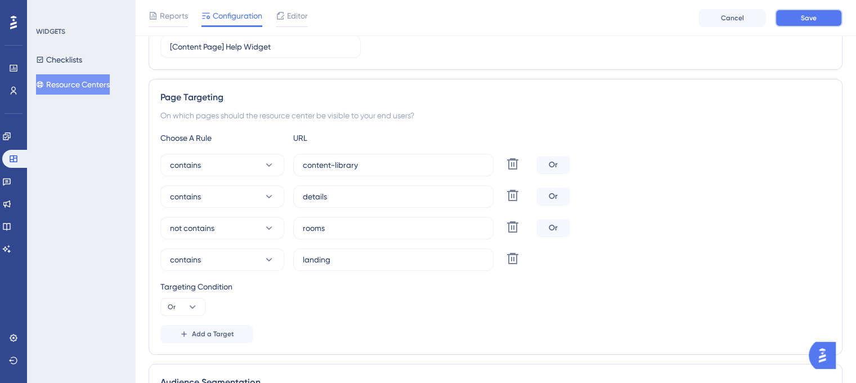
click at [811, 22] on span "Save" at bounding box center [809, 18] width 16 height 9
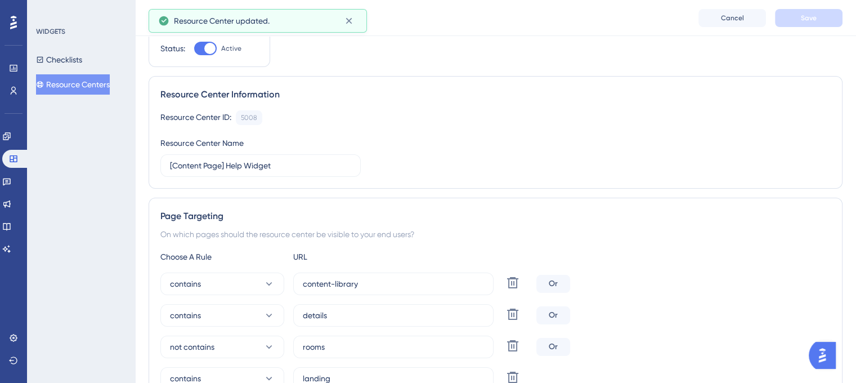
scroll to position [0, 0]
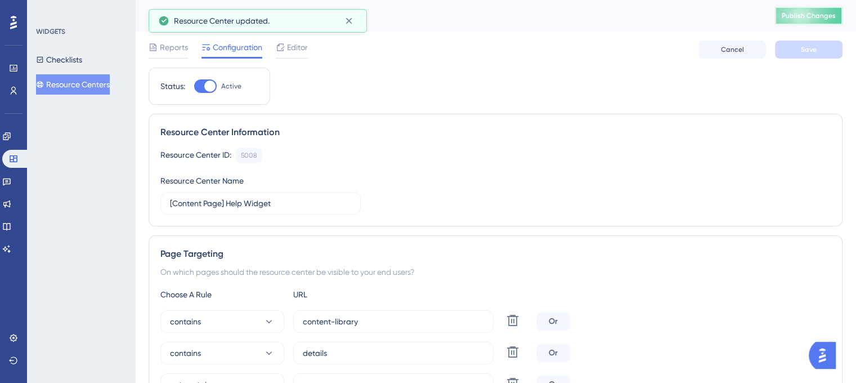
click at [813, 17] on span "Publish Changes" at bounding box center [809, 15] width 54 height 9
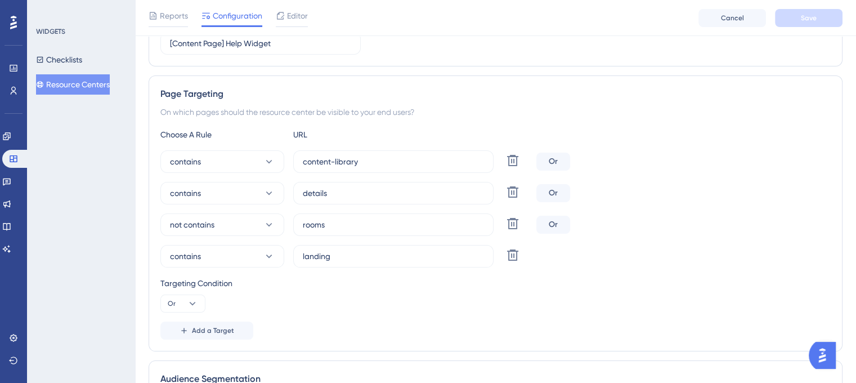
scroll to position [169, 0]
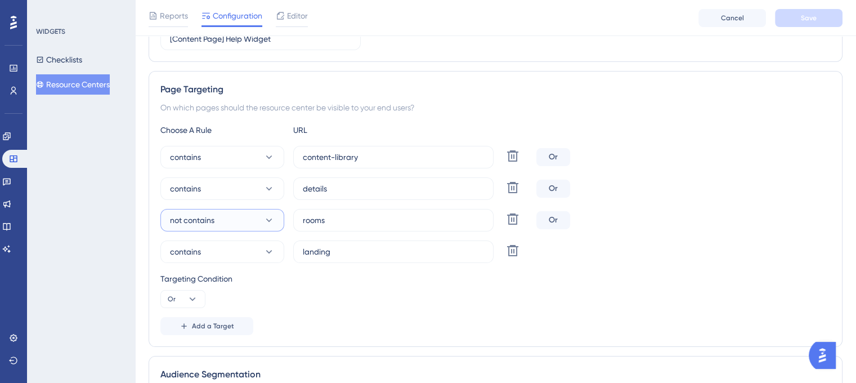
click at [275, 217] on button "not contains" at bounding box center [222, 220] width 124 height 23
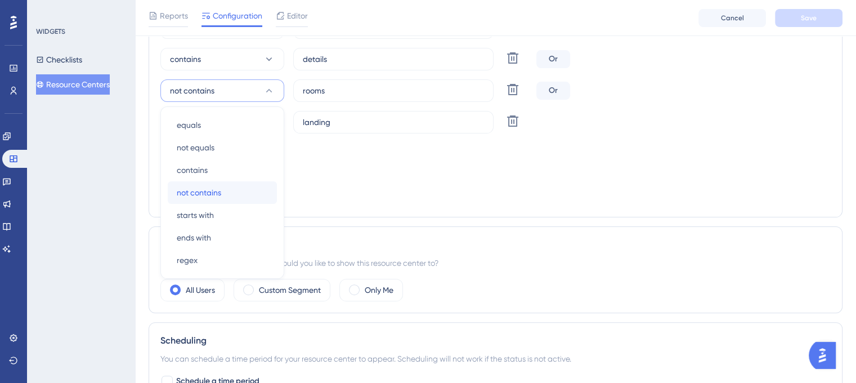
click at [222, 191] on div "not contains not contains" at bounding box center [222, 192] width 91 height 23
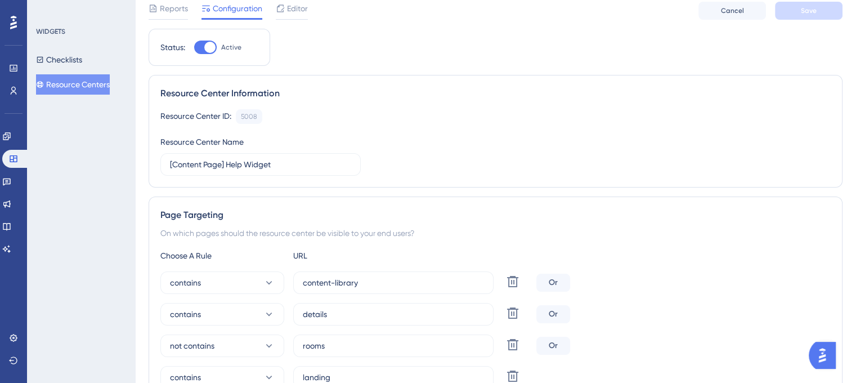
scroll to position [169, 0]
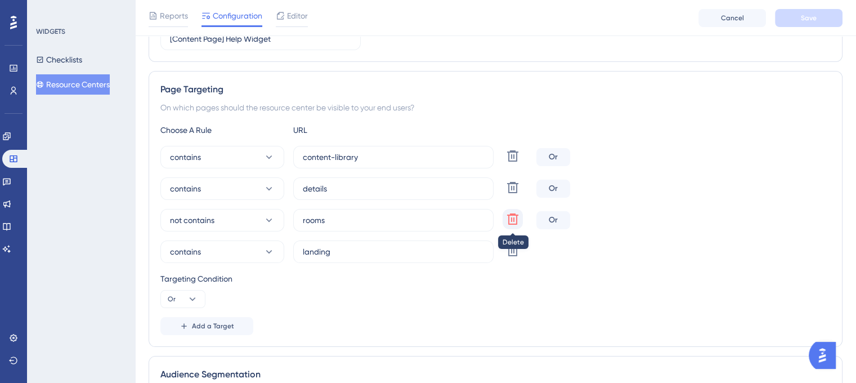
click at [512, 163] on icon at bounding box center [513, 156] width 14 height 14
type input "landing"
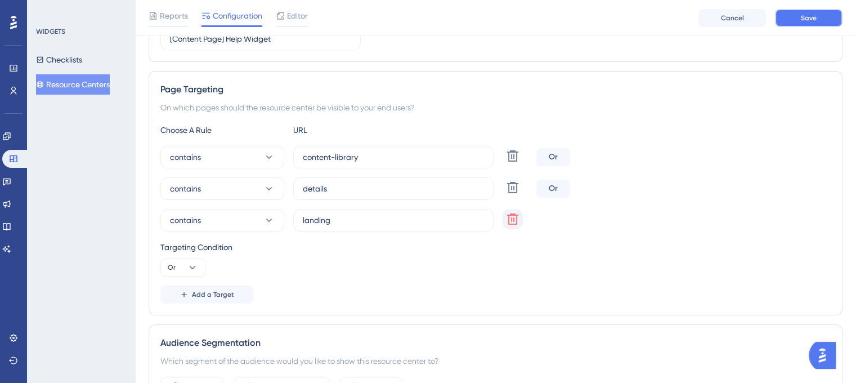
click at [801, 11] on button "Save" at bounding box center [809, 18] width 68 height 18
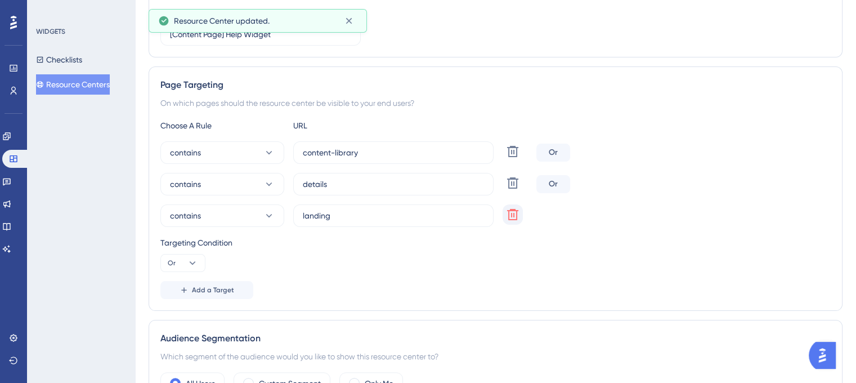
scroll to position [0, 0]
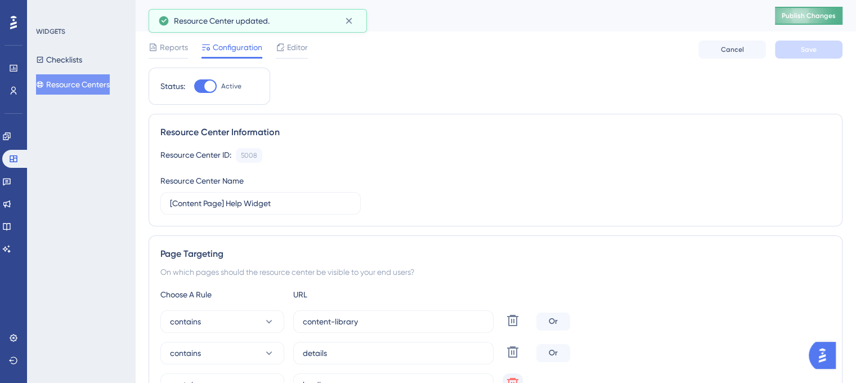
click at [806, 9] on button "Publish Changes" at bounding box center [809, 16] width 68 height 18
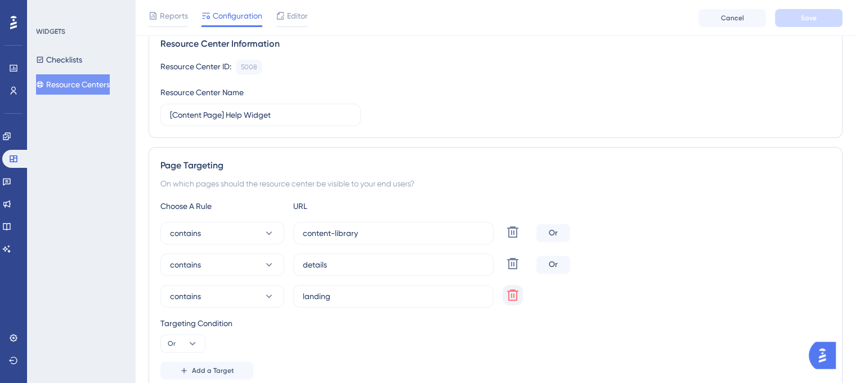
scroll to position [113, 0]
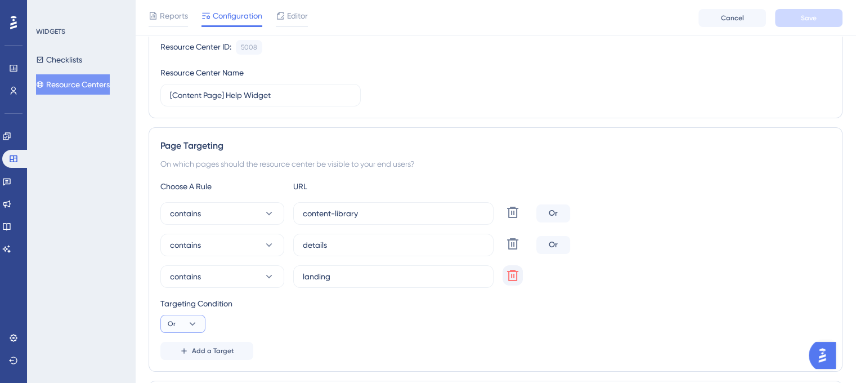
click at [198, 317] on button "Or" at bounding box center [182, 324] width 45 height 18
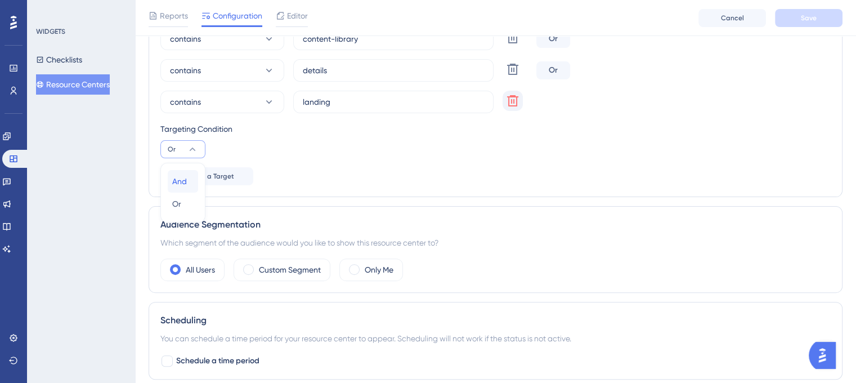
click at [182, 182] on span "And" at bounding box center [179, 181] width 15 height 14
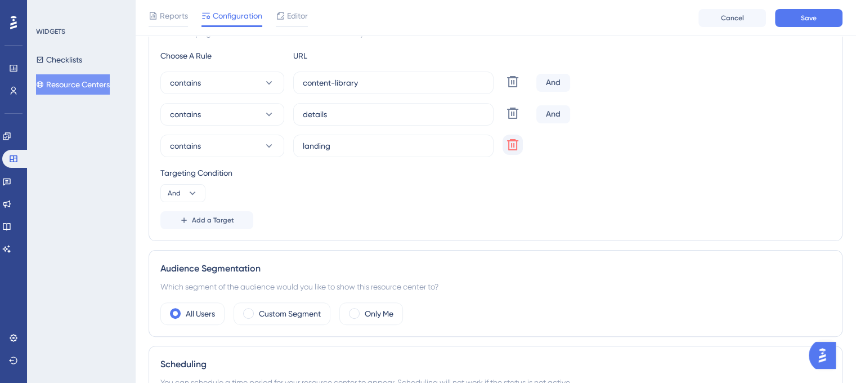
scroll to position [231, 0]
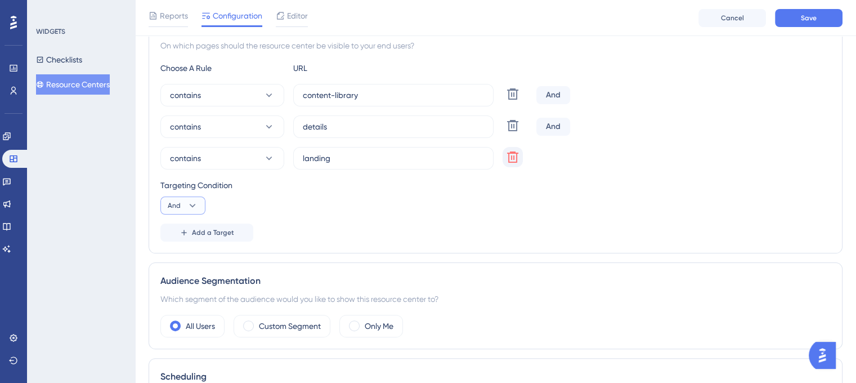
click at [196, 204] on icon at bounding box center [192, 205] width 11 height 11
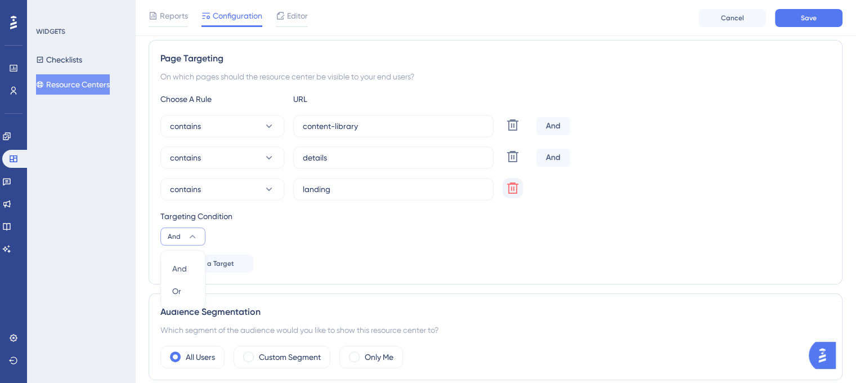
scroll to position [174, 0]
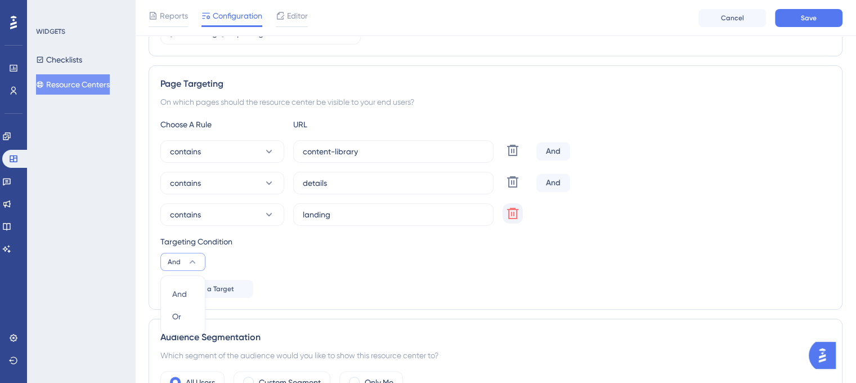
click at [276, 274] on div "Choose A Rule URL contains content-library Delete And contains details Delete A…" at bounding box center [495, 208] width 670 height 180
click at [225, 282] on button "Add a Target" at bounding box center [206, 289] width 93 height 18
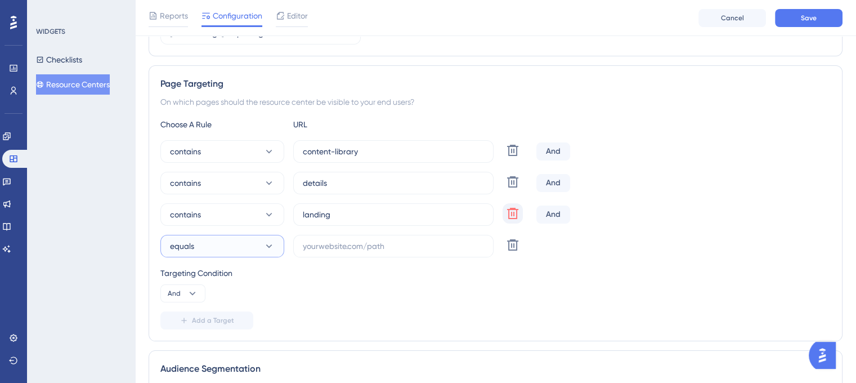
click at [273, 245] on icon at bounding box center [268, 245] width 11 height 11
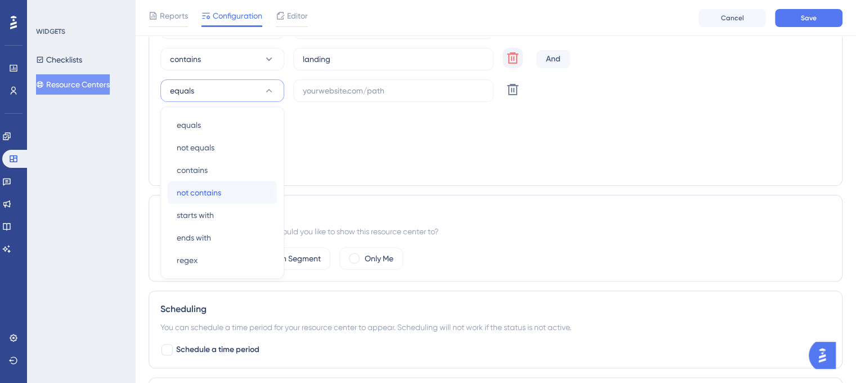
click at [206, 187] on span "not contains" at bounding box center [199, 193] width 44 height 14
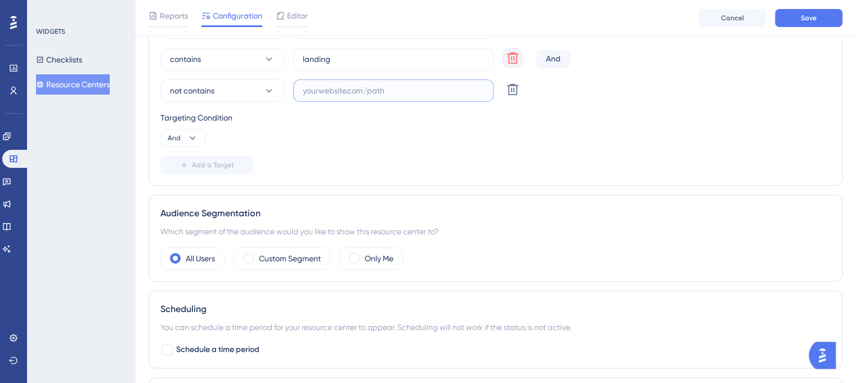
click at [387, 92] on input "text" at bounding box center [393, 90] width 181 height 12
type input "rooms"
click at [791, 14] on button "Save" at bounding box center [809, 18] width 68 height 18
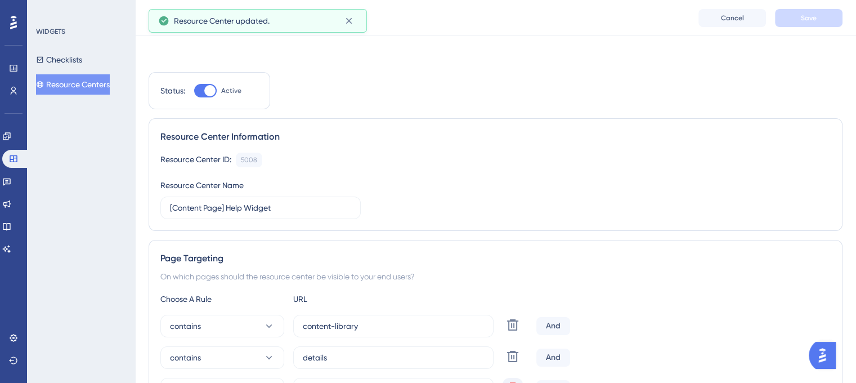
scroll to position [0, 0]
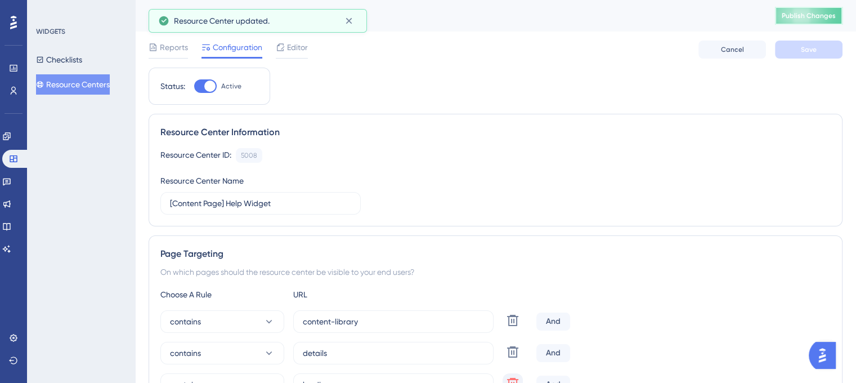
click at [823, 19] on span "Publish Changes" at bounding box center [809, 15] width 54 height 9
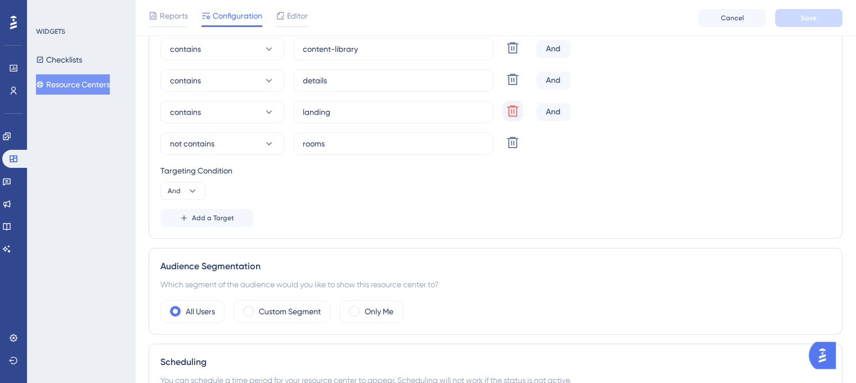
scroll to position [281, 0]
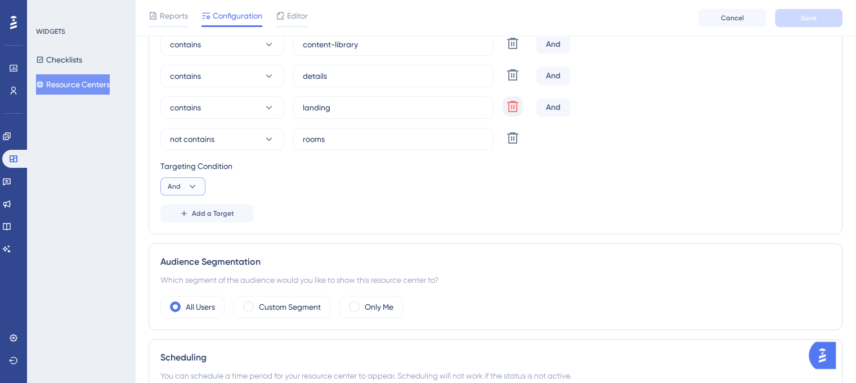
click at [189, 189] on icon at bounding box center [192, 186] width 11 height 11
click at [177, 241] on span "Or" at bounding box center [176, 241] width 9 height 14
click at [808, 15] on span "Save" at bounding box center [809, 18] width 16 height 9
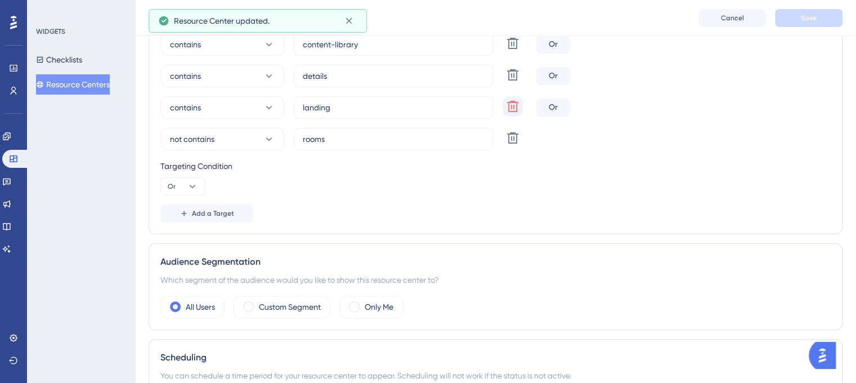
scroll to position [0, 0]
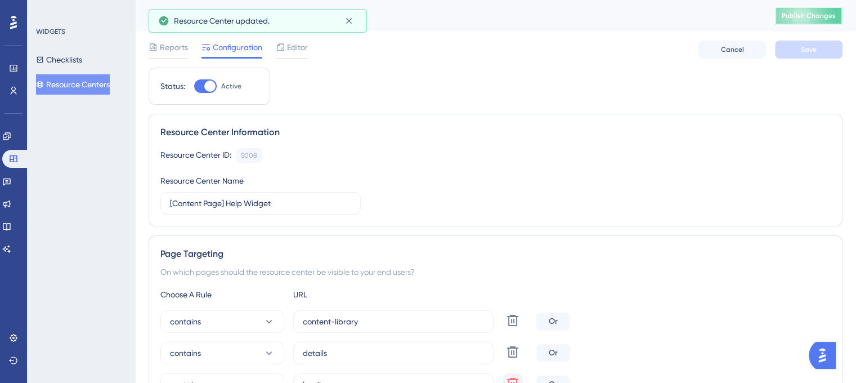
click at [826, 14] on span "Publish Changes" at bounding box center [809, 15] width 54 height 9
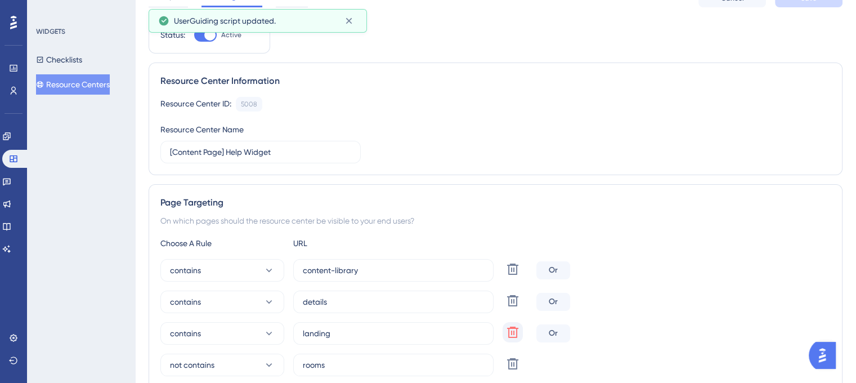
scroll to position [113, 0]
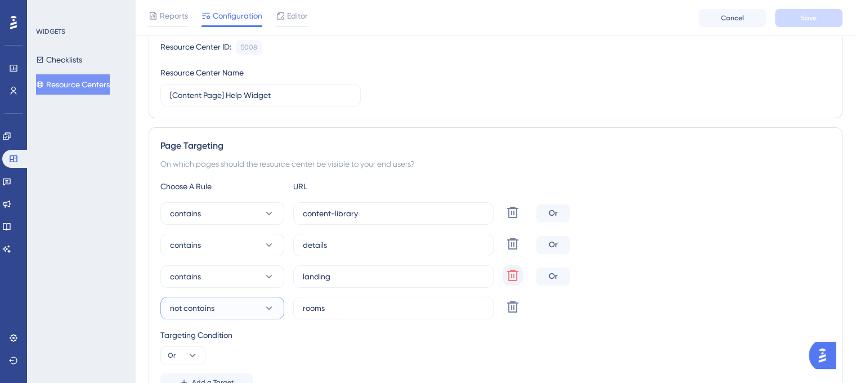
click at [266, 311] on icon at bounding box center [268, 307] width 11 height 11
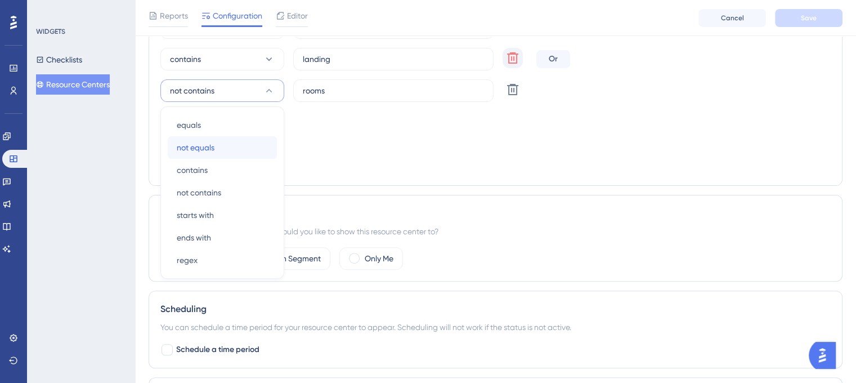
click at [200, 146] on span "not equals" at bounding box center [196, 148] width 38 height 14
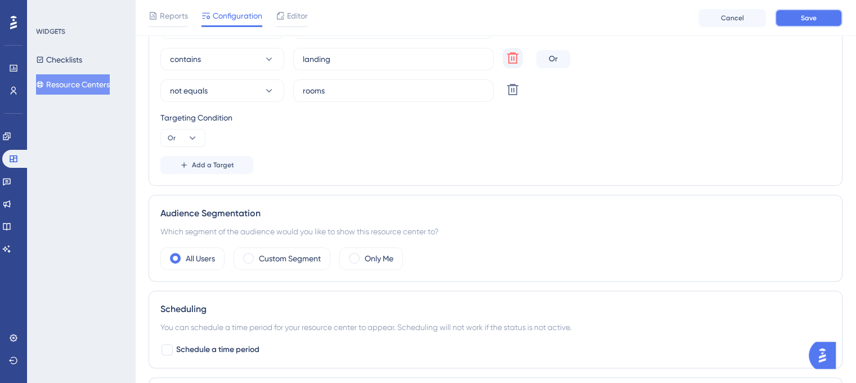
click at [779, 20] on button "Save" at bounding box center [809, 18] width 68 height 18
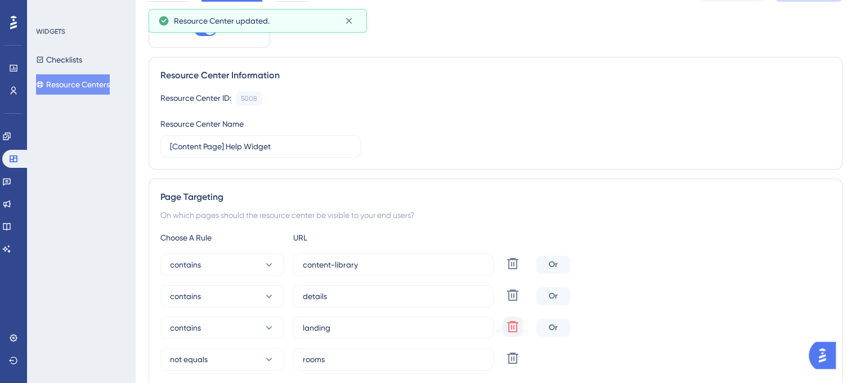
scroll to position [0, 0]
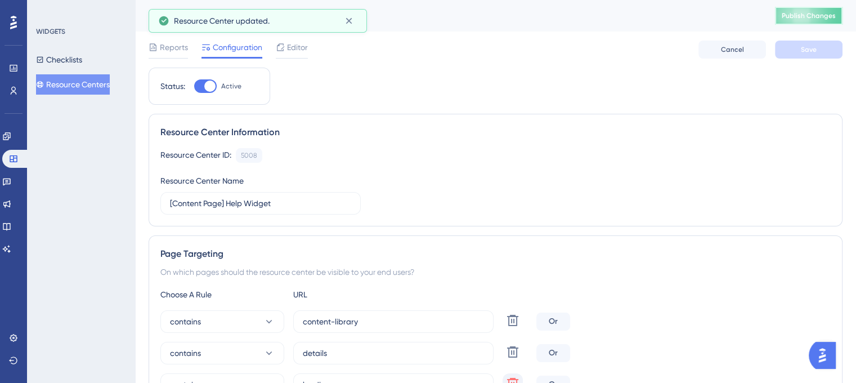
click at [816, 15] on span "Publish Changes" at bounding box center [809, 15] width 54 height 9
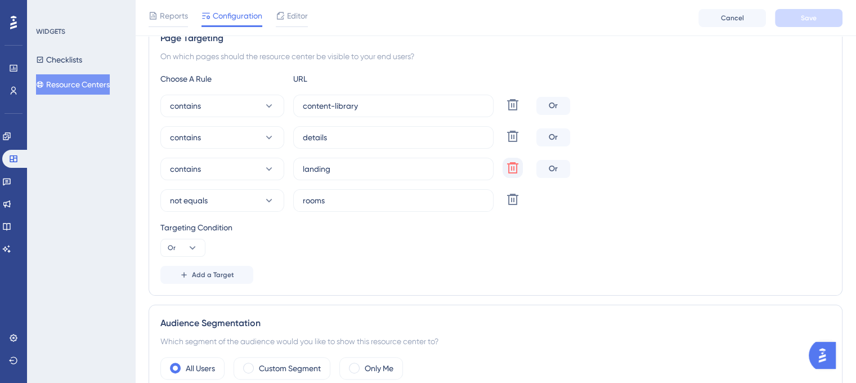
scroll to position [225, 0]
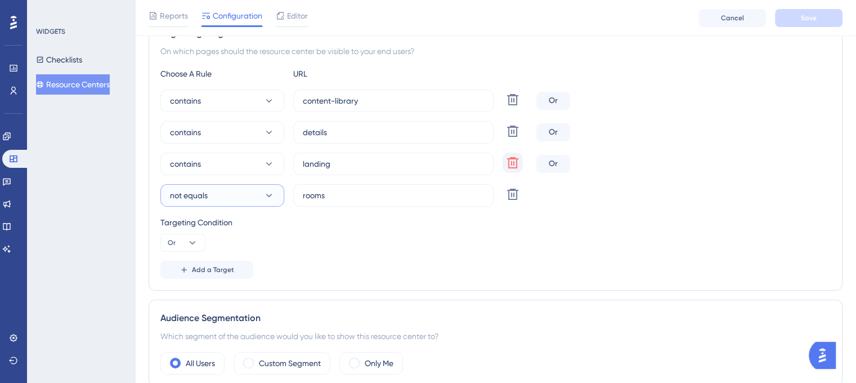
click at [270, 197] on icon at bounding box center [268, 195] width 11 height 11
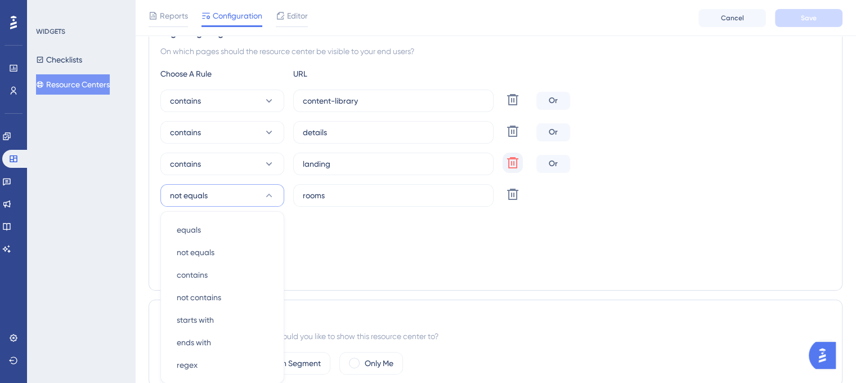
scroll to position [330, 0]
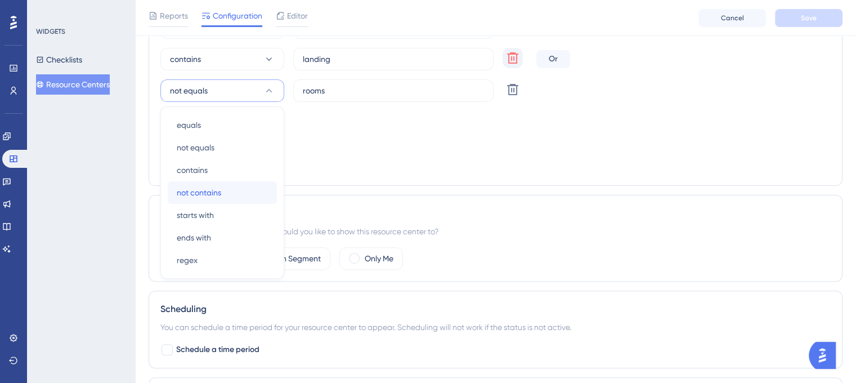
click at [219, 192] on span "not contains" at bounding box center [199, 193] width 44 height 14
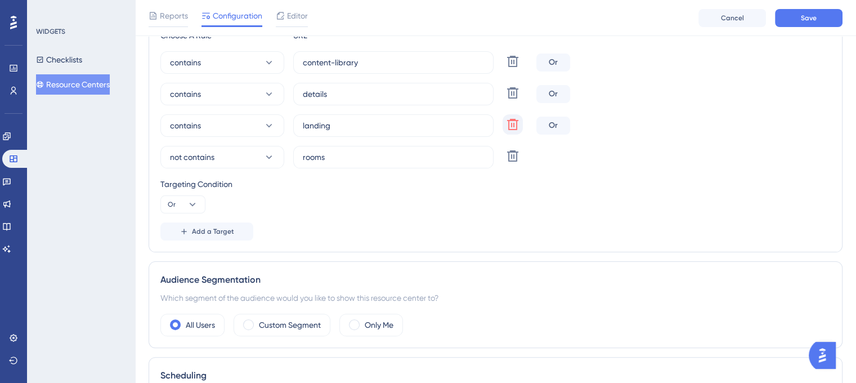
scroll to position [161, 0]
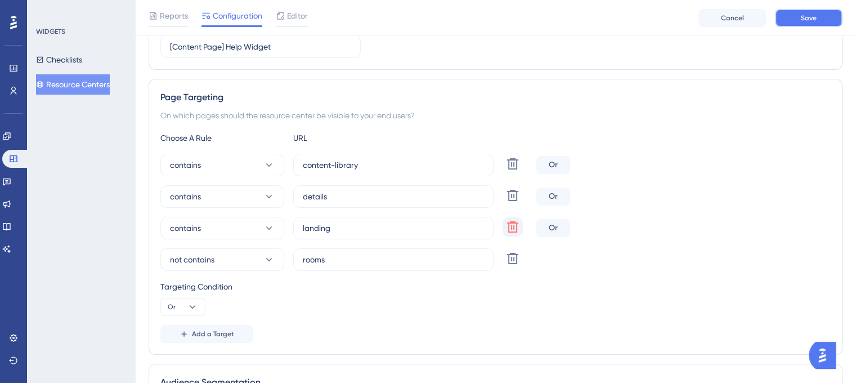
click at [815, 22] on span "Save" at bounding box center [809, 18] width 16 height 9
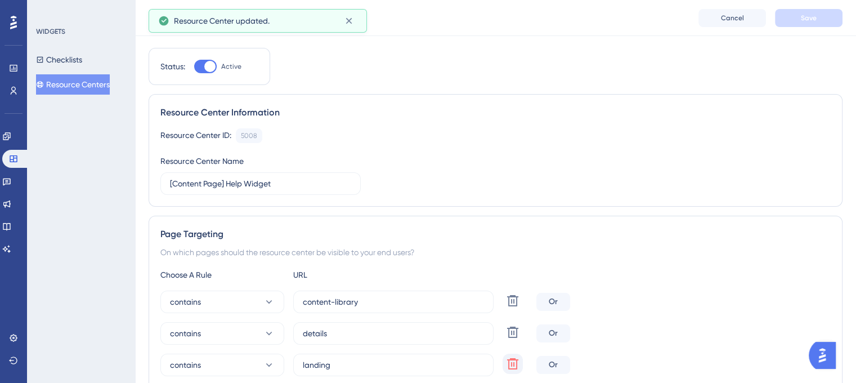
scroll to position [0, 0]
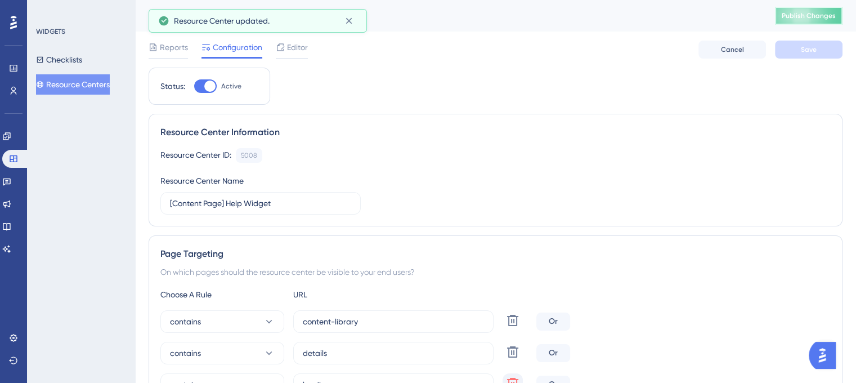
click at [816, 8] on button "Publish Changes" at bounding box center [809, 16] width 68 height 18
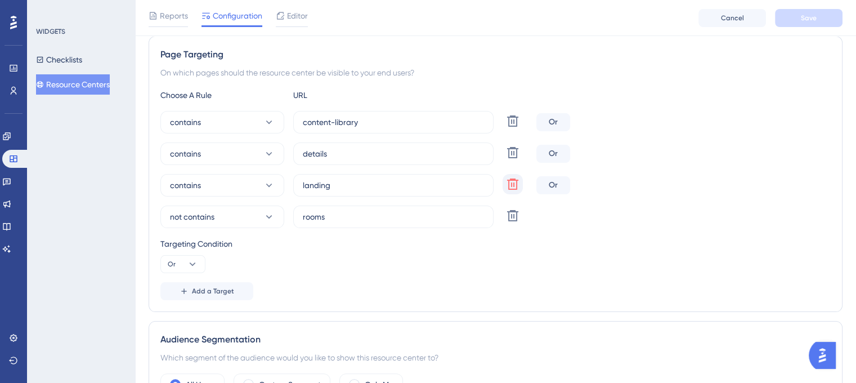
scroll to position [225, 0]
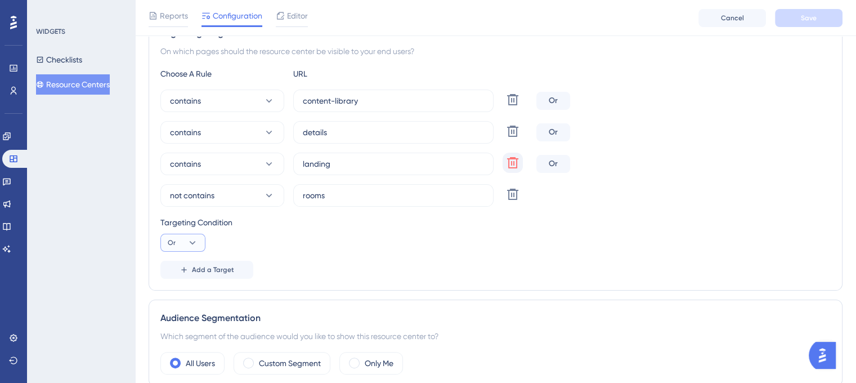
click at [193, 244] on icon at bounding box center [192, 242] width 11 height 11
click at [184, 276] on span "And" at bounding box center [179, 275] width 15 height 14
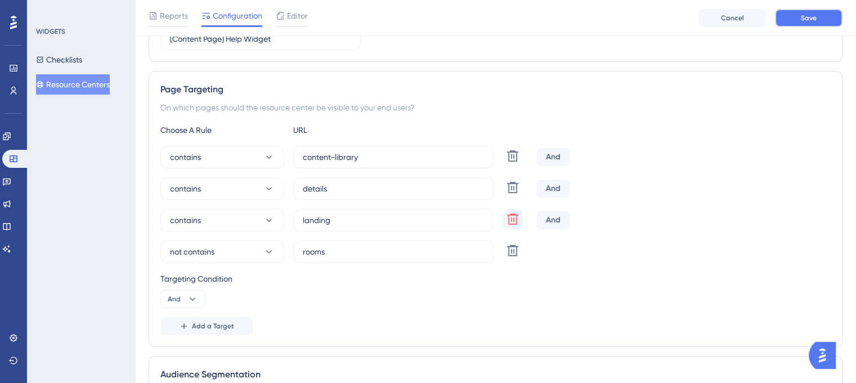
click at [810, 21] on span "Save" at bounding box center [809, 18] width 16 height 9
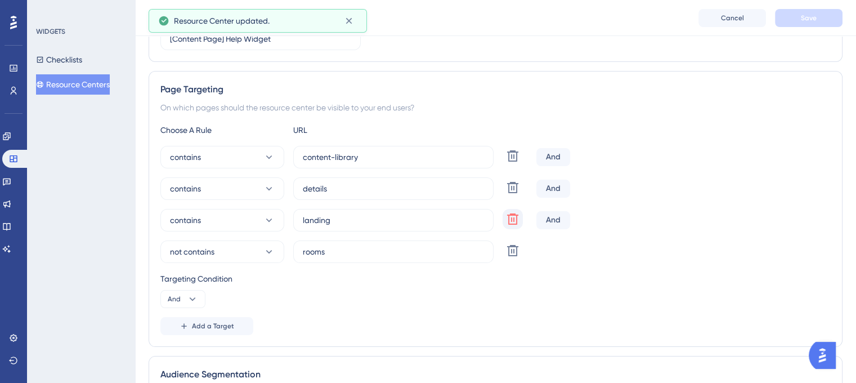
scroll to position [0, 0]
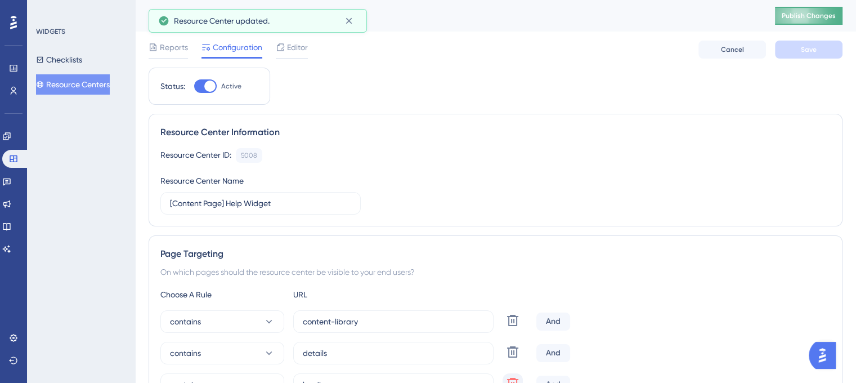
click at [818, 13] on span "Publish Changes" at bounding box center [809, 15] width 54 height 9
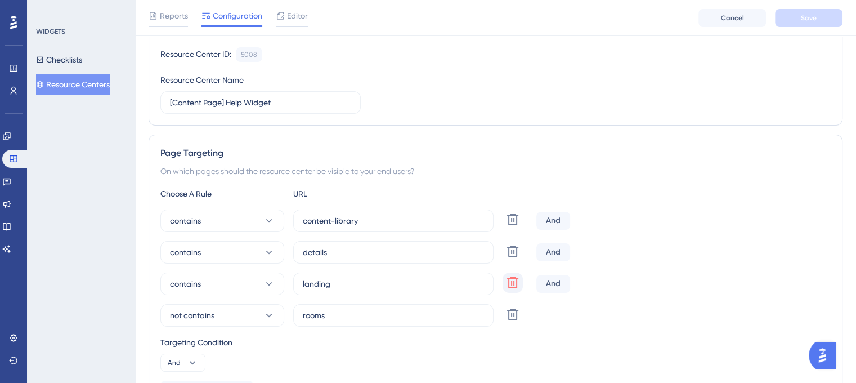
scroll to position [113, 0]
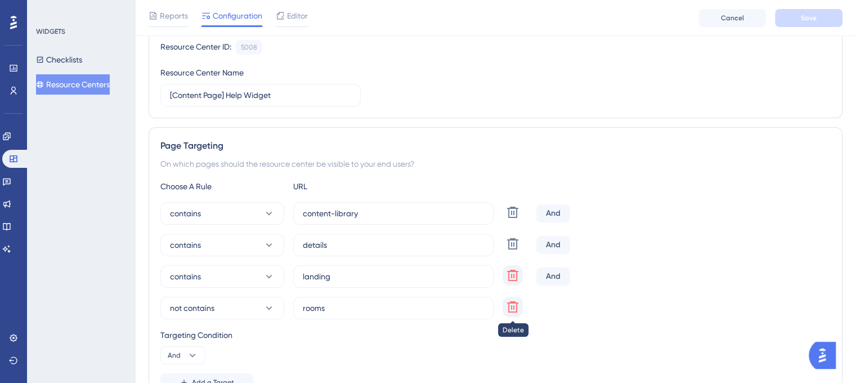
click at [519, 222] on button at bounding box center [513, 212] width 20 height 20
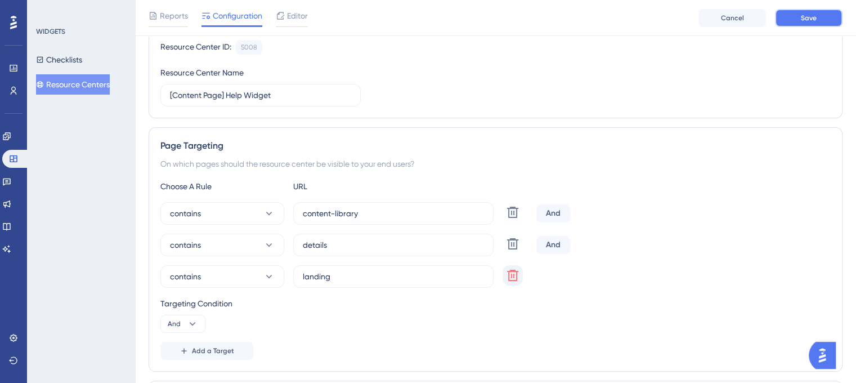
click at [818, 21] on button "Save" at bounding box center [809, 18] width 68 height 18
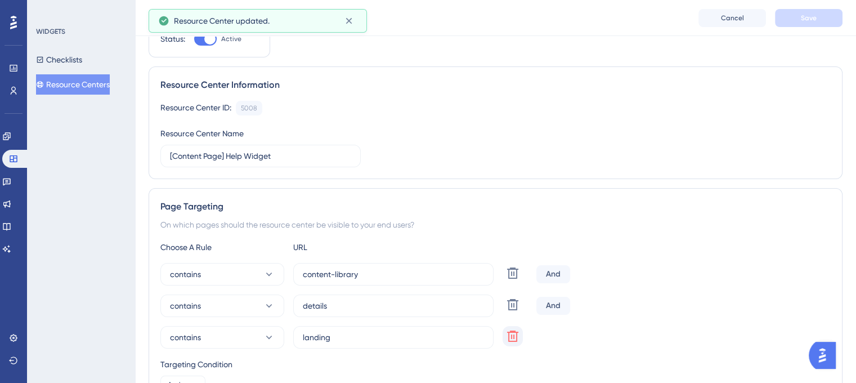
scroll to position [0, 0]
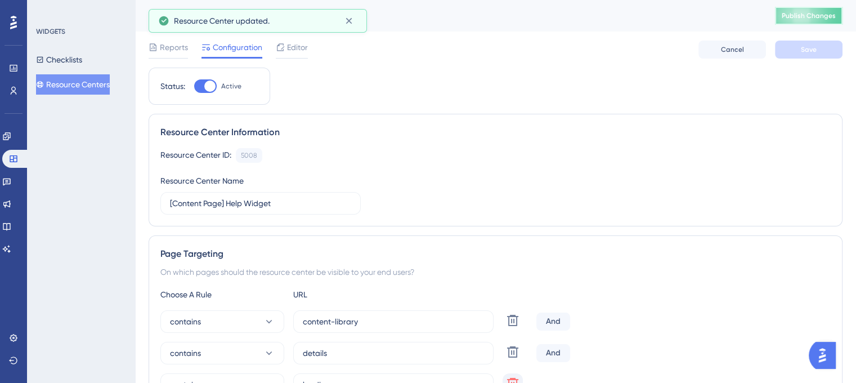
click at [826, 15] on span "Publish Changes" at bounding box center [809, 15] width 54 height 9
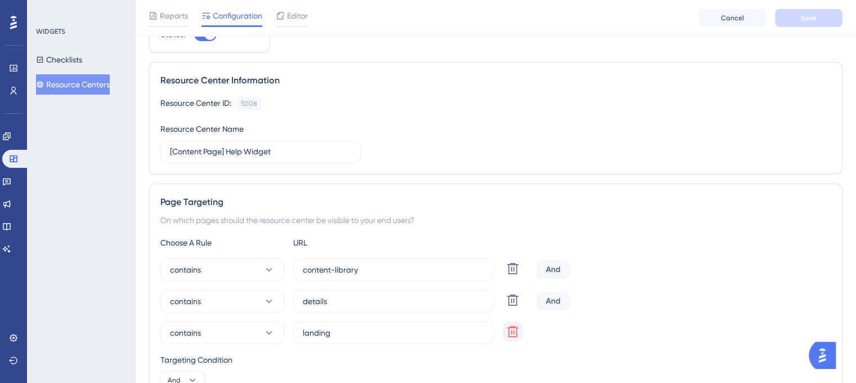
scroll to position [113, 0]
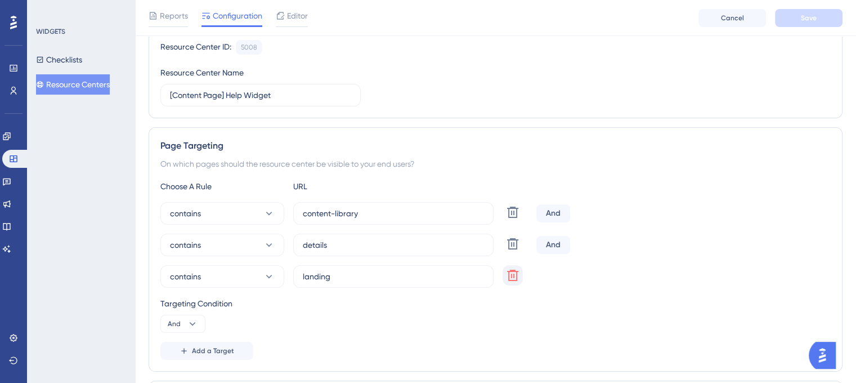
click at [556, 240] on div "And" at bounding box center [553, 245] width 34 height 18
click at [515, 218] on icon at bounding box center [512, 212] width 11 height 11
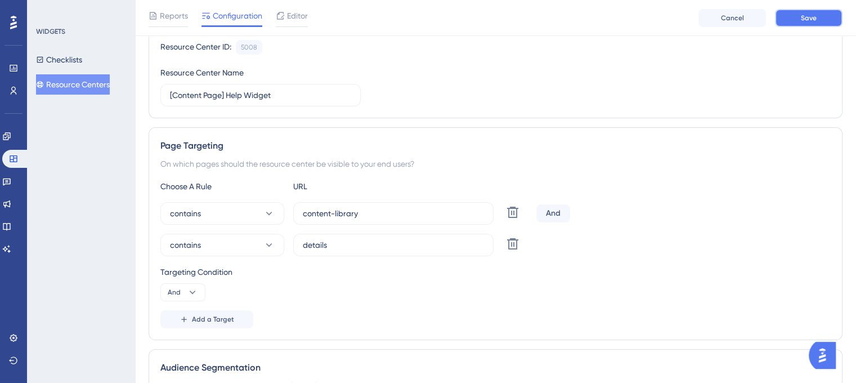
click at [818, 24] on button "Save" at bounding box center [809, 18] width 68 height 18
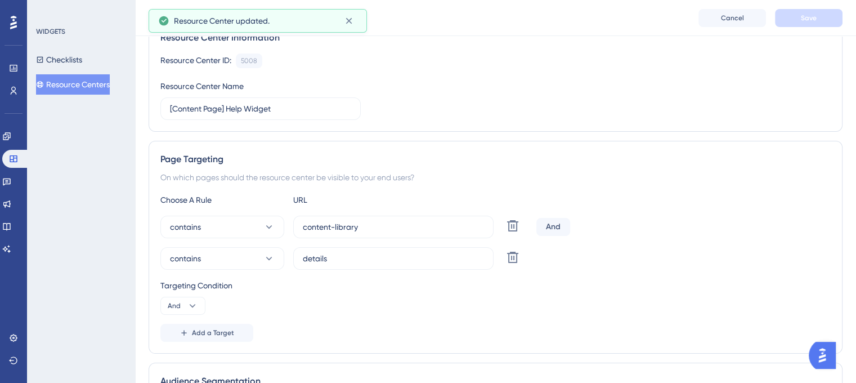
scroll to position [0, 0]
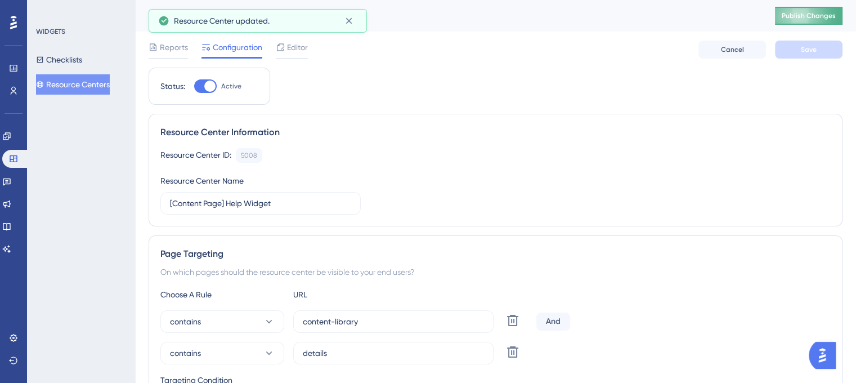
click at [797, 20] on span "Publish Changes" at bounding box center [809, 15] width 54 height 9
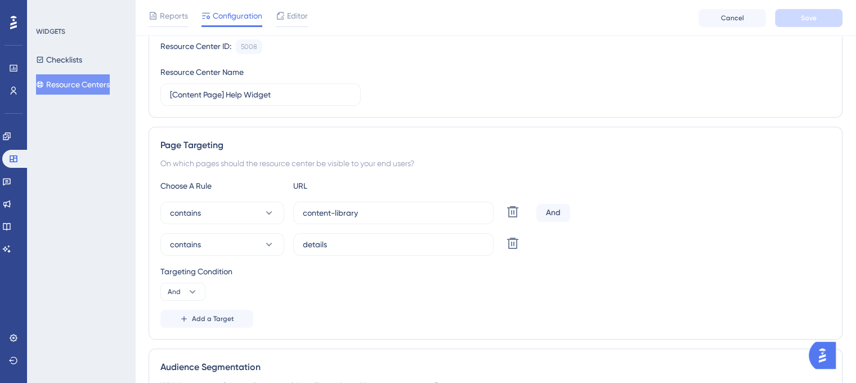
scroll to position [169, 0]
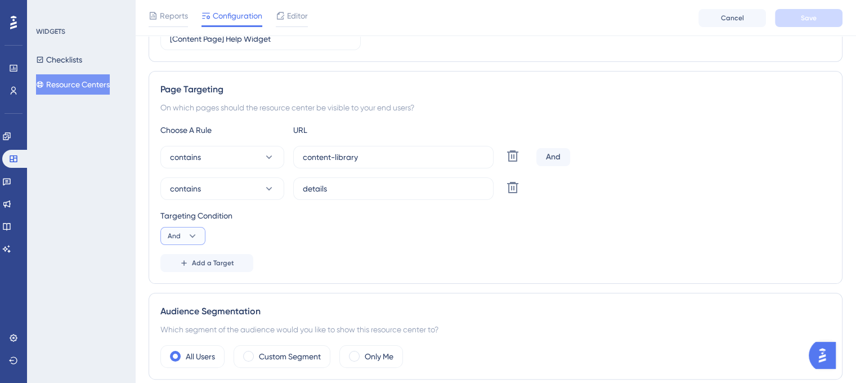
click at [188, 237] on icon at bounding box center [192, 235] width 11 height 11
click at [186, 270] on span "And" at bounding box center [179, 268] width 15 height 14
click at [209, 259] on span "Add a Target" at bounding box center [213, 262] width 42 height 9
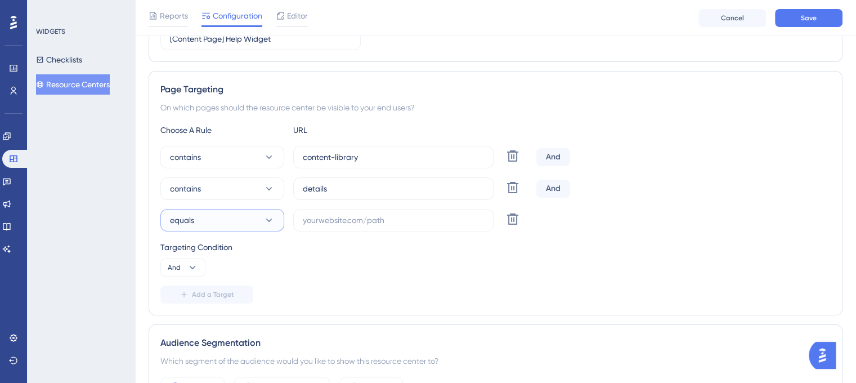
click at [271, 216] on icon at bounding box center [268, 219] width 11 height 11
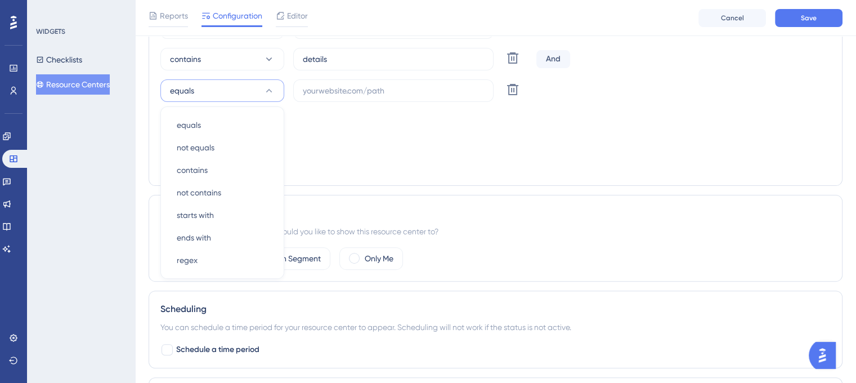
click at [387, 161] on div "Add a Target" at bounding box center [495, 165] width 670 height 18
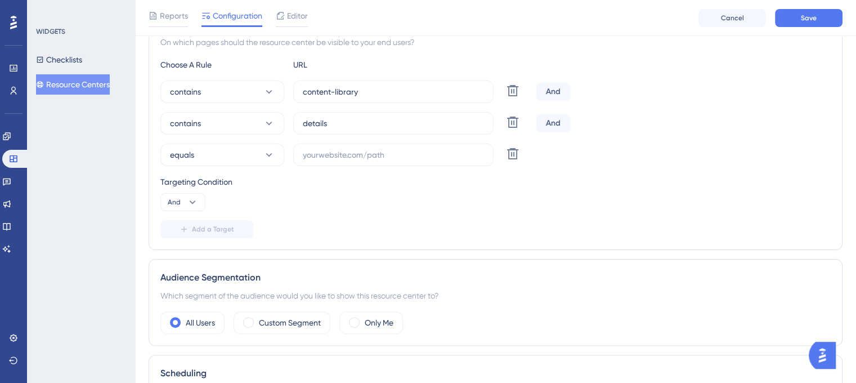
scroll to position [186, 0]
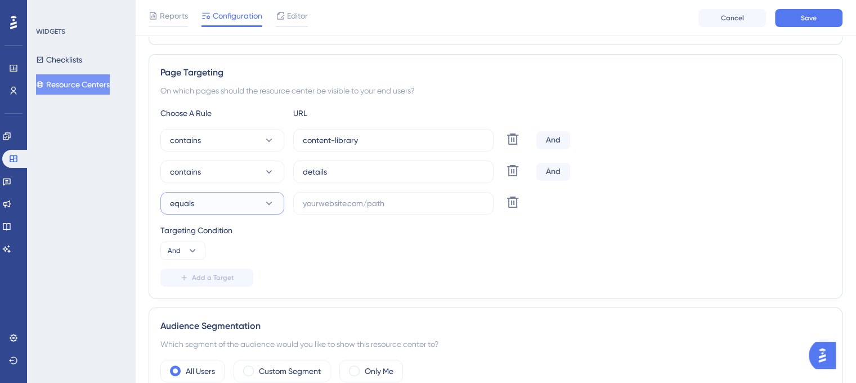
click at [269, 204] on icon at bounding box center [268, 203] width 11 height 11
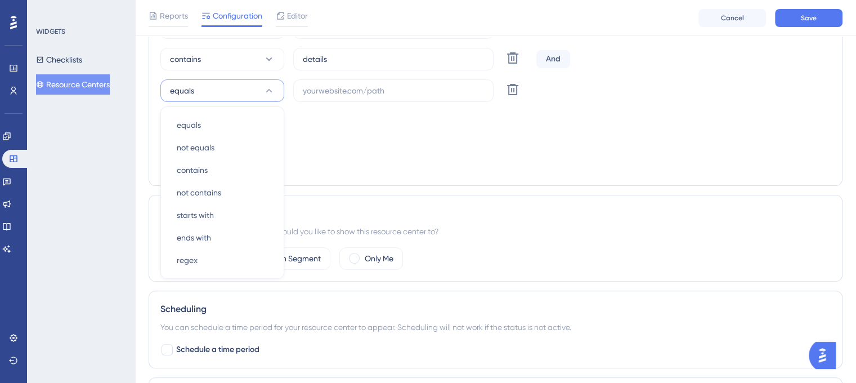
click at [385, 158] on div "Add a Target" at bounding box center [495, 165] width 670 height 18
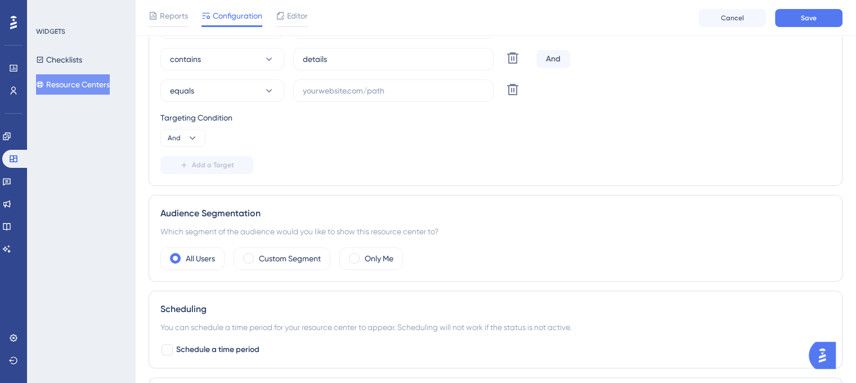
scroll to position [242, 0]
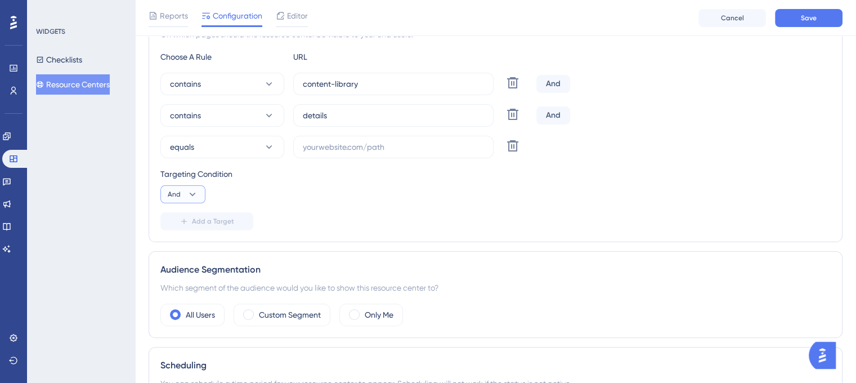
click at [196, 195] on icon at bounding box center [192, 194] width 11 height 11
click at [176, 249] on span "Or" at bounding box center [176, 249] width 9 height 14
click at [191, 192] on icon at bounding box center [193, 193] width 6 height 3
click at [176, 223] on span "And" at bounding box center [179, 226] width 15 height 14
click at [270, 143] on icon at bounding box center [268, 146] width 11 height 11
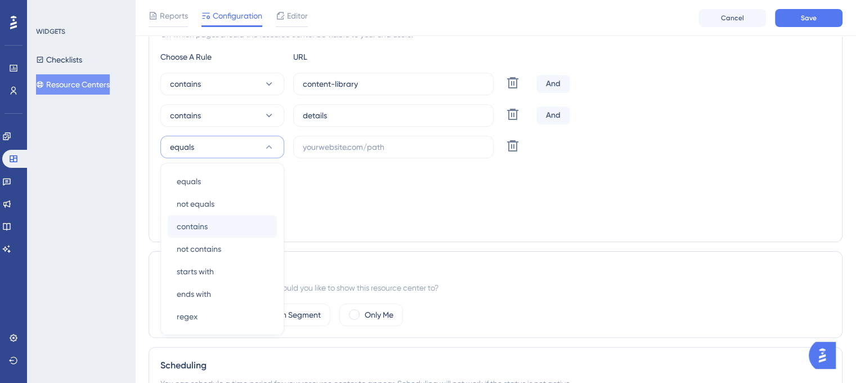
scroll to position [298, 0]
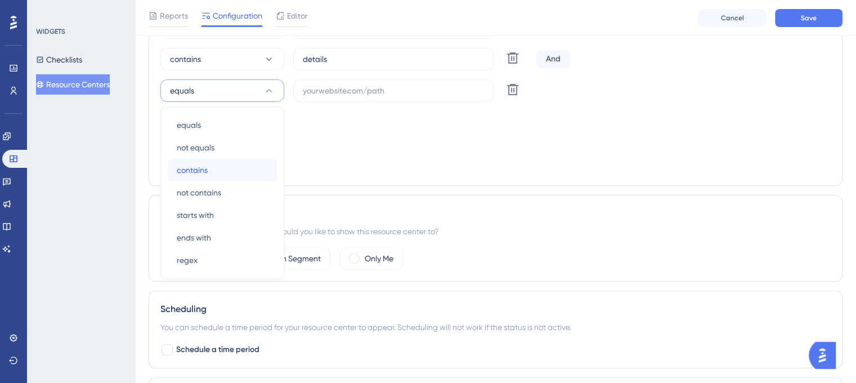
click at [203, 165] on span "contains" at bounding box center [192, 170] width 31 height 14
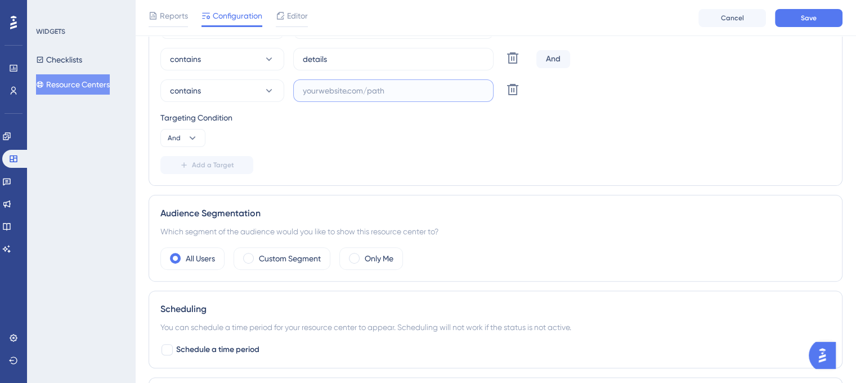
click at [376, 95] on input "text" at bounding box center [393, 90] width 181 height 12
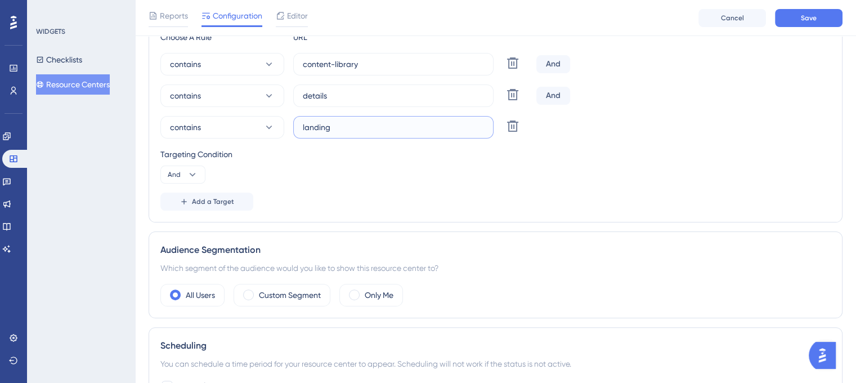
scroll to position [242, 0]
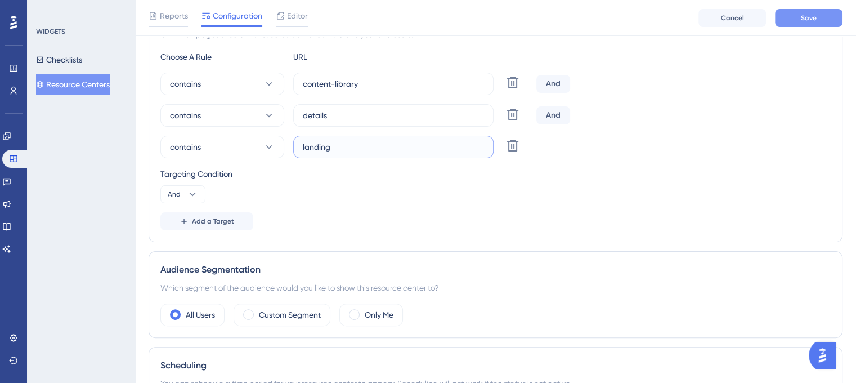
type input "landing"
click at [811, 20] on span "Save" at bounding box center [809, 18] width 16 height 9
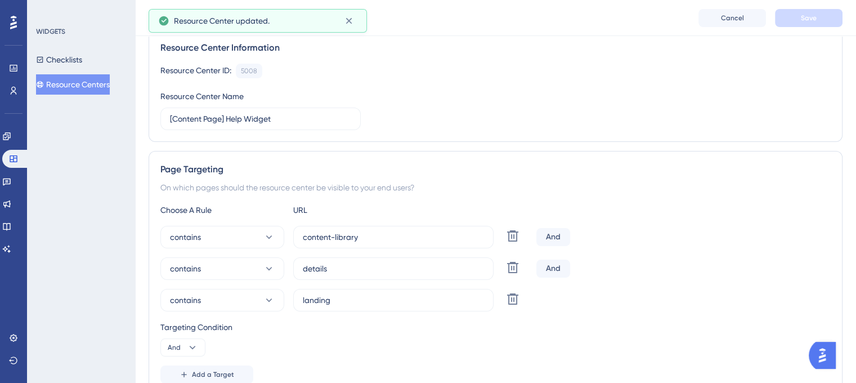
scroll to position [17, 0]
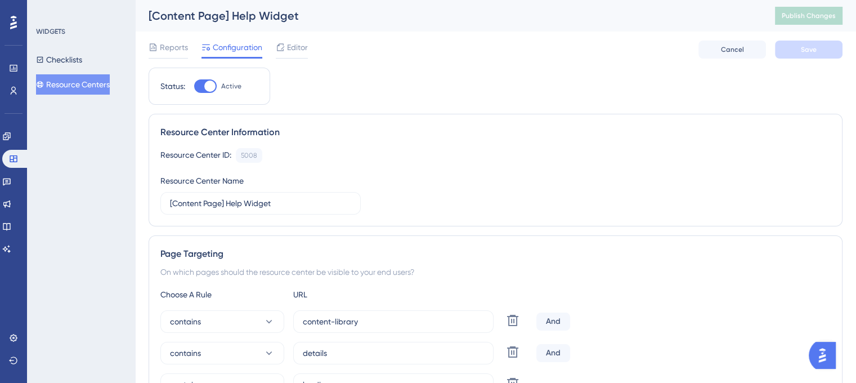
scroll to position [113, 0]
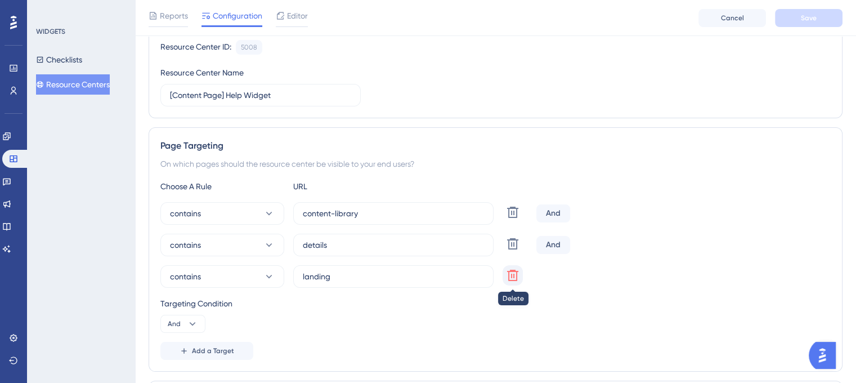
click at [511, 219] on icon at bounding box center [513, 212] width 14 height 14
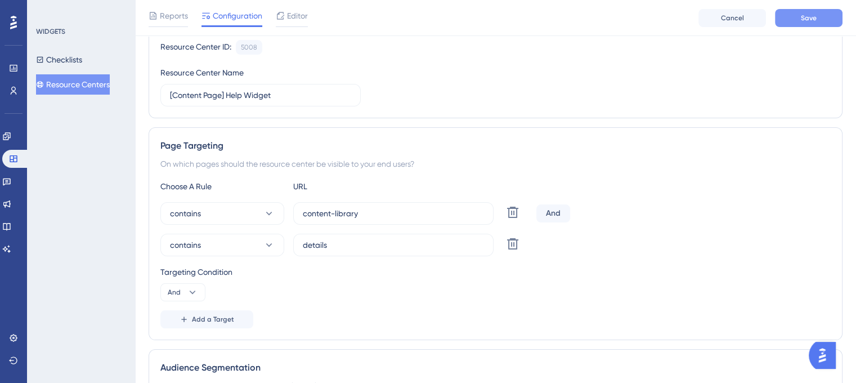
click at [816, 15] on span "Save" at bounding box center [809, 18] width 16 height 9
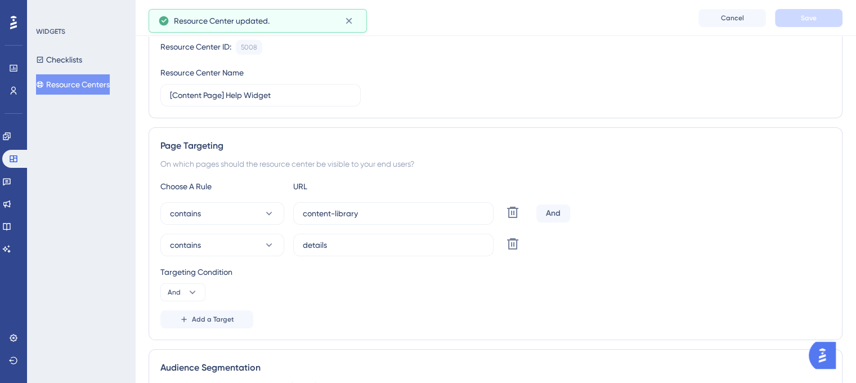
scroll to position [0, 0]
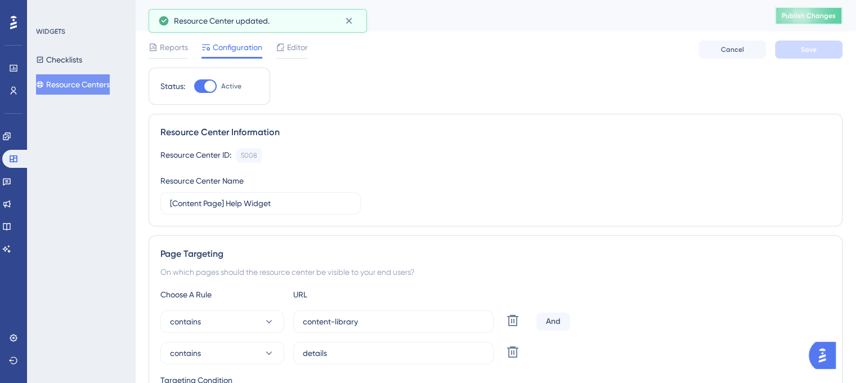
click at [819, 15] on span "Publish Changes" at bounding box center [809, 15] width 54 height 9
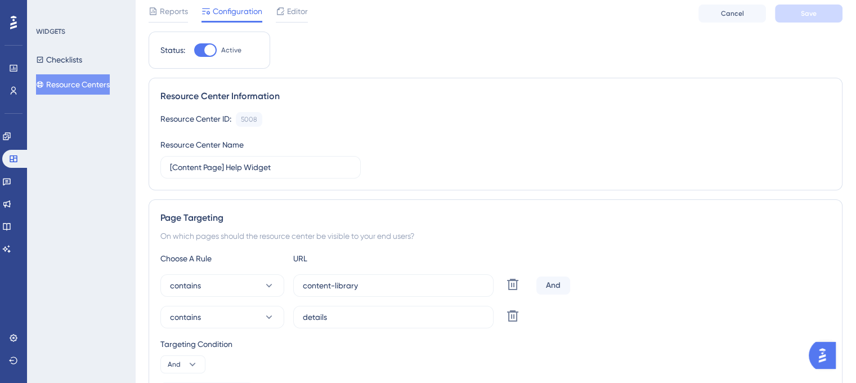
scroll to position [56, 0]
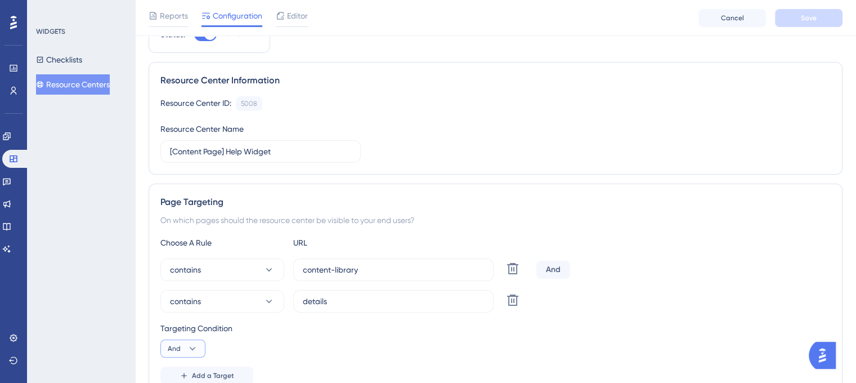
click at [193, 345] on icon at bounding box center [192, 348] width 11 height 11
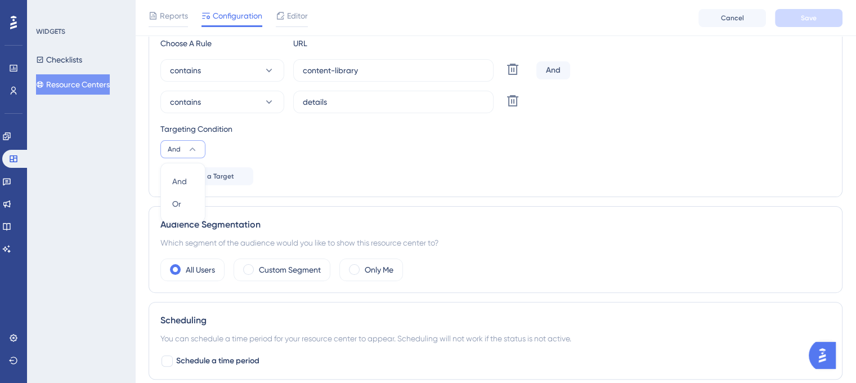
click at [597, 208] on div "Audience Segmentation Which segment of the audience would you like to show this…" at bounding box center [496, 249] width 694 height 87
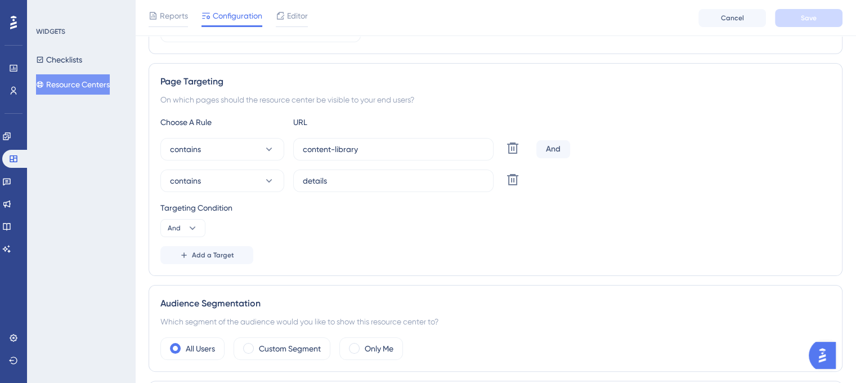
scroll to position [87, 0]
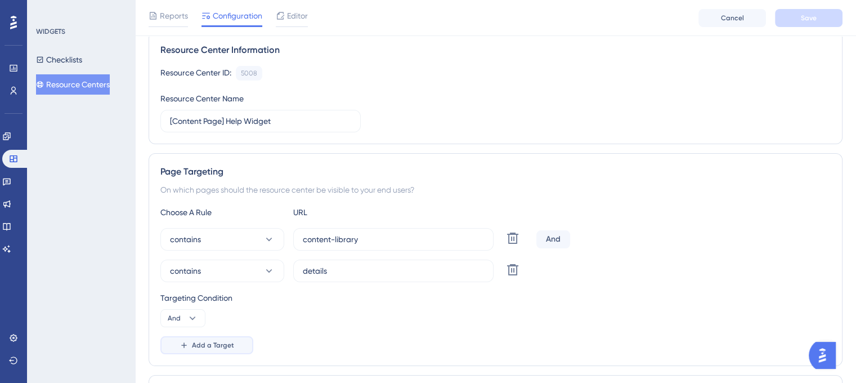
click at [210, 348] on span "Add a Target" at bounding box center [213, 344] width 42 height 9
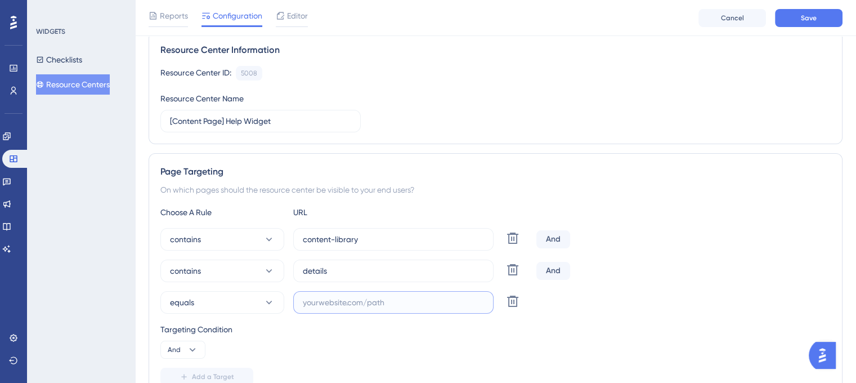
click at [371, 300] on input "text" at bounding box center [393, 302] width 181 height 12
type input "landing"
click at [262, 302] on button "equals" at bounding box center [222, 302] width 124 height 23
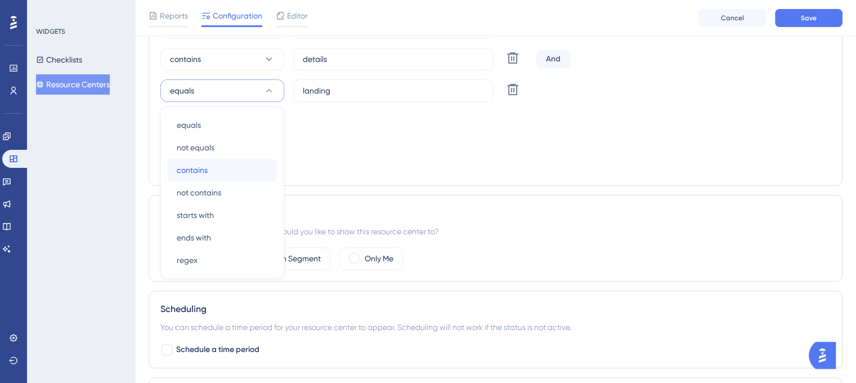
click at [209, 169] on div "contains contains" at bounding box center [222, 170] width 91 height 23
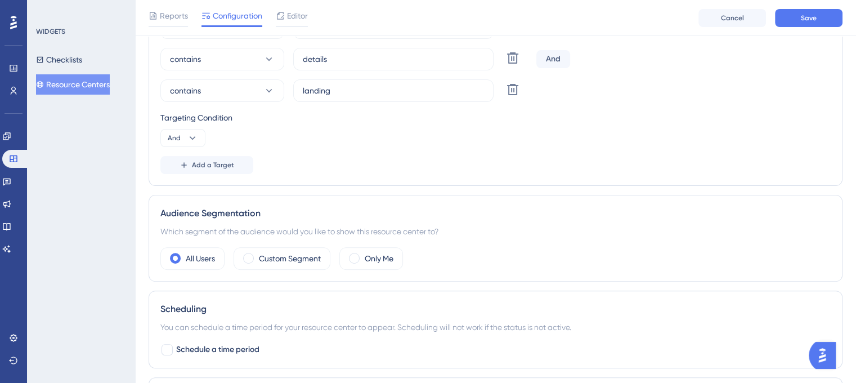
scroll to position [242, 0]
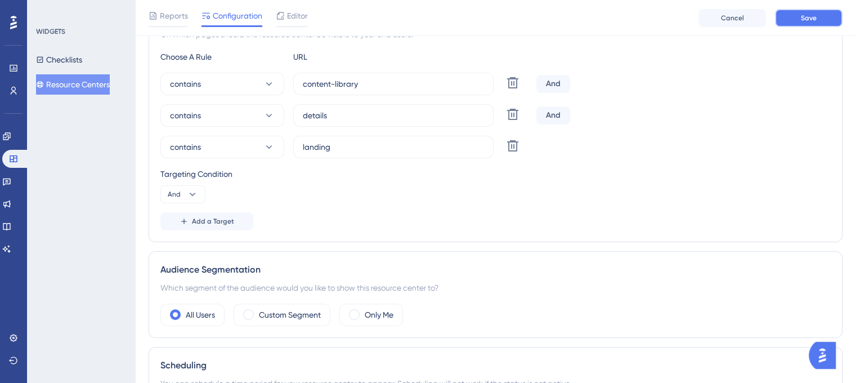
click at [811, 21] on span "Save" at bounding box center [809, 18] width 16 height 9
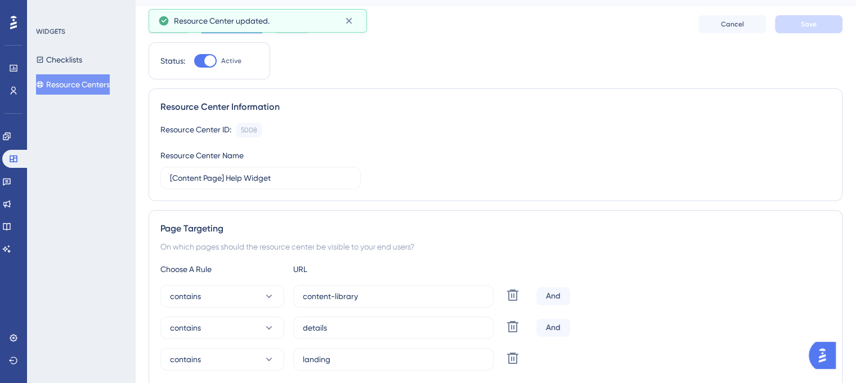
scroll to position [0, 0]
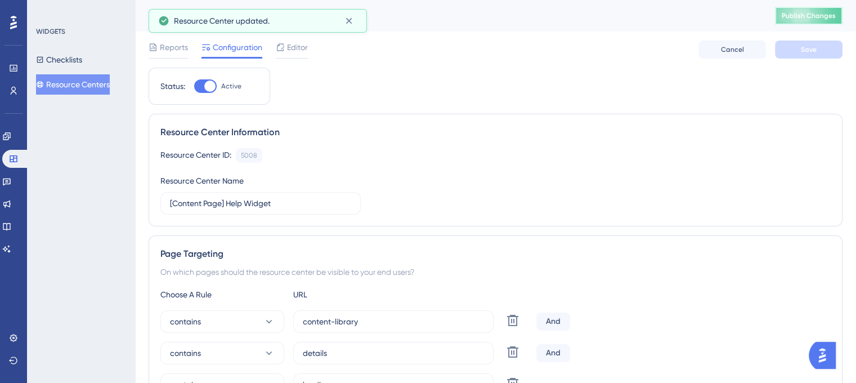
click at [831, 16] on span "Publish Changes" at bounding box center [809, 15] width 54 height 9
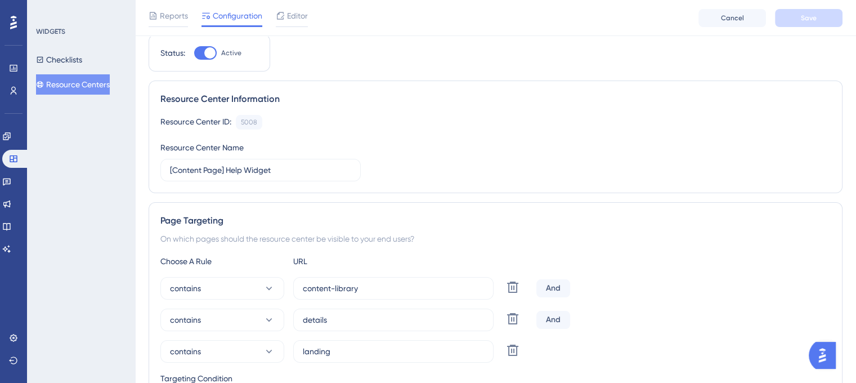
scroll to position [56, 0]
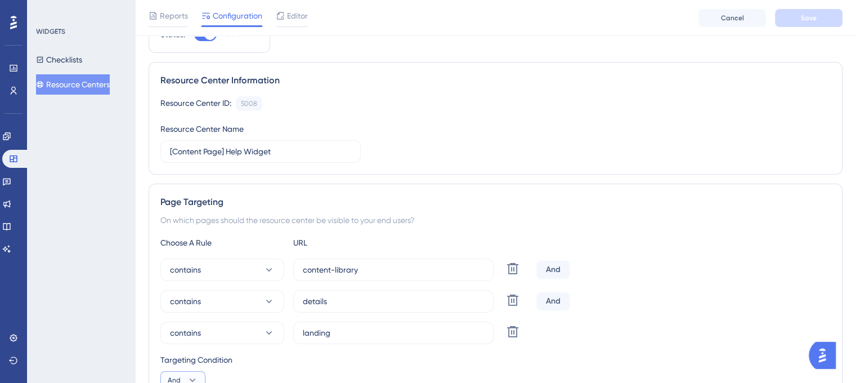
click at [191, 376] on icon at bounding box center [192, 379] width 11 height 11
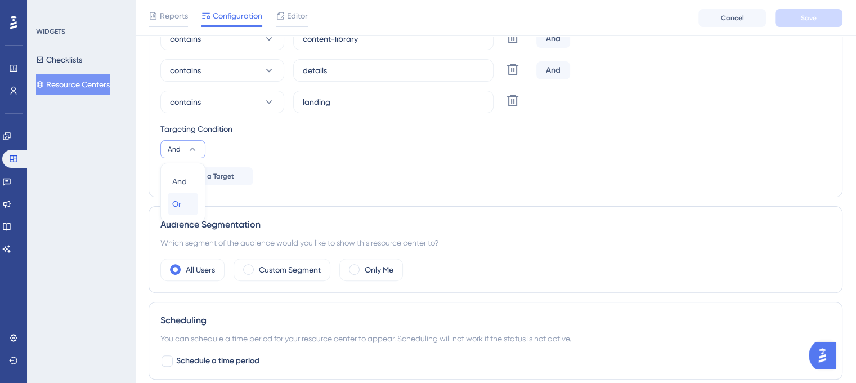
click at [180, 201] on span "Or" at bounding box center [176, 204] width 9 height 14
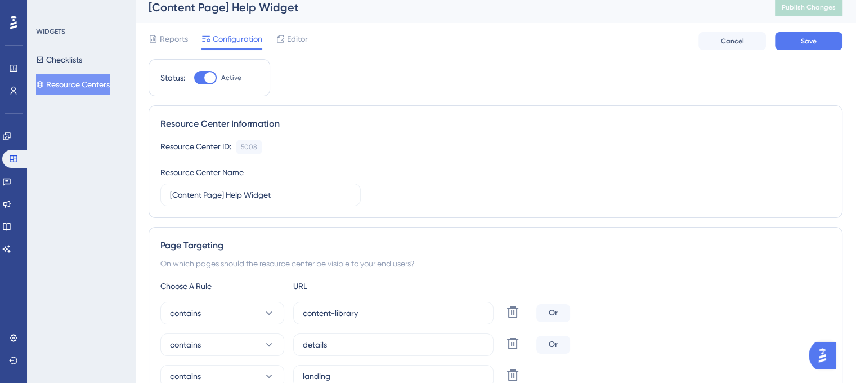
scroll to position [6, 0]
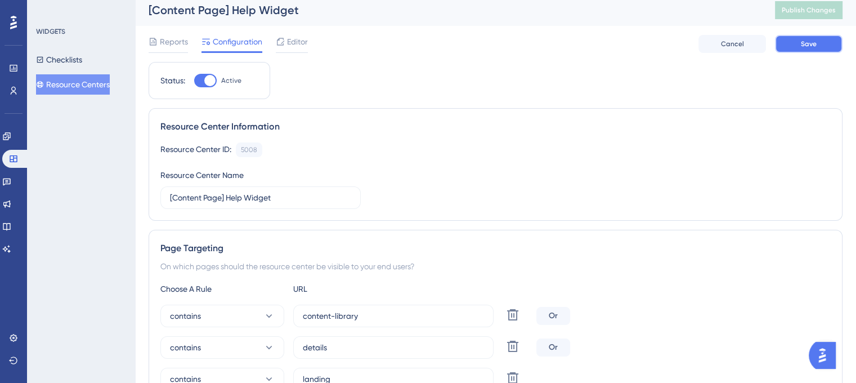
click at [800, 47] on button "Save" at bounding box center [809, 44] width 68 height 18
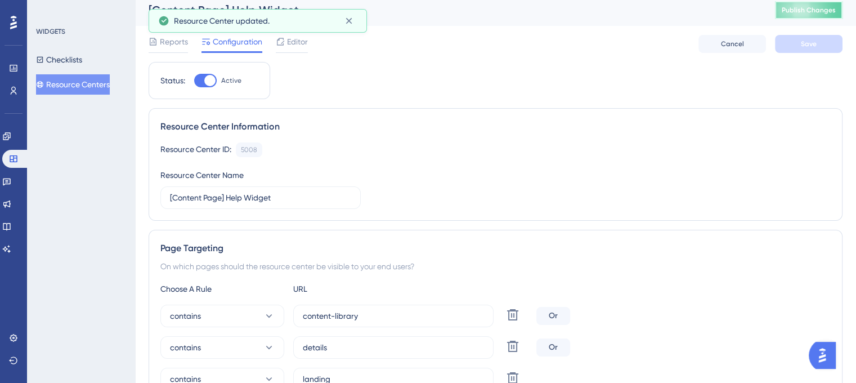
click at [819, 7] on span "Publish Changes" at bounding box center [809, 10] width 54 height 9
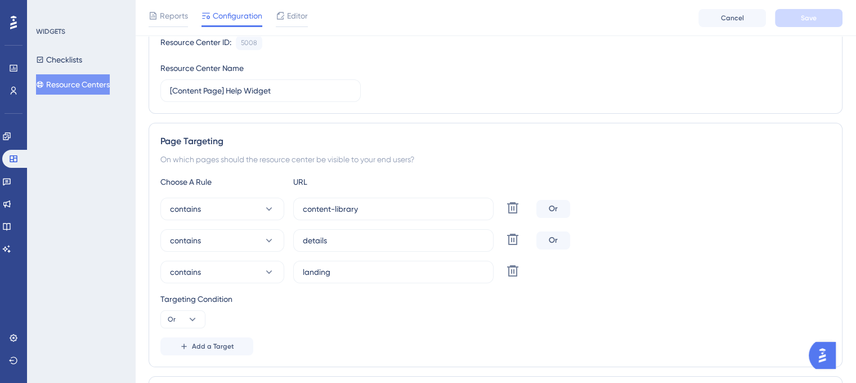
scroll to position [118, 0]
click at [270, 269] on icon at bounding box center [269, 270] width 6 height 3
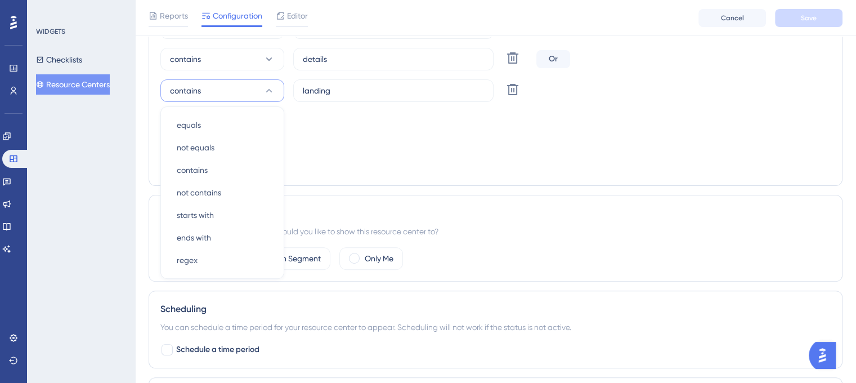
click at [369, 141] on div "Targeting Condition Or" at bounding box center [495, 129] width 670 height 36
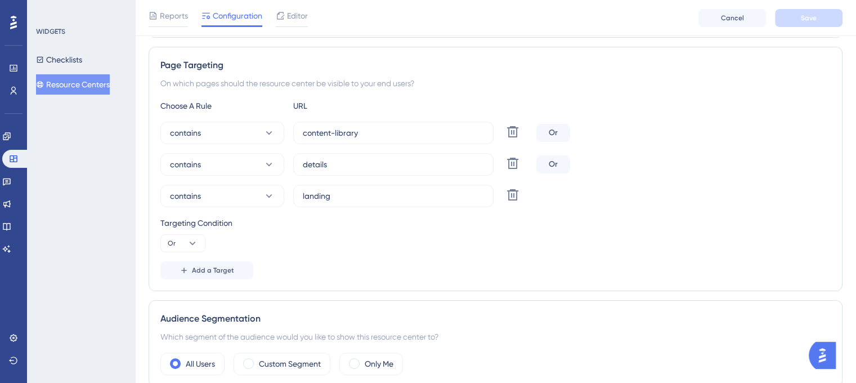
scroll to position [186, 0]
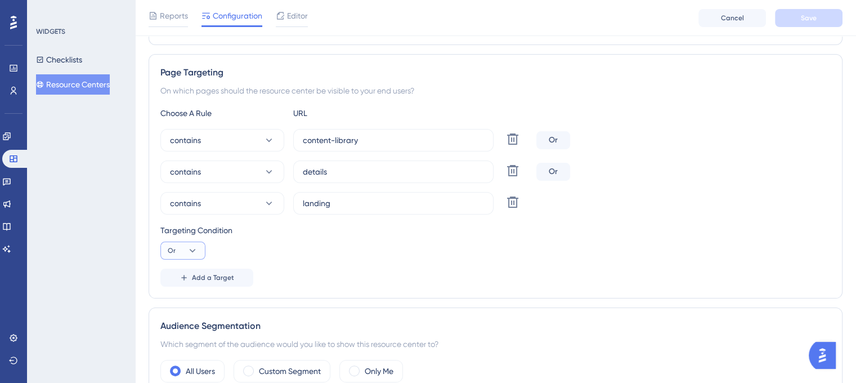
click at [194, 252] on icon at bounding box center [192, 250] width 11 height 11
click at [185, 277] on span "And" at bounding box center [179, 283] width 15 height 14
click at [815, 21] on span "Save" at bounding box center [809, 18] width 16 height 9
click at [267, 204] on icon at bounding box center [268, 203] width 11 height 11
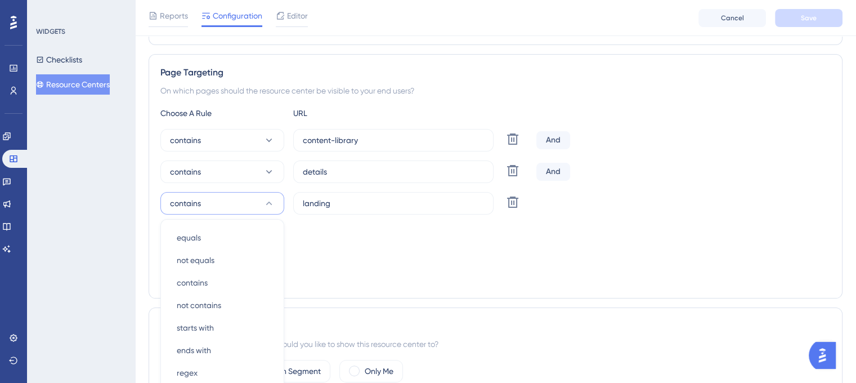
scroll to position [298, 0]
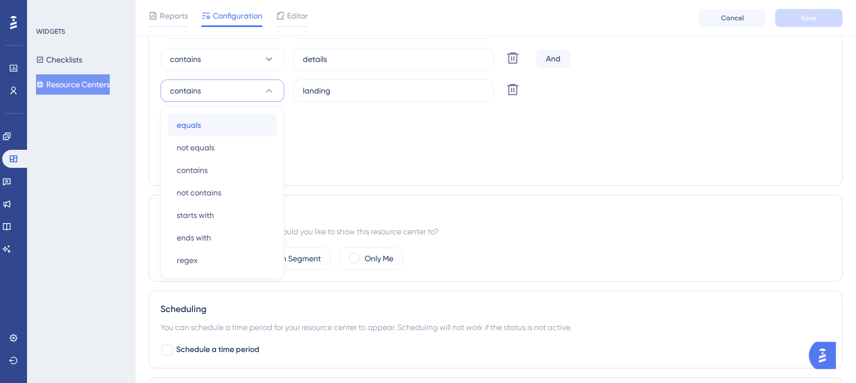
click at [200, 125] on span "equals" at bounding box center [189, 125] width 24 height 14
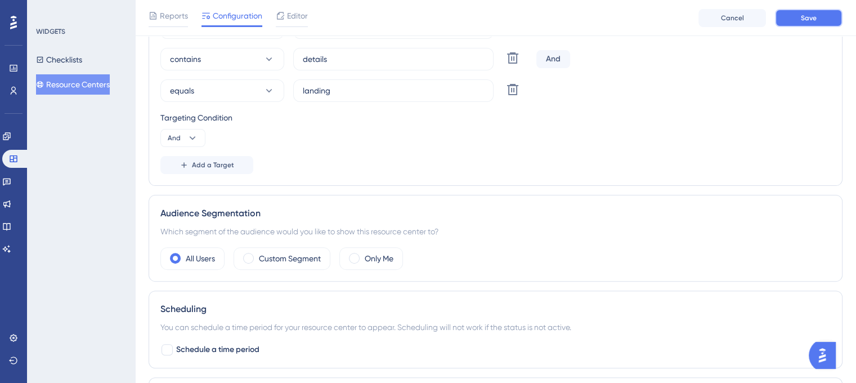
click at [800, 22] on button "Save" at bounding box center [809, 18] width 68 height 18
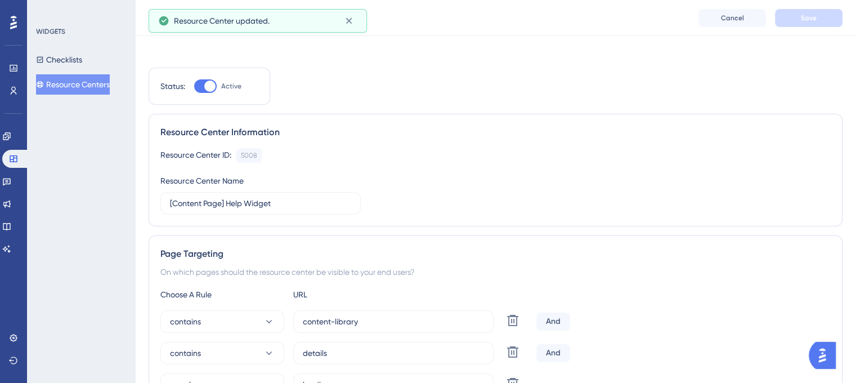
scroll to position [0, 0]
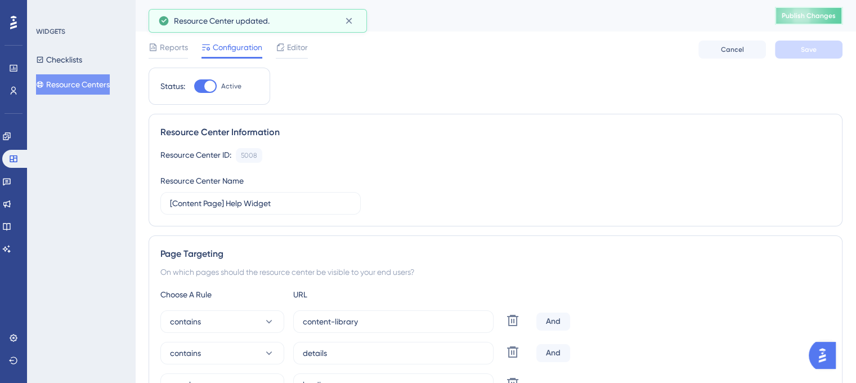
click at [831, 16] on span "Publish Changes" at bounding box center [809, 15] width 54 height 9
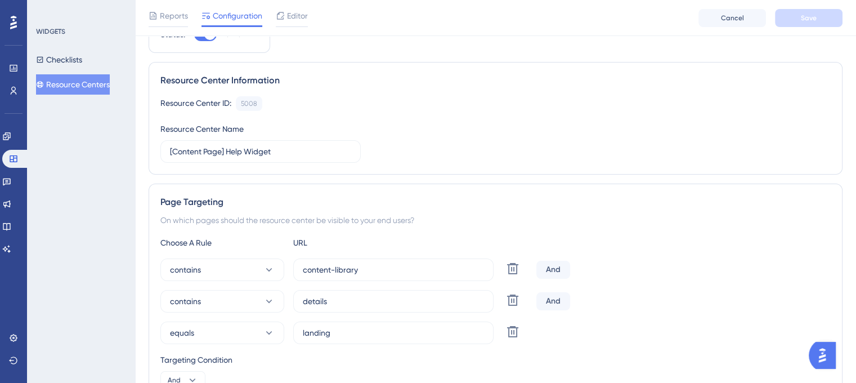
scroll to position [113, 0]
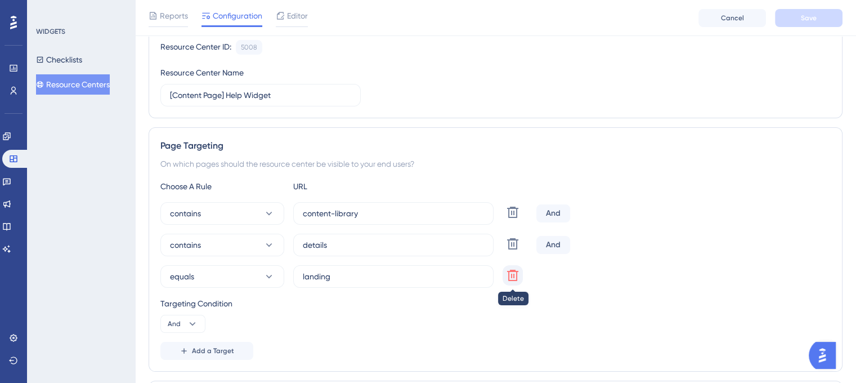
click at [514, 219] on icon at bounding box center [513, 212] width 14 height 14
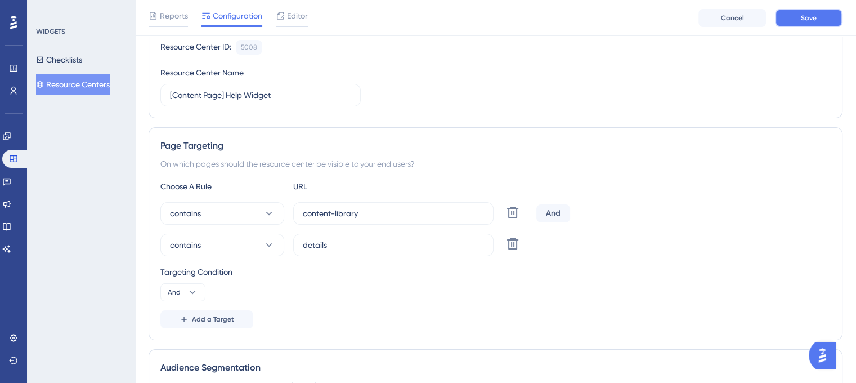
click at [809, 17] on span "Save" at bounding box center [809, 18] width 16 height 9
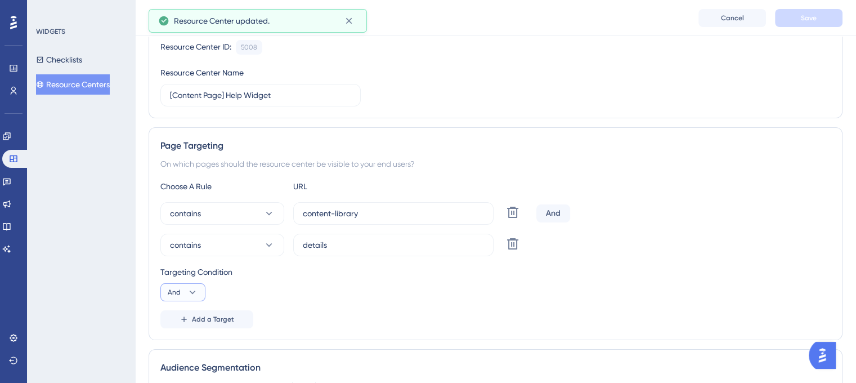
click at [194, 292] on icon at bounding box center [192, 291] width 11 height 11
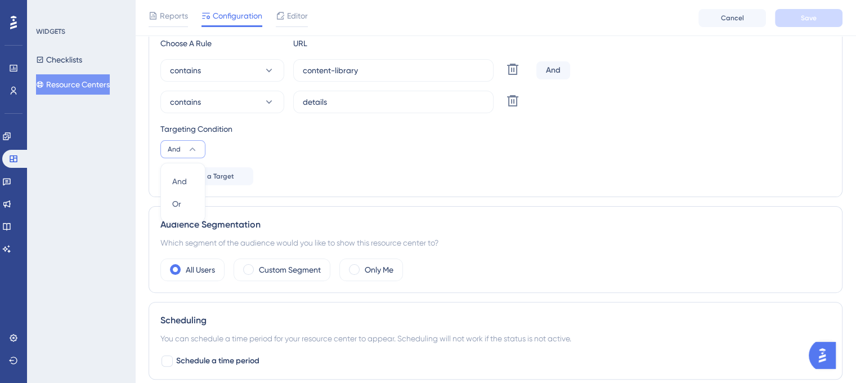
click at [335, 169] on div "Add a Target" at bounding box center [495, 176] width 670 height 18
click at [221, 177] on span "Add a Target" at bounding box center [213, 176] width 42 height 9
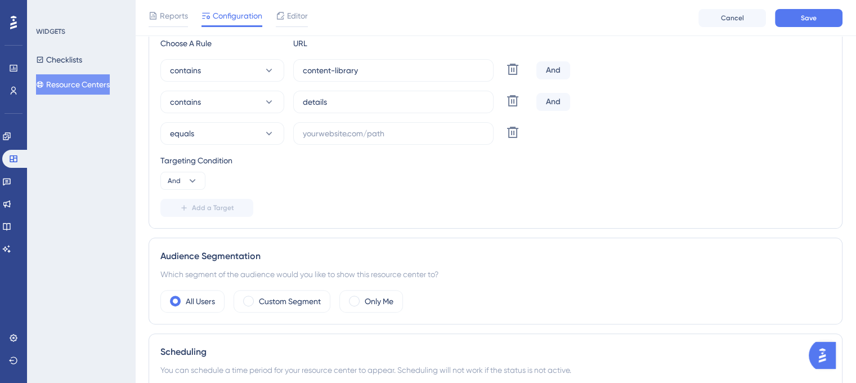
click at [554, 98] on div "And" at bounding box center [553, 102] width 34 height 18
click at [510, 76] on icon at bounding box center [513, 69] width 14 height 14
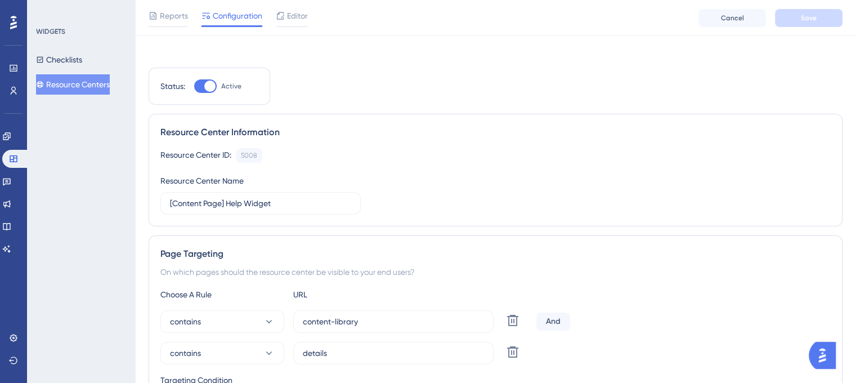
scroll to position [0, 0]
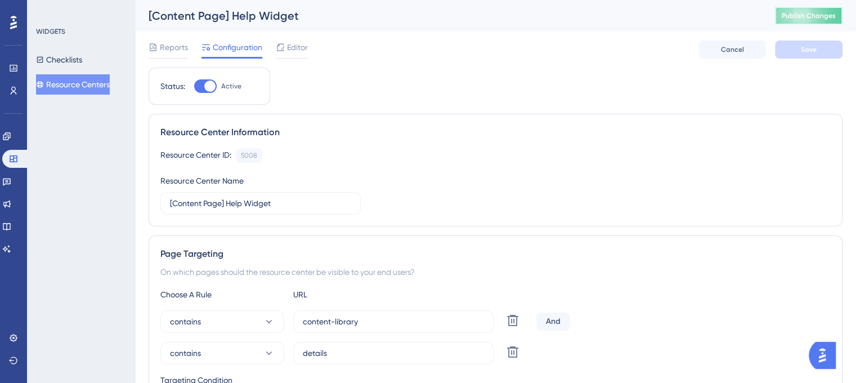
click at [818, 20] on button "Publish Changes" at bounding box center [809, 16] width 68 height 18
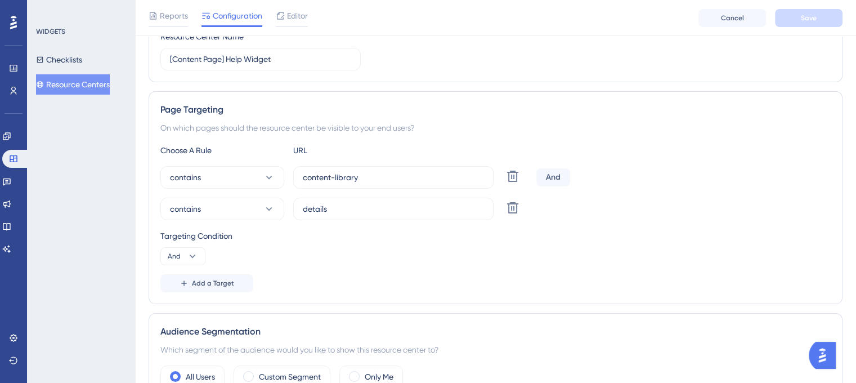
scroll to position [169, 0]
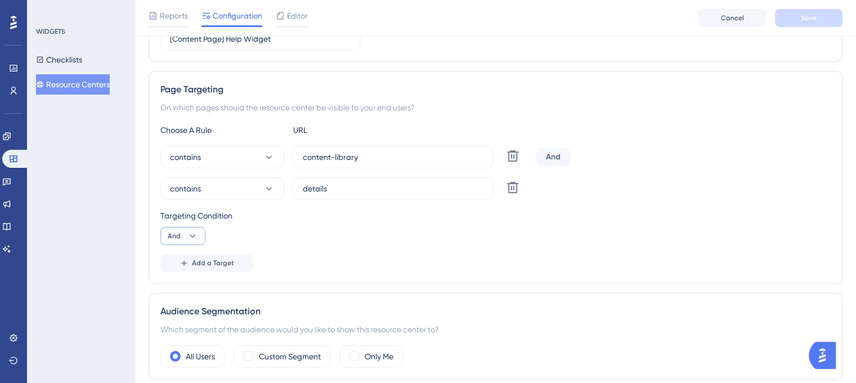
click at [196, 237] on icon at bounding box center [192, 235] width 11 height 11
click at [279, 235] on div "Targeting Condition And And And Or Or" at bounding box center [495, 227] width 670 height 36
click at [196, 235] on icon at bounding box center [192, 235] width 11 height 11
click at [253, 235] on div "Targeting Condition And And And Or Or" at bounding box center [495, 227] width 670 height 36
click at [214, 261] on span "Add a Target" at bounding box center [213, 262] width 42 height 9
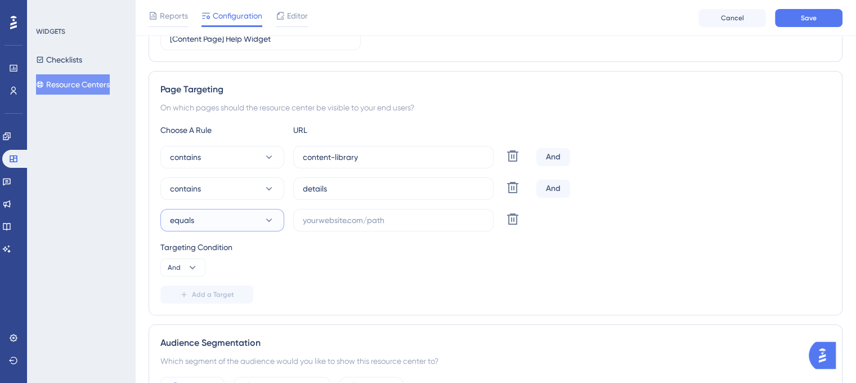
click at [272, 225] on icon at bounding box center [268, 219] width 11 height 11
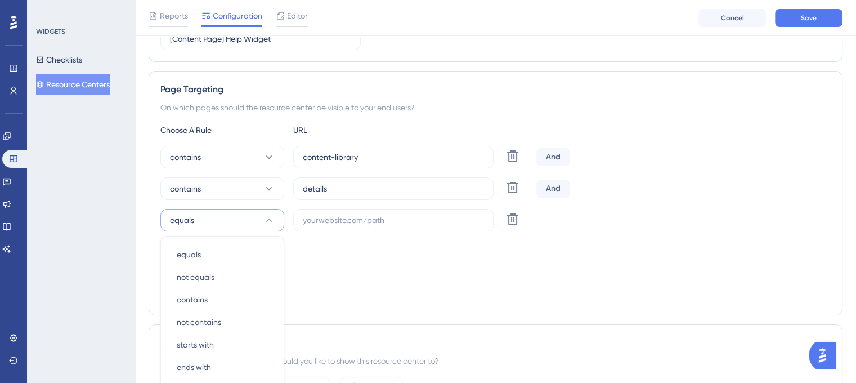
scroll to position [298, 0]
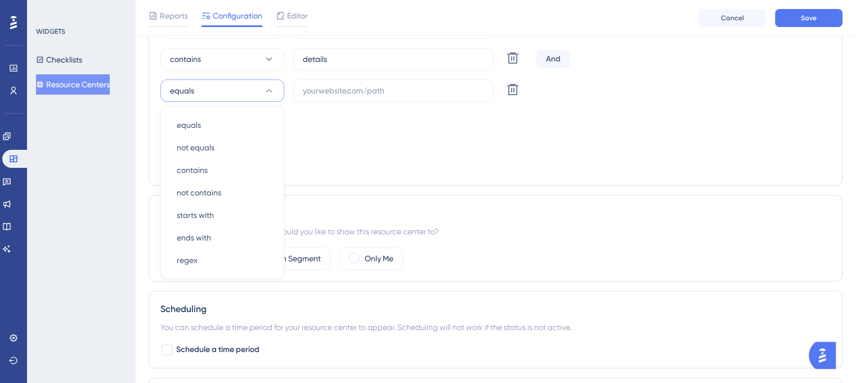
click at [385, 150] on div "Choose A Rule URL contains content-library Delete And contains details Delete A…" at bounding box center [495, 84] width 670 height 180
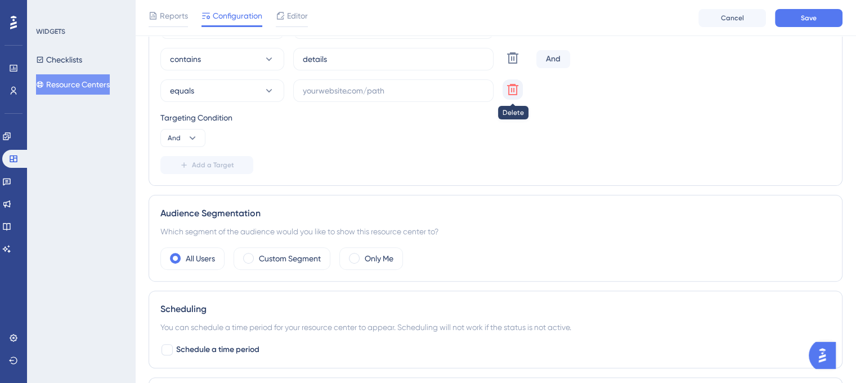
click at [511, 32] on icon at bounding box center [512, 26] width 11 height 11
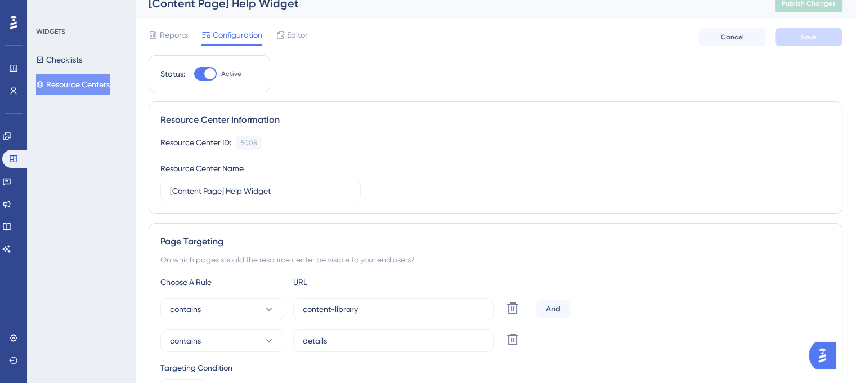
scroll to position [0, 0]
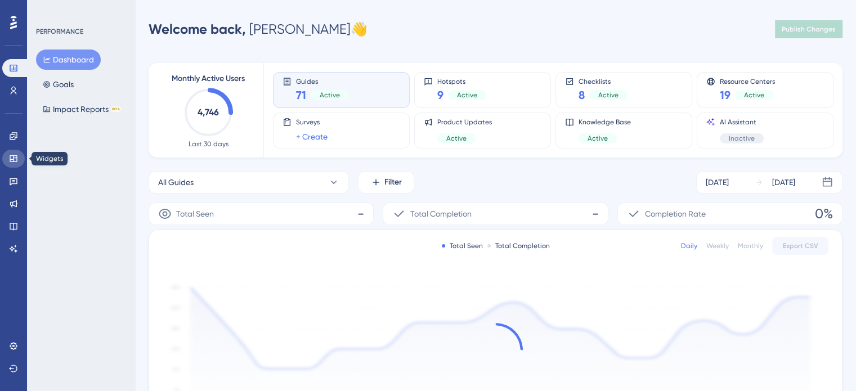
click at [15, 158] on icon at bounding box center [13, 158] width 9 height 9
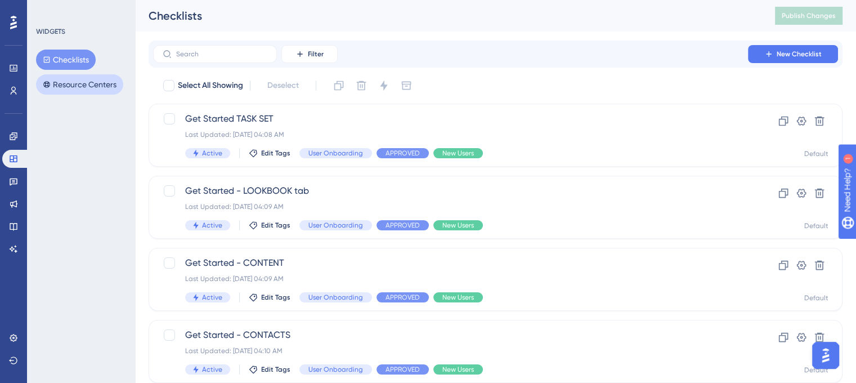
click at [69, 83] on button "Resource Centers" at bounding box center [79, 84] width 87 height 20
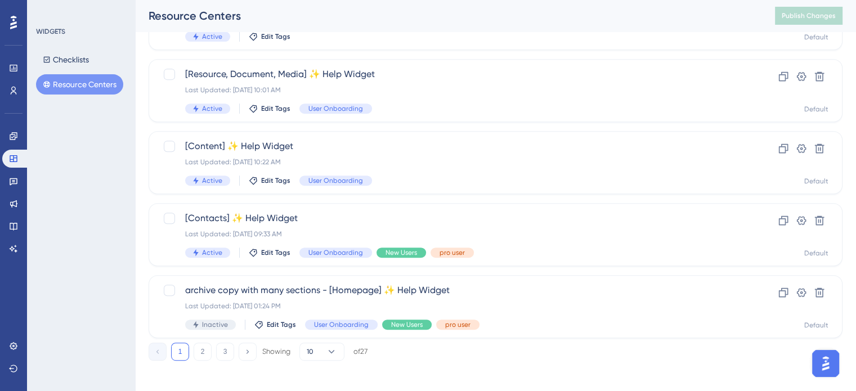
scroll to position [482, 0]
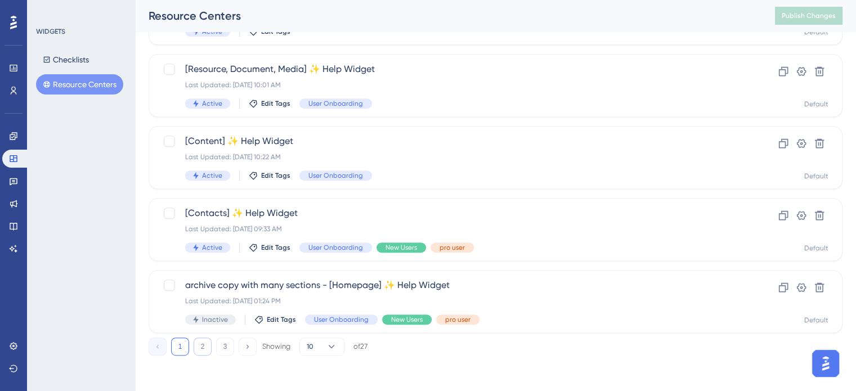
click at [207, 348] on button "2" at bounding box center [203, 347] width 18 height 18
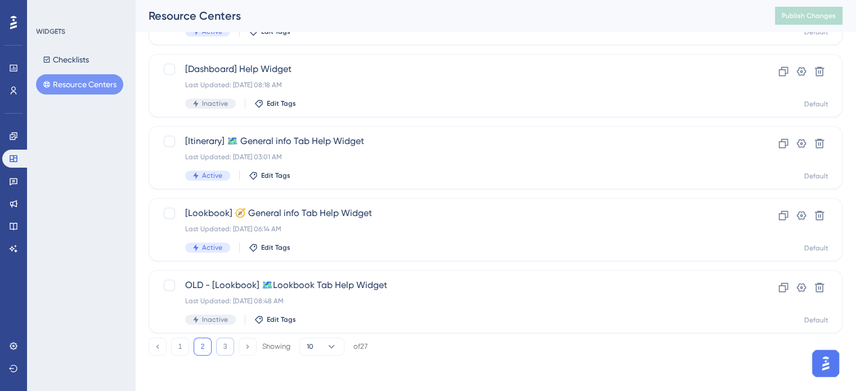
click at [225, 348] on button "3" at bounding box center [225, 347] width 18 height 18
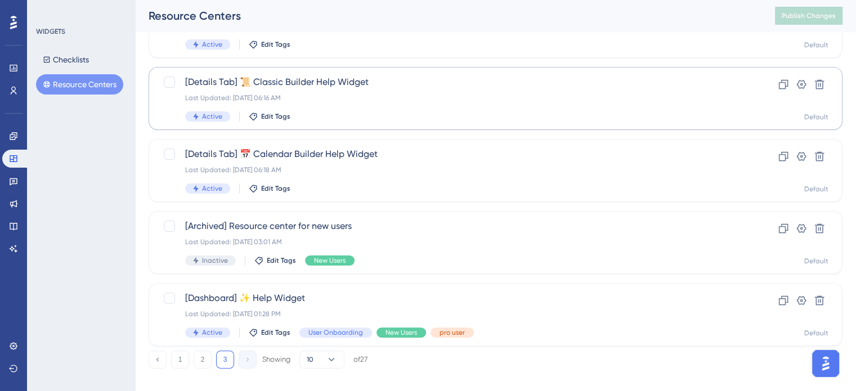
scroll to position [266, 0]
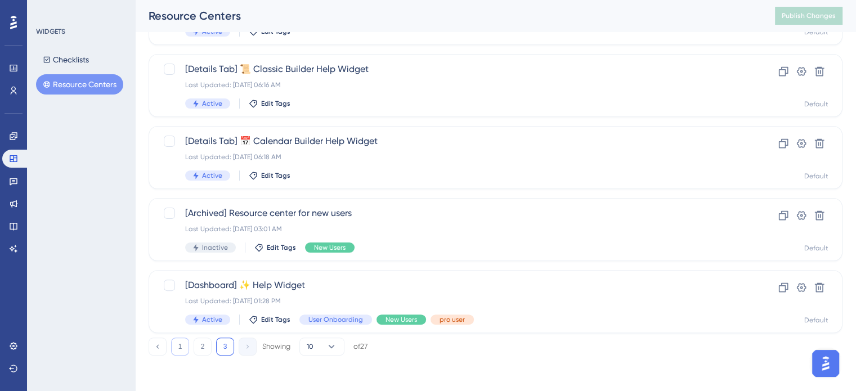
click at [181, 346] on button "1" at bounding box center [180, 347] width 18 height 18
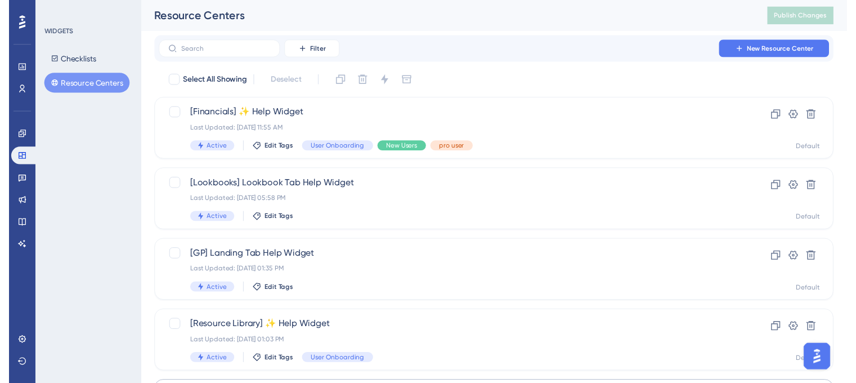
scroll to position [0, 0]
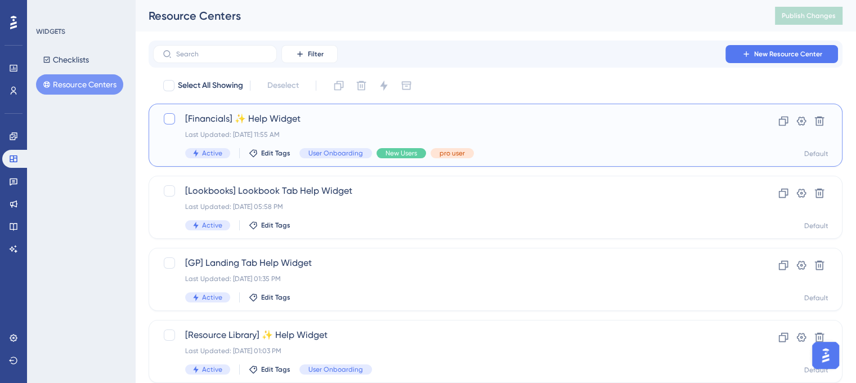
click at [167, 116] on div at bounding box center [169, 118] width 11 height 11
click at [326, 53] on button "Filter" at bounding box center [309, 54] width 56 height 18
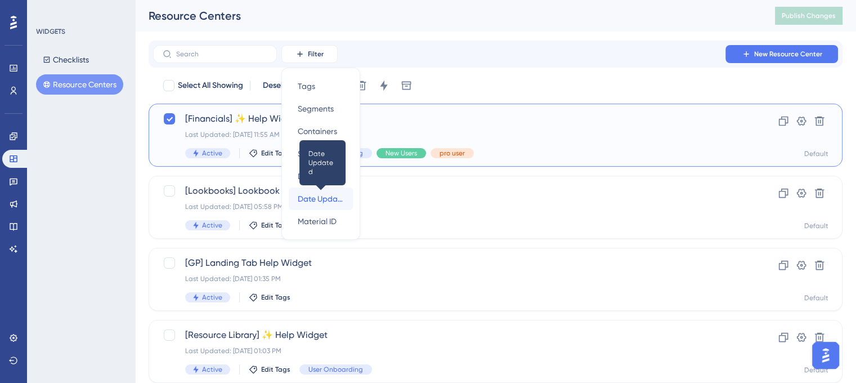
click at [316, 194] on span "Date Updated" at bounding box center [321, 199] width 46 height 14
checkbox input "false"
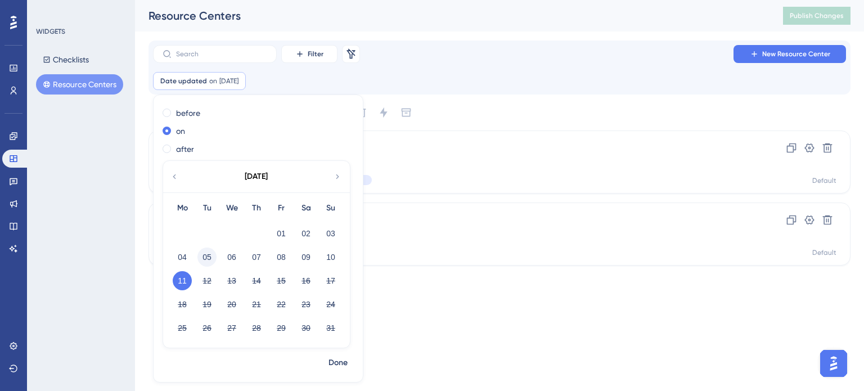
click at [208, 258] on button "05" at bounding box center [207, 257] width 19 height 19
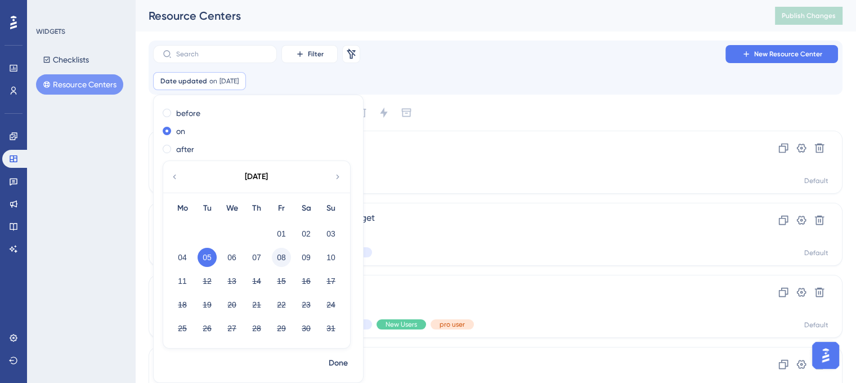
click at [285, 262] on button "08" at bounding box center [281, 257] width 19 height 19
click at [201, 258] on button "05" at bounding box center [207, 257] width 19 height 19
click at [522, 112] on div "Select All Showing Deselect" at bounding box center [502, 113] width 680 height 18
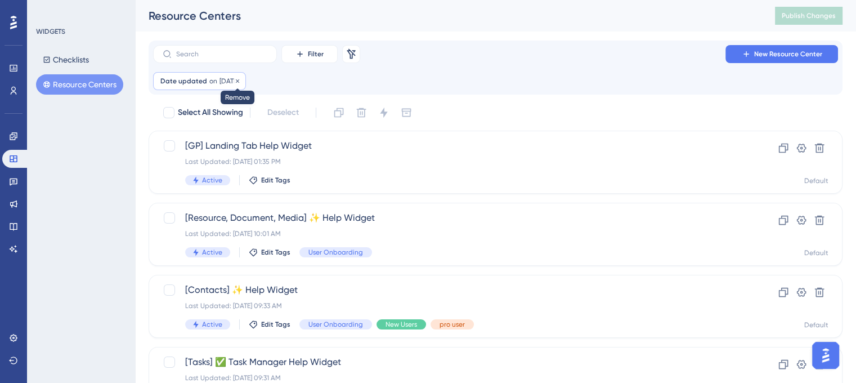
click at [239, 81] on icon at bounding box center [237, 80] width 3 height 3
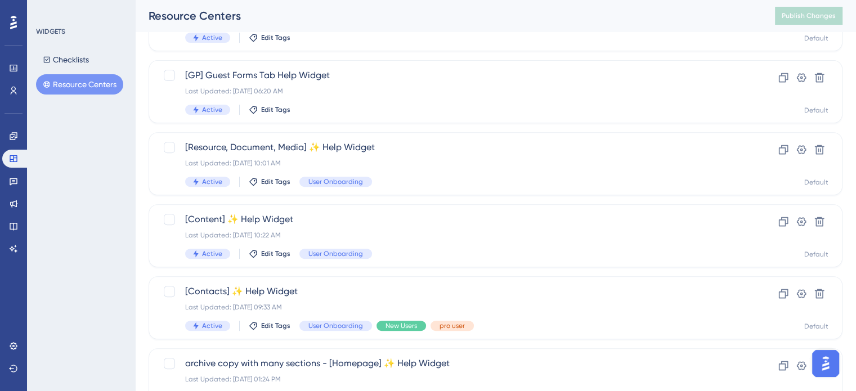
scroll to position [482, 0]
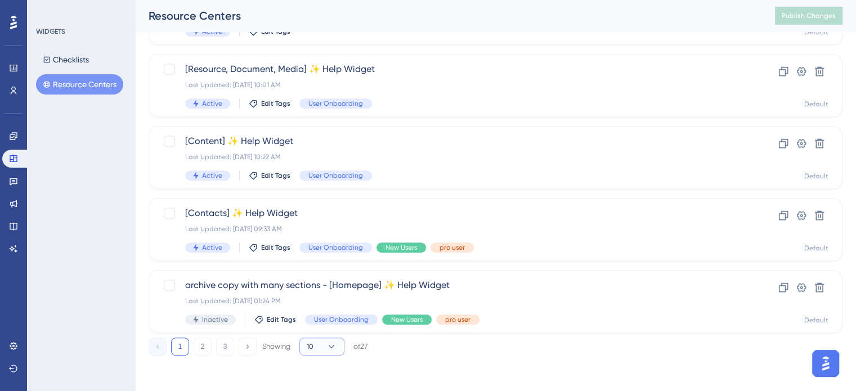
click at [333, 351] on icon at bounding box center [331, 346] width 11 height 11
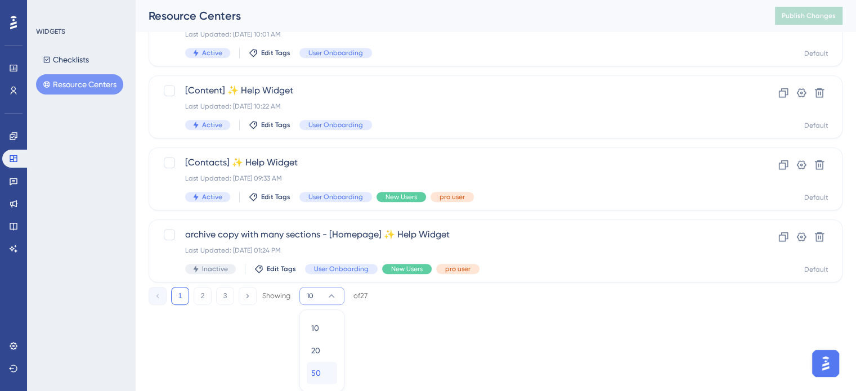
click at [324, 367] on div "50 50" at bounding box center [321, 373] width 21 height 23
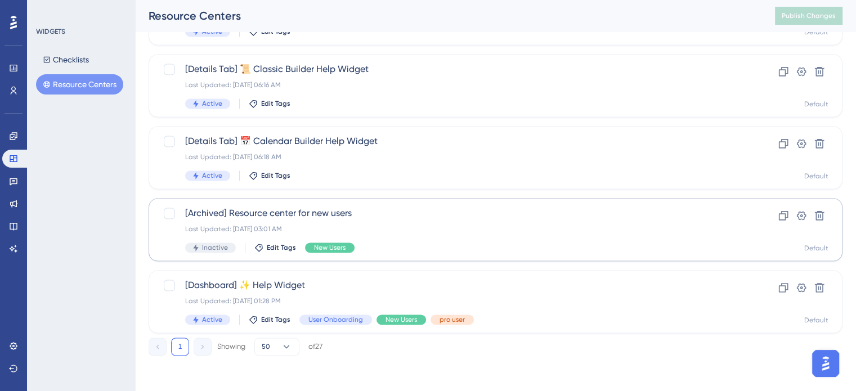
scroll to position [1594, 0]
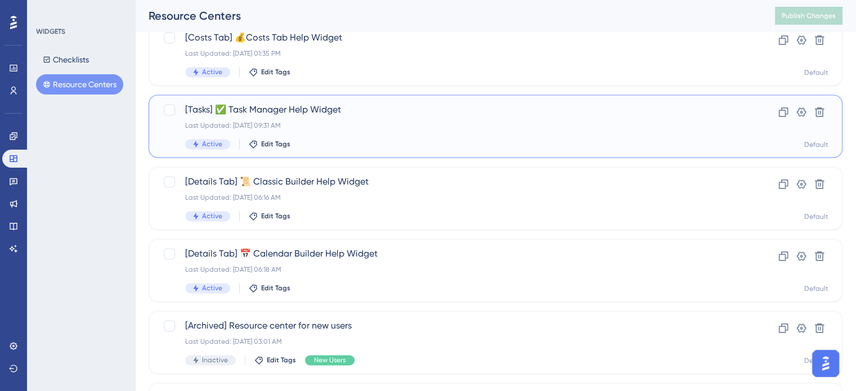
click at [276, 105] on span "[Tasks] ✅ Task Manager Help Widget" at bounding box center [450, 110] width 531 height 14
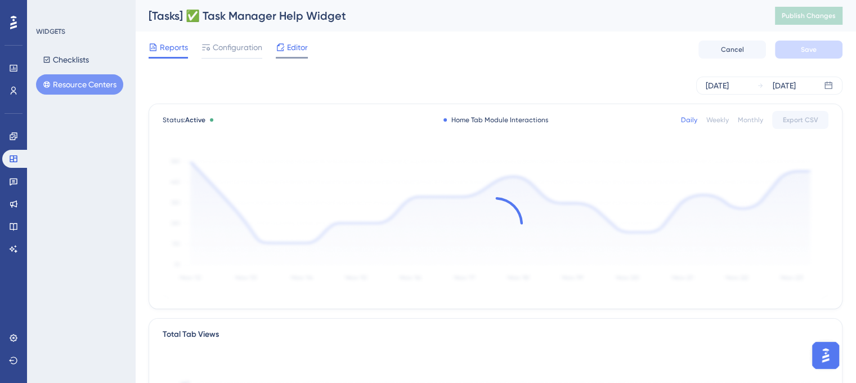
click at [290, 49] on span "Editor" at bounding box center [297, 48] width 21 height 14
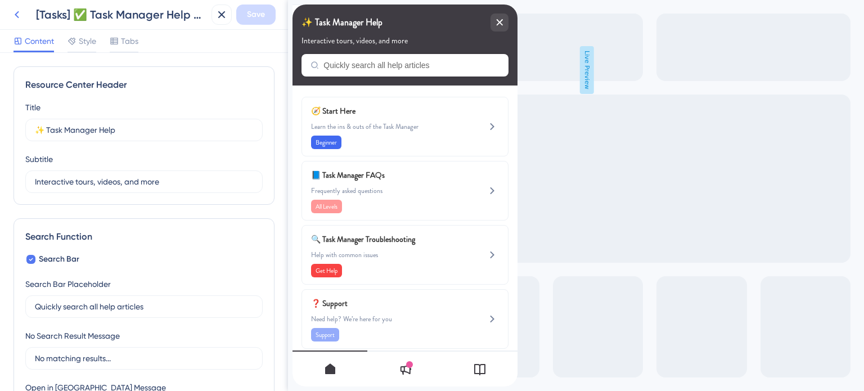
click at [16, 18] on icon at bounding box center [17, 15] width 14 height 14
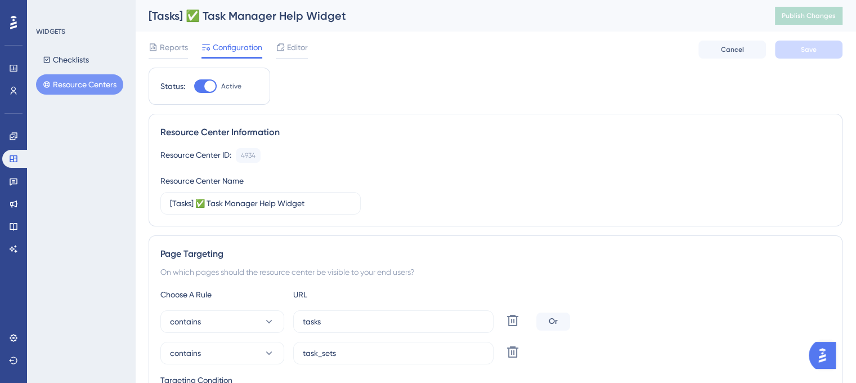
click at [72, 82] on button "Resource Centers" at bounding box center [79, 84] width 87 height 20
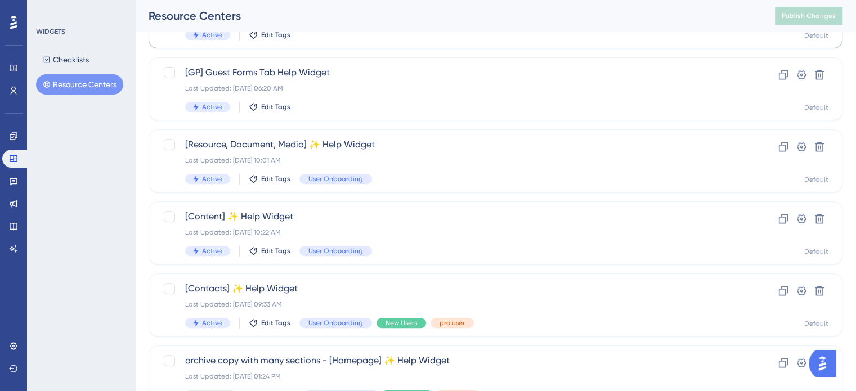
scroll to position [482, 0]
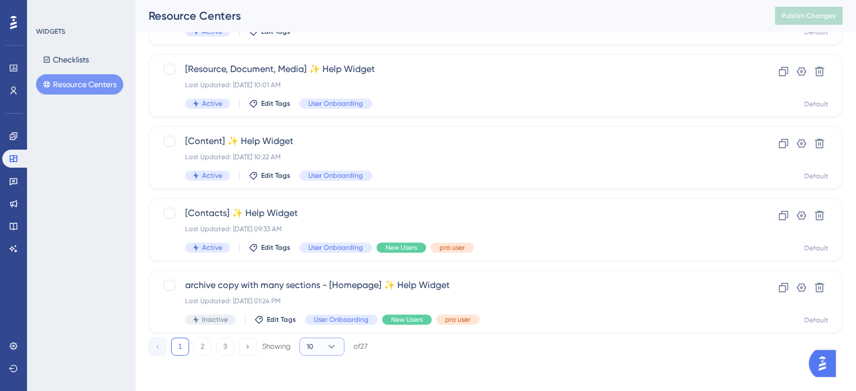
click at [311, 347] on span "10" at bounding box center [310, 346] width 7 height 9
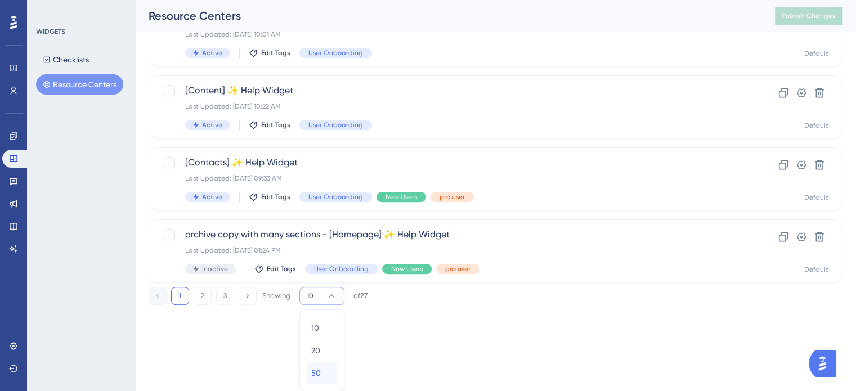
click at [322, 373] on div "50 50" at bounding box center [321, 373] width 21 height 23
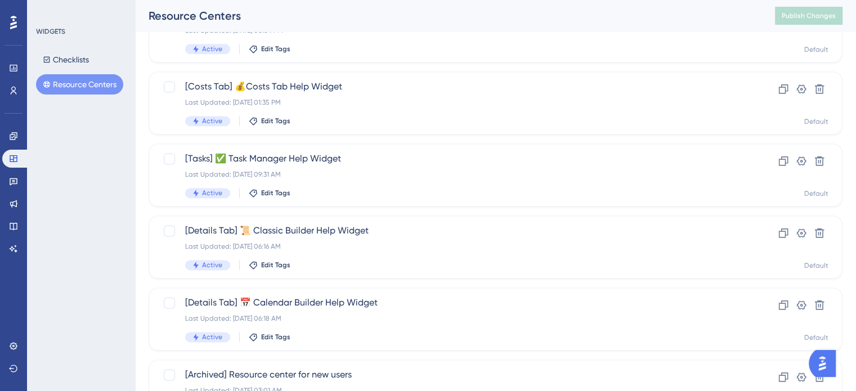
scroll to position [1545, 0]
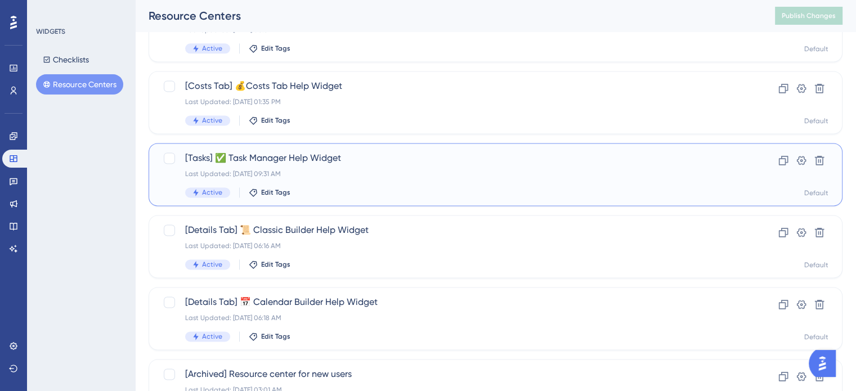
click at [315, 163] on span "[Tasks] ✅ Task Manager Help Widget" at bounding box center [450, 158] width 531 height 14
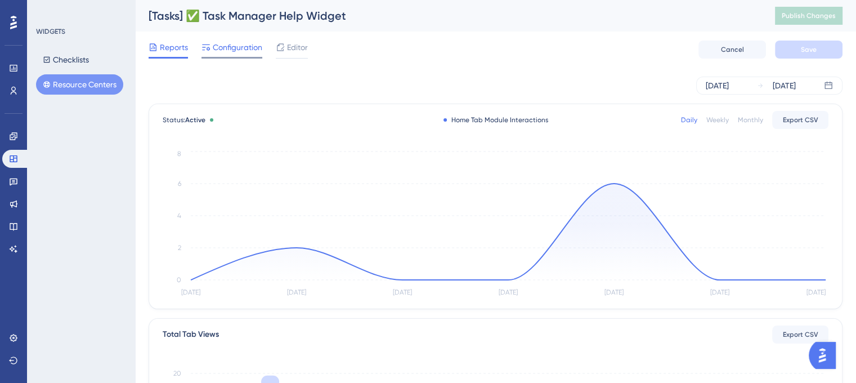
click at [216, 50] on span "Configuration" at bounding box center [238, 48] width 50 height 14
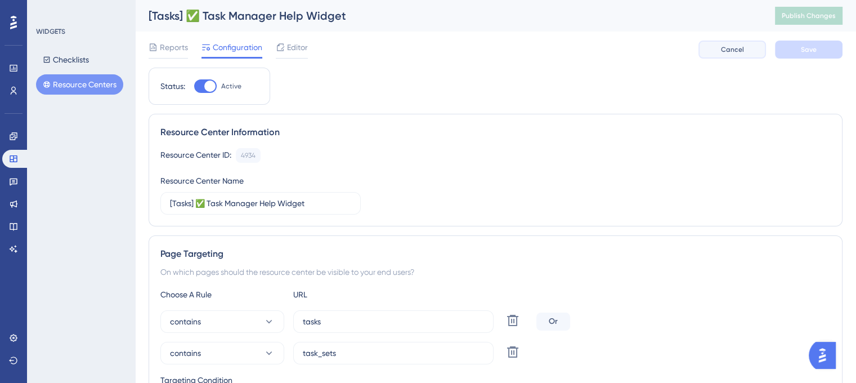
click at [732, 53] on span "Cancel" at bounding box center [732, 49] width 23 height 9
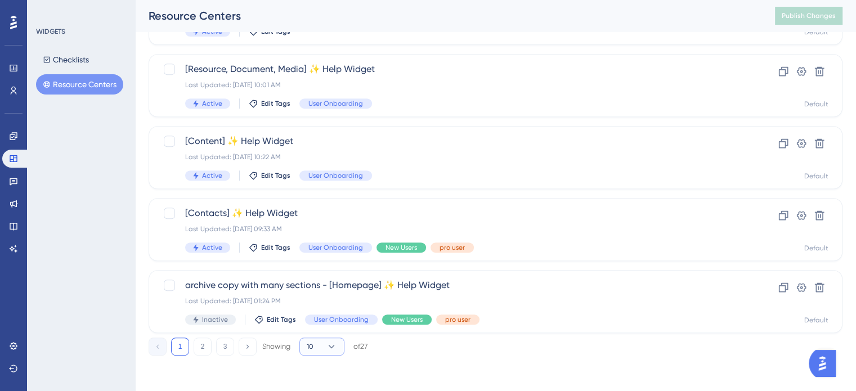
click at [326, 346] on icon at bounding box center [331, 346] width 11 height 11
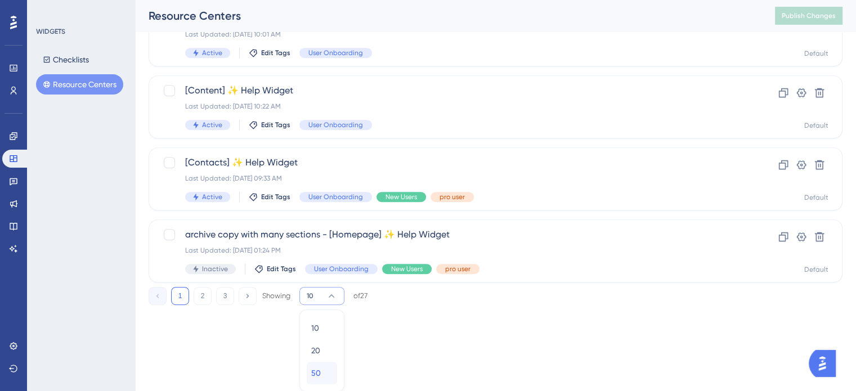
click at [320, 371] on span "50" at bounding box center [316, 373] width 10 height 14
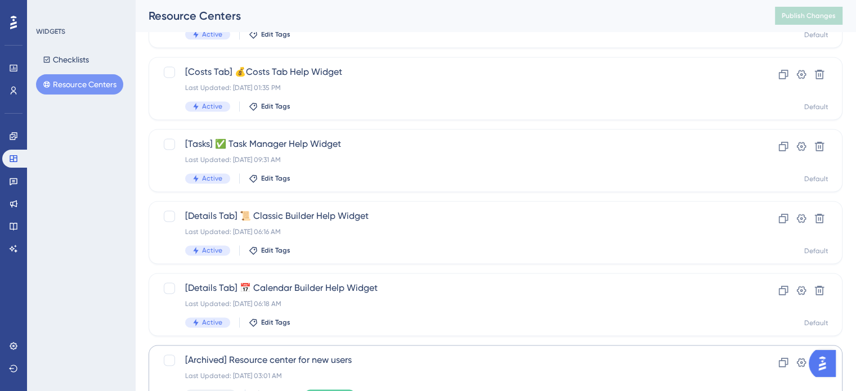
scroll to position [1481, 0]
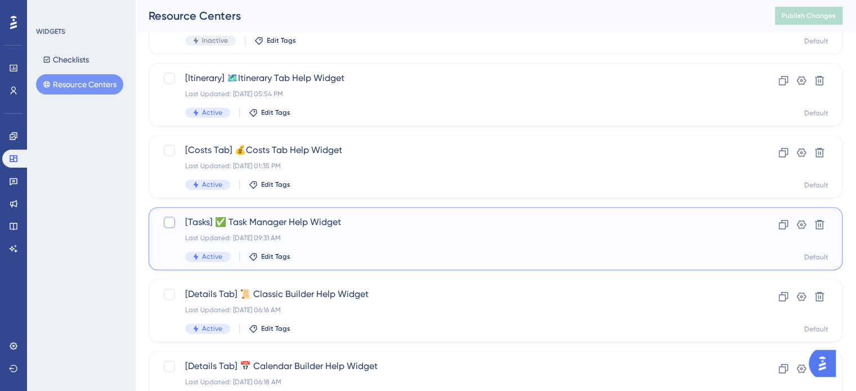
click at [173, 222] on div at bounding box center [169, 222] width 11 height 11
checkbox input "true"
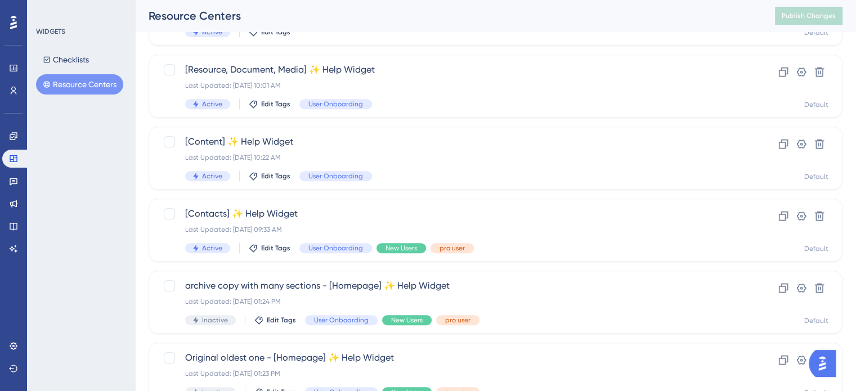
scroll to position [468, 0]
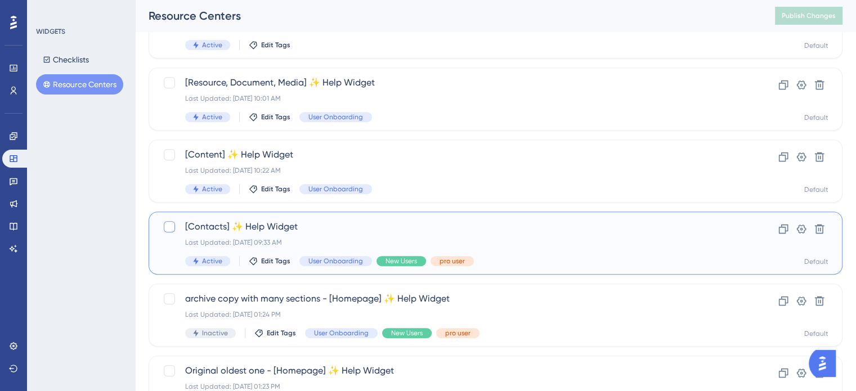
click at [169, 223] on div at bounding box center [169, 226] width 11 height 11
checkbox input "true"
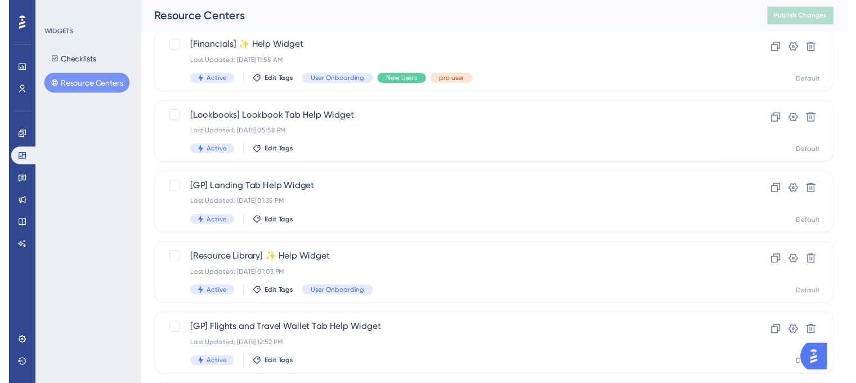
scroll to position [18, 0]
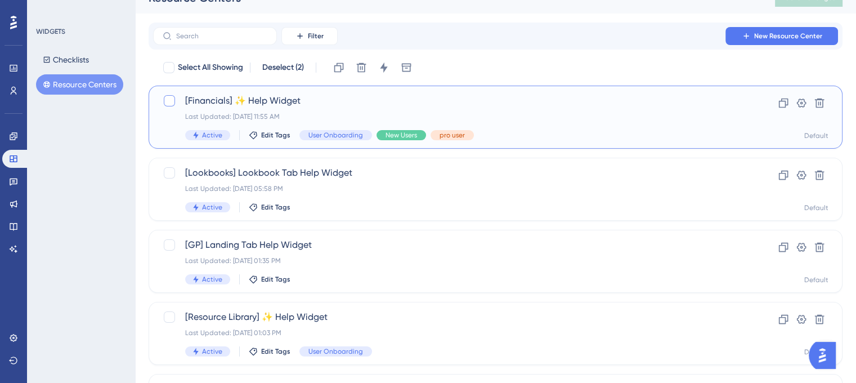
click at [167, 100] on div at bounding box center [169, 100] width 11 height 11
checkbox input "true"
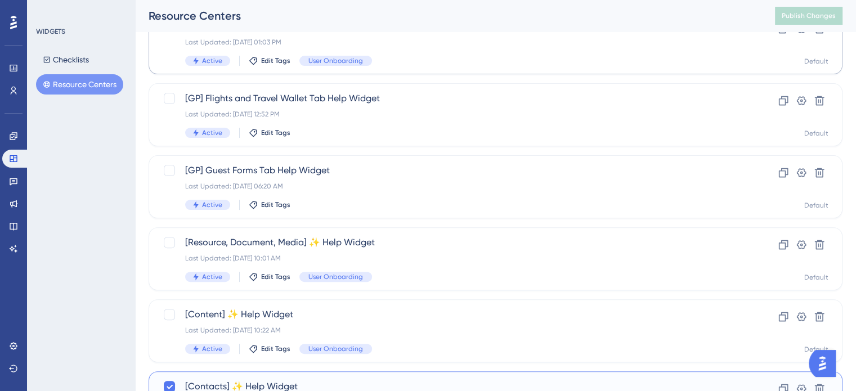
scroll to position [356, 0]
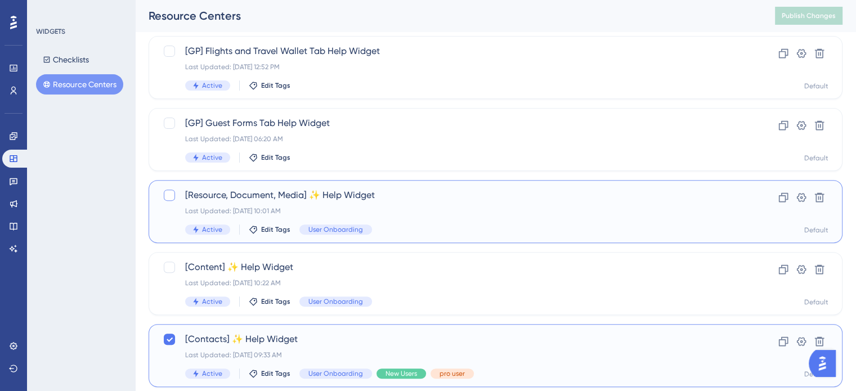
click at [164, 194] on div at bounding box center [169, 195] width 11 height 11
checkbox input "true"
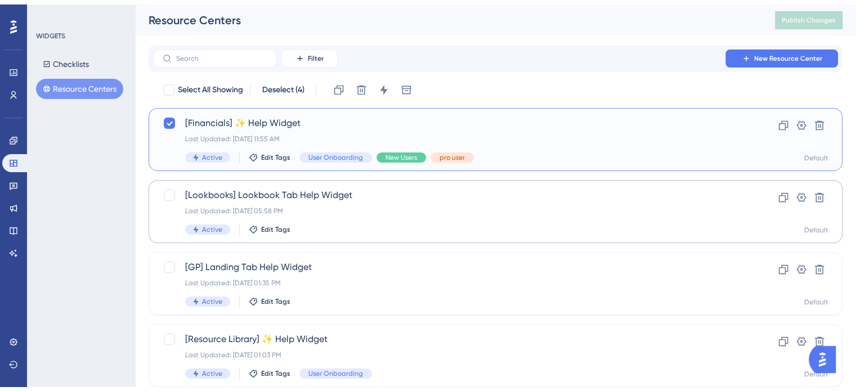
scroll to position [169, 0]
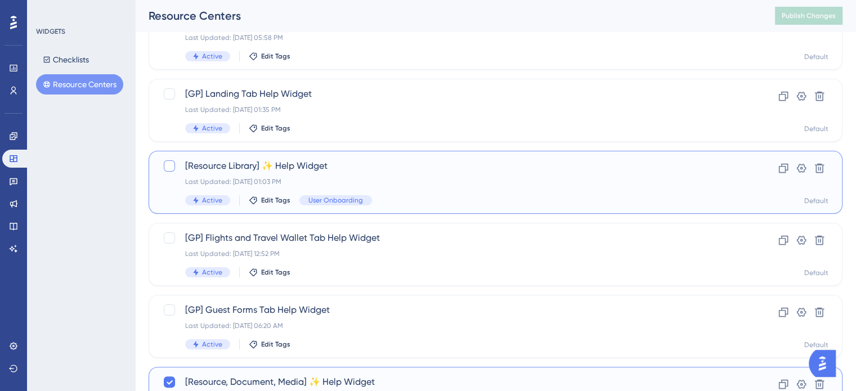
click at [166, 164] on div at bounding box center [169, 165] width 11 height 11
checkbox input "true"
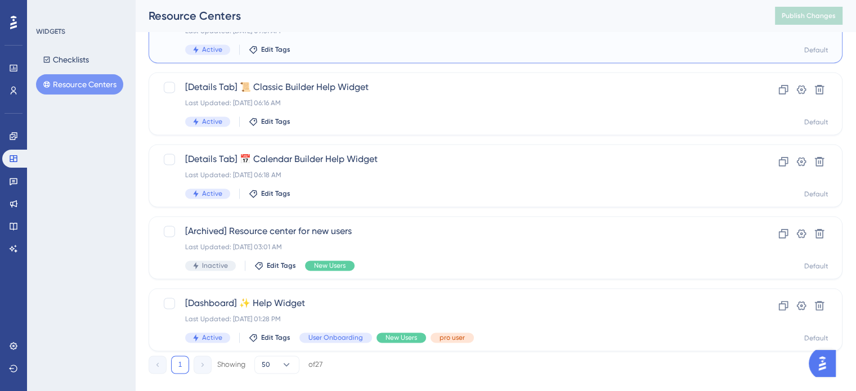
scroll to position [1706, 0]
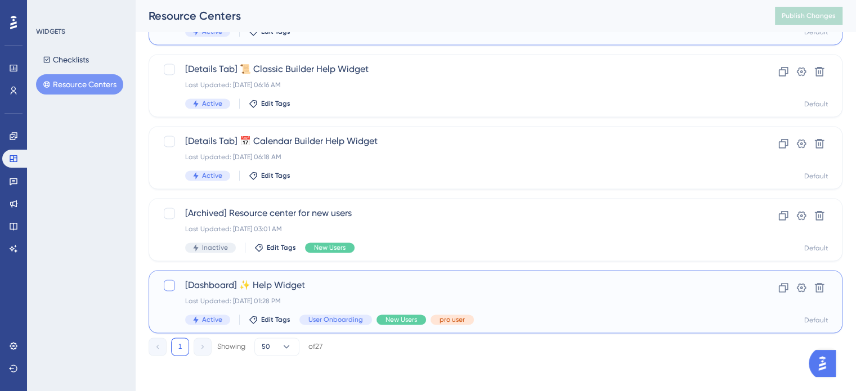
click at [172, 283] on div at bounding box center [169, 285] width 11 height 11
checkbox input "true"
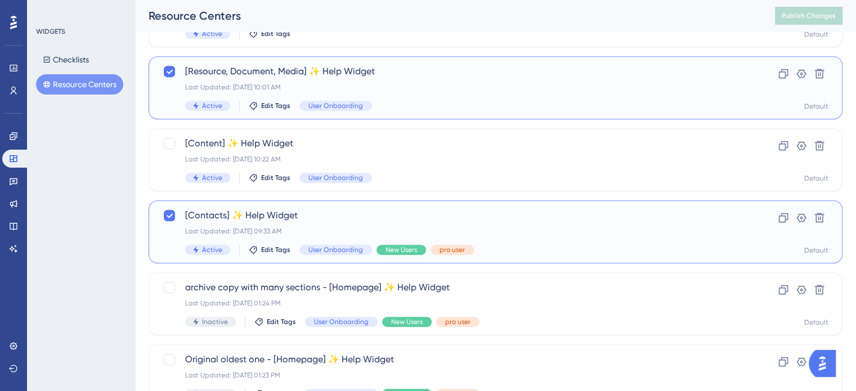
scroll to position [412, 0]
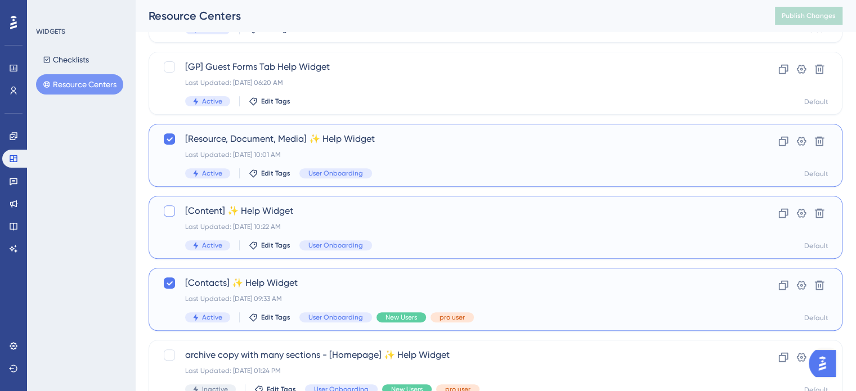
click at [171, 209] on div at bounding box center [169, 210] width 11 height 11
checkbox input "true"
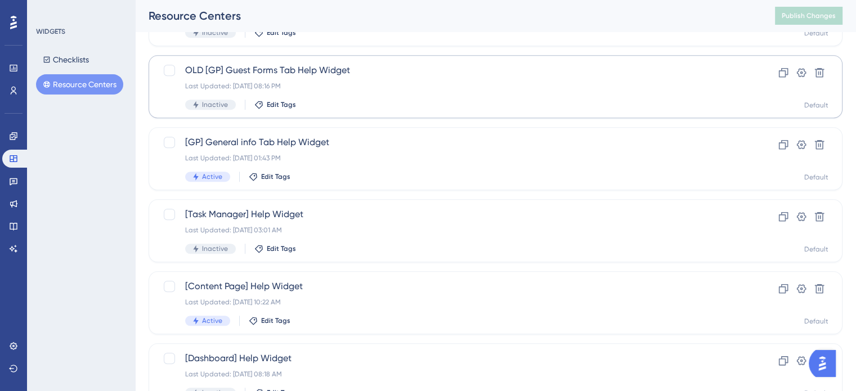
scroll to position [900, 0]
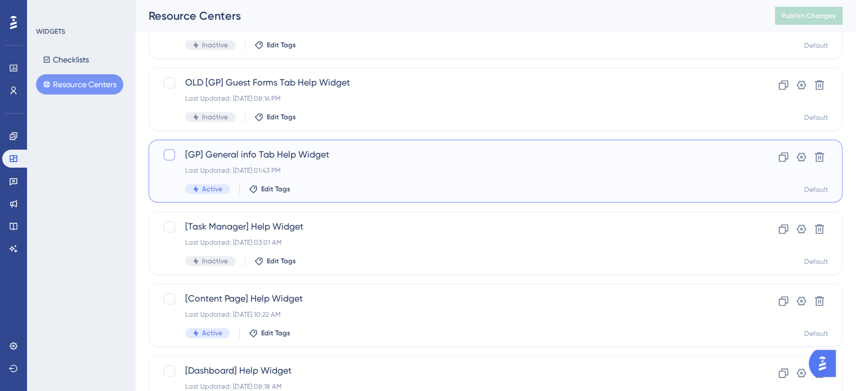
click at [170, 159] on div at bounding box center [169, 154] width 11 height 11
checkbox input "true"
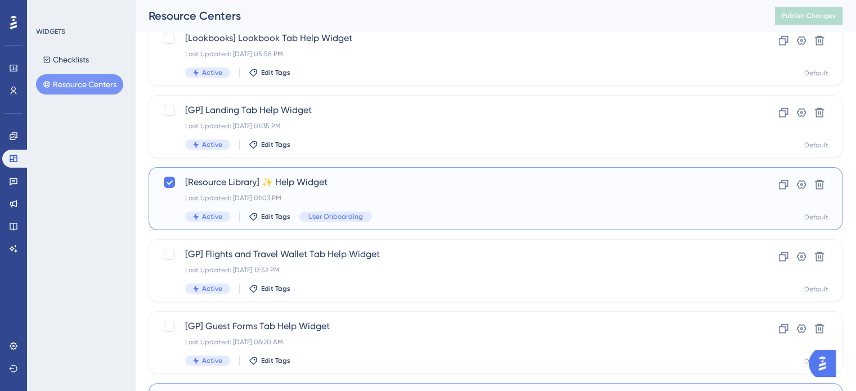
scroll to position [113, 0]
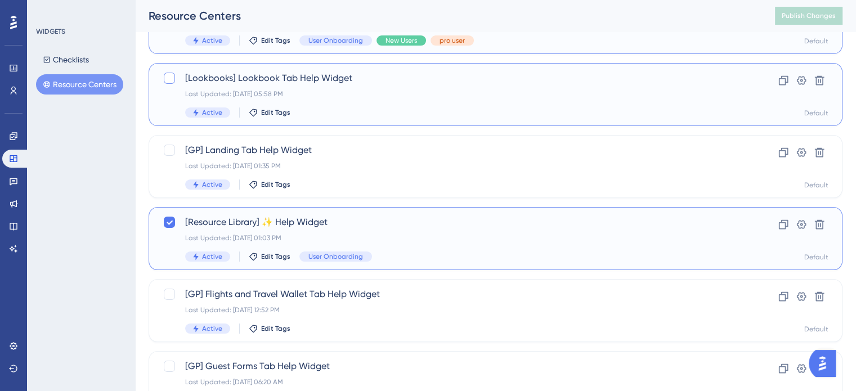
click at [168, 78] on div at bounding box center [169, 78] width 11 height 11
checkbox input "true"
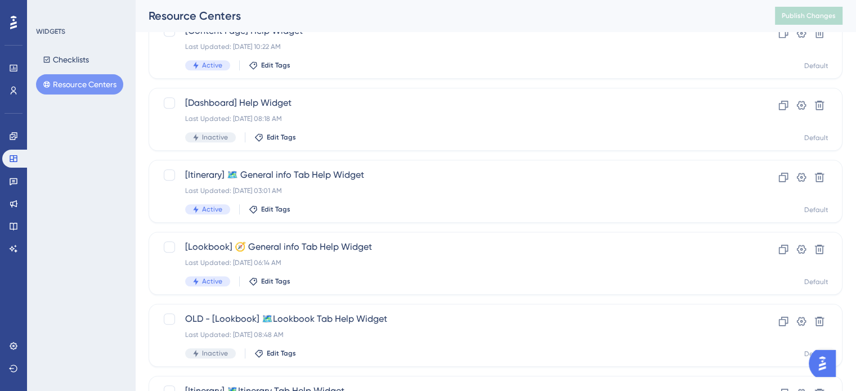
scroll to position [1182, 0]
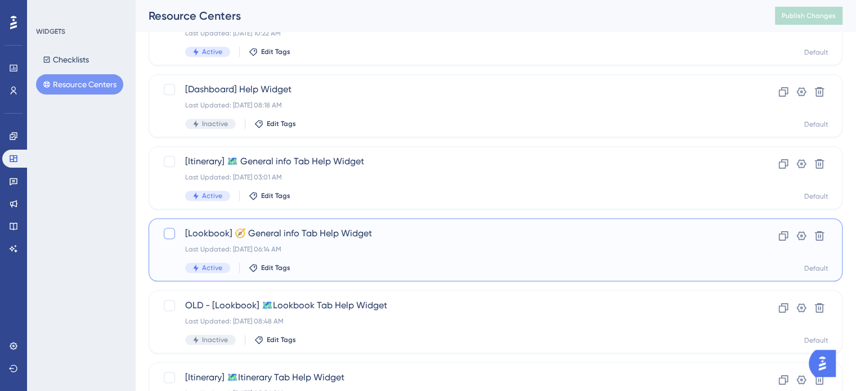
click at [168, 236] on div at bounding box center [169, 233] width 11 height 11
checkbox input "true"
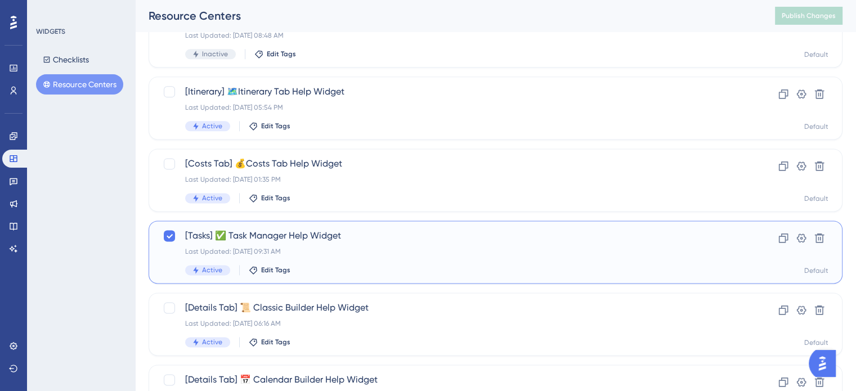
scroll to position [1481, 0]
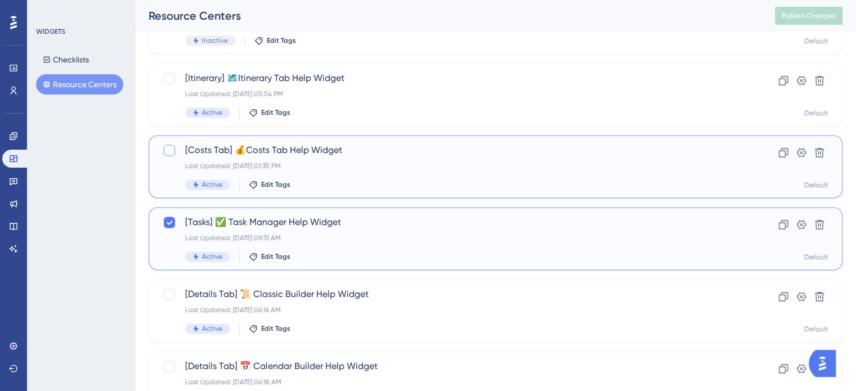
click at [165, 149] on div at bounding box center [169, 150] width 11 height 11
checkbox input "true"
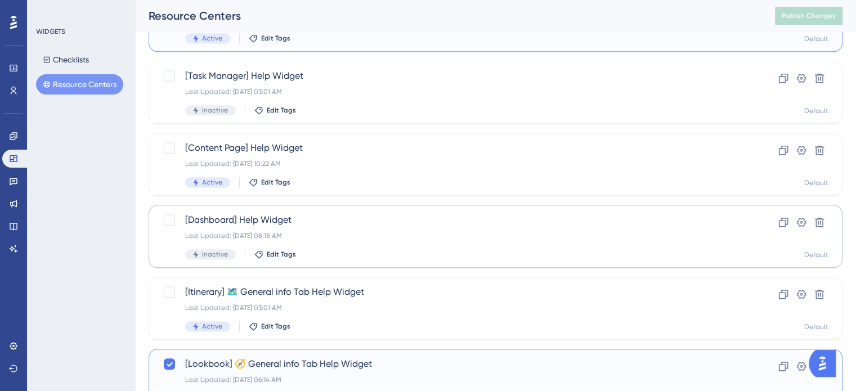
scroll to position [975, 0]
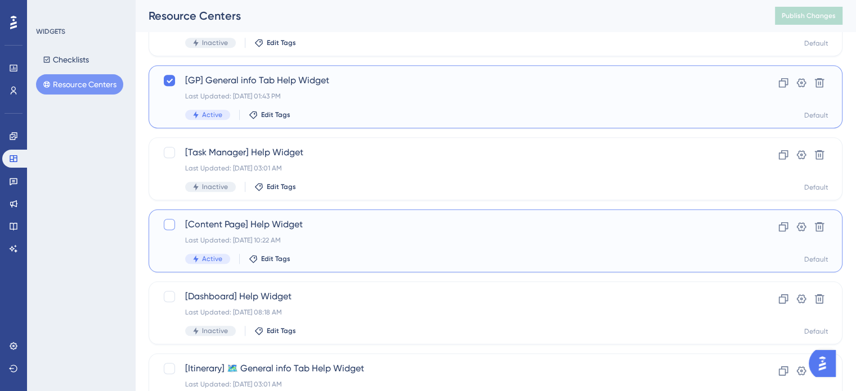
click at [168, 225] on div at bounding box center [169, 224] width 11 height 11
checkbox input "true"
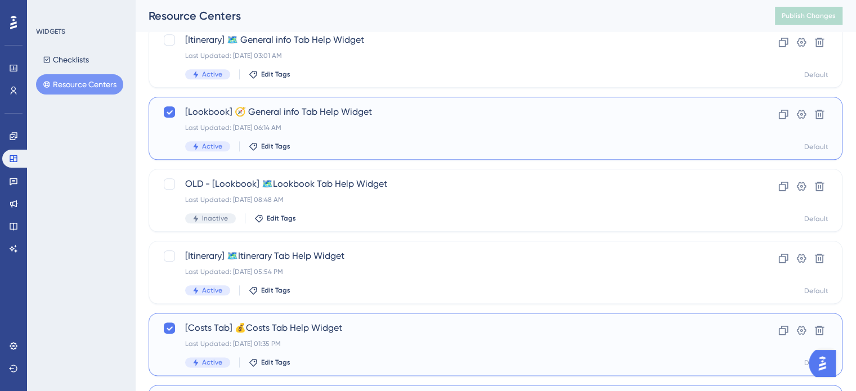
scroll to position [1312, 0]
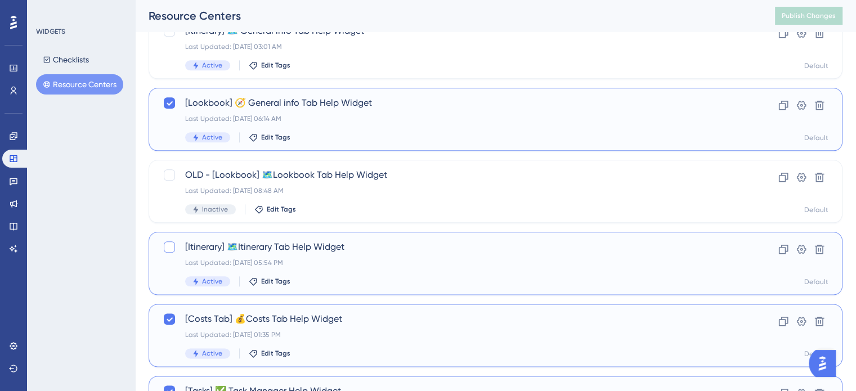
click at [171, 247] on div at bounding box center [169, 246] width 11 height 11
checkbox input "true"
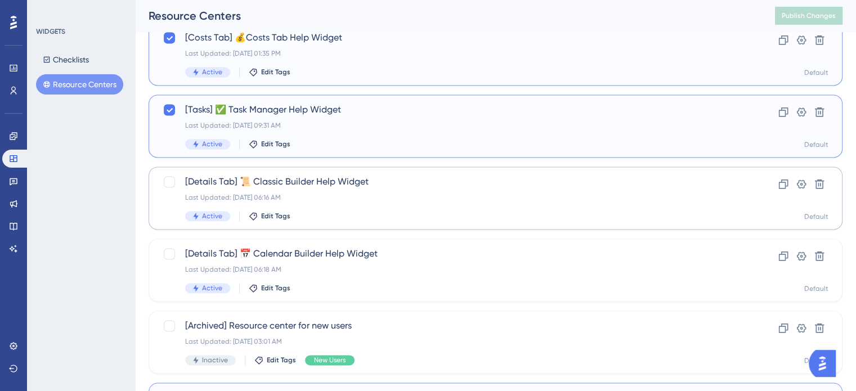
scroll to position [1650, 0]
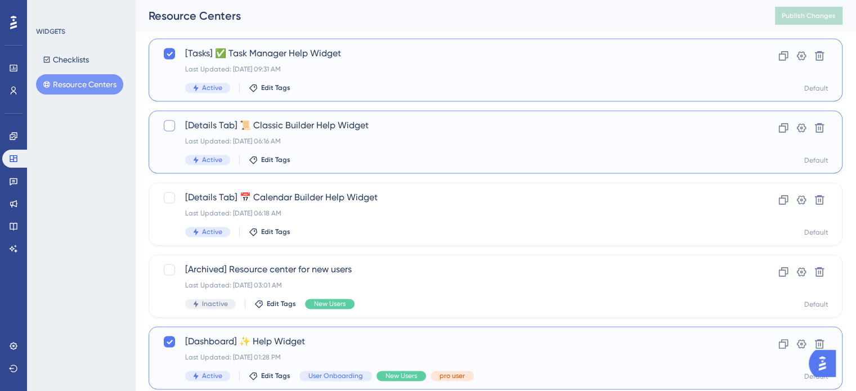
click at [168, 121] on div at bounding box center [169, 125] width 11 height 11
checkbox input "true"
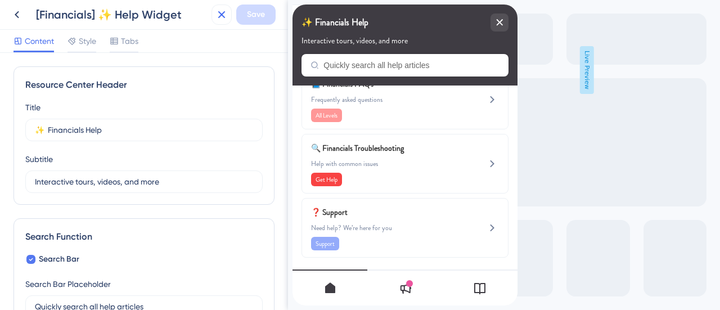
click at [223, 15] on icon at bounding box center [221, 14] width 7 height 7
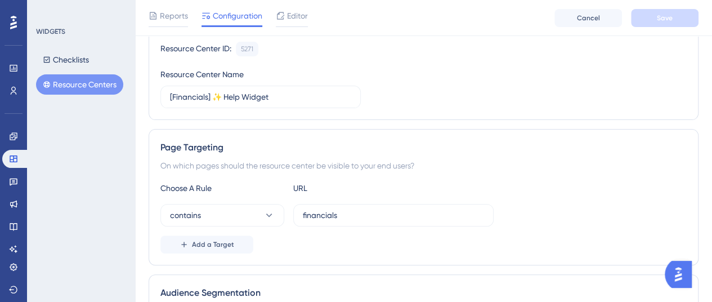
scroll to position [113, 0]
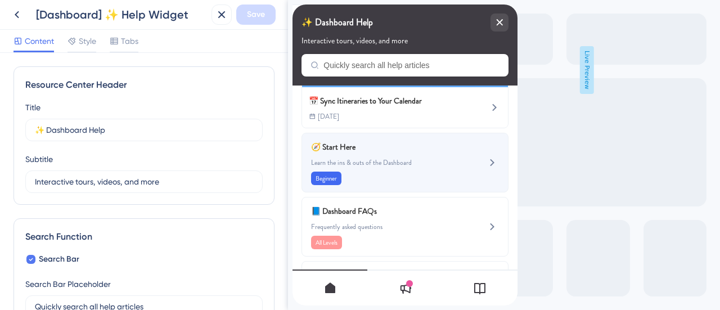
scroll to position [169, 0]
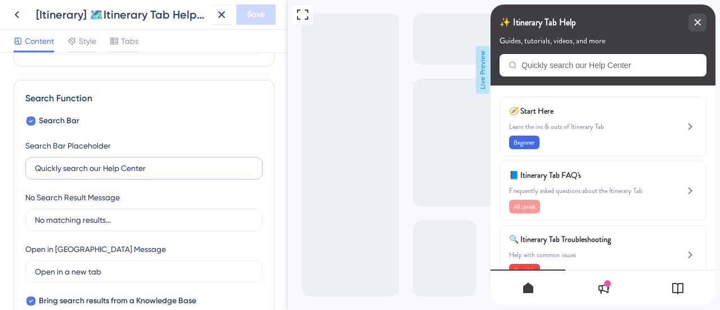
scroll to position [169, 0]
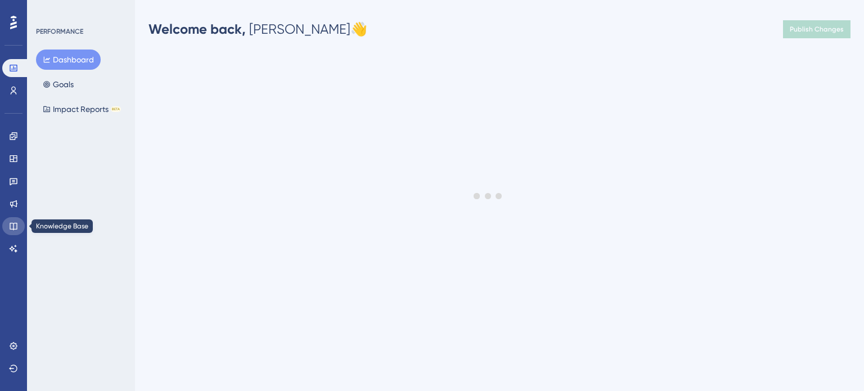
click at [9, 227] on icon at bounding box center [13, 226] width 9 height 9
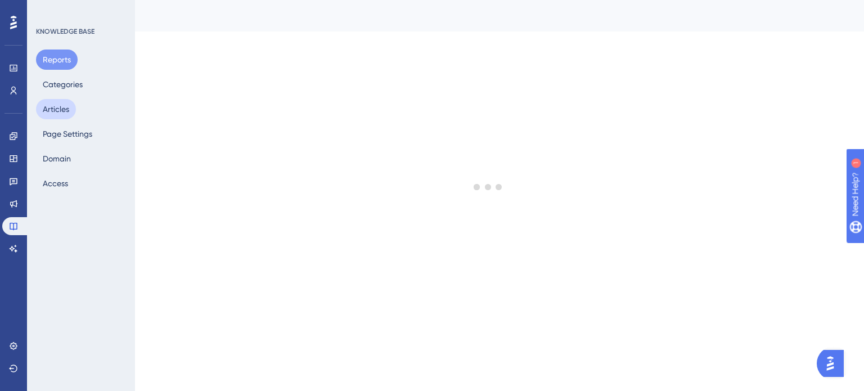
click at [57, 108] on button "Articles" at bounding box center [56, 109] width 40 height 20
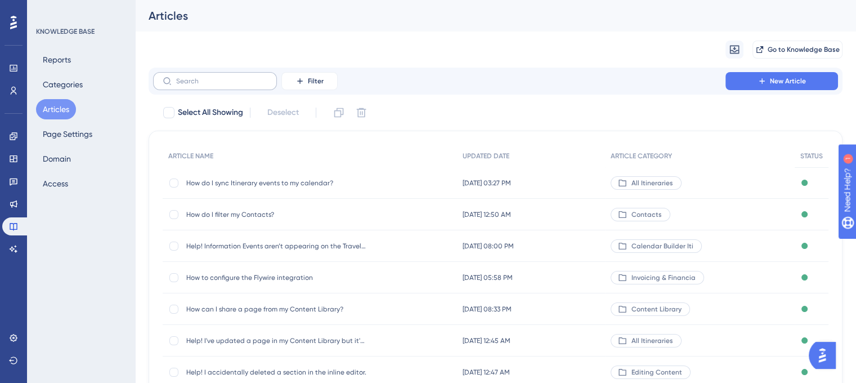
click at [232, 86] on label at bounding box center [215, 81] width 124 height 18
click at [232, 85] on input "text" at bounding box center [221, 81] width 91 height 8
paste input "How do the different phases/ tabs of my Safari Portal agent dashboard affect wh…"
type input "How do the different phases/ tabs of my Safari Portal agent dashboard affect wh…"
checkbox input "true"
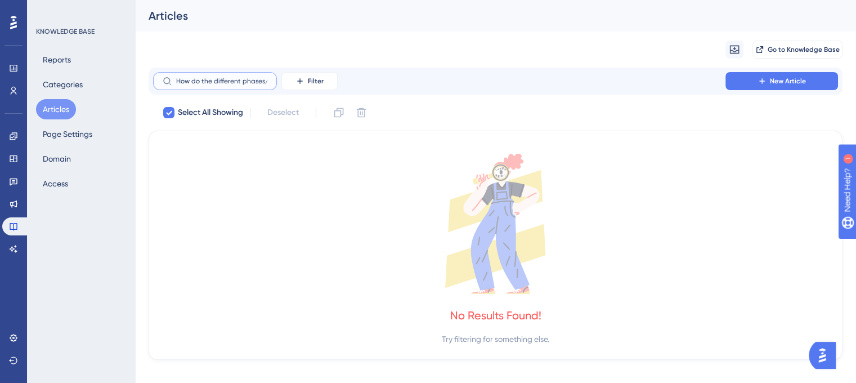
drag, startPoint x: 212, startPoint y: 83, endPoint x: 149, endPoint y: 87, distance: 63.2
click at [149, 87] on div "How do the different phases/ tabs of my Safari Portal agent dashboard affect wh…" at bounding box center [496, 81] width 694 height 27
click at [193, 85] on input "How do the different phases/ tabs of my Safari Portal agent dashboard affect wh…" at bounding box center [221, 81] width 91 height 8
click at [223, 79] on input "How do the different phases/ tabs of my Safari Portal agent dashboard affect wh…" at bounding box center [221, 81] width 91 height 8
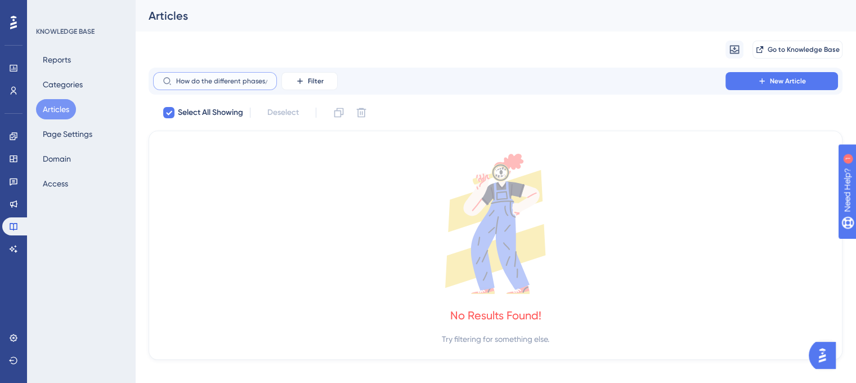
type input "p"
checkbox input "false"
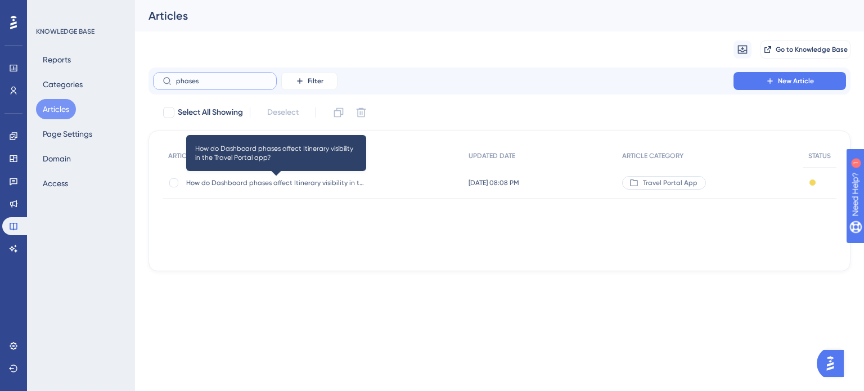
type input "phases"
click at [301, 181] on span "How do Dashboard phases affect Itinerary visibility in the Travel Portal app?" at bounding box center [276, 182] width 180 height 9
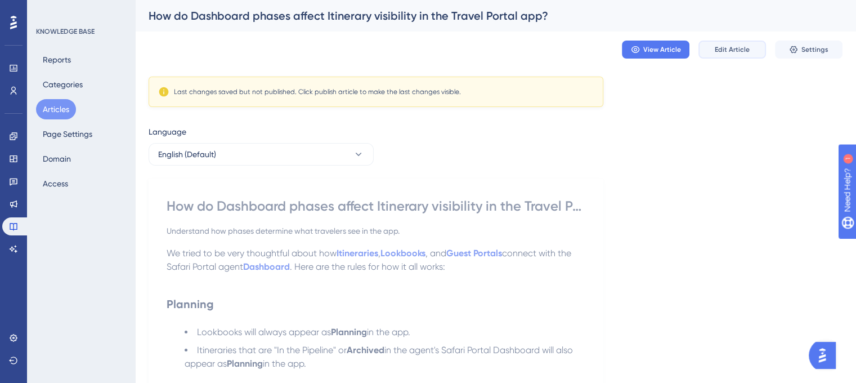
click at [722, 55] on button "Edit Article" at bounding box center [732, 50] width 68 height 18
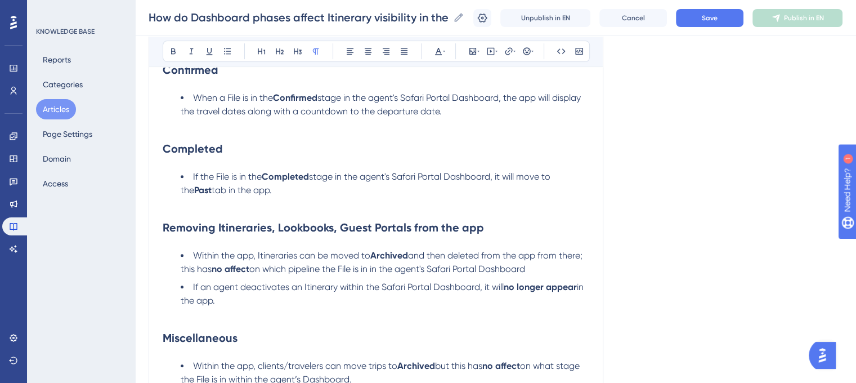
scroll to position [459, 0]
